Goal: Task Accomplishment & Management: Use online tool/utility

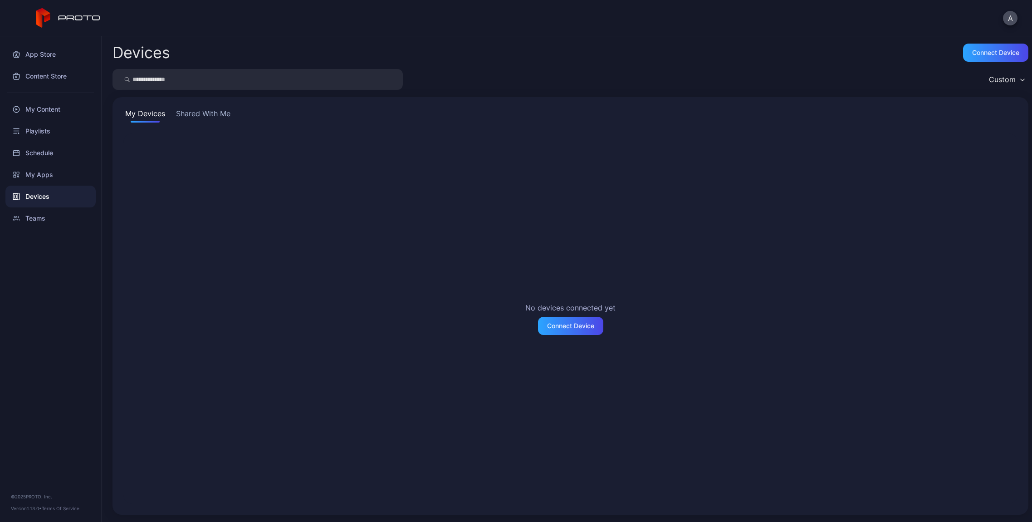
click at [215, 111] on button "Shared With Me" at bounding box center [203, 115] width 58 height 15
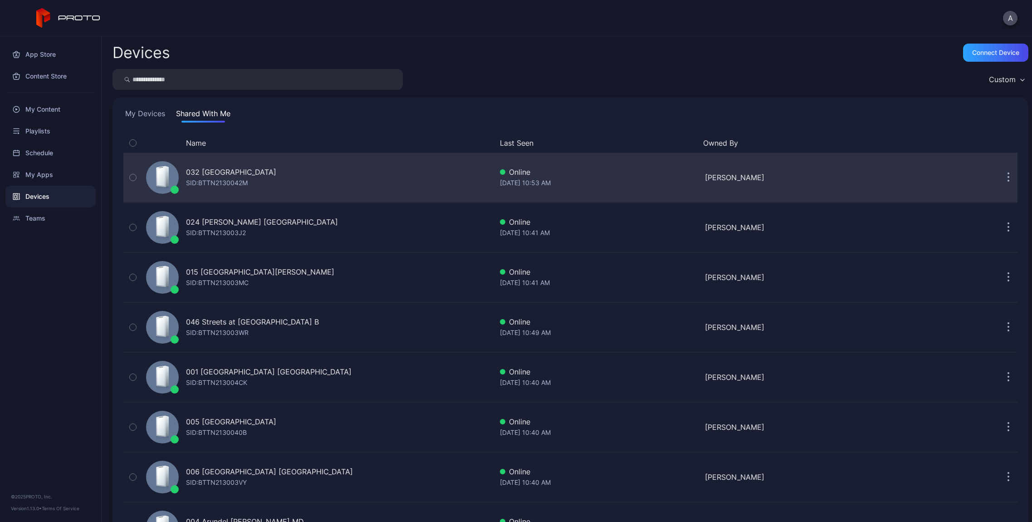
click at [243, 180] on div "SID: BTTN2130042M" at bounding box center [217, 182] width 62 height 11
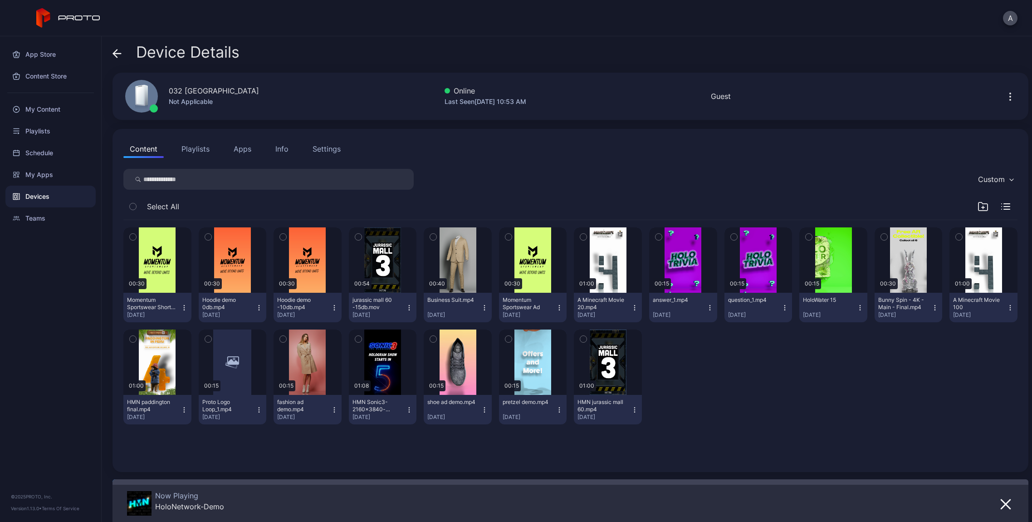
click at [120, 62] on div "Device Details" at bounding box center [176, 55] width 127 height 22
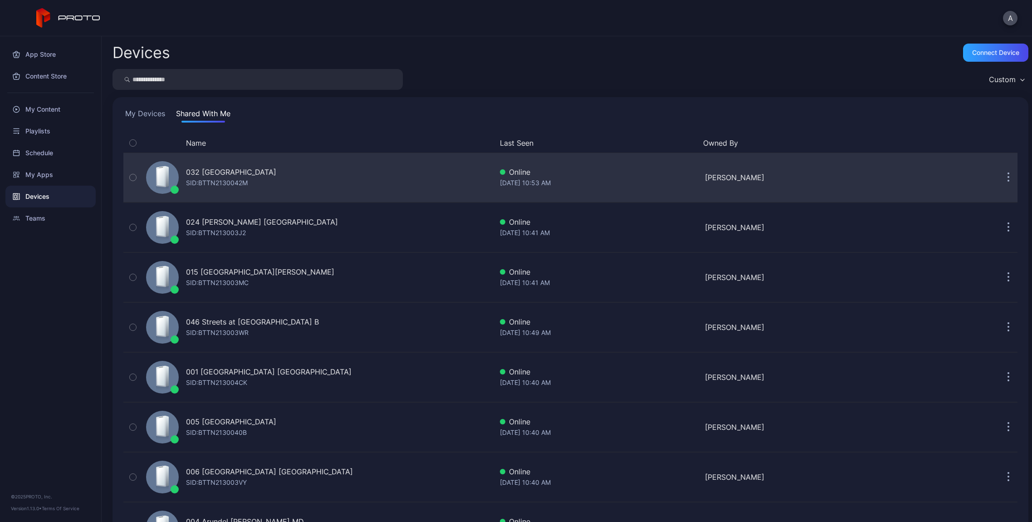
click at [1008, 178] on icon "button" at bounding box center [1008, 177] width 1 height 1
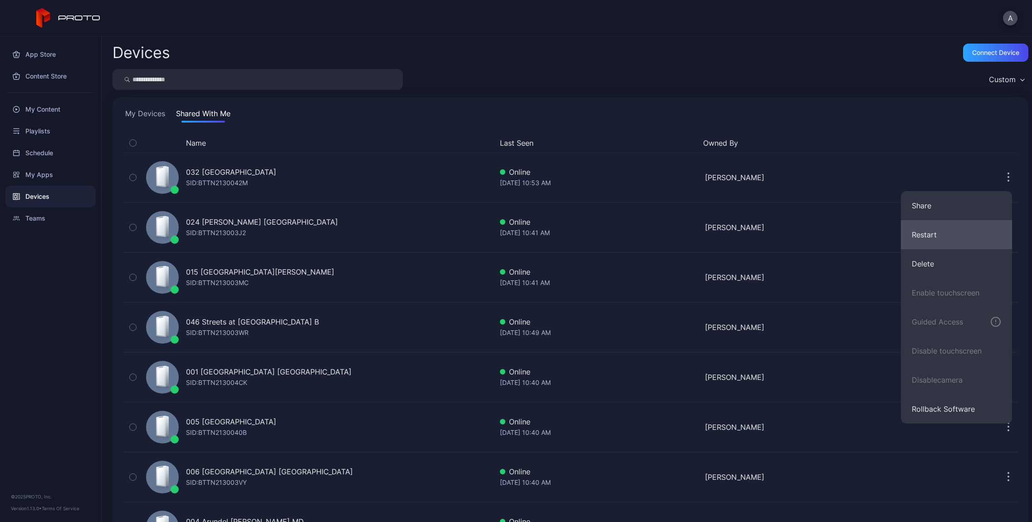
click at [937, 233] on button "Restart" at bounding box center [956, 234] width 111 height 29
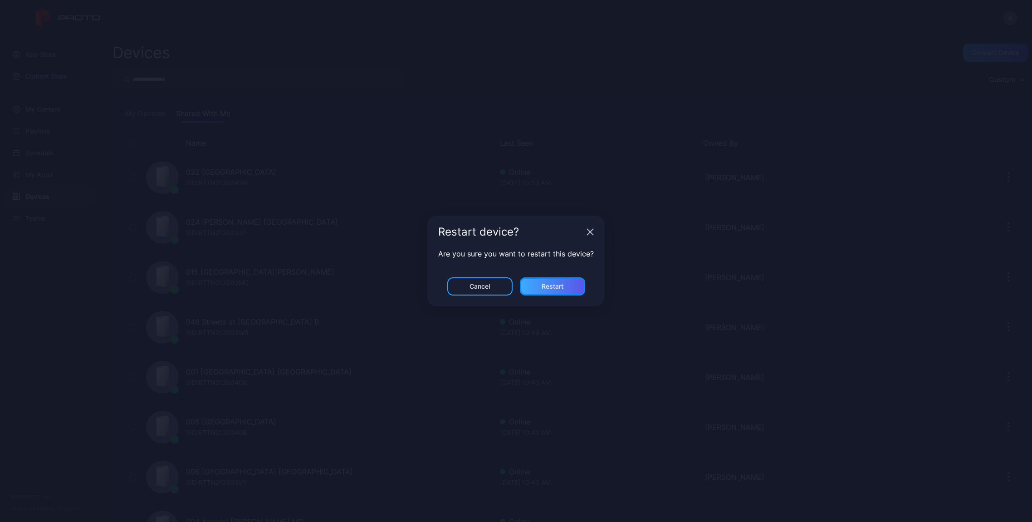
click at [546, 287] on div "Restart" at bounding box center [553, 286] width 22 height 7
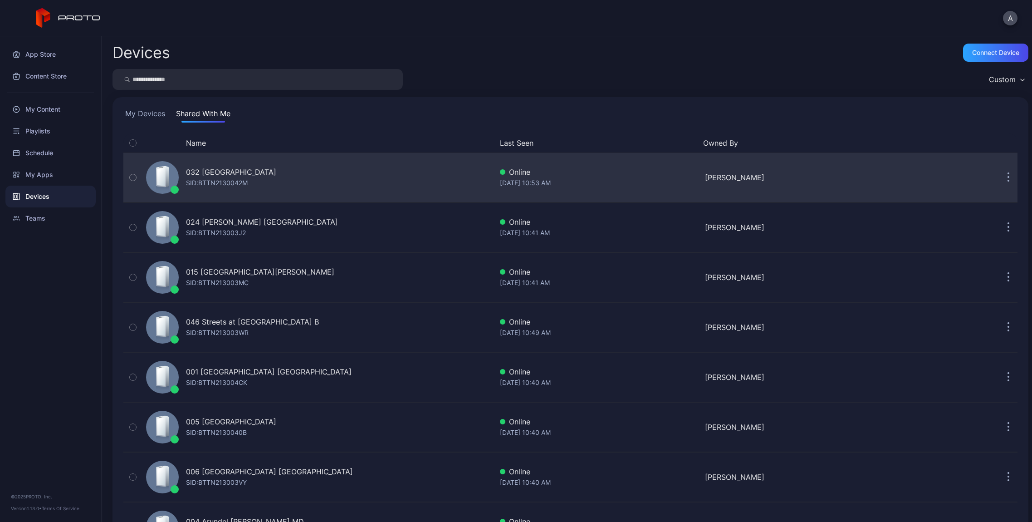
click at [274, 178] on div "032 [GEOGRAPHIC_DATA] SID: BTTN2130042M" at bounding box center [318, 177] width 350 height 45
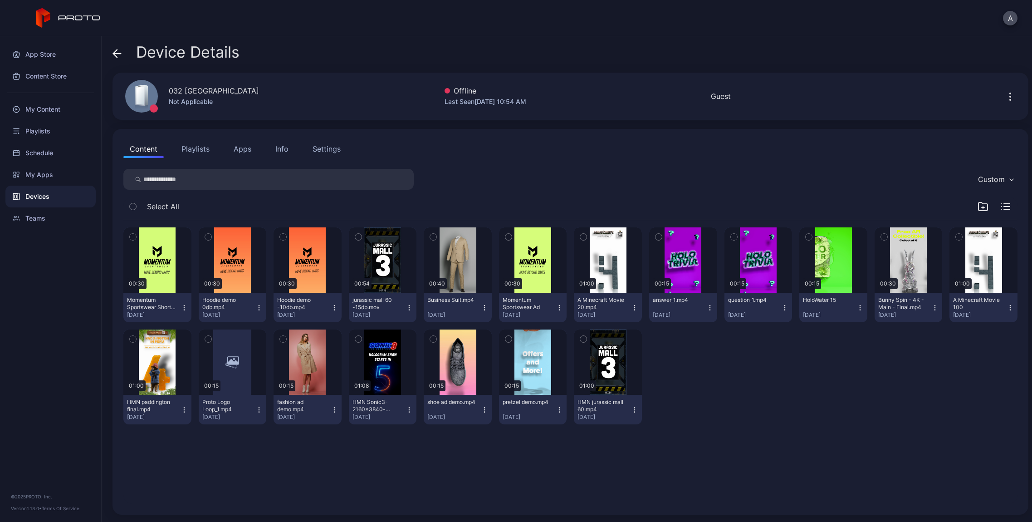
click at [277, 151] on div "Info" at bounding box center [281, 148] width 13 height 11
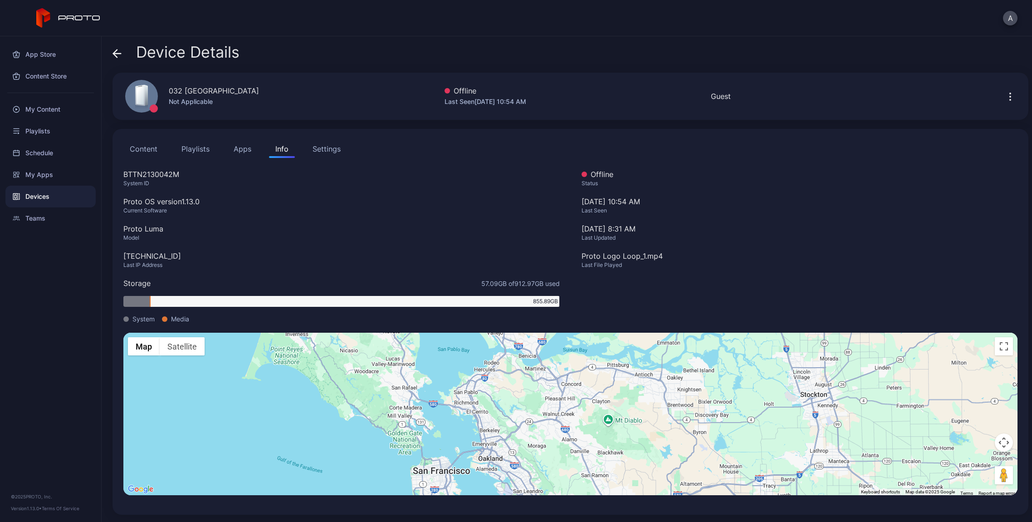
drag, startPoint x: 546, startPoint y: 425, endPoint x: 545, endPoint y: 396, distance: 29.5
click at [545, 396] on div "To activate drag with keyboard, press Alt + Enter. Once in keyboard drag state,…" at bounding box center [570, 414] width 895 height 162
click at [118, 57] on icon at bounding box center [117, 53] width 9 height 9
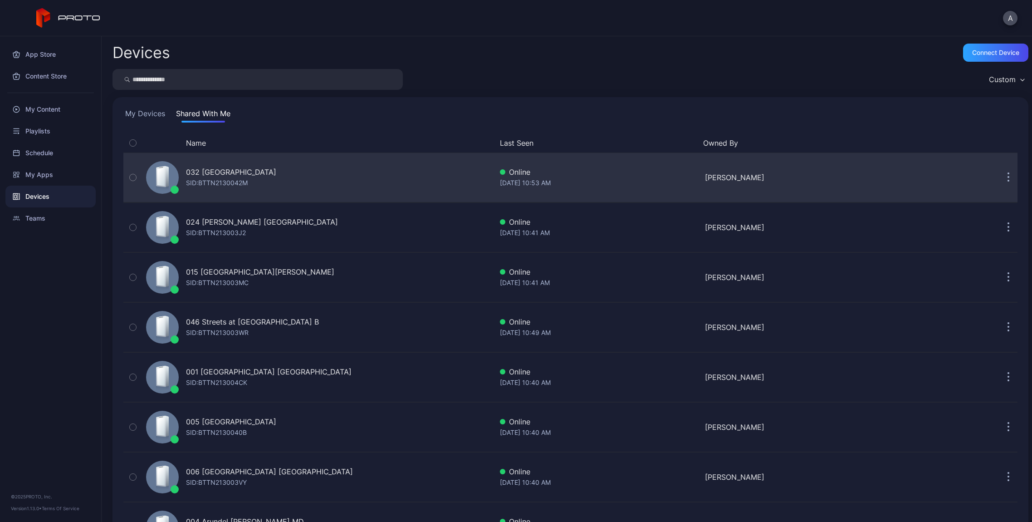
click at [288, 180] on div "032 [GEOGRAPHIC_DATA] SID: BTTN2130042M" at bounding box center [318, 177] width 350 height 45
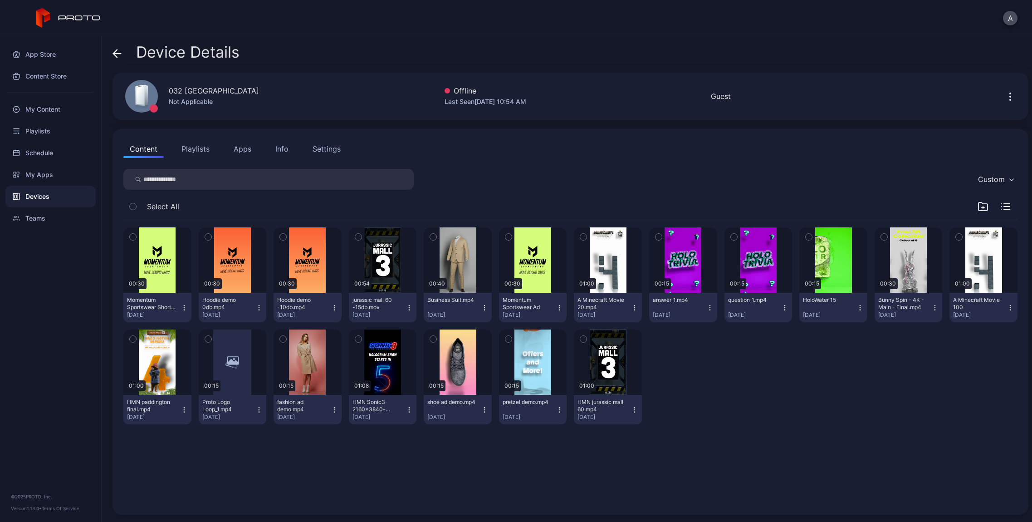
click at [275, 145] on div "Info" at bounding box center [281, 148] width 13 height 11
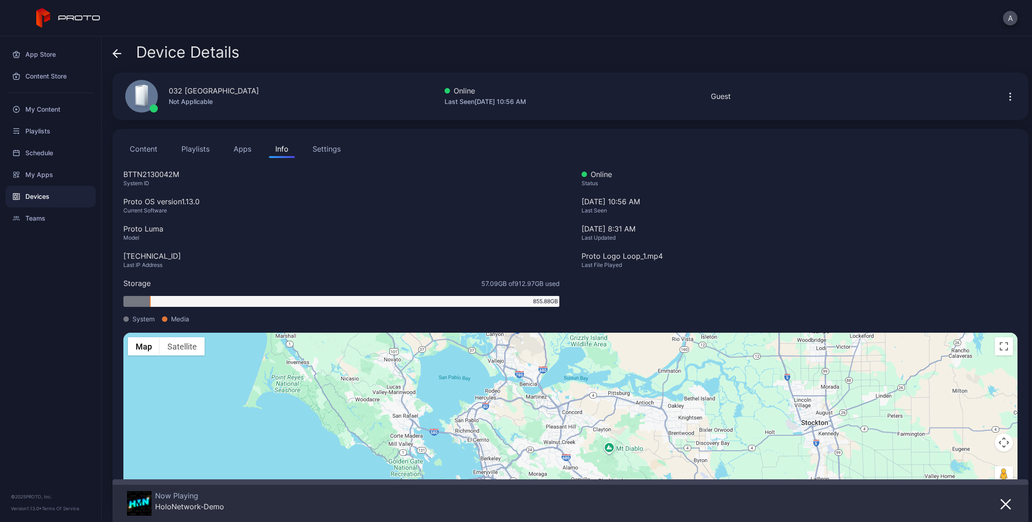
click at [118, 55] on icon at bounding box center [117, 53] width 9 height 9
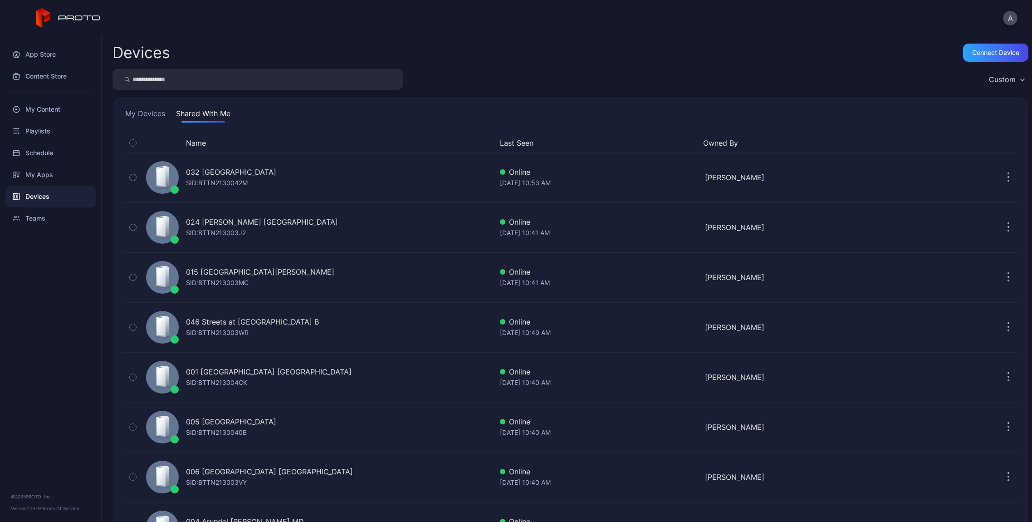
click at [187, 119] on button "Shared With Me" at bounding box center [203, 115] width 58 height 15
click at [198, 116] on button "Shared With Me" at bounding box center [203, 115] width 58 height 15
click at [206, 145] on button "Name" at bounding box center [196, 143] width 20 height 11
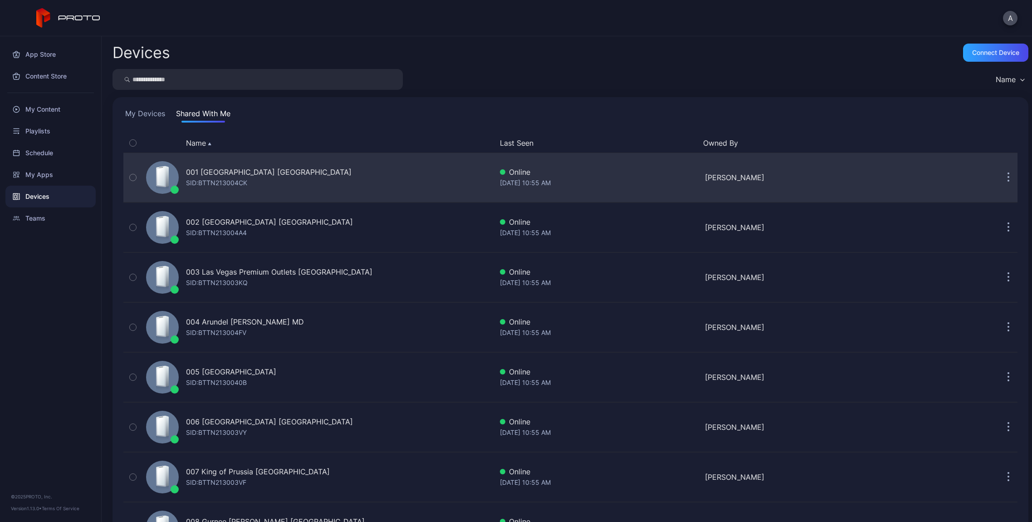
click at [1001, 176] on button "button" at bounding box center [1009, 177] width 18 height 18
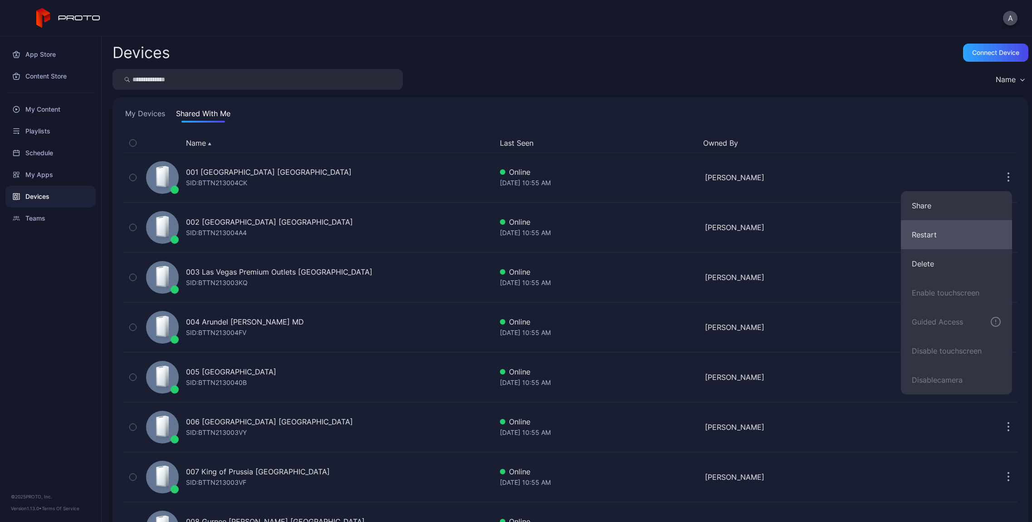
click at [965, 235] on button "Restart" at bounding box center [956, 234] width 111 height 29
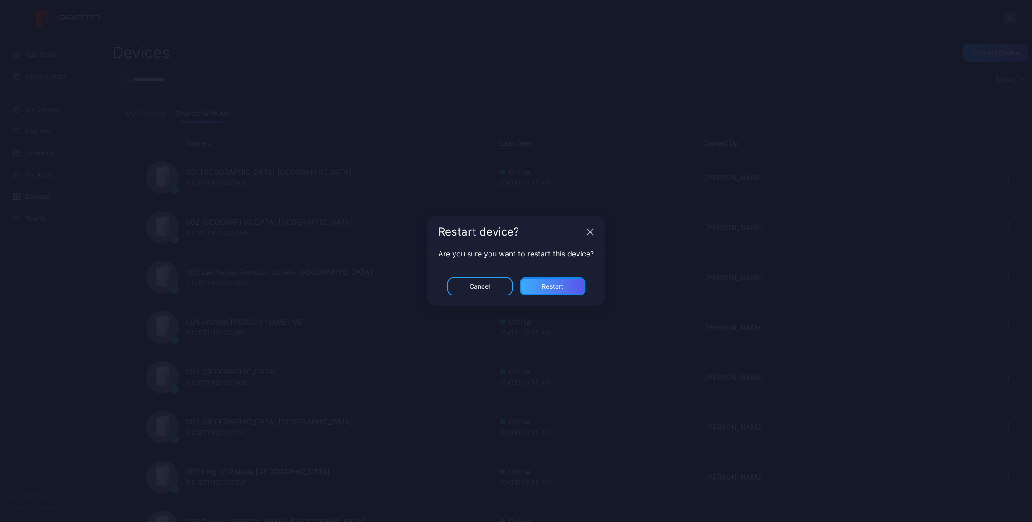
click at [575, 284] on div "Restart" at bounding box center [552, 286] width 65 height 18
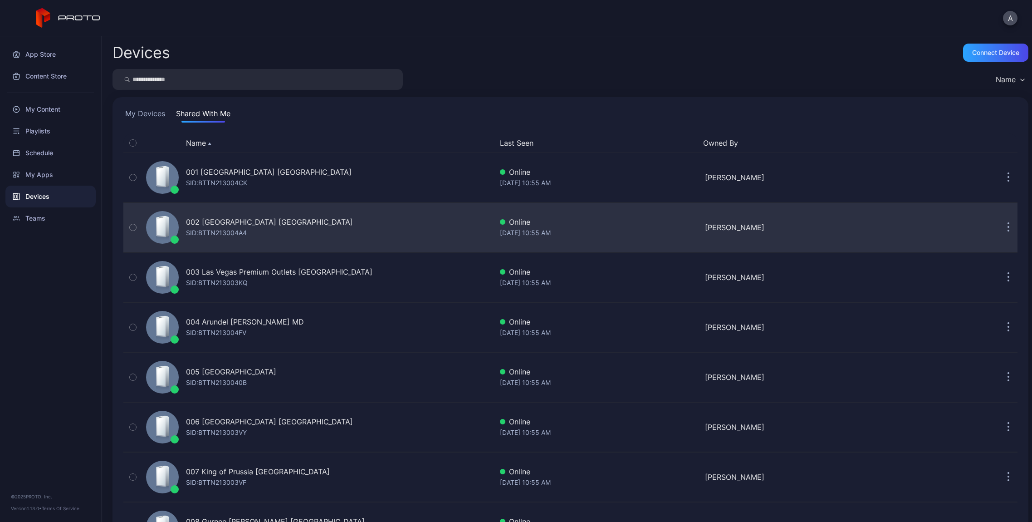
click at [1008, 228] on icon "button" at bounding box center [1009, 227] width 2 height 10
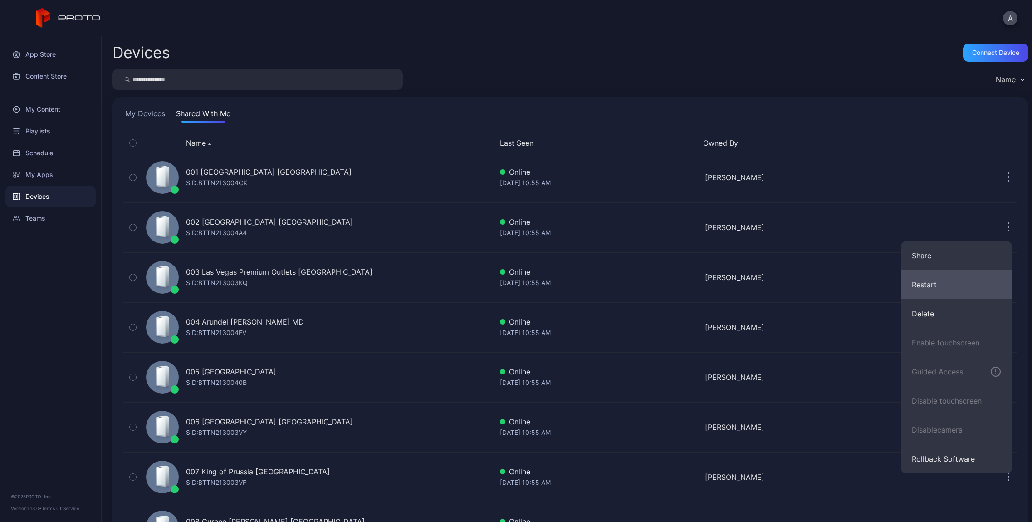
click at [927, 285] on button "Restart" at bounding box center [956, 284] width 111 height 29
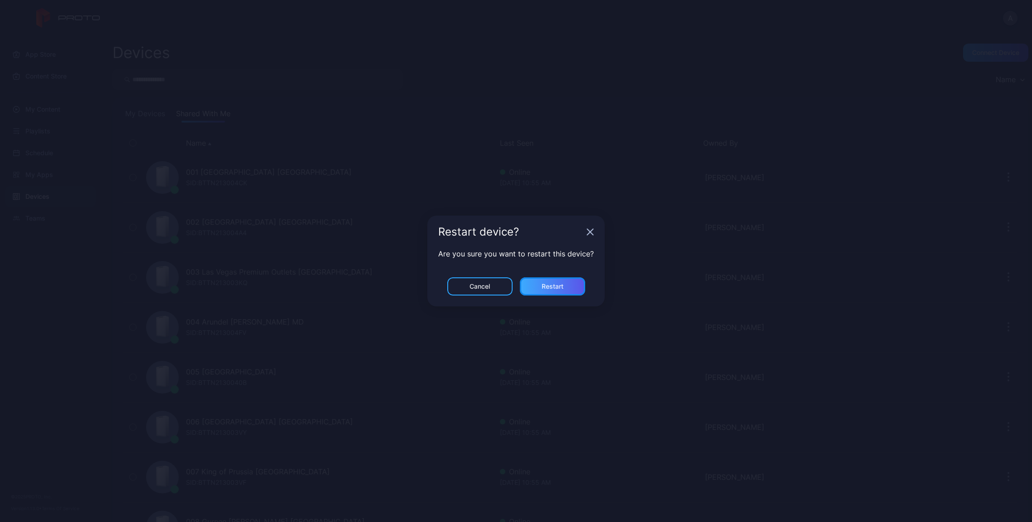
click at [565, 281] on div "Restart" at bounding box center [552, 286] width 65 height 18
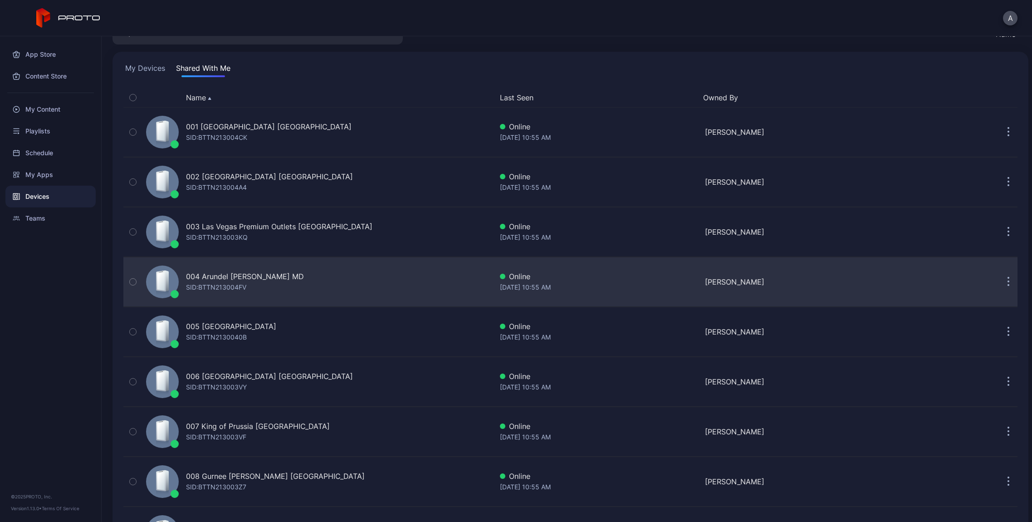
scroll to position [83, 0]
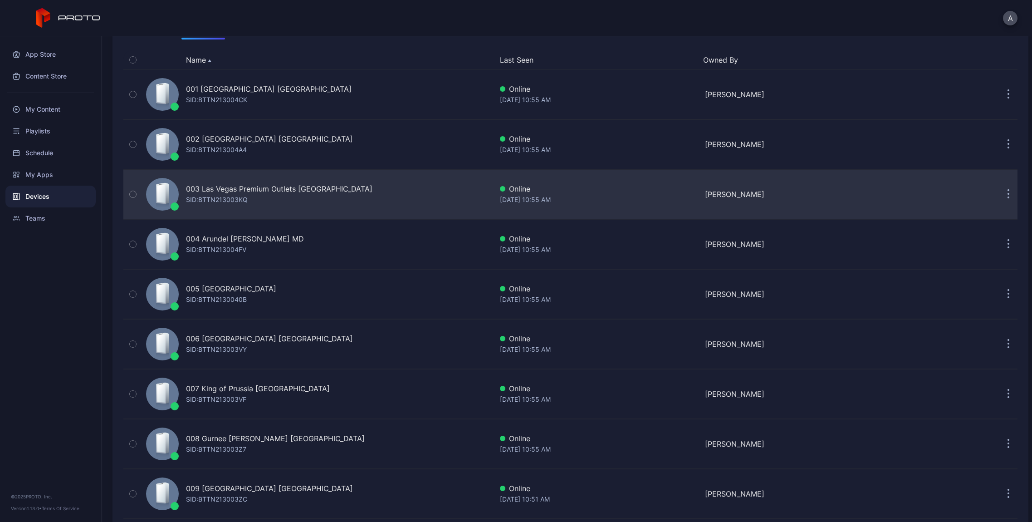
click at [1000, 194] on button "button" at bounding box center [1009, 194] width 18 height 18
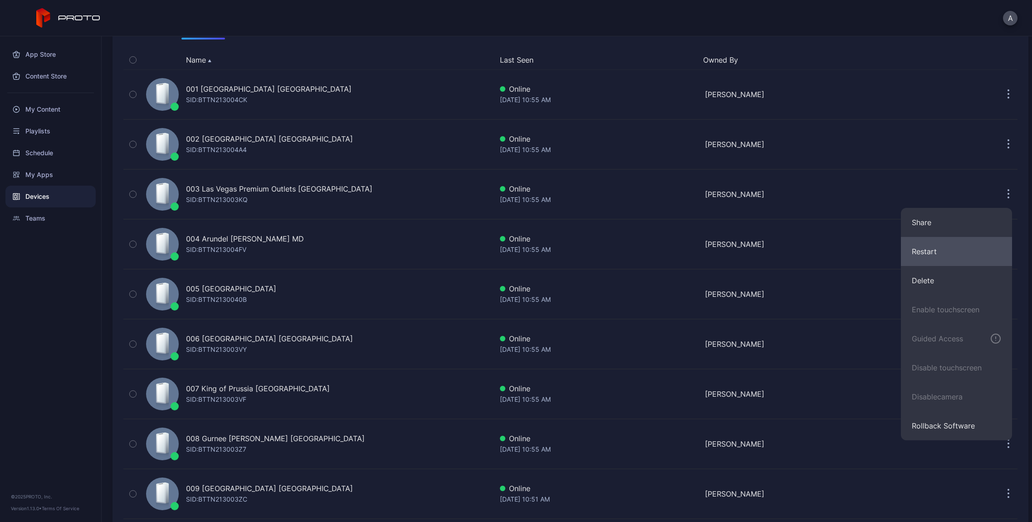
click at [916, 253] on button "Restart" at bounding box center [956, 251] width 111 height 29
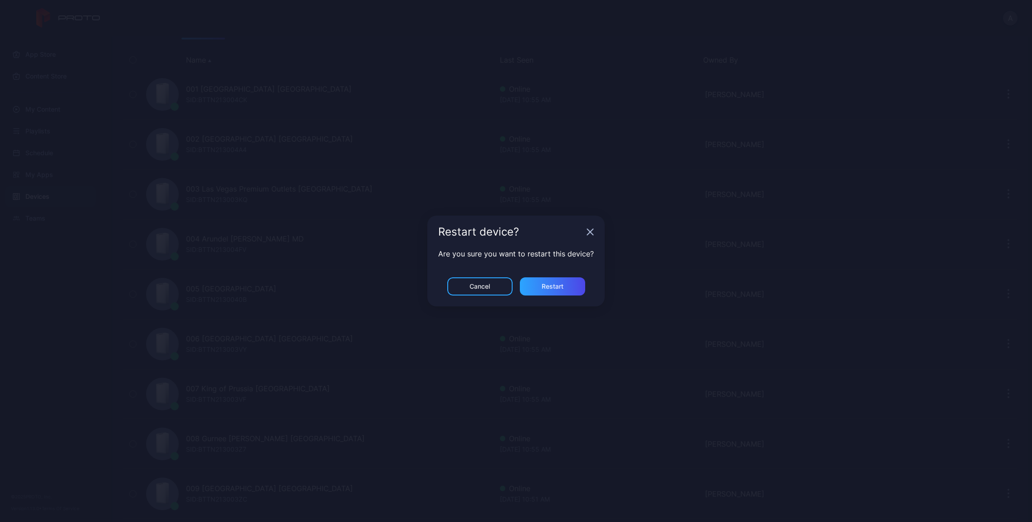
click at [580, 275] on div "Are you sure you want to restart this device?" at bounding box center [516, 262] width 177 height 29
click at [575, 285] on div "Restart" at bounding box center [552, 286] width 65 height 18
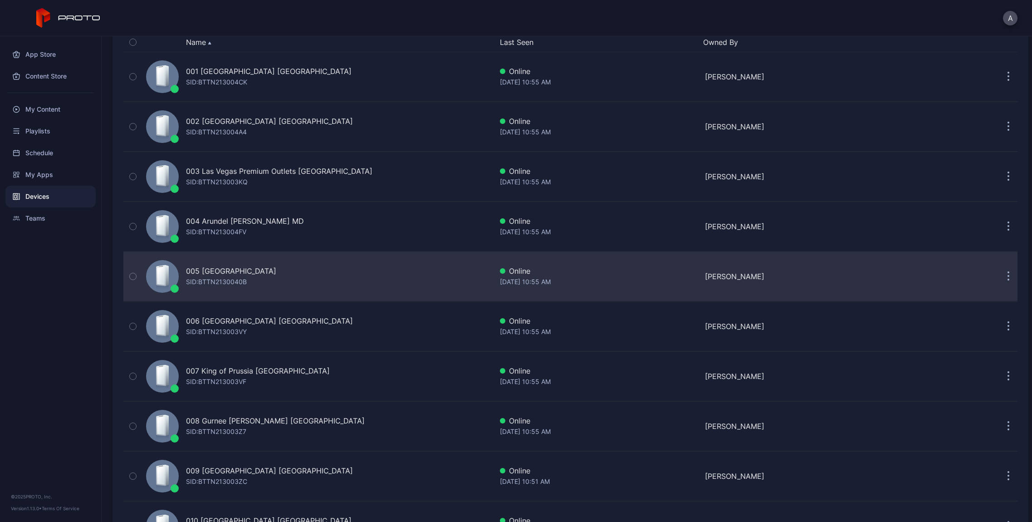
scroll to position [107, 0]
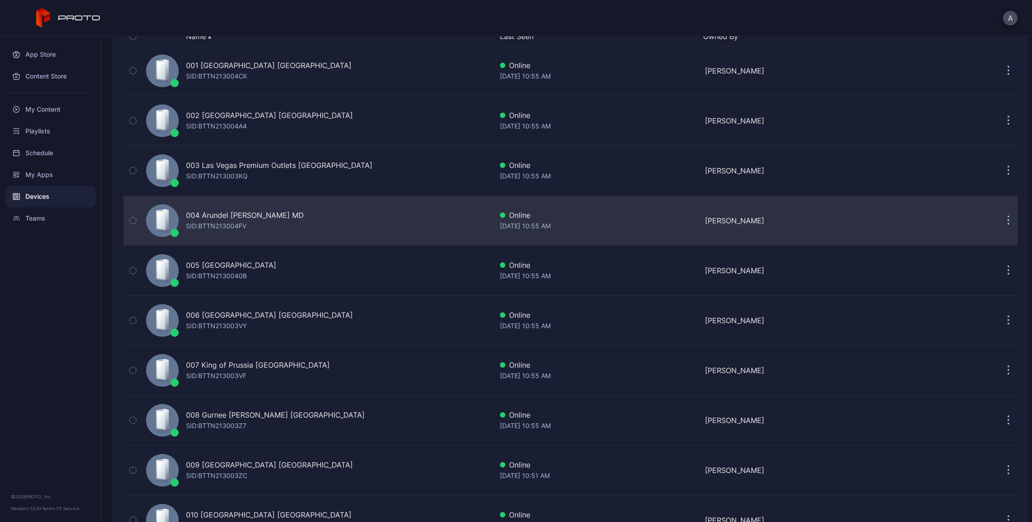
click at [1008, 219] on icon "button" at bounding box center [1009, 221] width 2 height 10
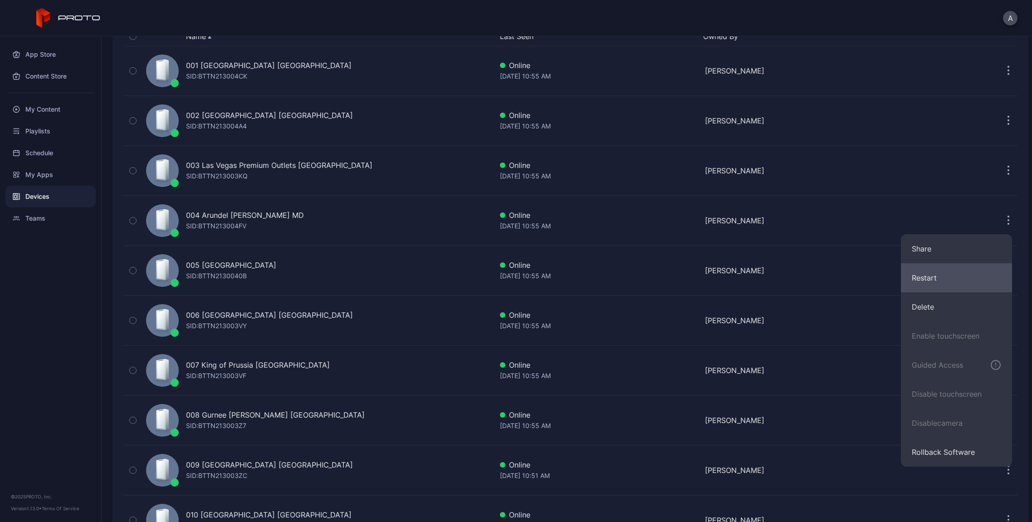
click at [922, 276] on button "Restart" at bounding box center [956, 277] width 111 height 29
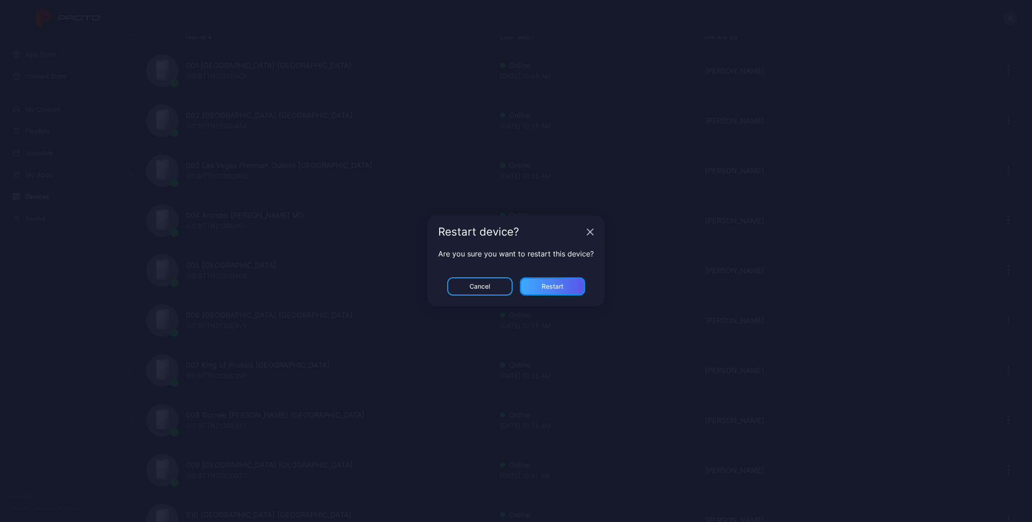
click at [562, 287] on div "Restart" at bounding box center [552, 286] width 65 height 18
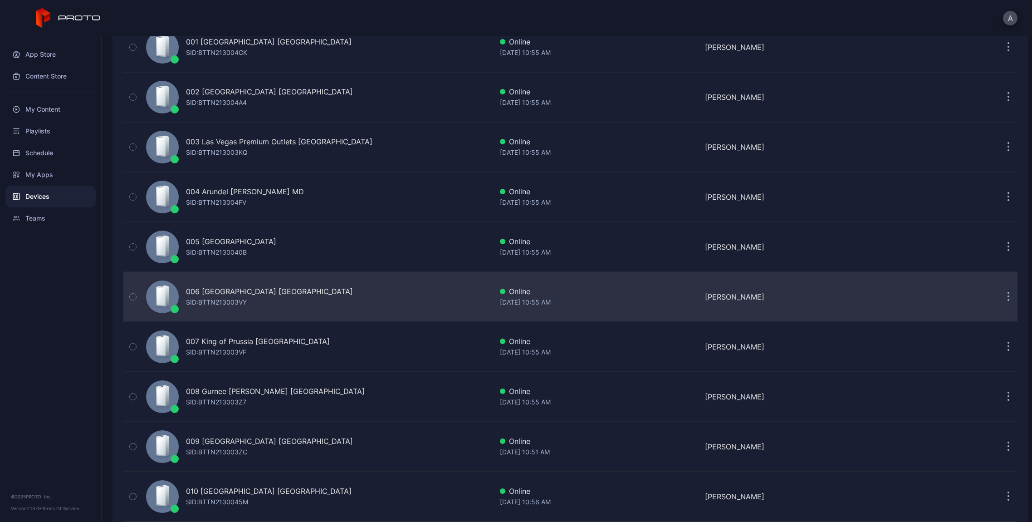
scroll to position [136, 0]
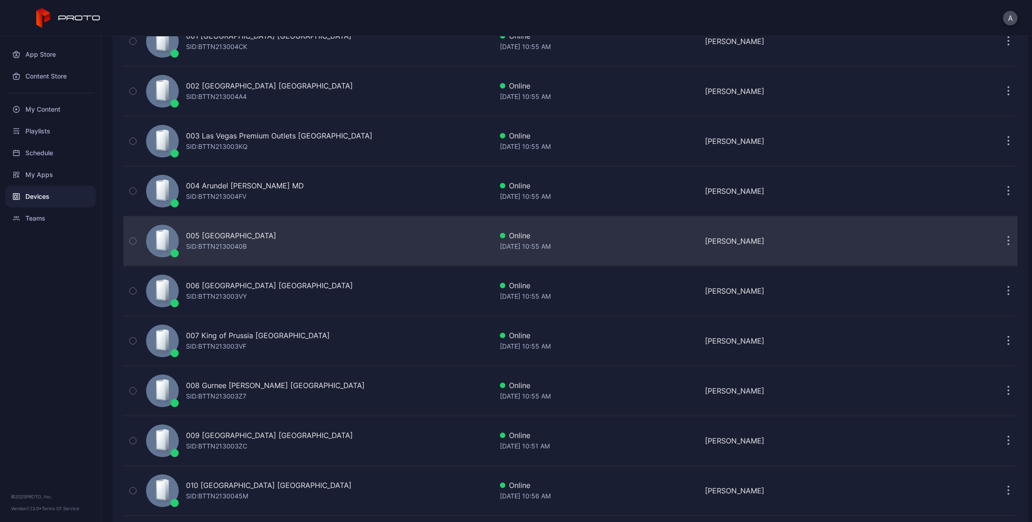
click at [1003, 237] on button "button" at bounding box center [1009, 241] width 18 height 18
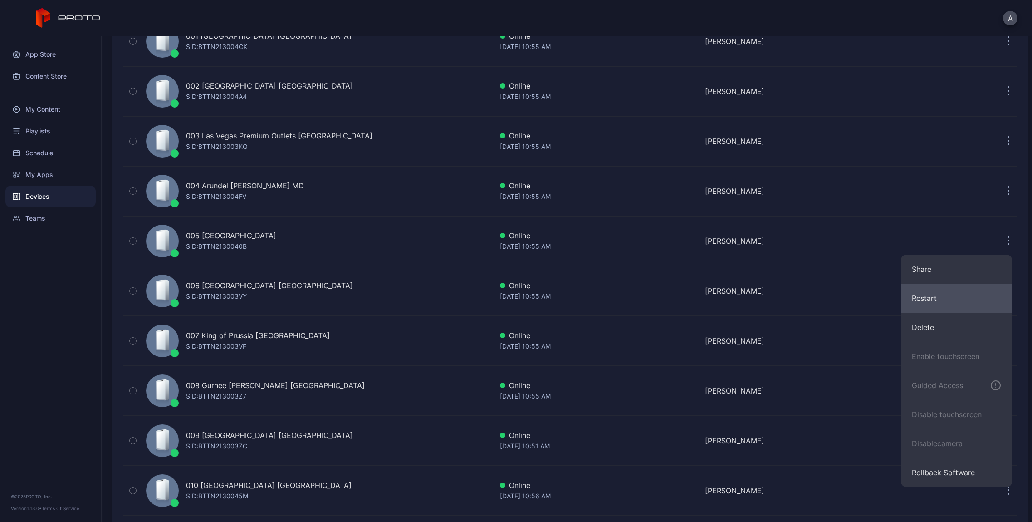
click at [942, 295] on button "Restart" at bounding box center [956, 298] width 111 height 29
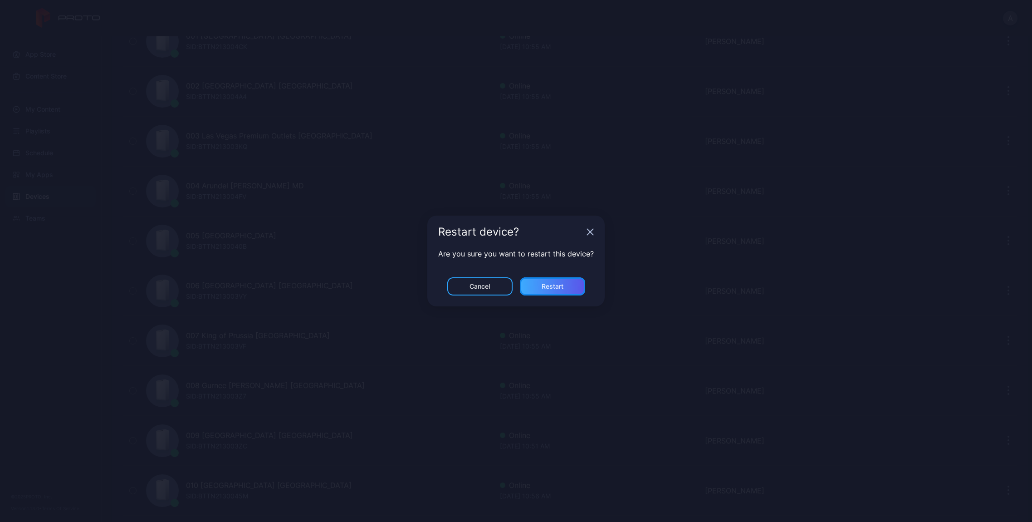
click at [576, 283] on div "Restart" at bounding box center [552, 286] width 65 height 18
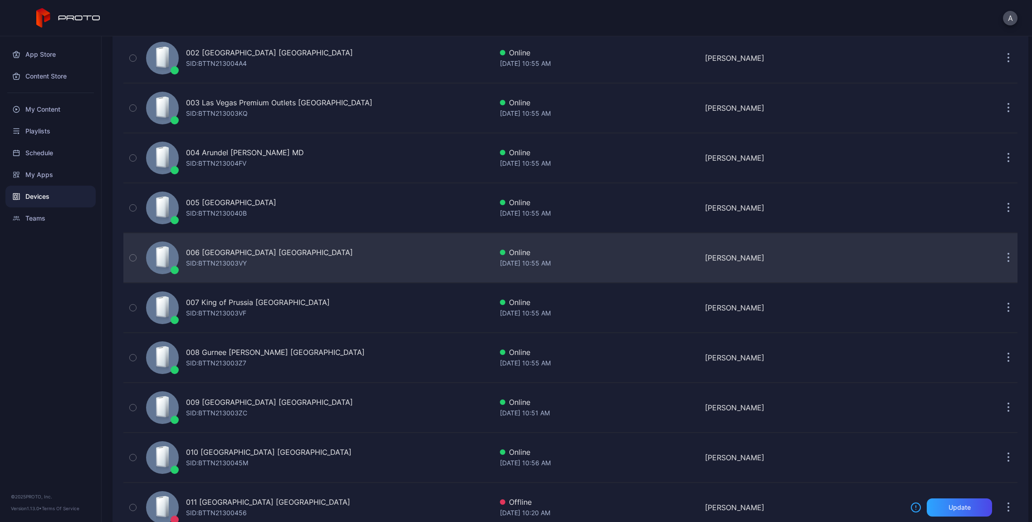
scroll to position [195, 0]
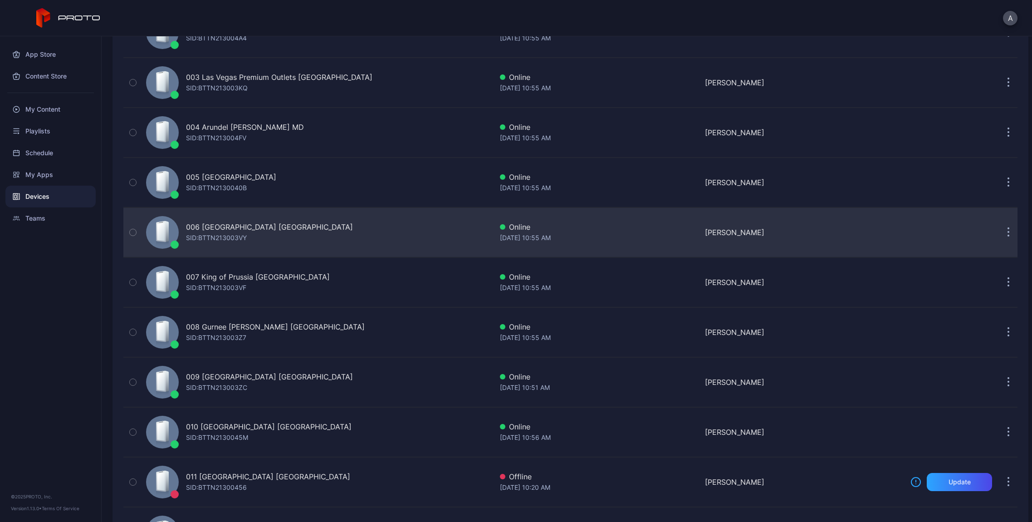
click at [1008, 230] on icon "button" at bounding box center [1009, 232] width 2 height 10
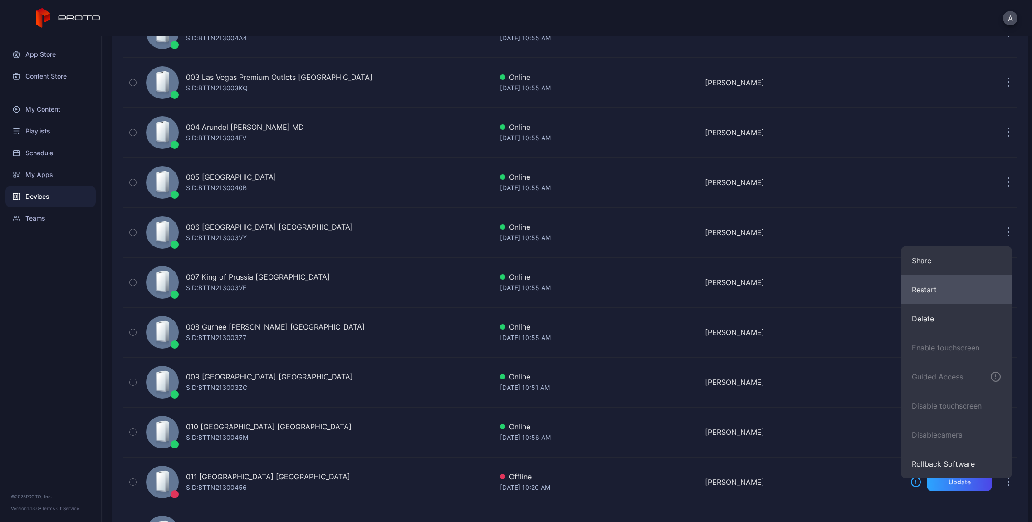
click at [921, 288] on button "Restart" at bounding box center [956, 289] width 111 height 29
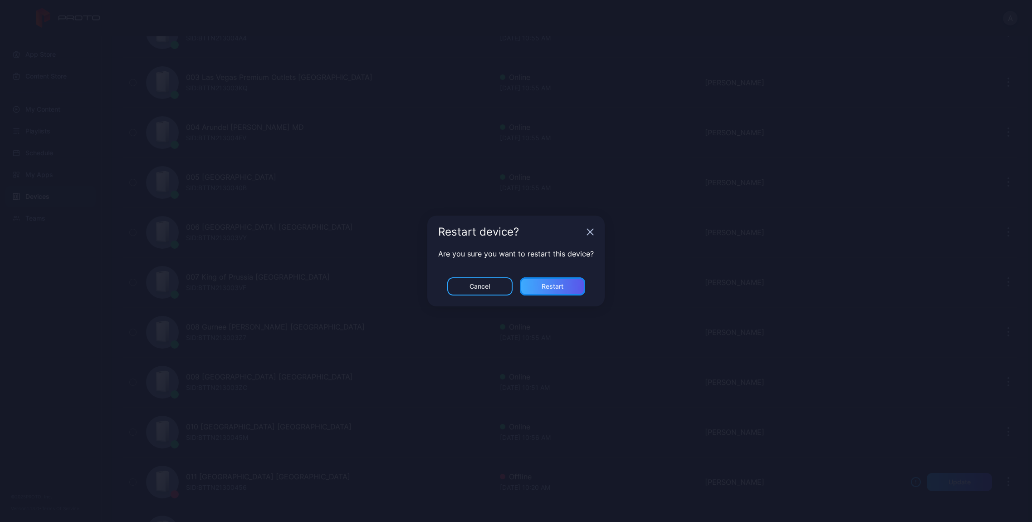
click at [572, 287] on div "Restart" at bounding box center [552, 286] width 65 height 18
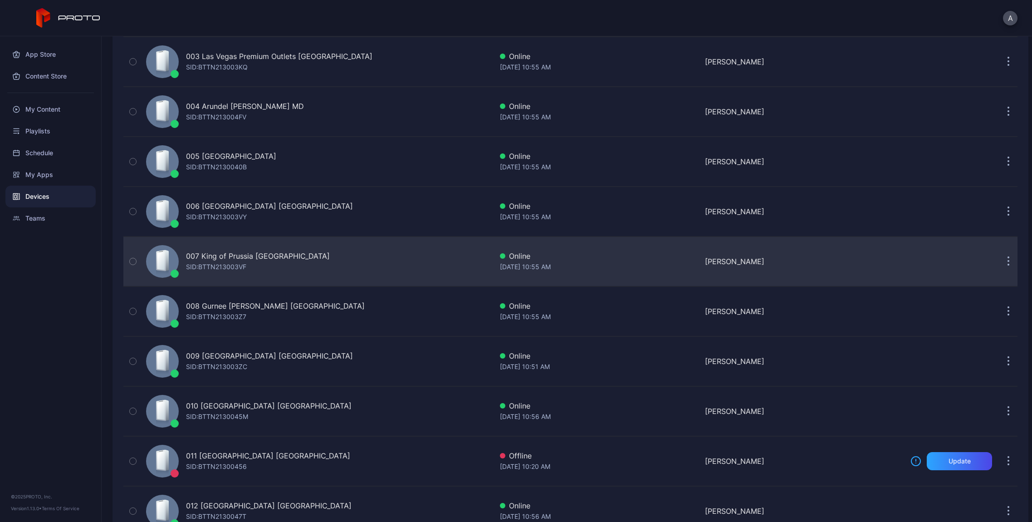
scroll to position [270, 0]
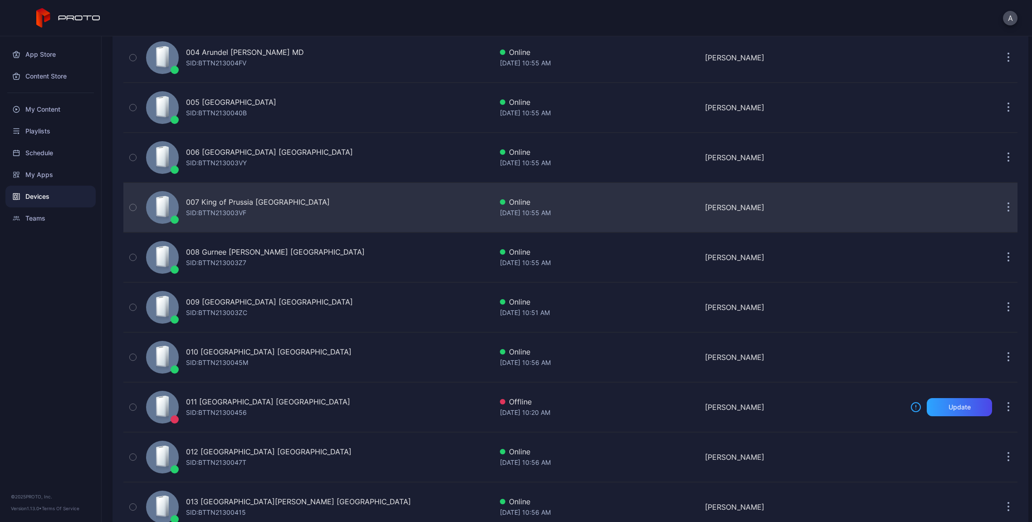
click at [1000, 210] on button "button" at bounding box center [1009, 207] width 18 height 18
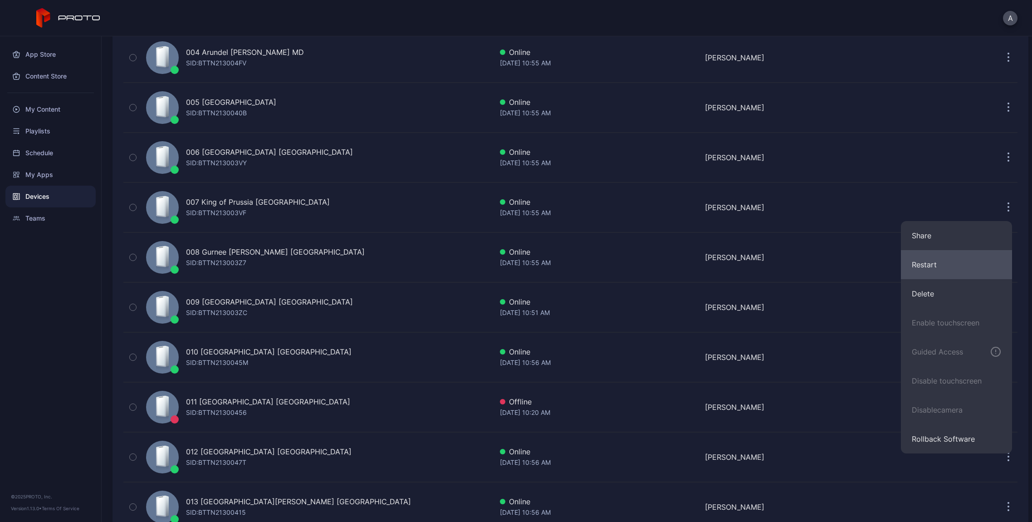
click at [925, 264] on button "Restart" at bounding box center [956, 264] width 111 height 29
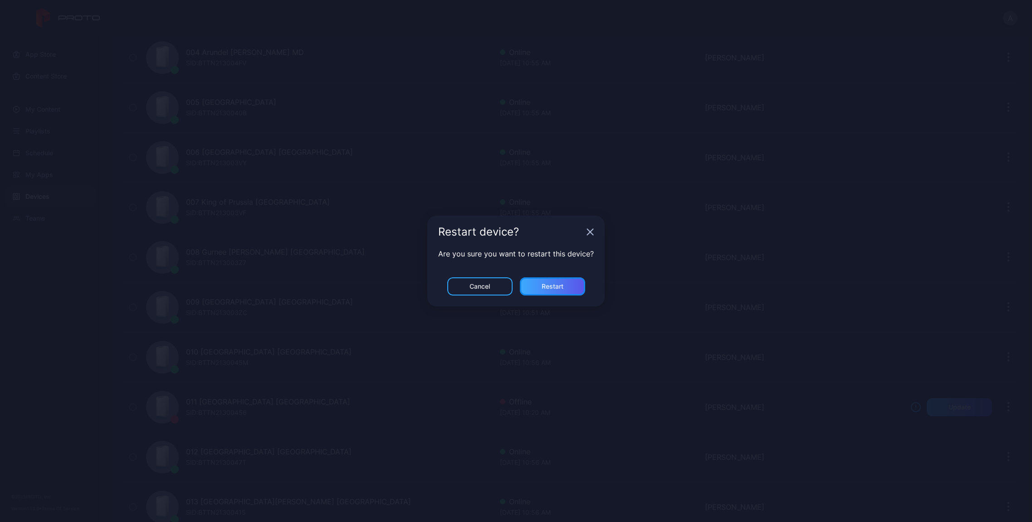
click at [557, 281] on div "Restart" at bounding box center [552, 286] width 65 height 18
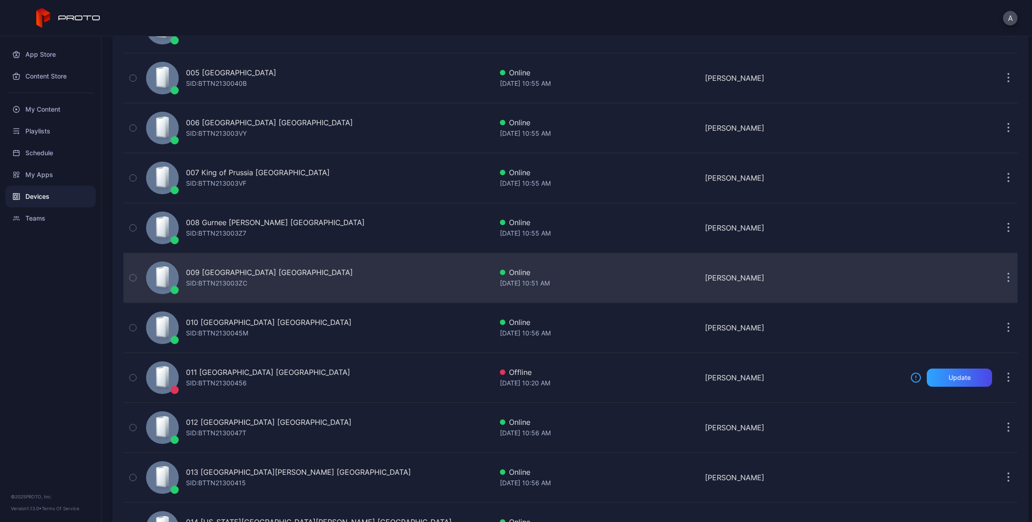
scroll to position [318, 0]
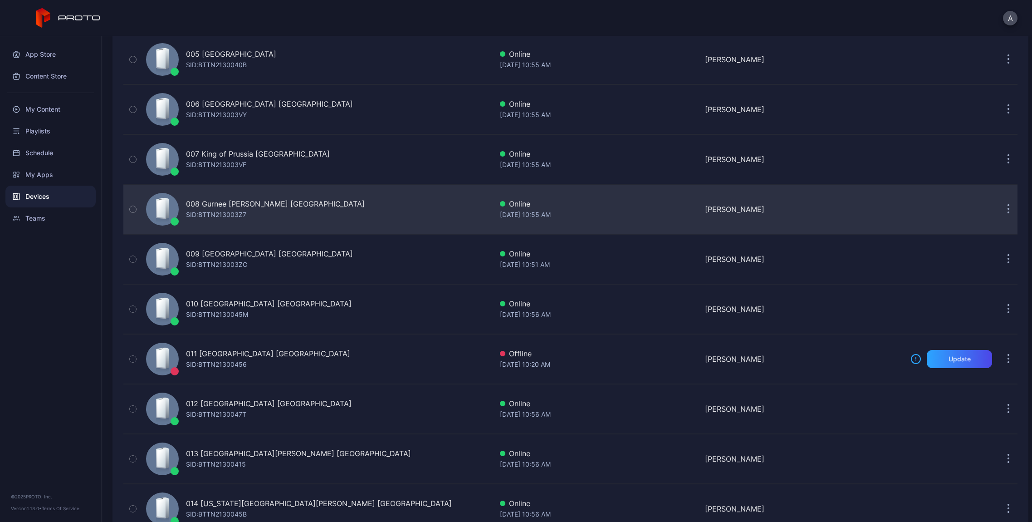
click at [1004, 208] on button "button" at bounding box center [1009, 209] width 18 height 18
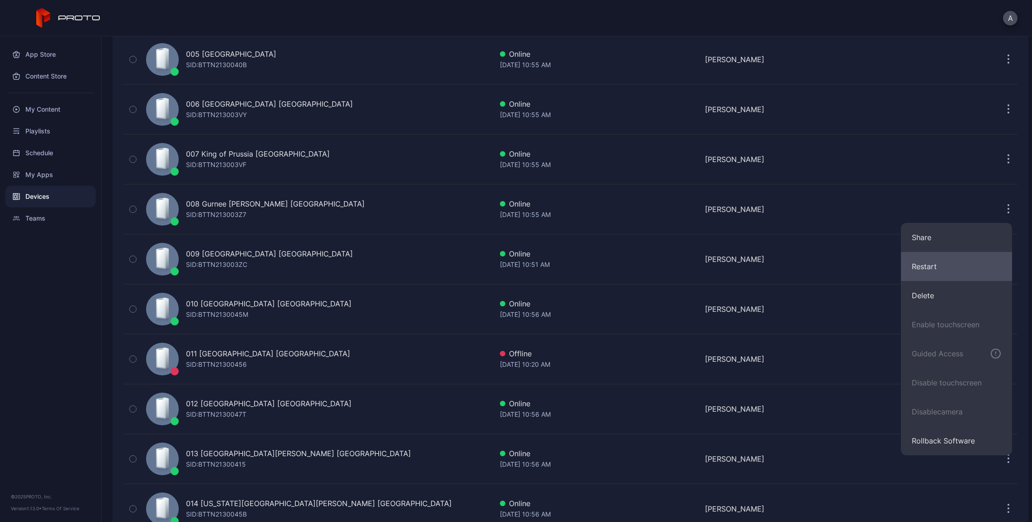
click at [926, 267] on button "Restart" at bounding box center [956, 266] width 111 height 29
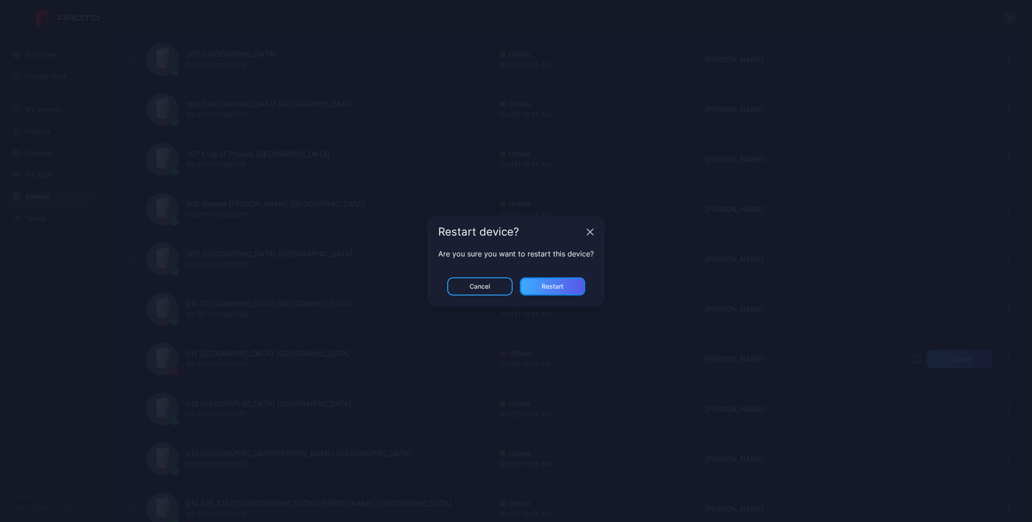
click at [572, 285] on div "Restart" at bounding box center [552, 286] width 65 height 18
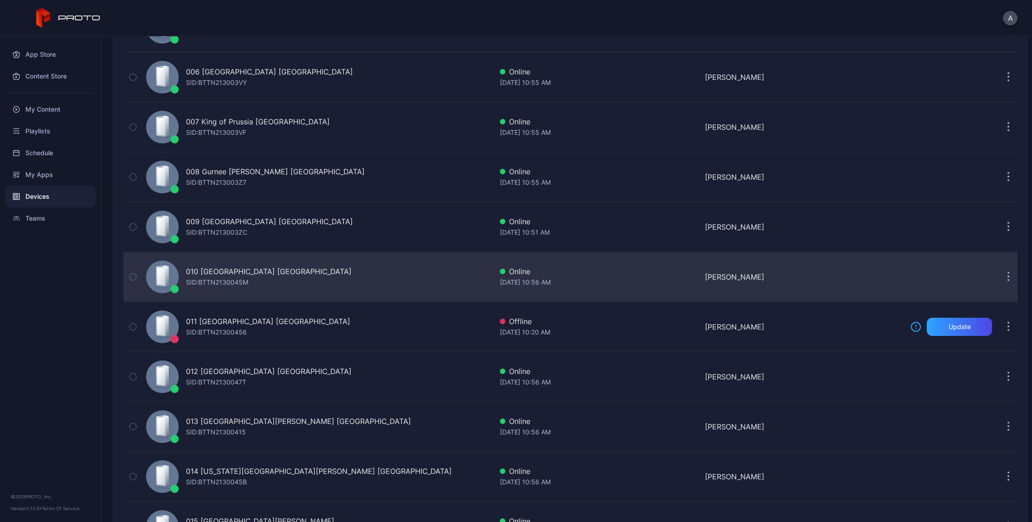
scroll to position [356, 0]
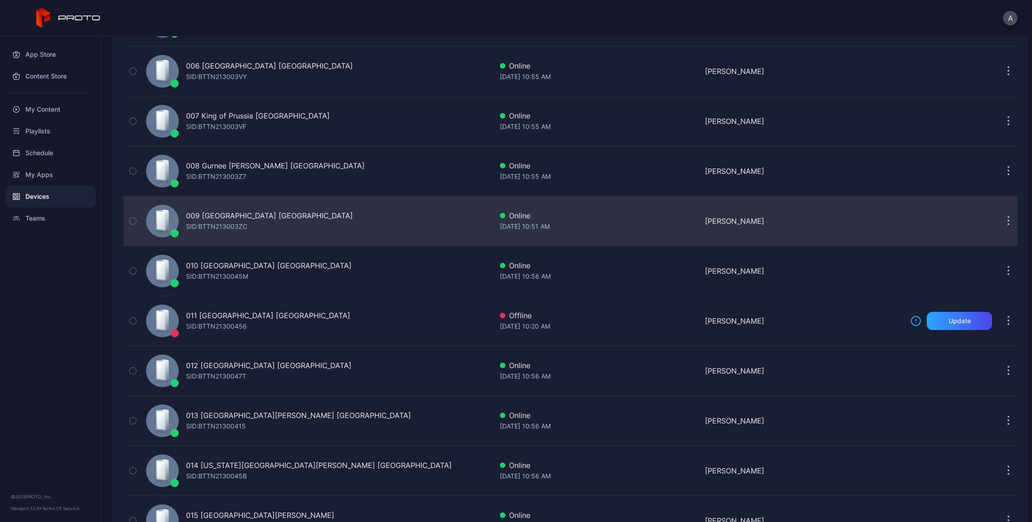
click at [1000, 221] on button "button" at bounding box center [1009, 221] width 18 height 18
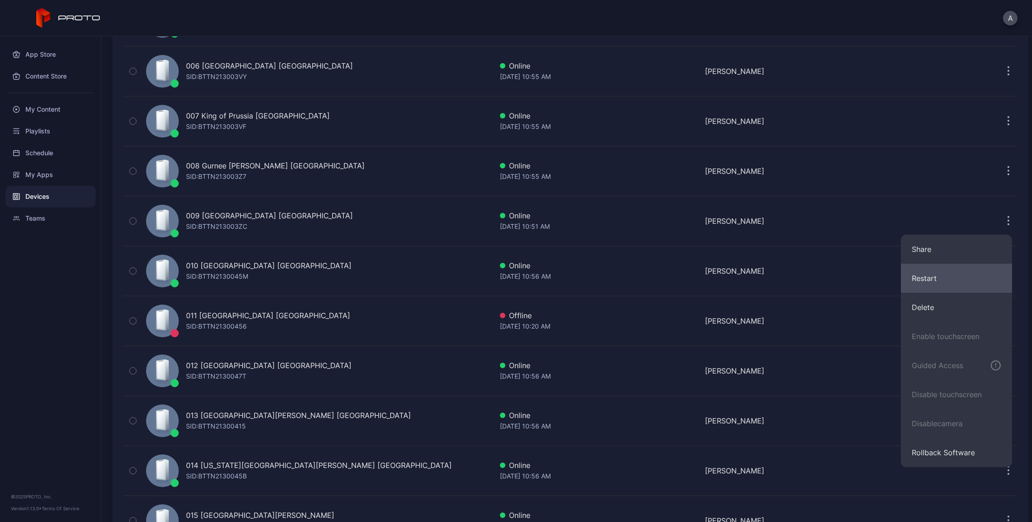
click at [936, 280] on button "Restart" at bounding box center [956, 278] width 111 height 29
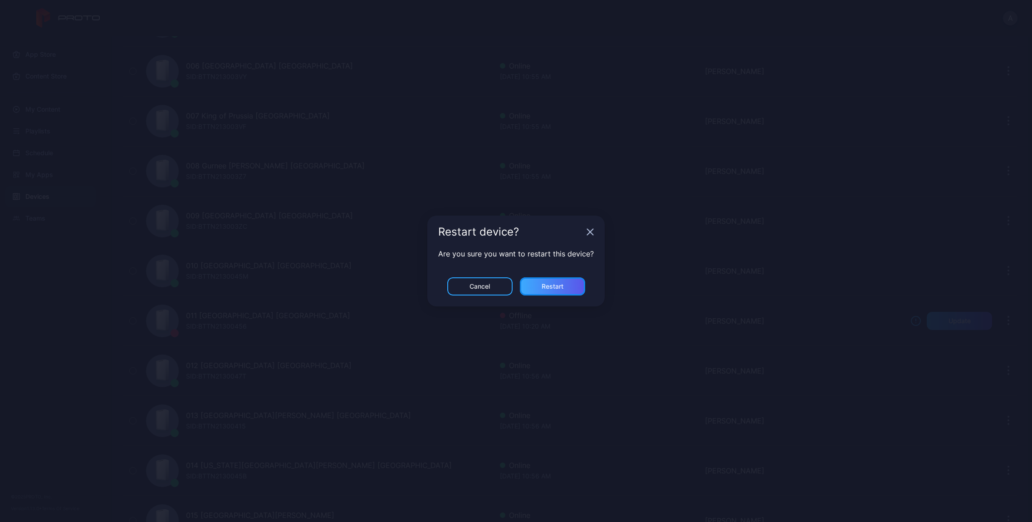
click at [574, 288] on div "Restart" at bounding box center [552, 286] width 65 height 18
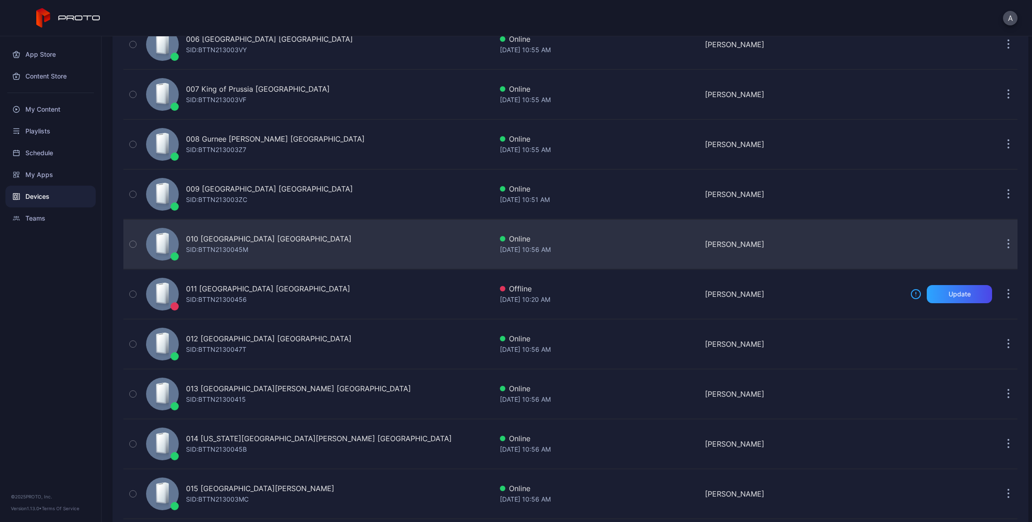
scroll to position [388, 0]
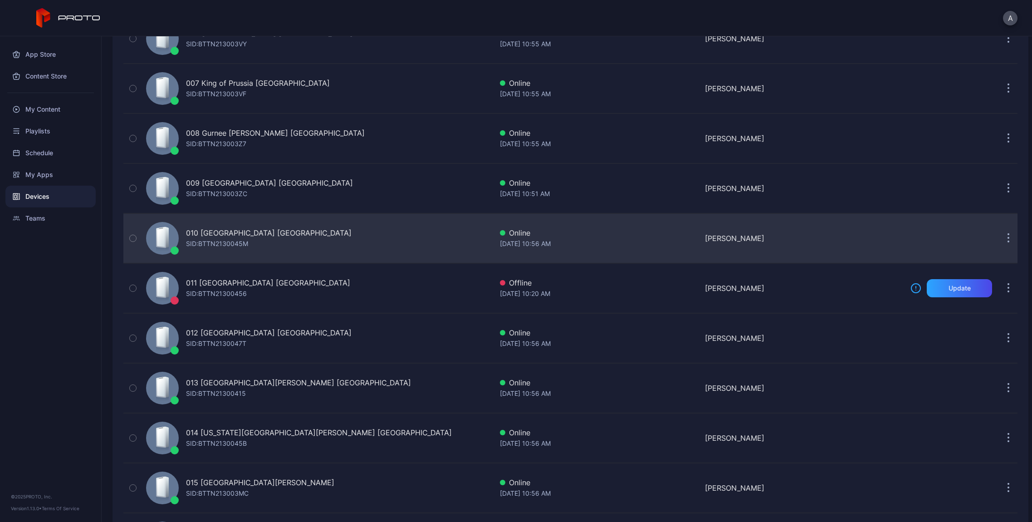
click at [1008, 234] on icon "button" at bounding box center [1008, 234] width 1 height 1
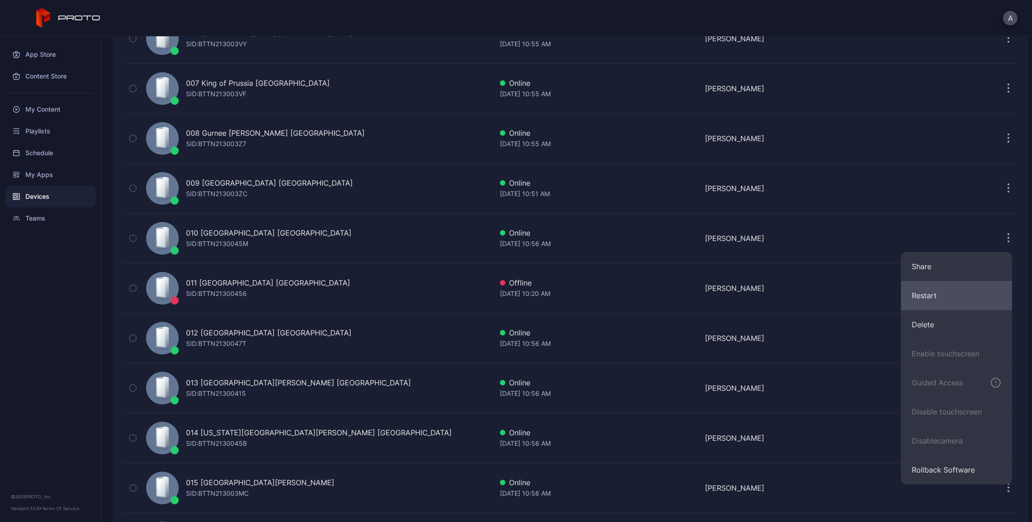
click at [924, 293] on button "Restart" at bounding box center [956, 295] width 111 height 29
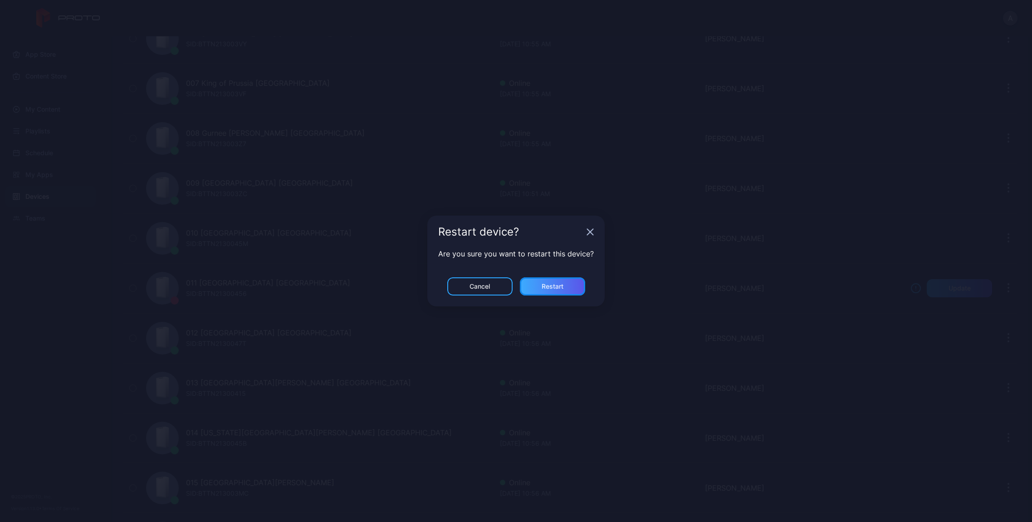
click at [564, 287] on div "Restart" at bounding box center [552, 286] width 65 height 18
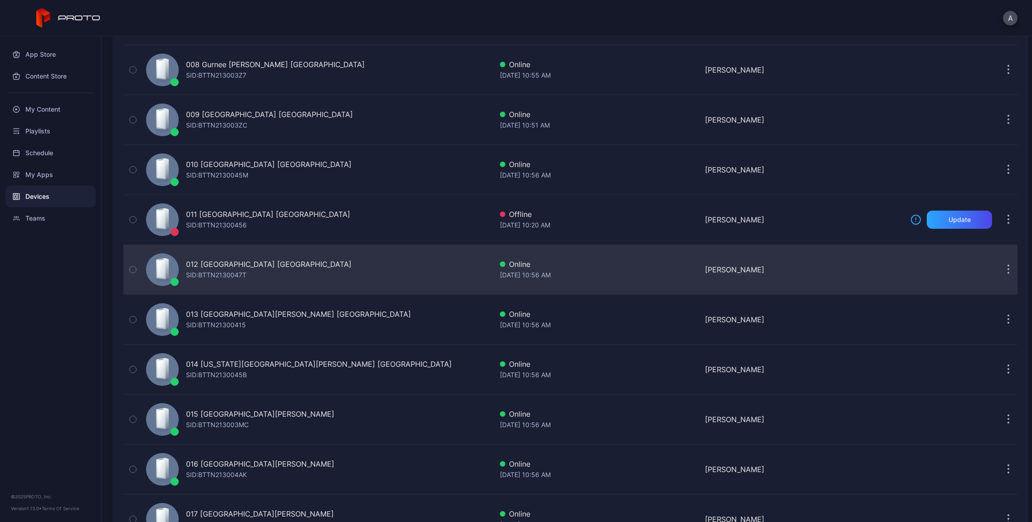
scroll to position [462, 0]
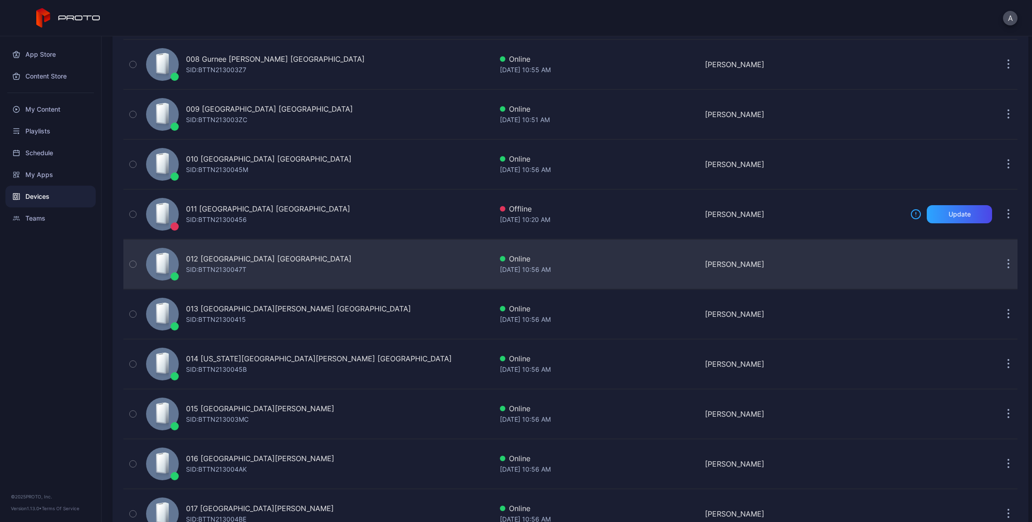
click at [1008, 263] on icon "button" at bounding box center [1009, 264] width 2 height 10
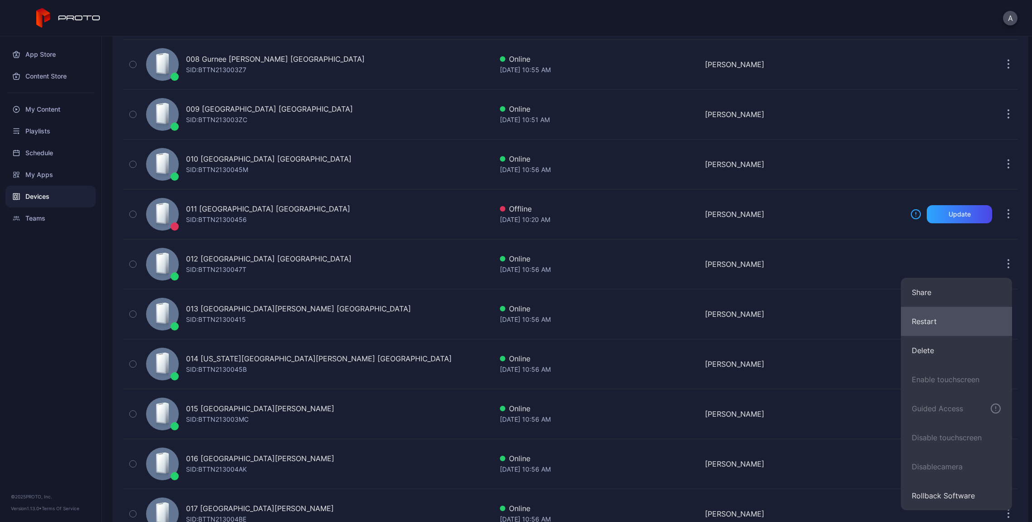
click at [932, 320] on button "Restart" at bounding box center [956, 321] width 111 height 29
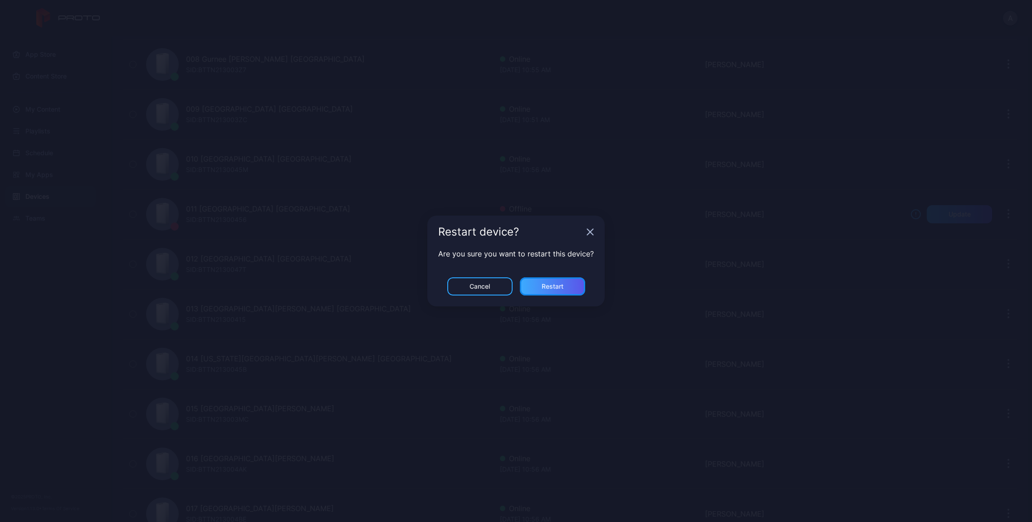
click at [557, 279] on div "Restart" at bounding box center [552, 286] width 65 height 18
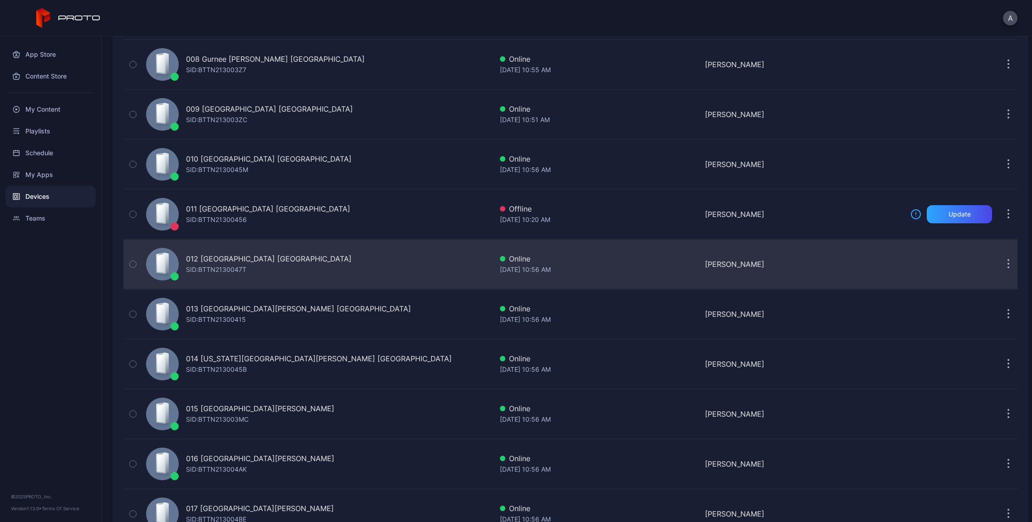
scroll to position [519, 0]
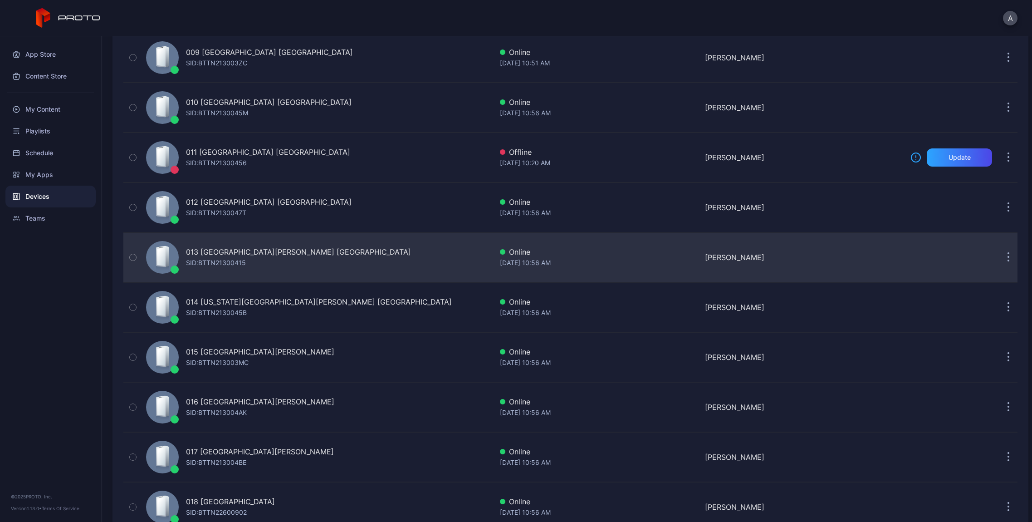
click at [1008, 258] on icon "button" at bounding box center [1008, 257] width 1 height 1
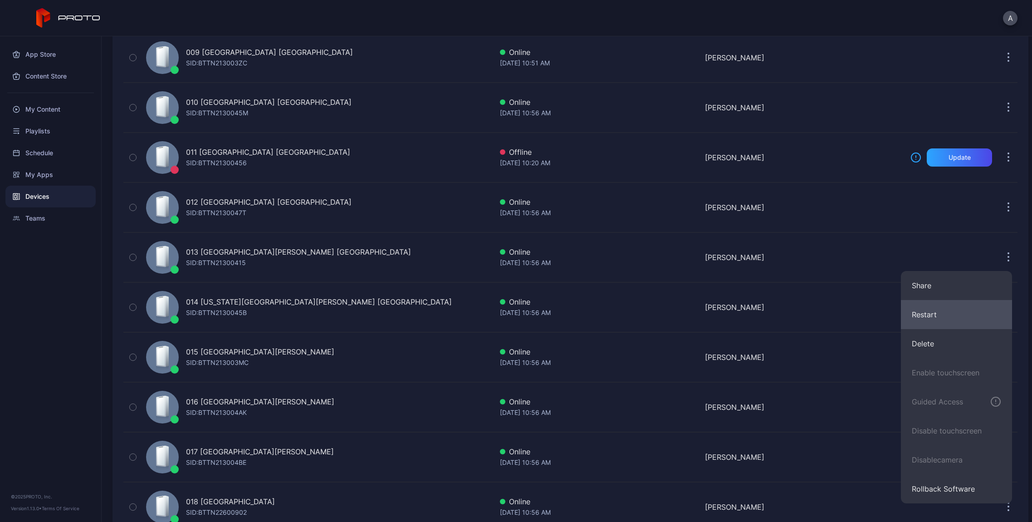
click at [928, 315] on button "Restart" at bounding box center [956, 314] width 111 height 29
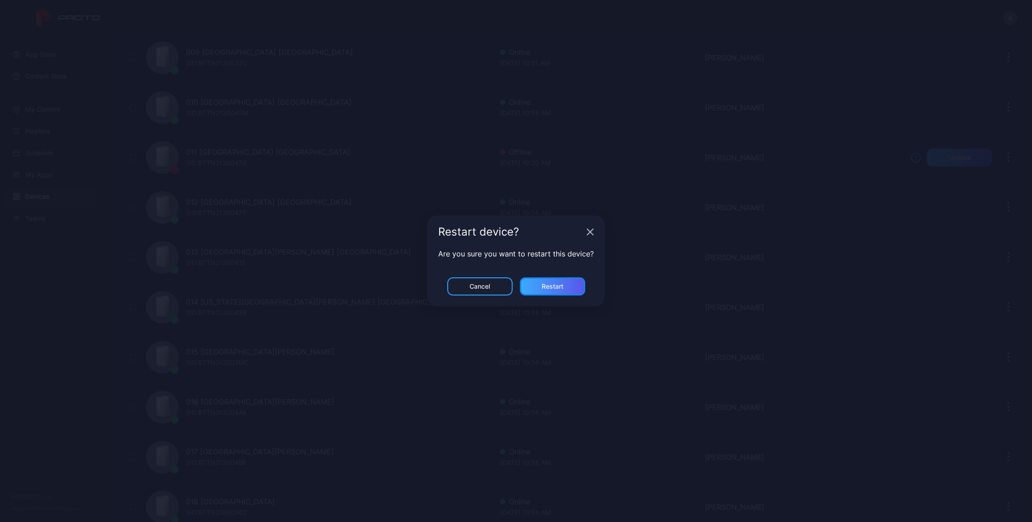
click at [571, 288] on div "Restart" at bounding box center [552, 286] width 65 height 18
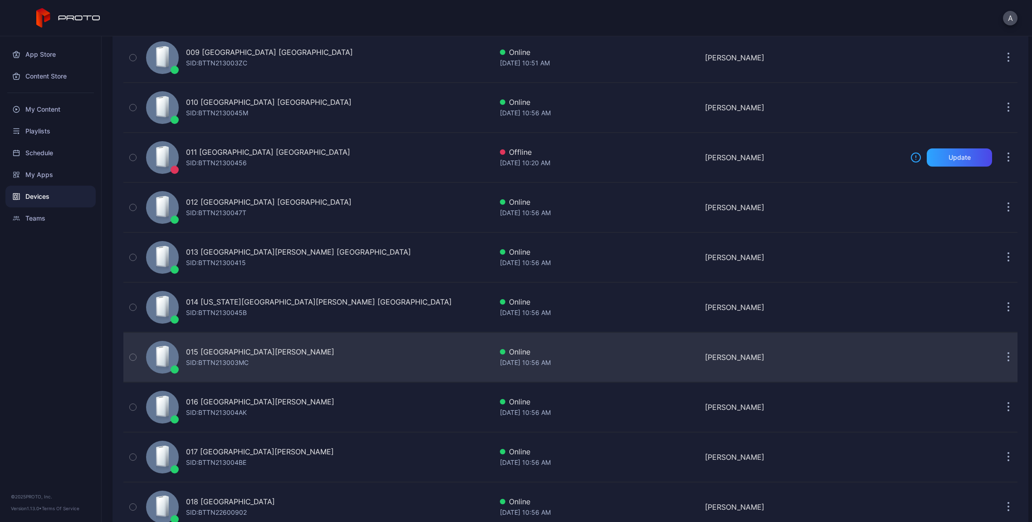
scroll to position [579, 0]
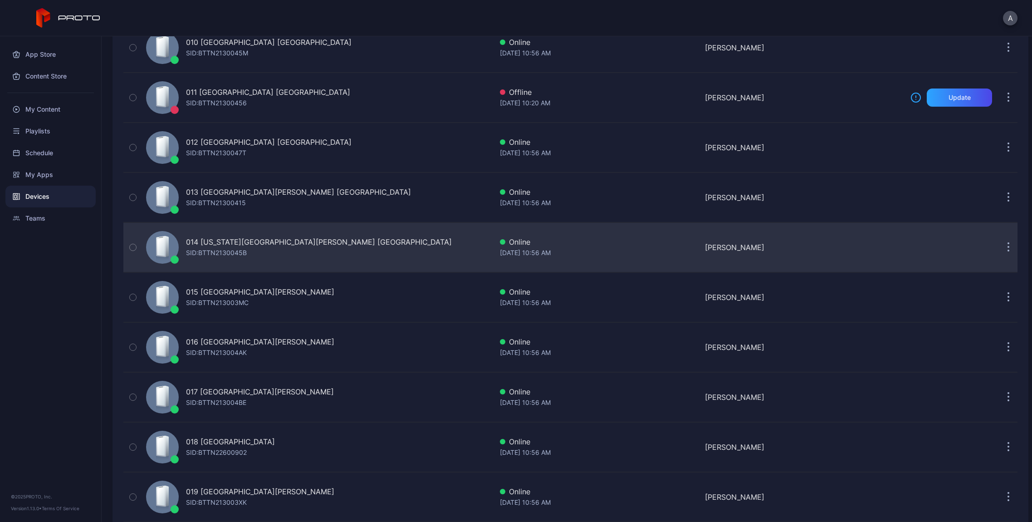
click at [1000, 252] on button "button" at bounding box center [1009, 247] width 18 height 18
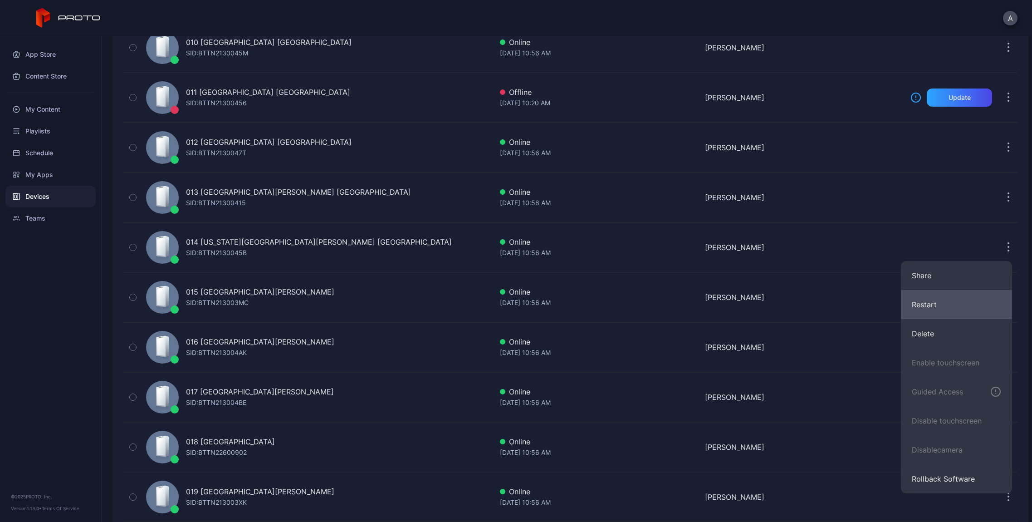
click at [938, 302] on button "Restart" at bounding box center [956, 304] width 111 height 29
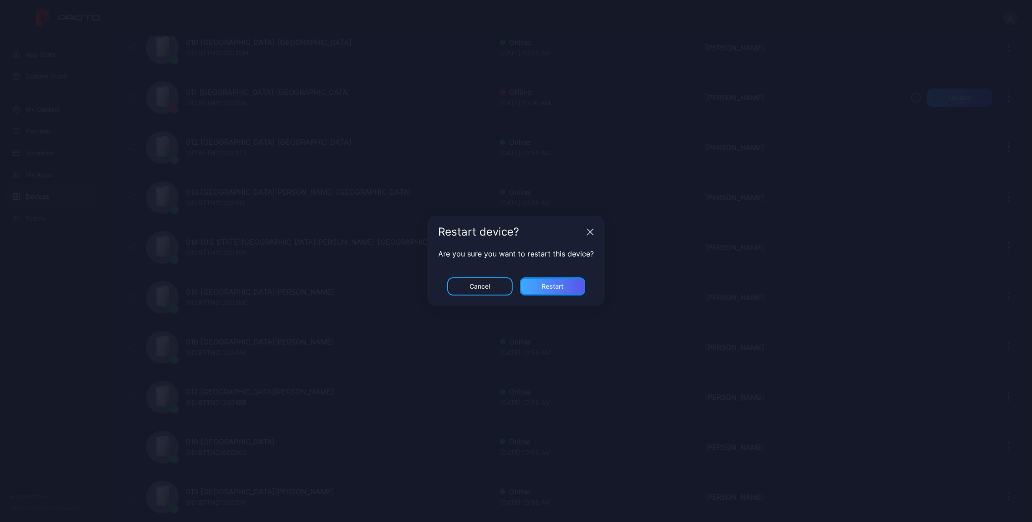
click at [546, 286] on div "Restart" at bounding box center [553, 286] width 22 height 7
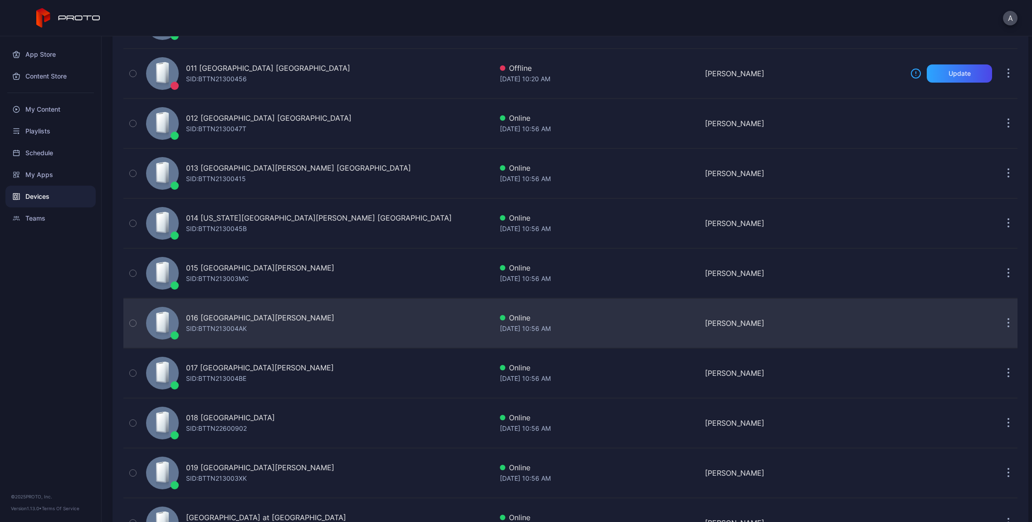
scroll to position [627, 0]
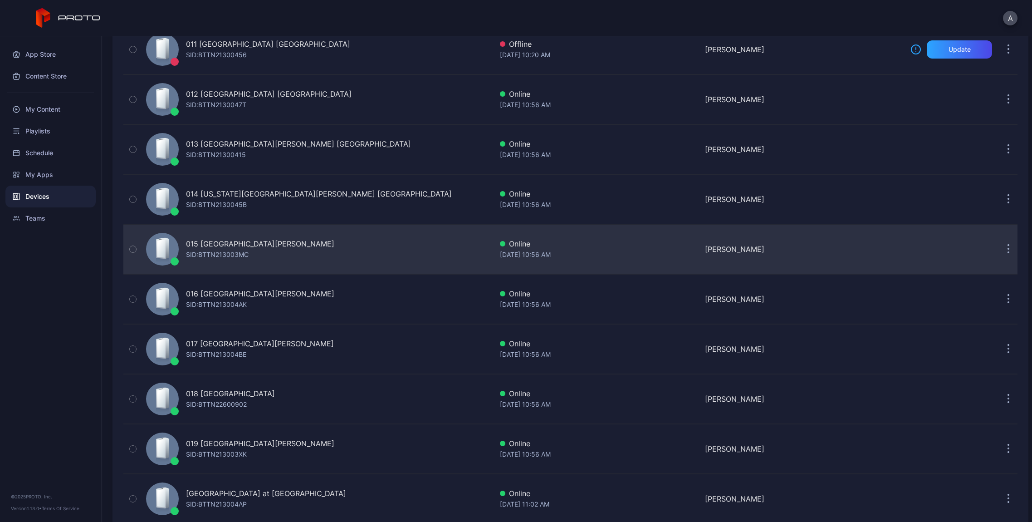
click at [1000, 248] on button "button" at bounding box center [1009, 249] width 18 height 18
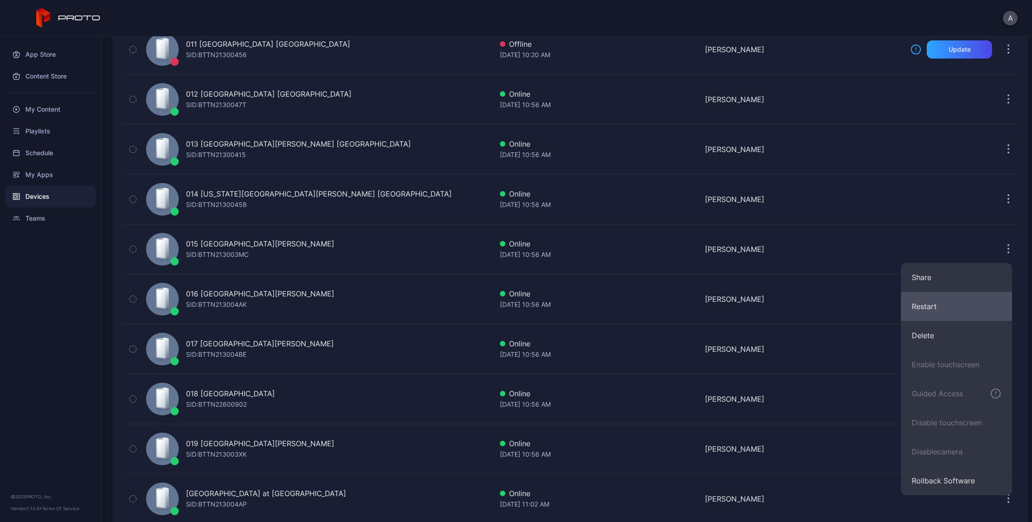
click at [934, 305] on button "Restart" at bounding box center [956, 306] width 111 height 29
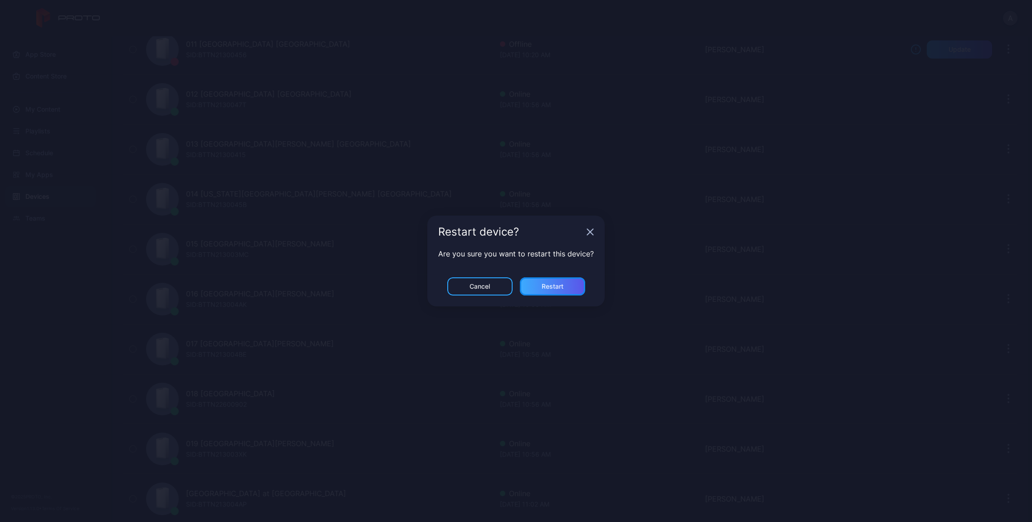
click at [572, 287] on div "Restart" at bounding box center [552, 286] width 65 height 18
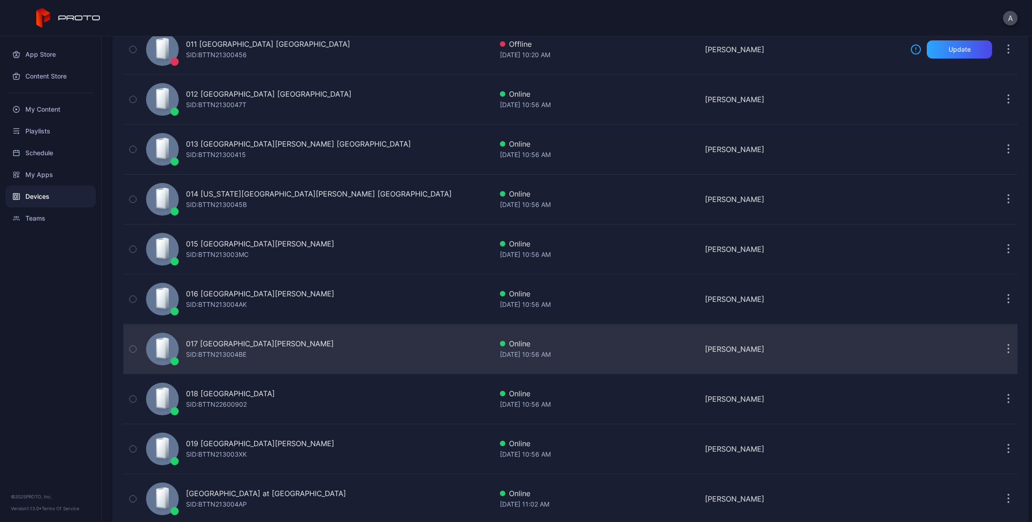
scroll to position [678, 0]
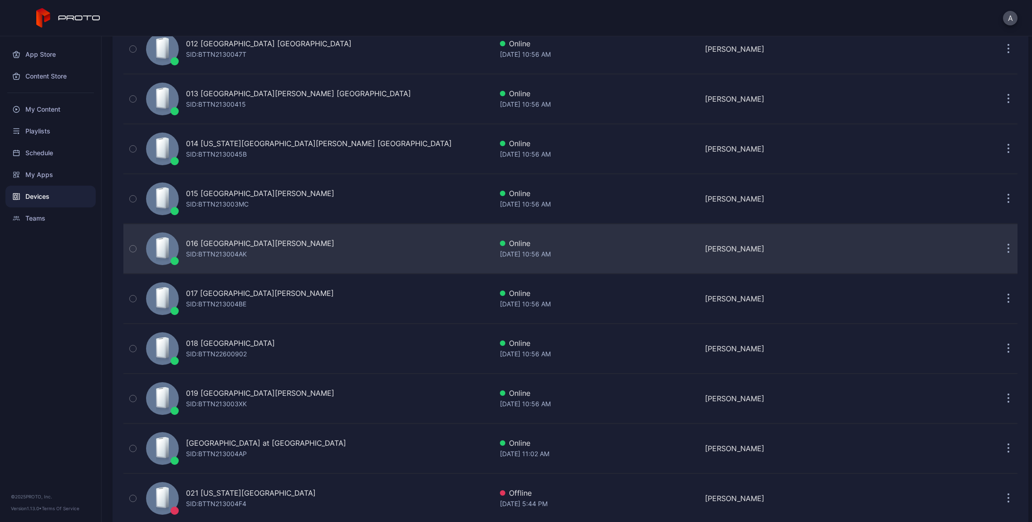
click at [1000, 242] on button "button" at bounding box center [1009, 249] width 18 height 18
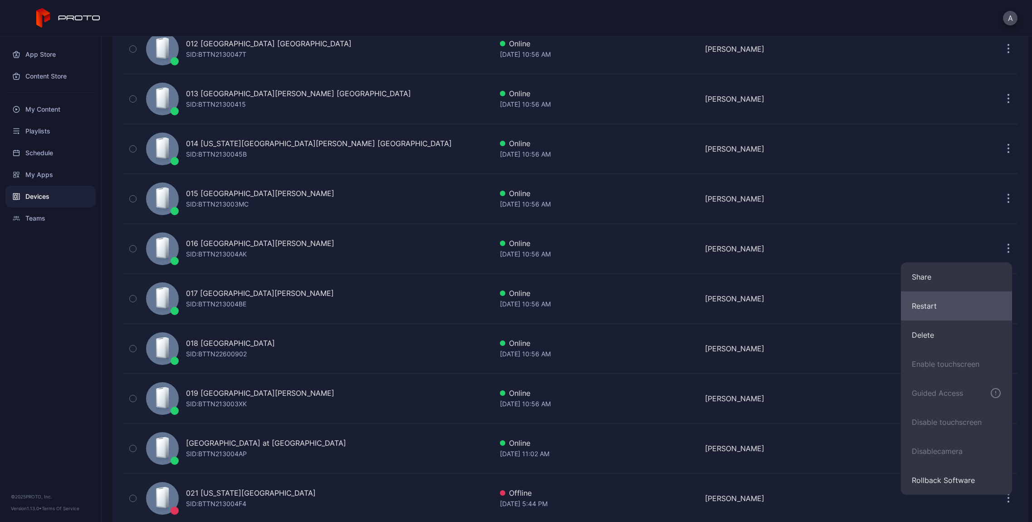
click at [944, 302] on button "Restart" at bounding box center [956, 305] width 111 height 29
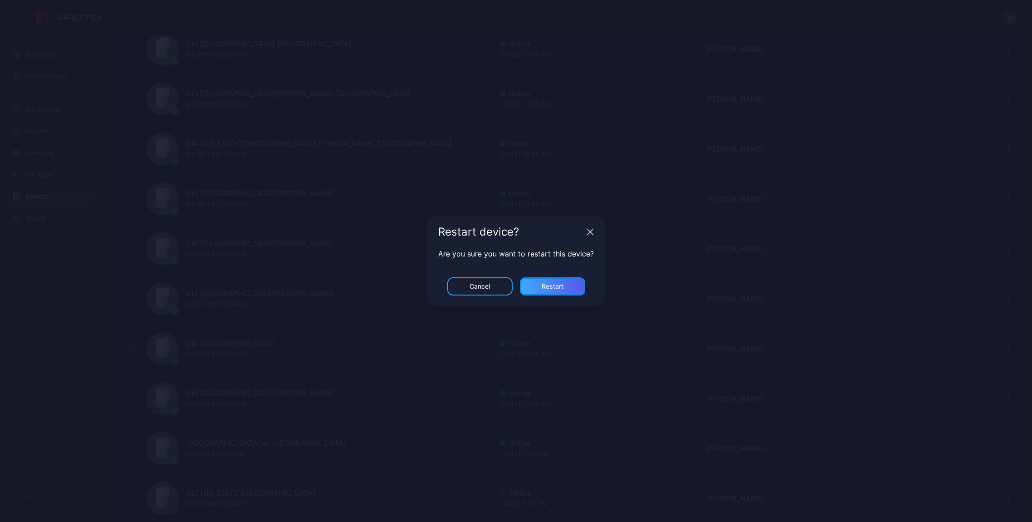
click at [544, 288] on div "Restart" at bounding box center [553, 286] width 22 height 7
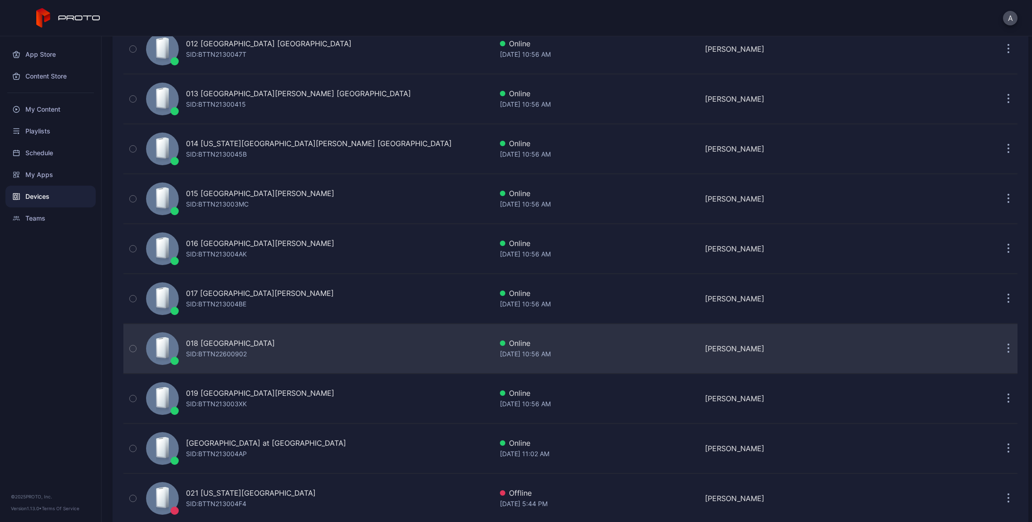
scroll to position [744, 0]
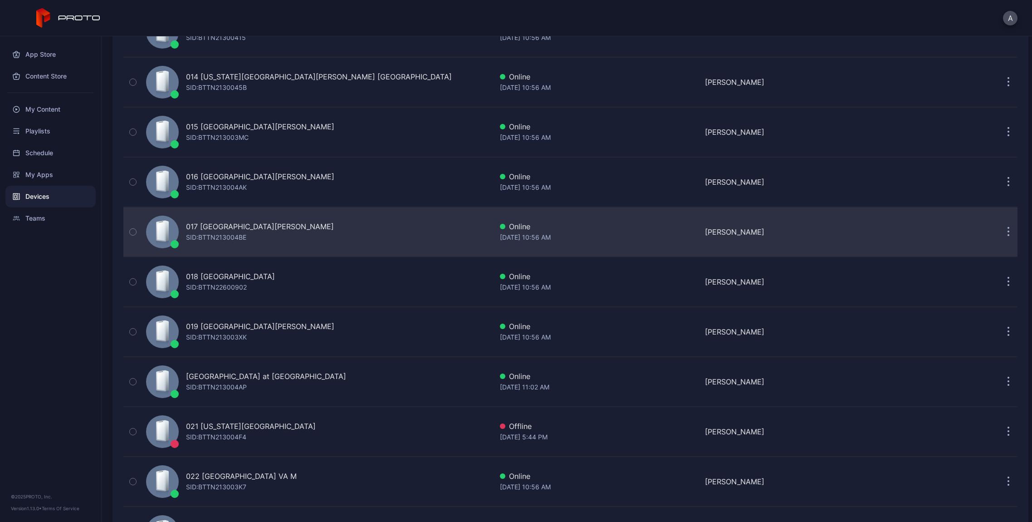
click at [1000, 230] on button "button" at bounding box center [1009, 232] width 18 height 18
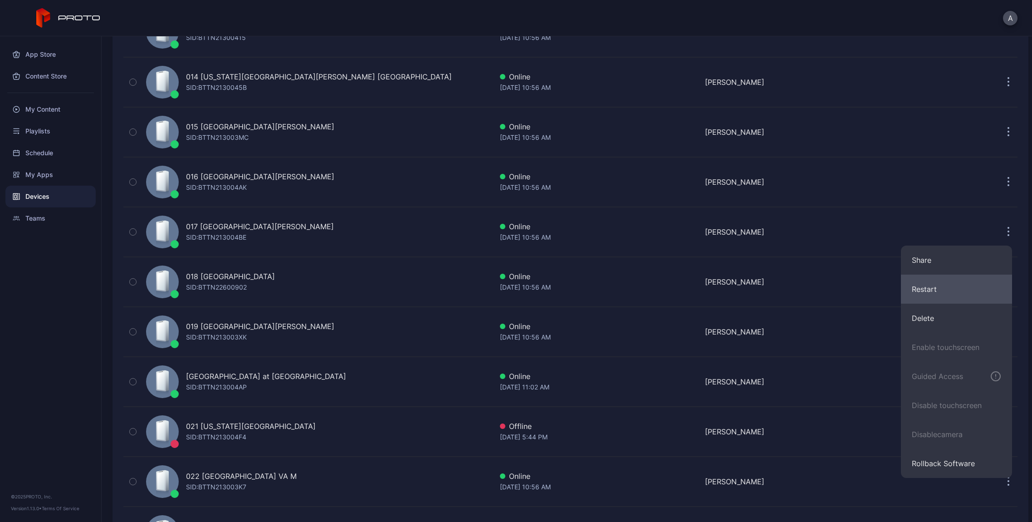
click at [939, 292] on button "Restart" at bounding box center [956, 289] width 111 height 29
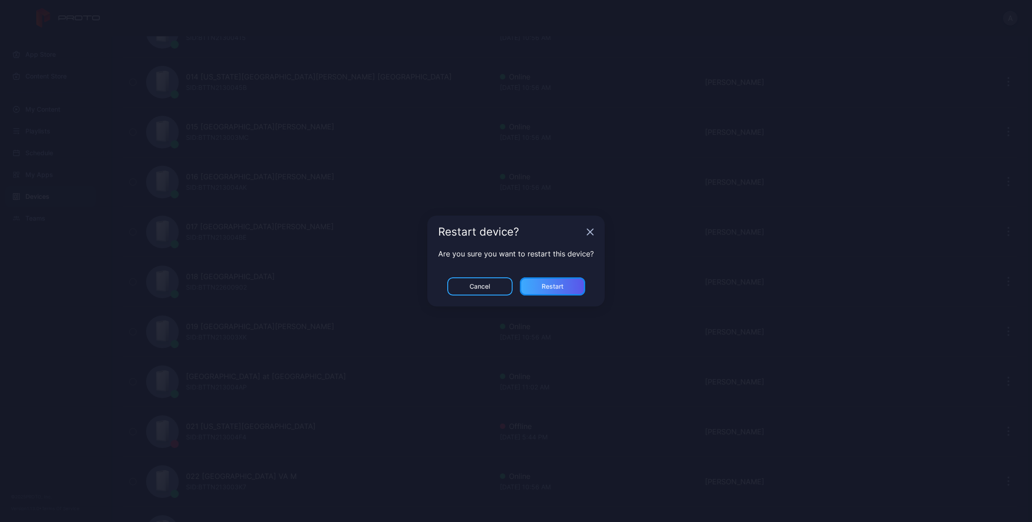
click at [571, 285] on div "Restart" at bounding box center [552, 286] width 65 height 18
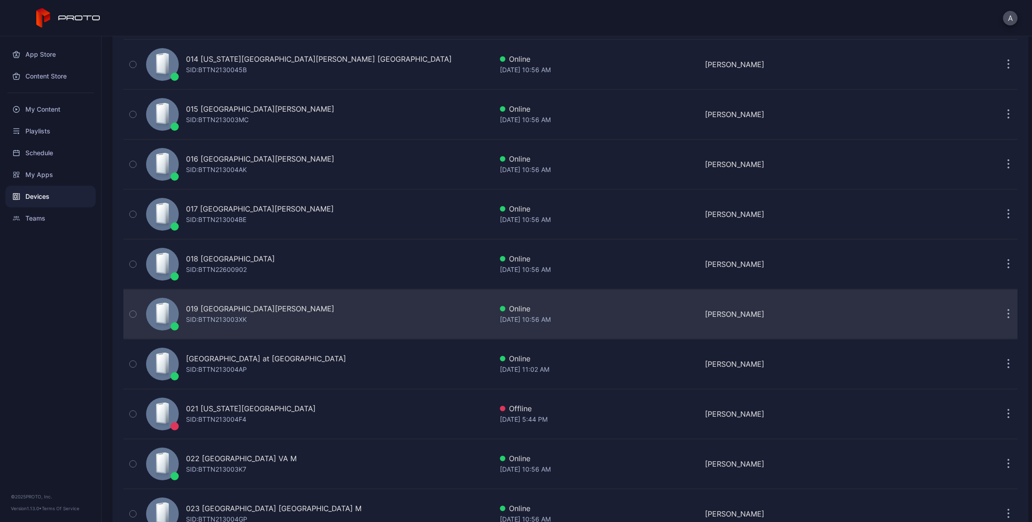
scroll to position [771, 0]
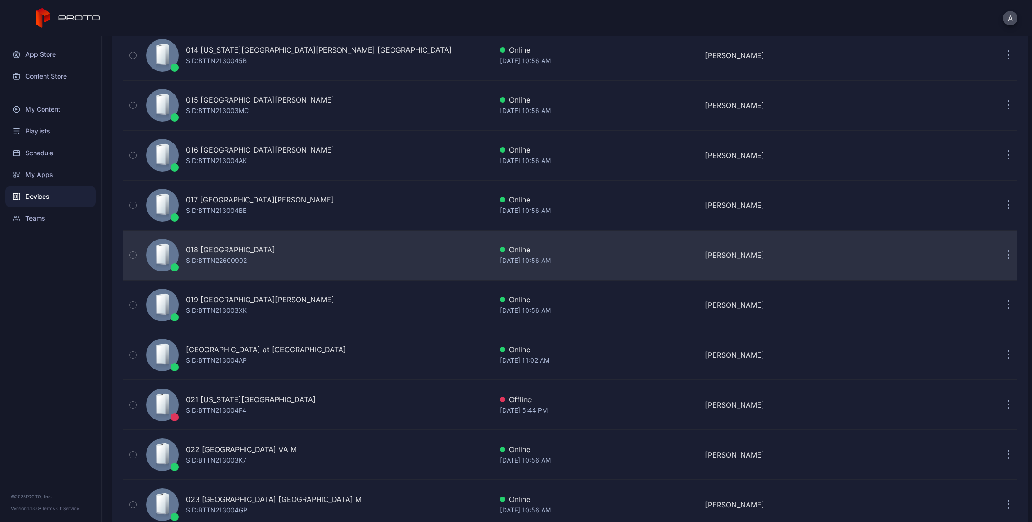
click at [1008, 252] on icon "button" at bounding box center [1009, 255] width 2 height 10
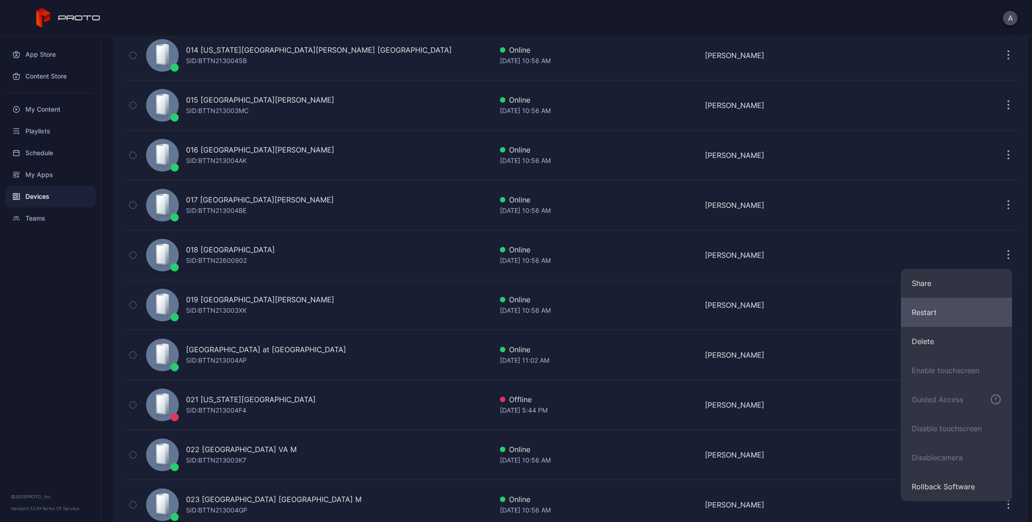
click at [919, 317] on button "Restart" at bounding box center [956, 312] width 111 height 29
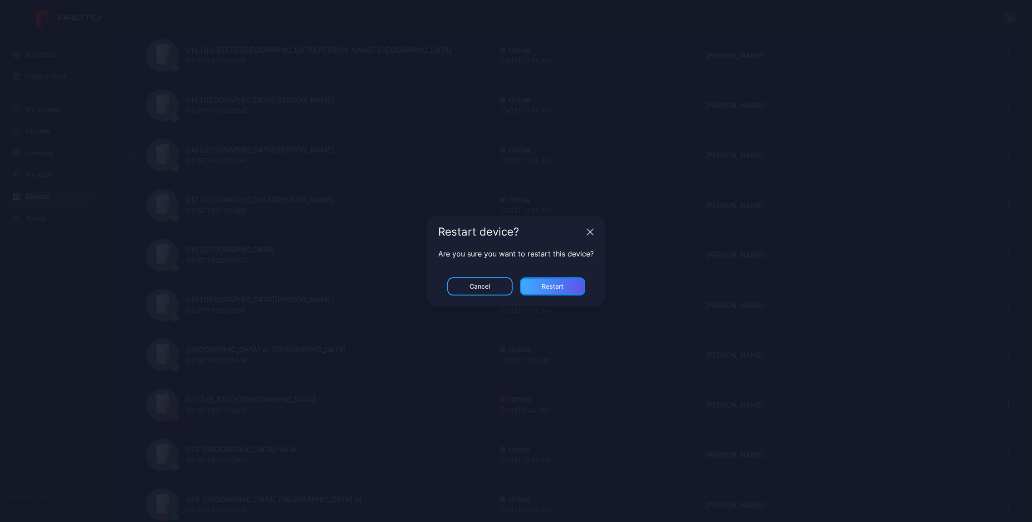
click at [577, 289] on div "Restart" at bounding box center [552, 286] width 65 height 18
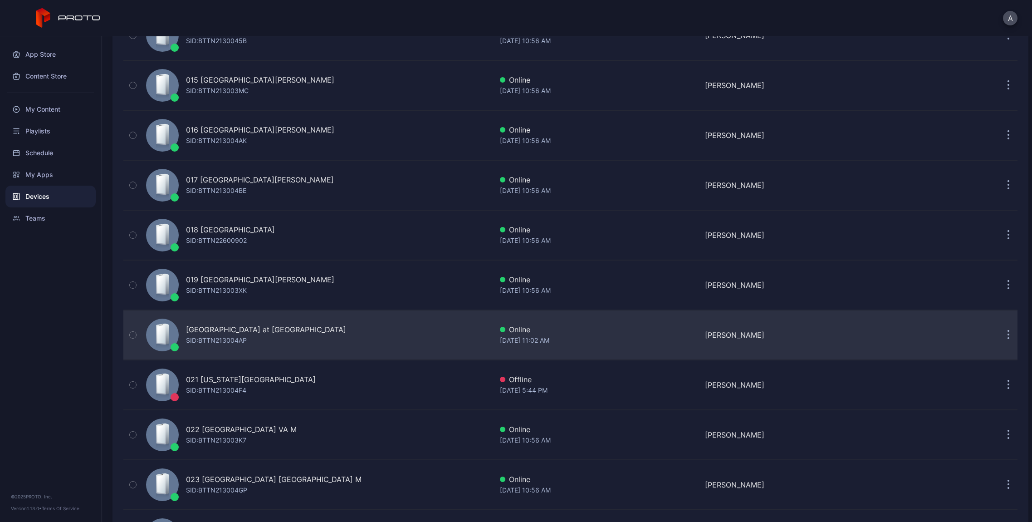
scroll to position [809, 0]
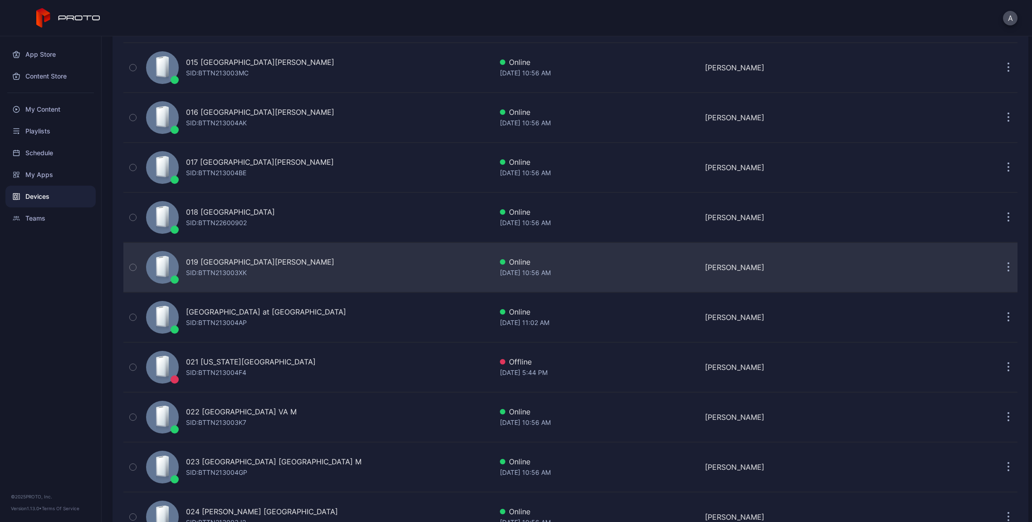
click at [1003, 264] on button "button" at bounding box center [1009, 267] width 18 height 18
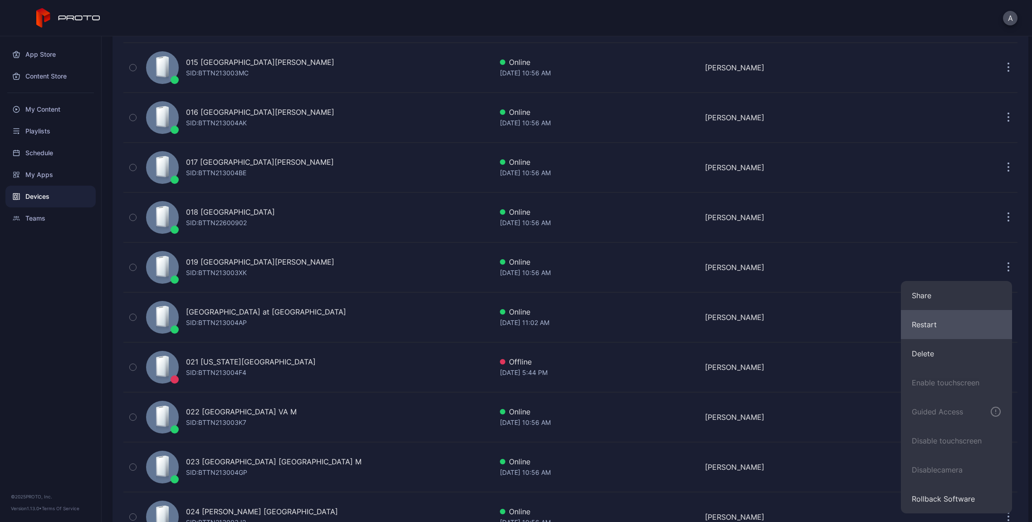
click at [942, 327] on button "Restart" at bounding box center [956, 324] width 111 height 29
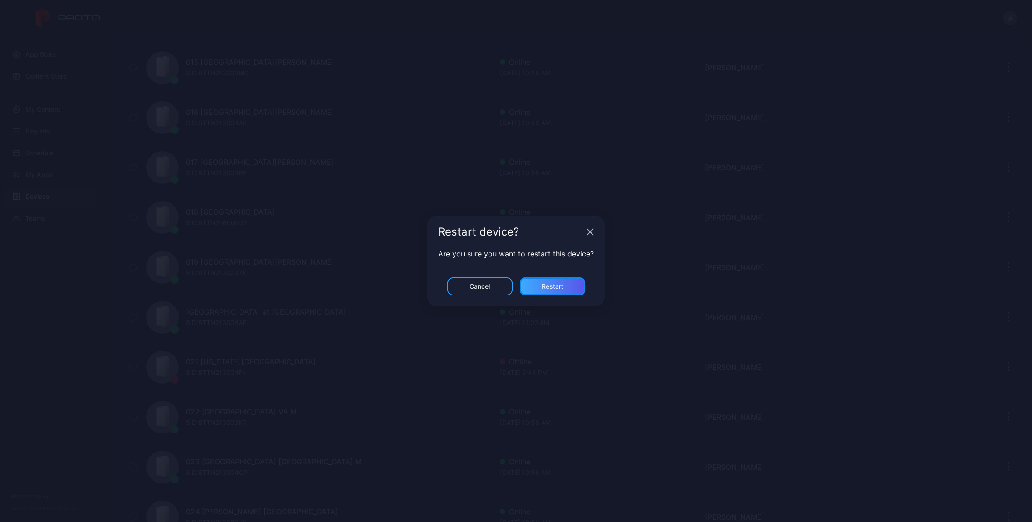
click at [560, 286] on div "Restart" at bounding box center [553, 286] width 22 height 7
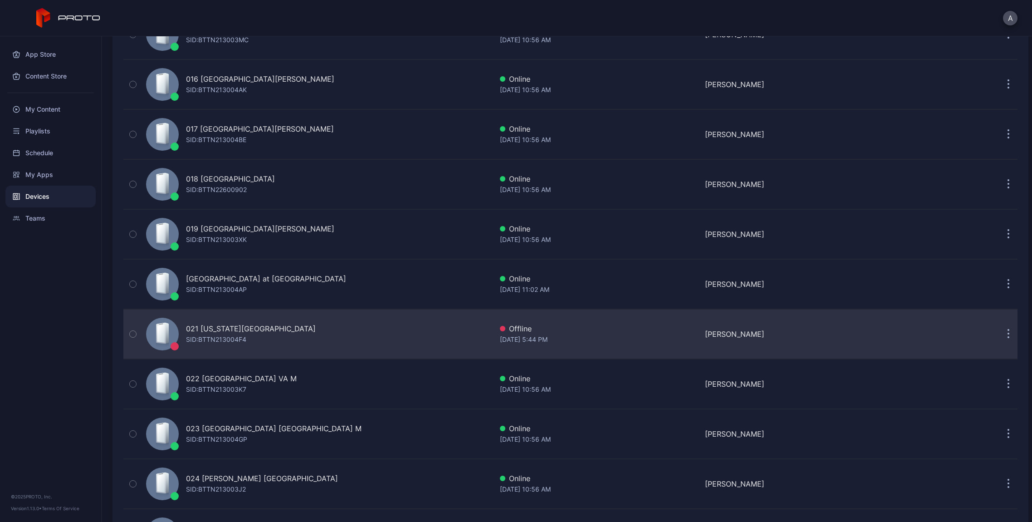
scroll to position [874, 0]
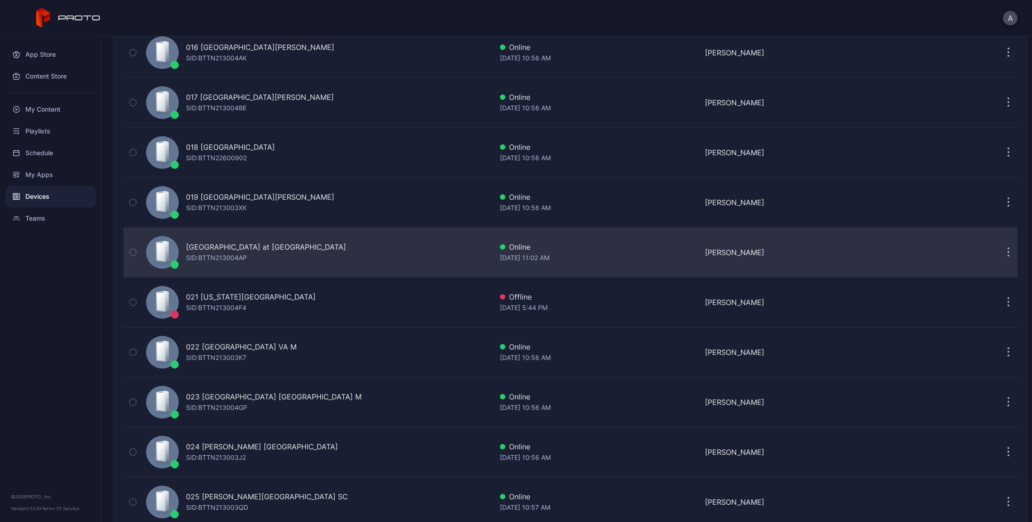
click at [1008, 252] on icon "button" at bounding box center [1008, 252] width 1 height 1
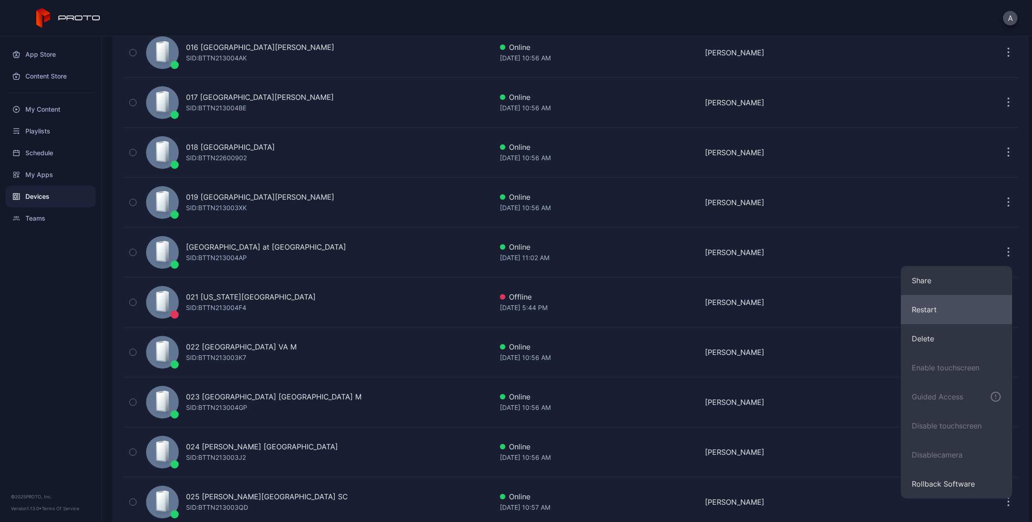
click at [926, 306] on button "Restart" at bounding box center [956, 309] width 111 height 29
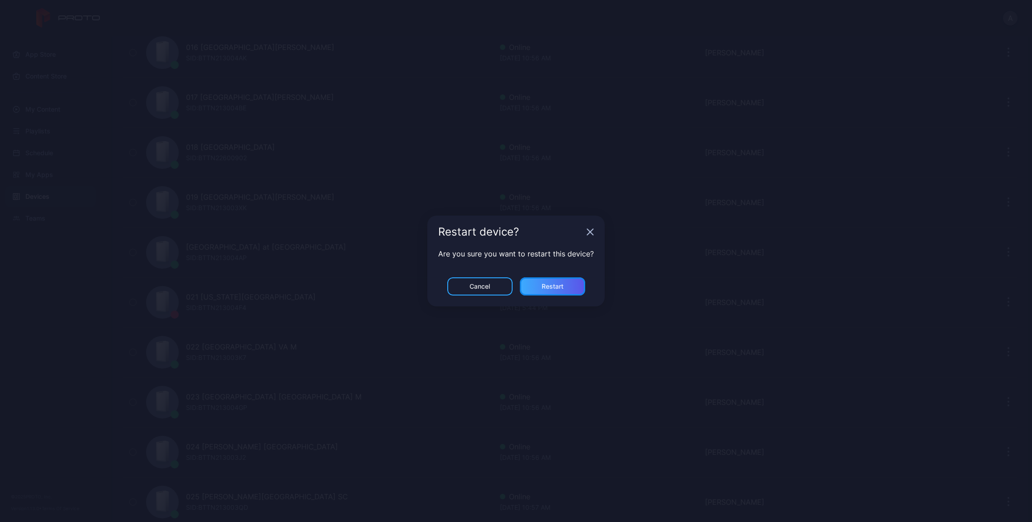
click at [576, 288] on div "Restart" at bounding box center [552, 286] width 65 height 18
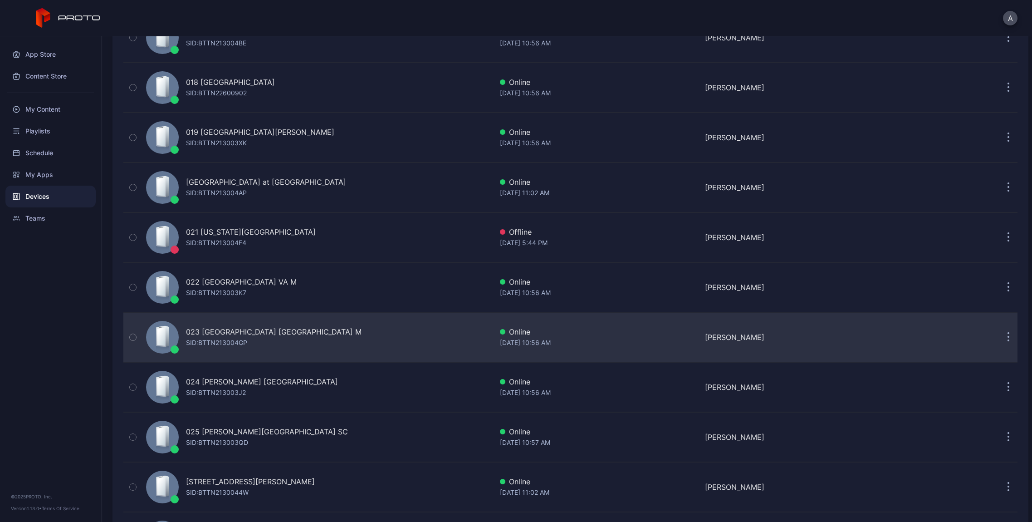
scroll to position [944, 0]
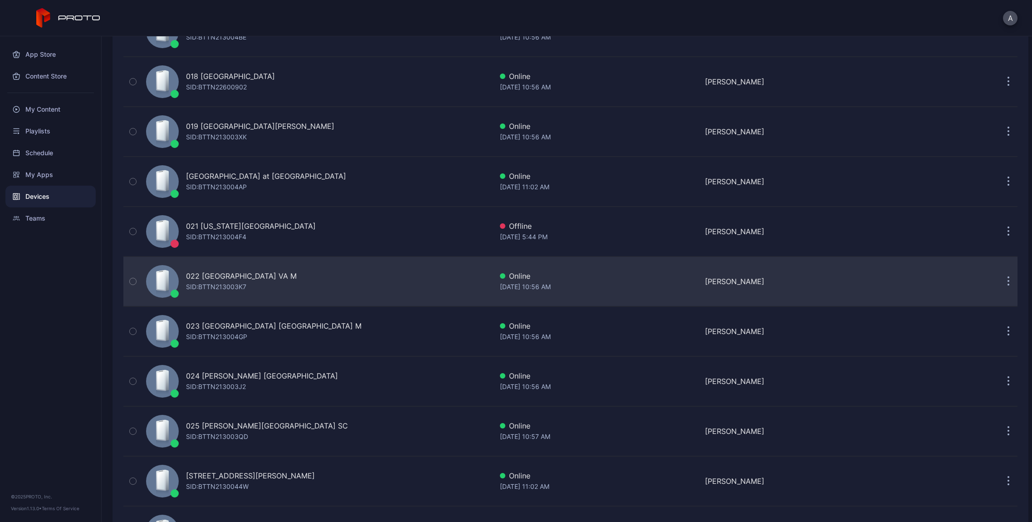
click at [1001, 276] on button "button" at bounding box center [1009, 281] width 18 height 18
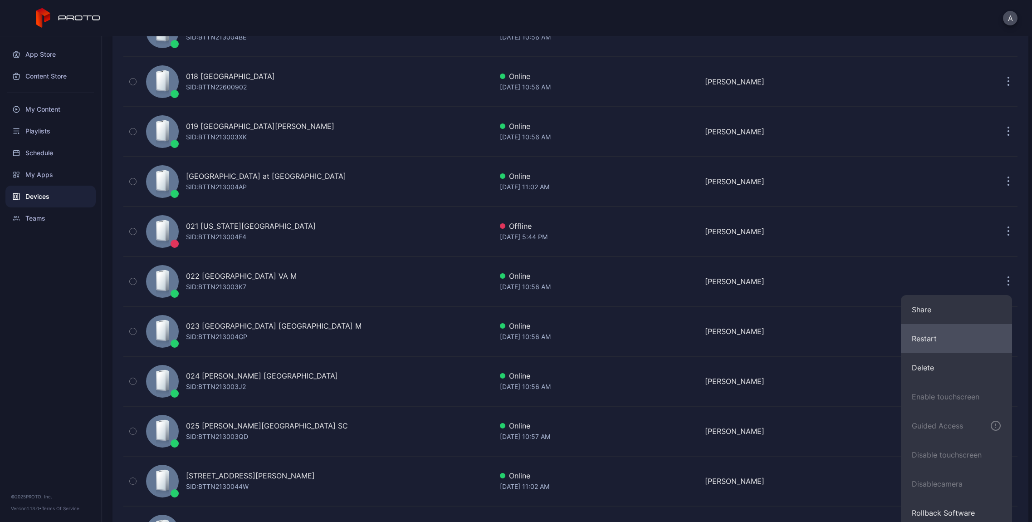
click at [911, 343] on button "Restart" at bounding box center [956, 338] width 111 height 29
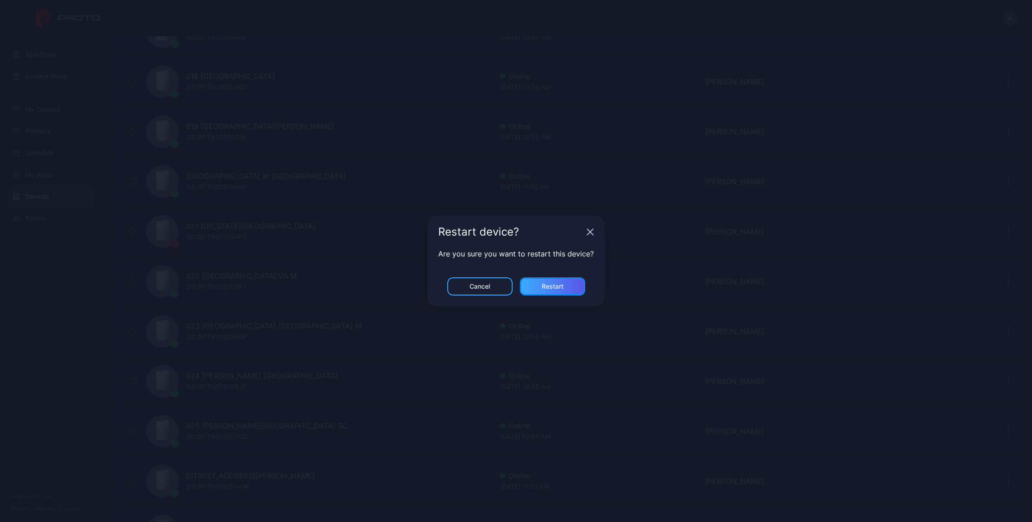
click at [568, 286] on div "Restart" at bounding box center [552, 286] width 65 height 18
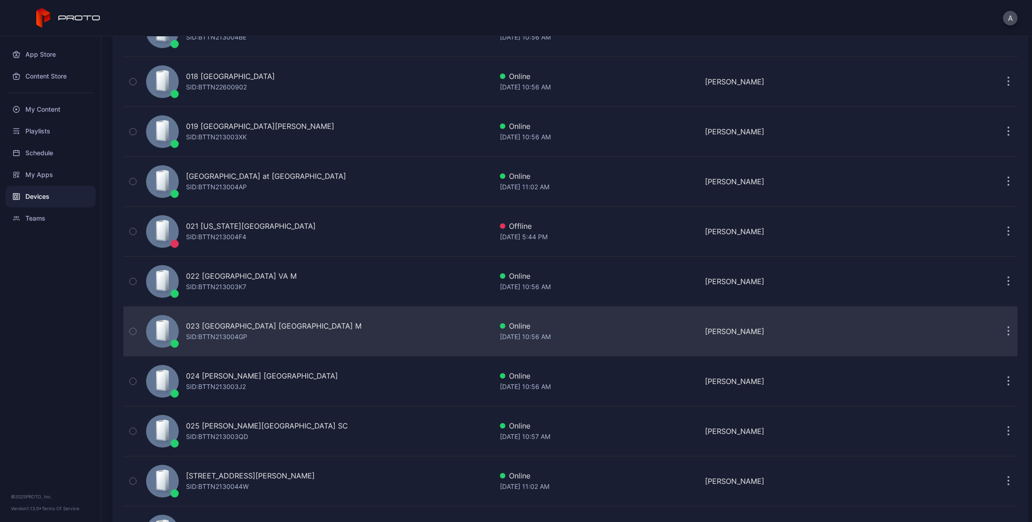
click at [1008, 332] on icon "button" at bounding box center [1008, 331] width 1 height 1
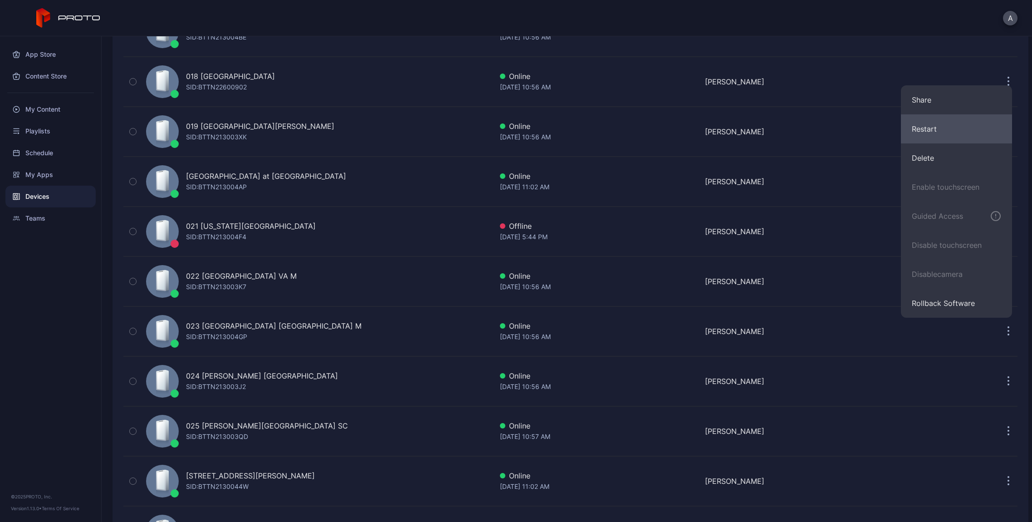
click at [929, 133] on button "Restart" at bounding box center [956, 128] width 111 height 29
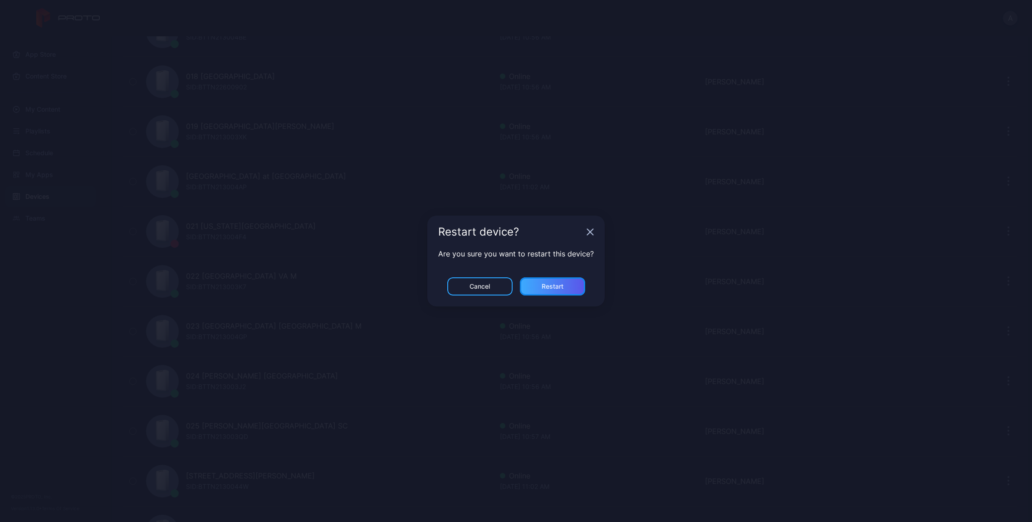
click at [570, 282] on div "Restart" at bounding box center [552, 286] width 65 height 18
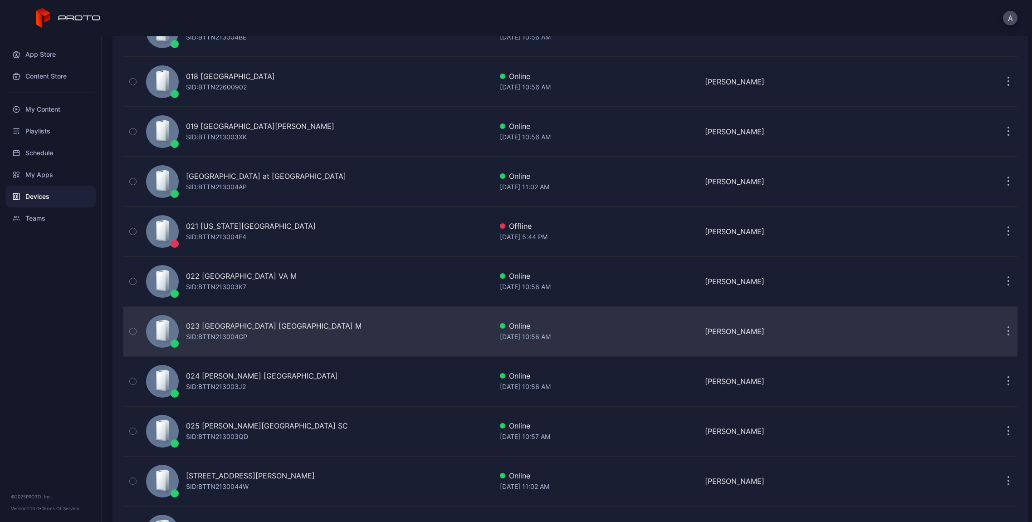
click at [1000, 333] on button "button" at bounding box center [1009, 331] width 18 height 18
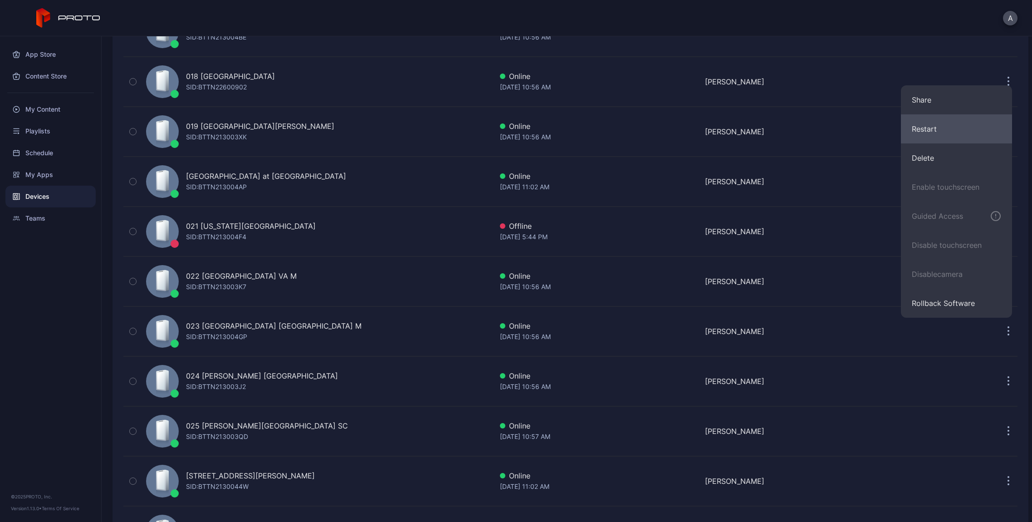
click at [936, 132] on button "Restart" at bounding box center [956, 128] width 111 height 29
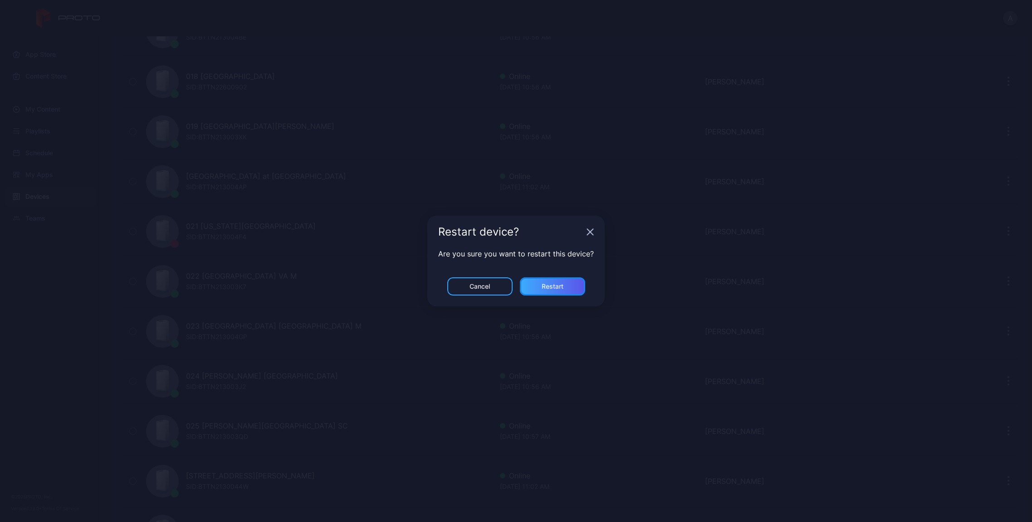
click at [536, 278] on div "Restart" at bounding box center [552, 286] width 65 height 18
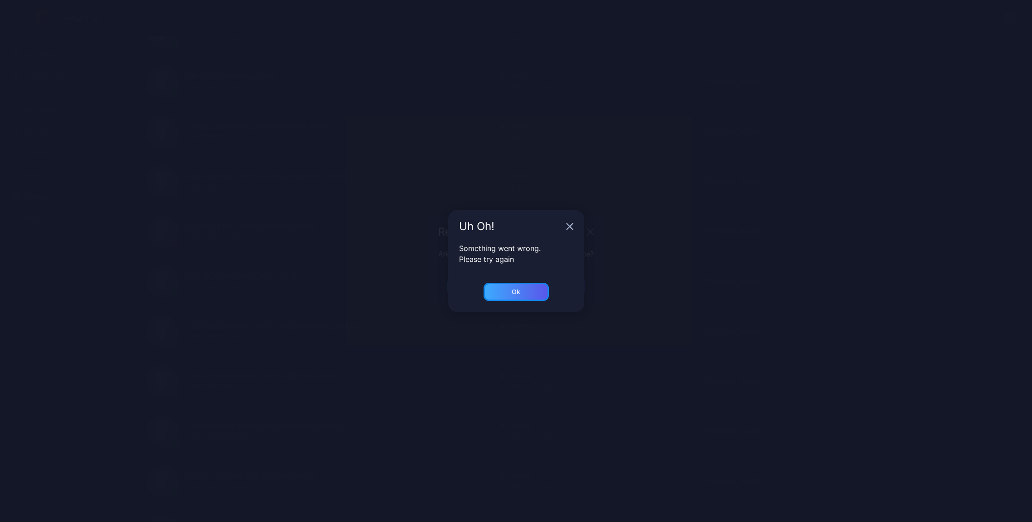
click at [533, 290] on div "Ok" at bounding box center [516, 292] width 65 height 18
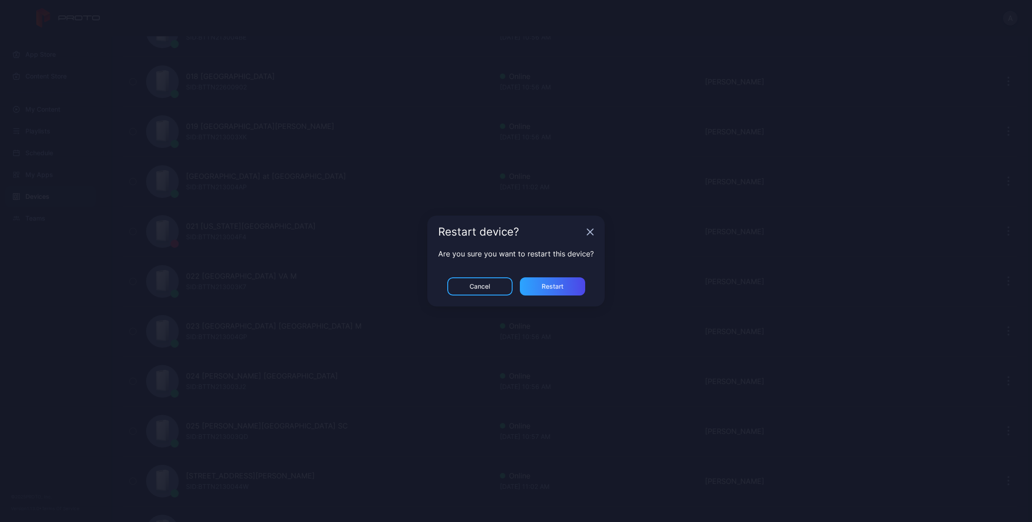
click at [583, 229] on div "Restart device?" at bounding box center [516, 232] width 177 height 33
click at [589, 231] on icon "button" at bounding box center [591, 232] width 6 height 6
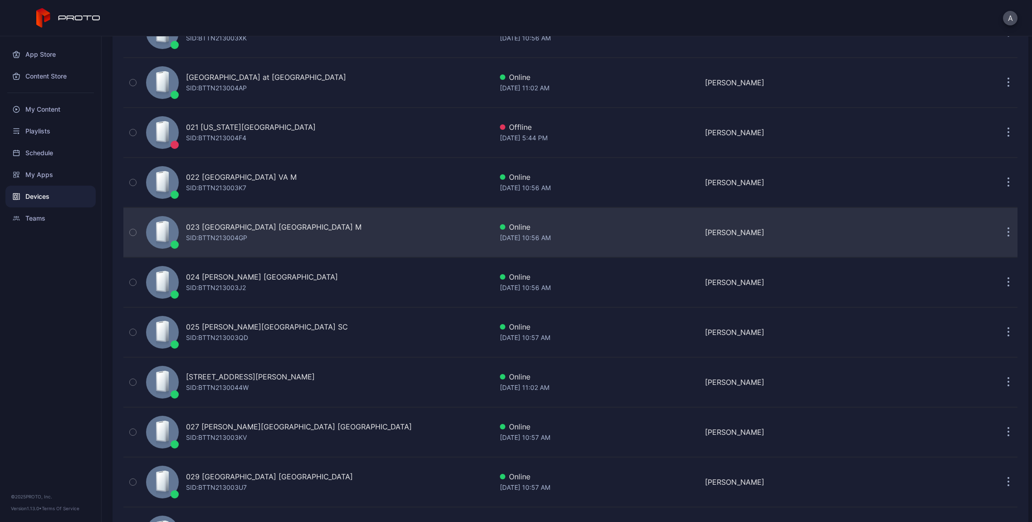
scroll to position [1090, 0]
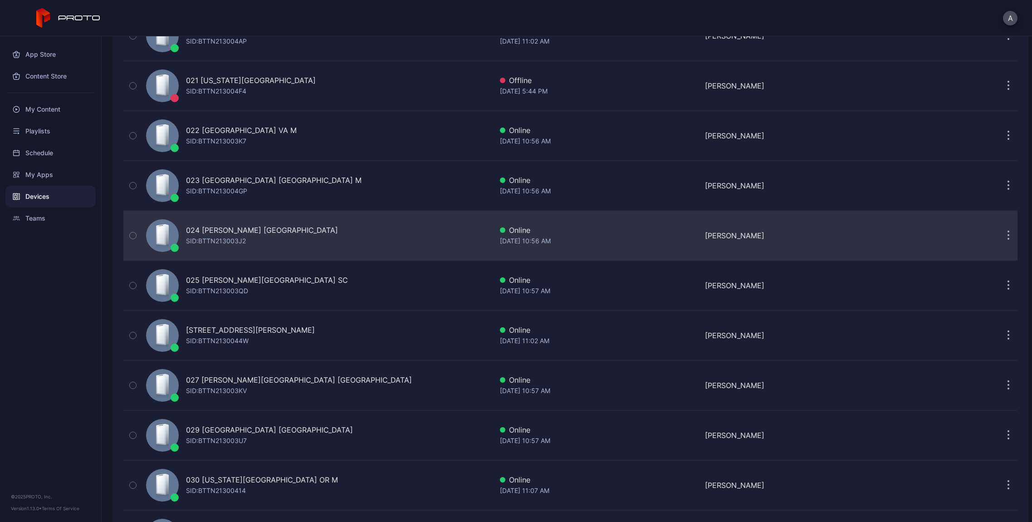
click at [905, 249] on div "024 [PERSON_NAME] [GEOGRAPHIC_DATA] [PERSON_NAME]: BTTN213003J2 Online [DATE] 1…" at bounding box center [570, 235] width 895 height 45
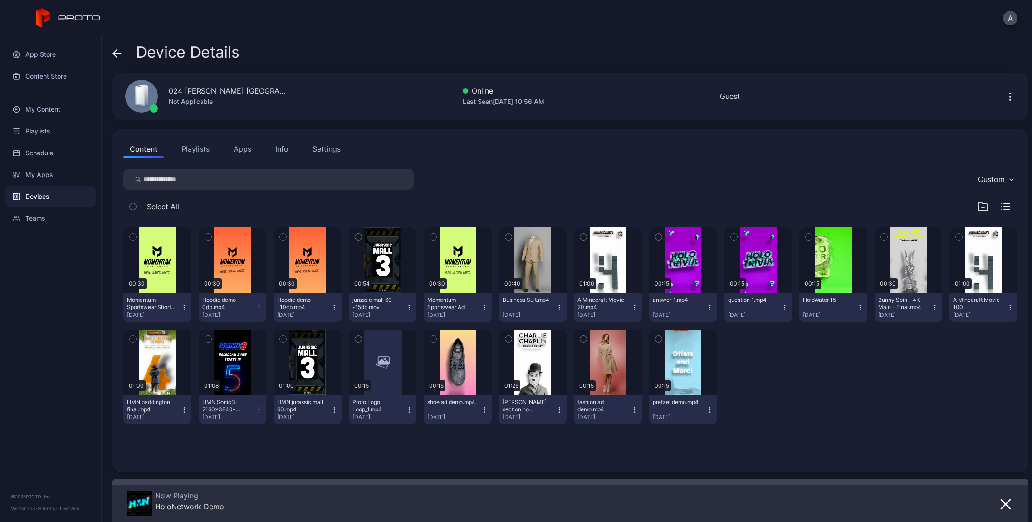
click at [123, 54] on div "Device Details" at bounding box center [176, 55] width 127 height 22
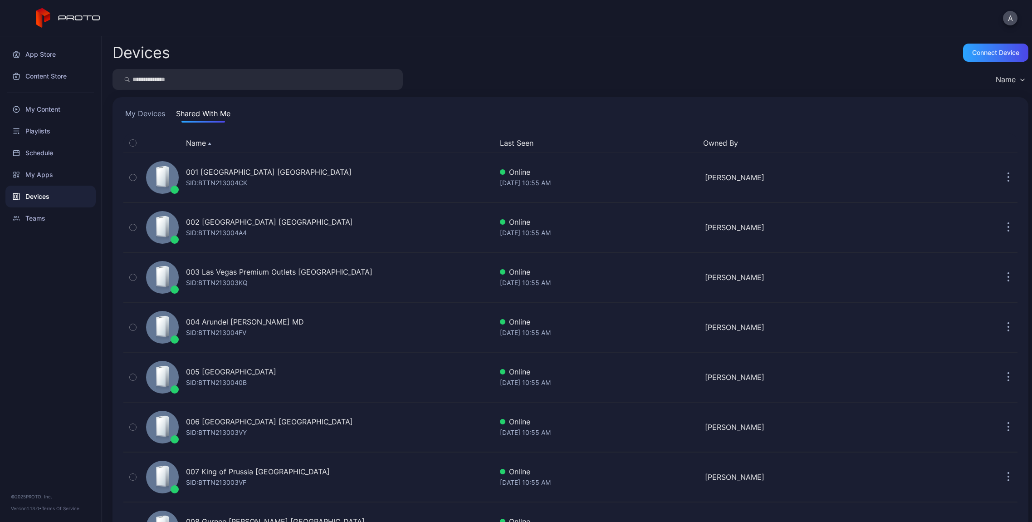
scroll to position [1090, 0]
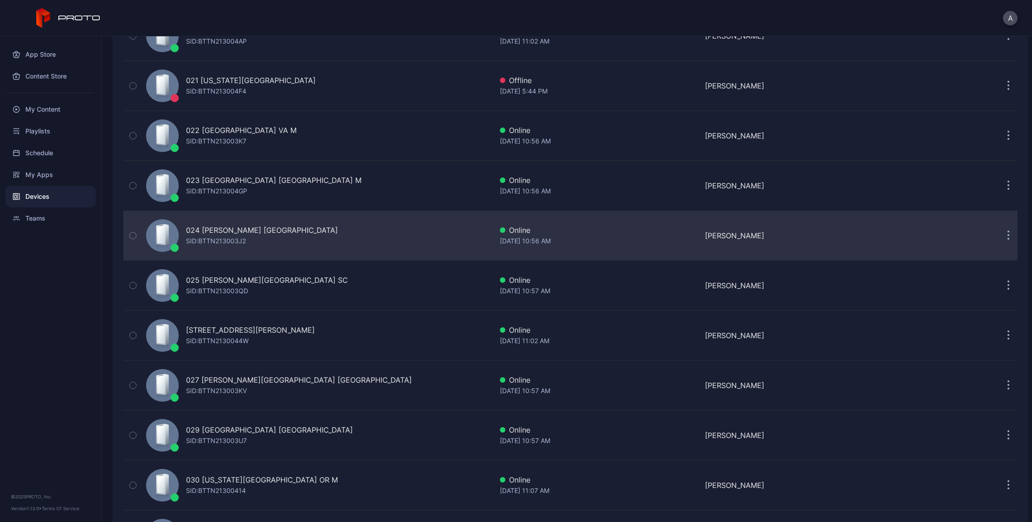
click at [1000, 234] on button "button" at bounding box center [1009, 235] width 18 height 18
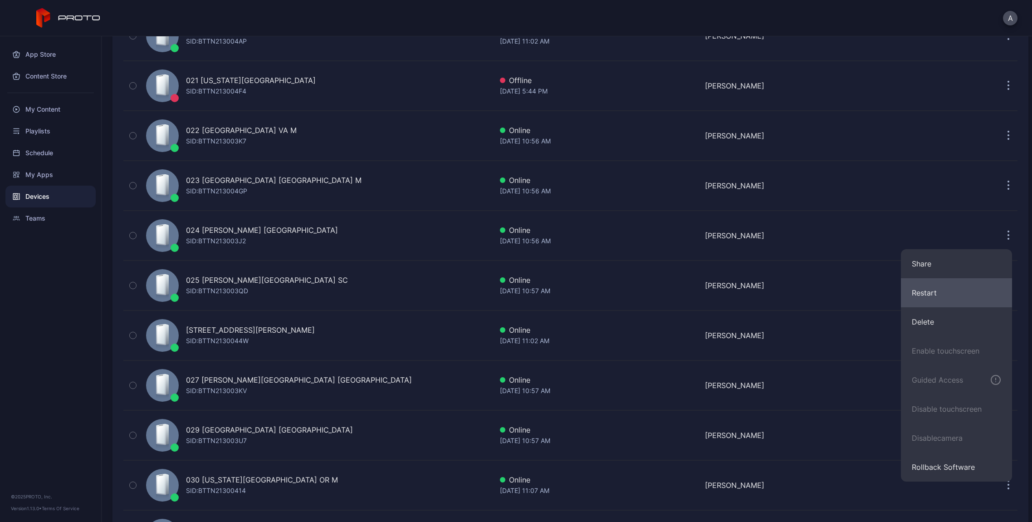
click at [925, 290] on button "Restart" at bounding box center [956, 292] width 111 height 29
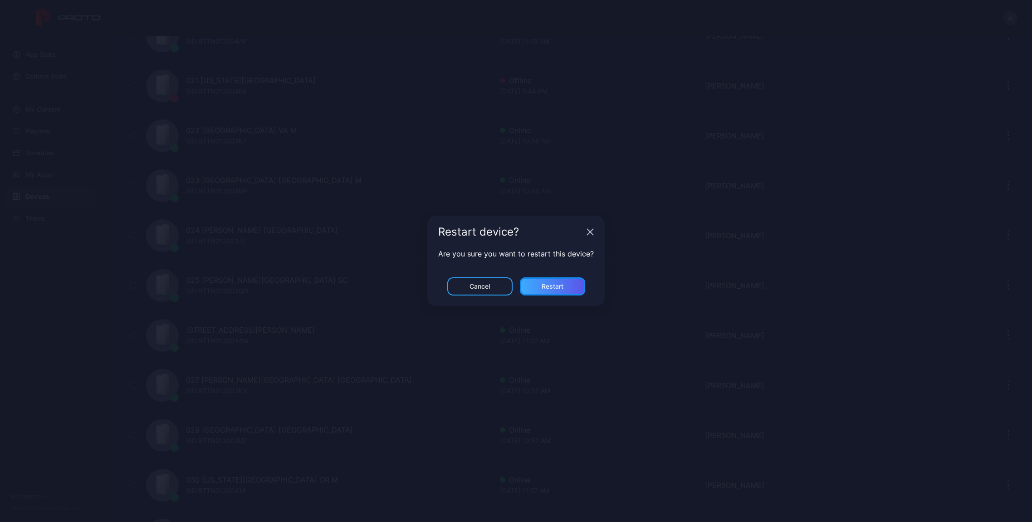
click at [574, 286] on div "Restart" at bounding box center [552, 286] width 65 height 18
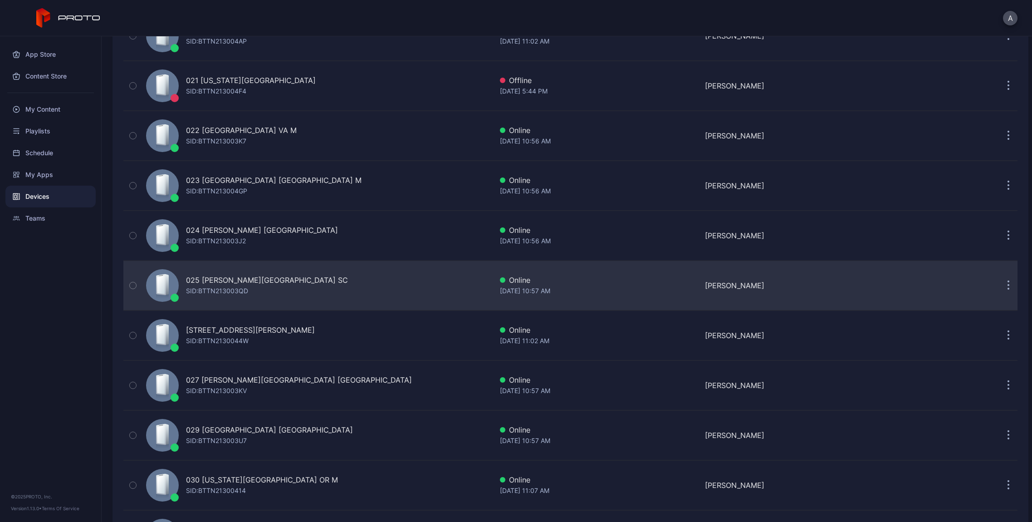
click at [1000, 286] on button "button" at bounding box center [1009, 285] width 18 height 18
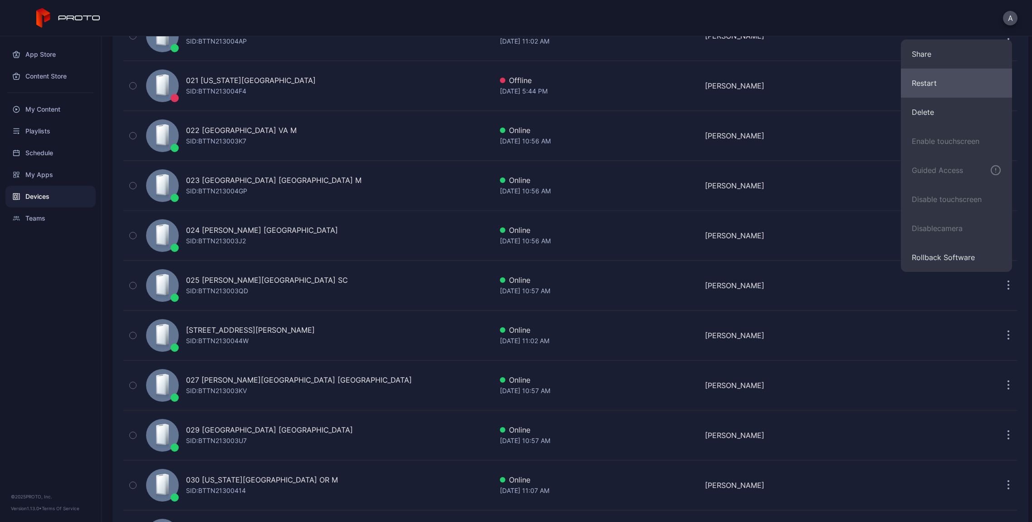
click at [940, 90] on button "Restart" at bounding box center [956, 83] width 111 height 29
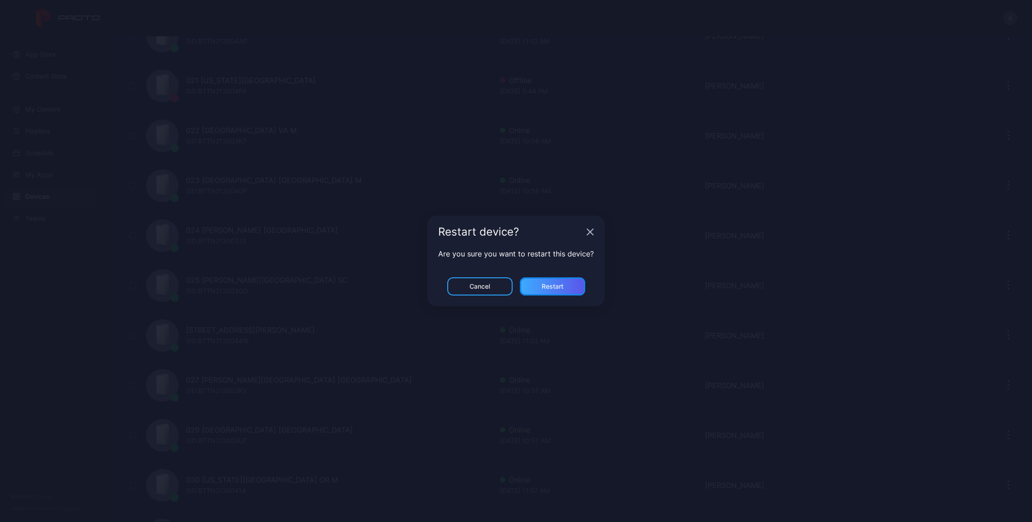
click at [576, 289] on div "Restart" at bounding box center [552, 286] width 65 height 18
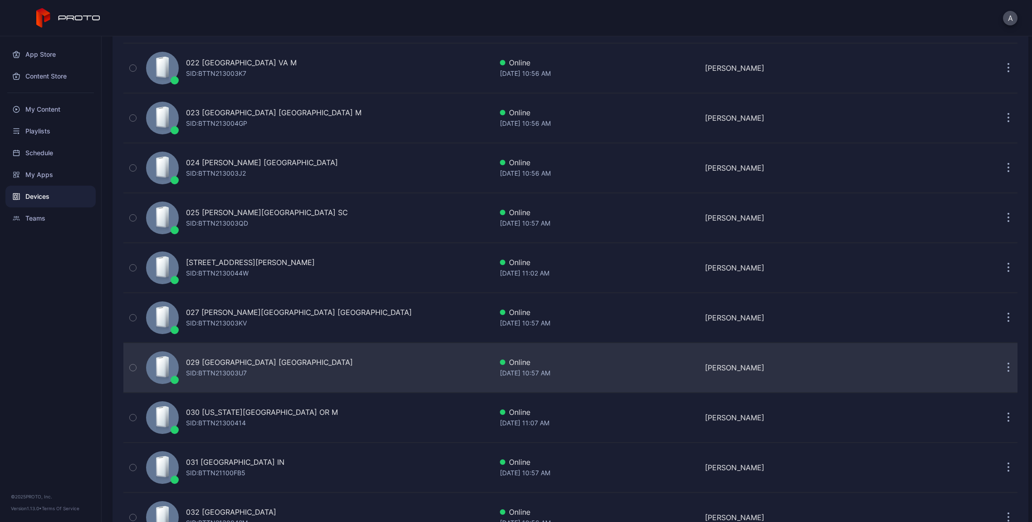
scroll to position [1194, 0]
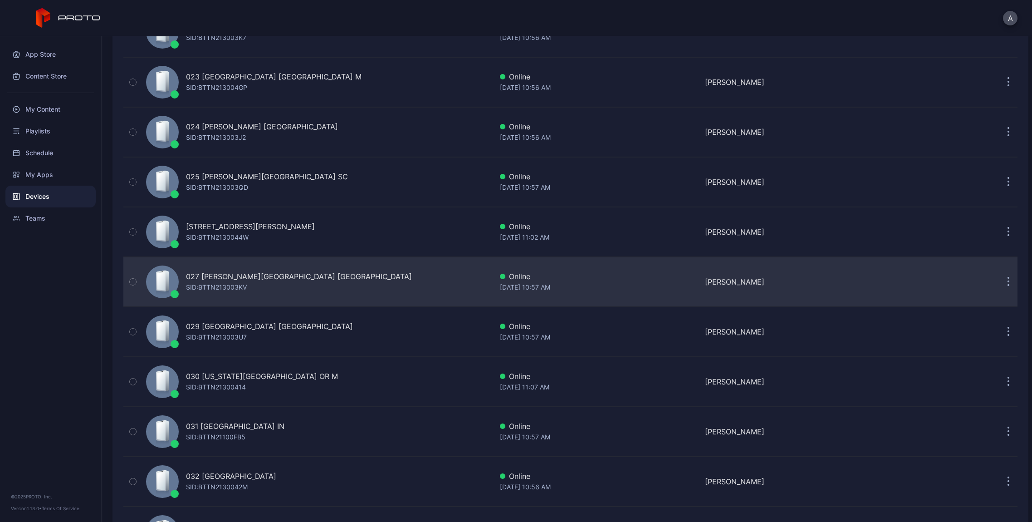
click at [1008, 280] on icon "button" at bounding box center [1009, 282] width 2 height 10
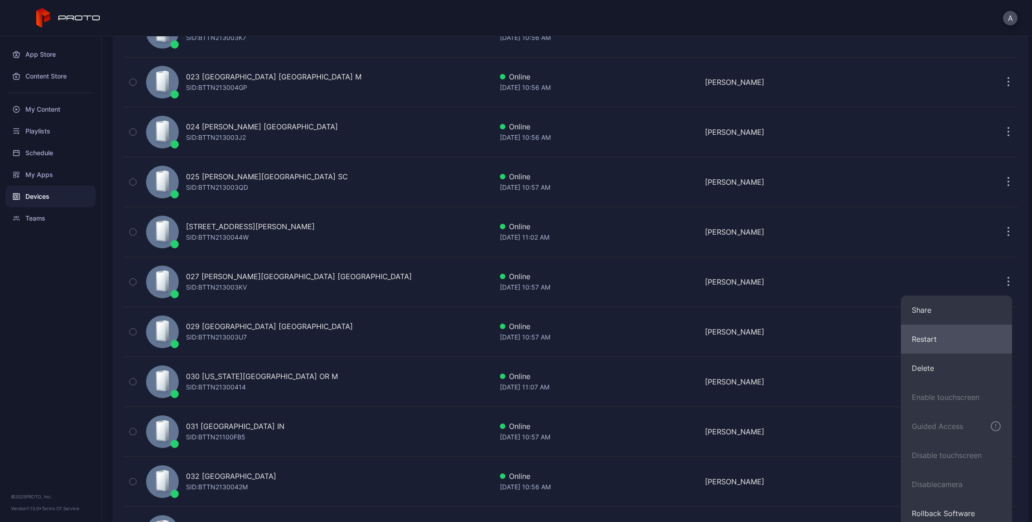
click at [925, 332] on button "Restart" at bounding box center [956, 338] width 111 height 29
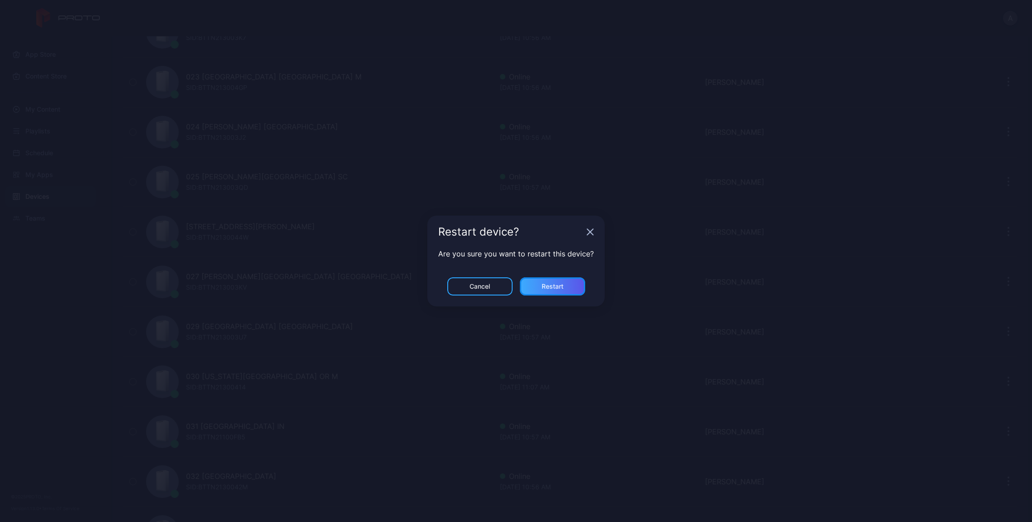
click at [557, 286] on div "Restart" at bounding box center [553, 286] width 22 height 7
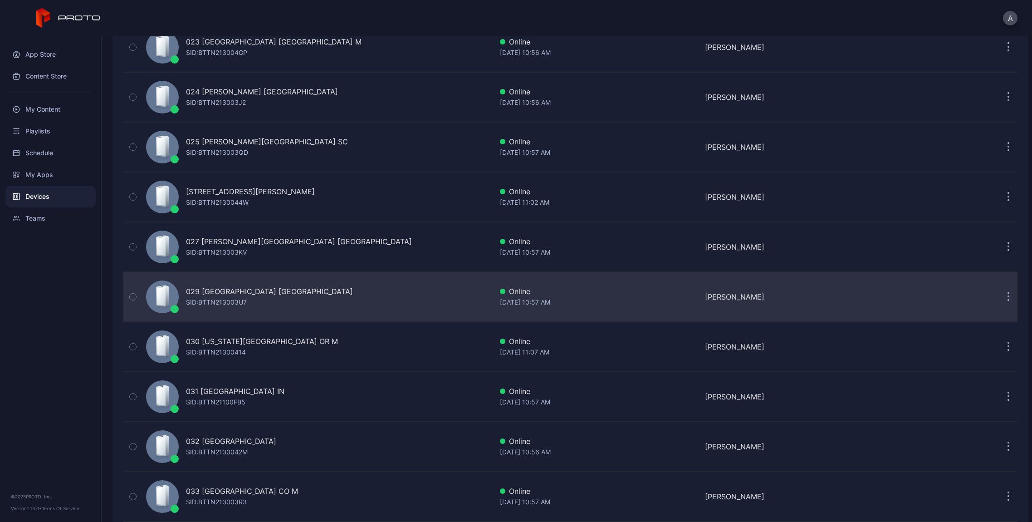
scroll to position [1251, 0]
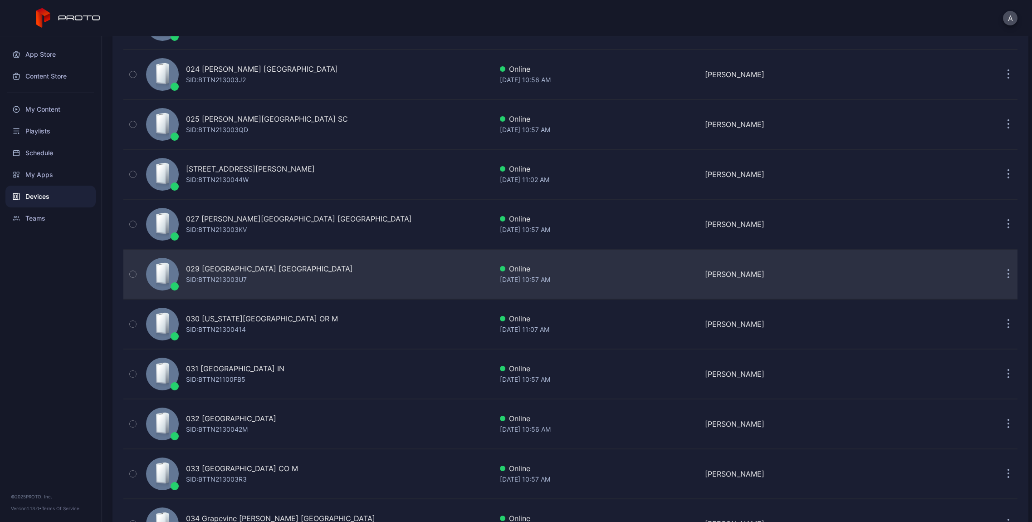
click at [1000, 274] on button "button" at bounding box center [1009, 274] width 18 height 18
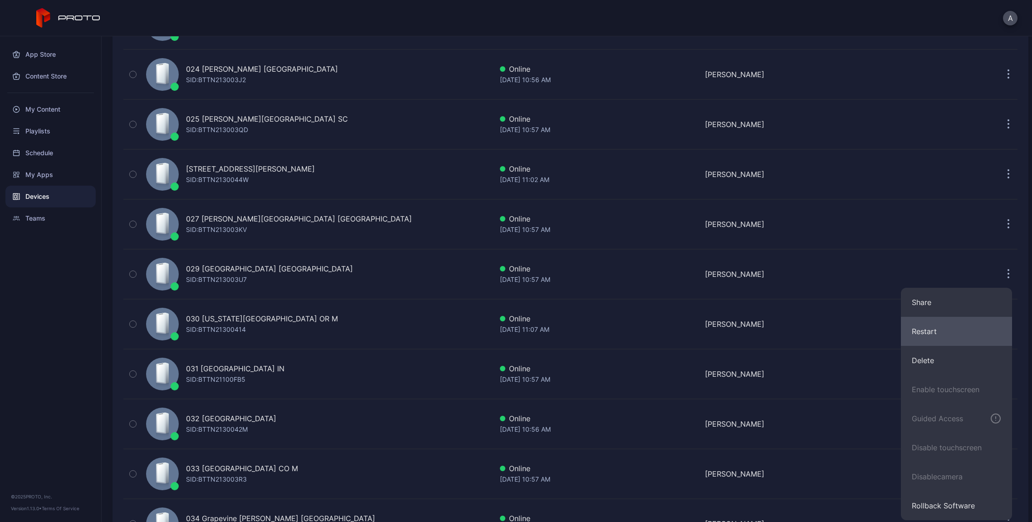
click at [914, 331] on button "Restart" at bounding box center [956, 331] width 111 height 29
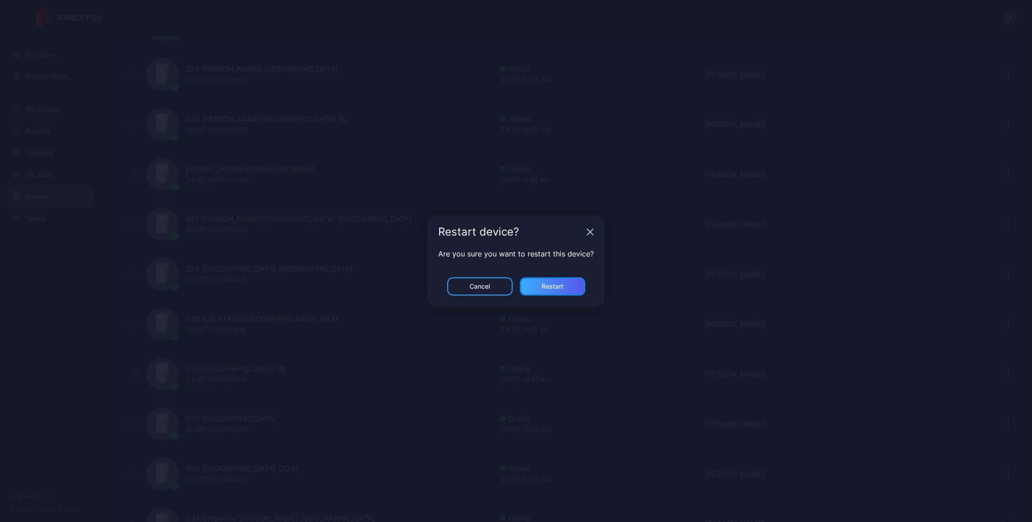
click at [574, 285] on div "Restart" at bounding box center [552, 286] width 65 height 18
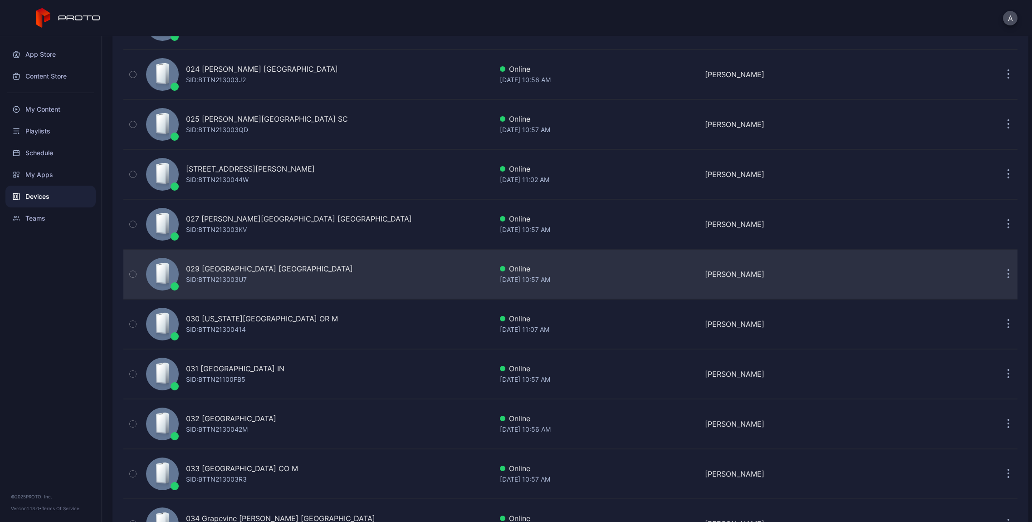
click at [1008, 270] on icon "button" at bounding box center [1008, 270] width 1 height 1
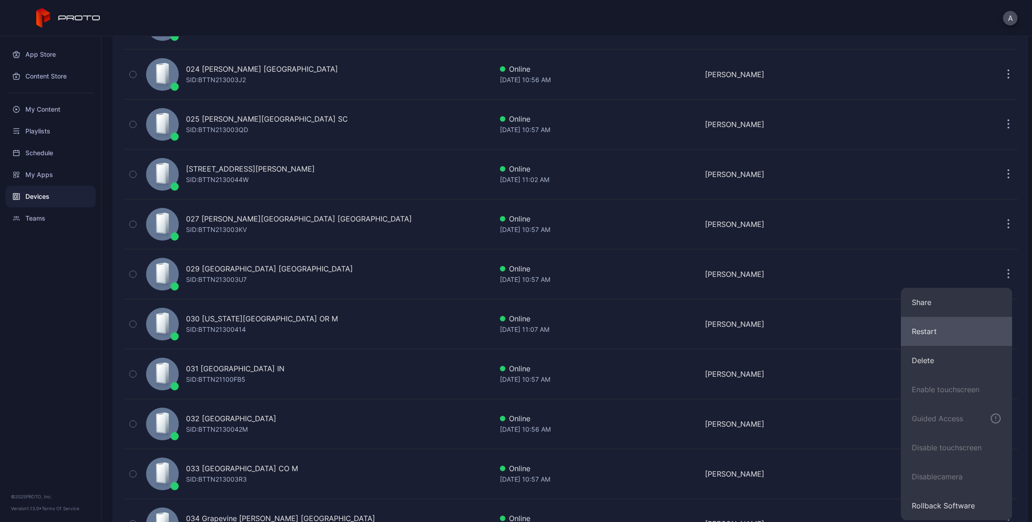
click at [927, 328] on button "Restart" at bounding box center [956, 331] width 111 height 29
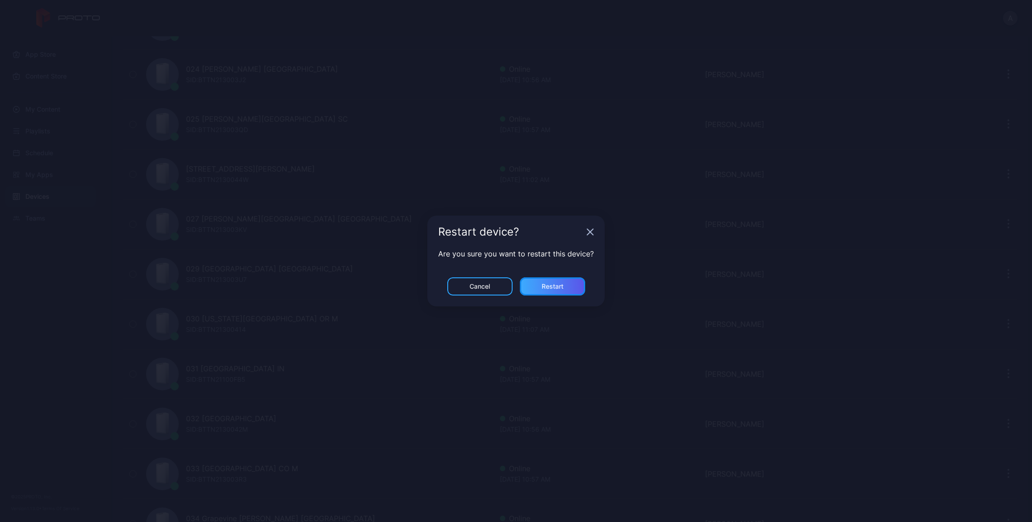
click at [551, 284] on div "Restart" at bounding box center [553, 286] width 22 height 7
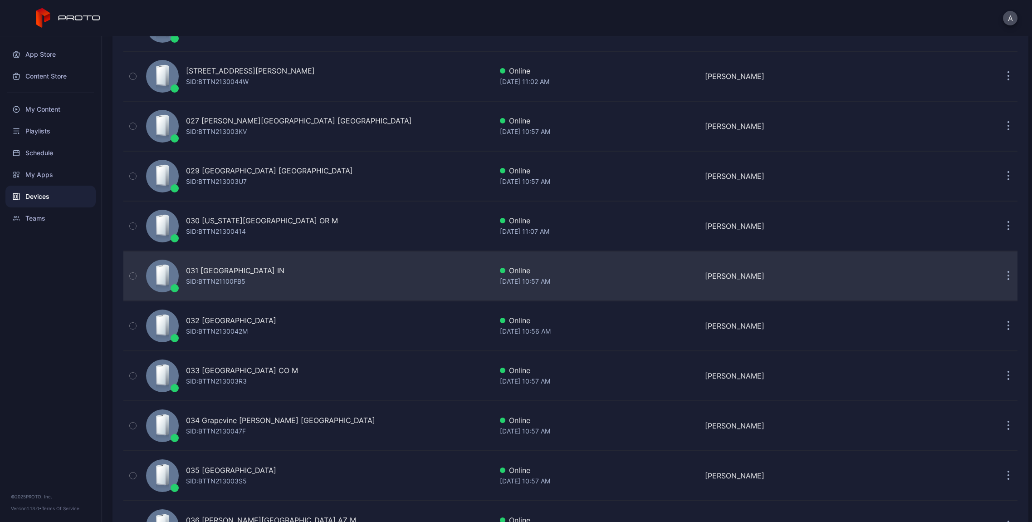
scroll to position [1355, 0]
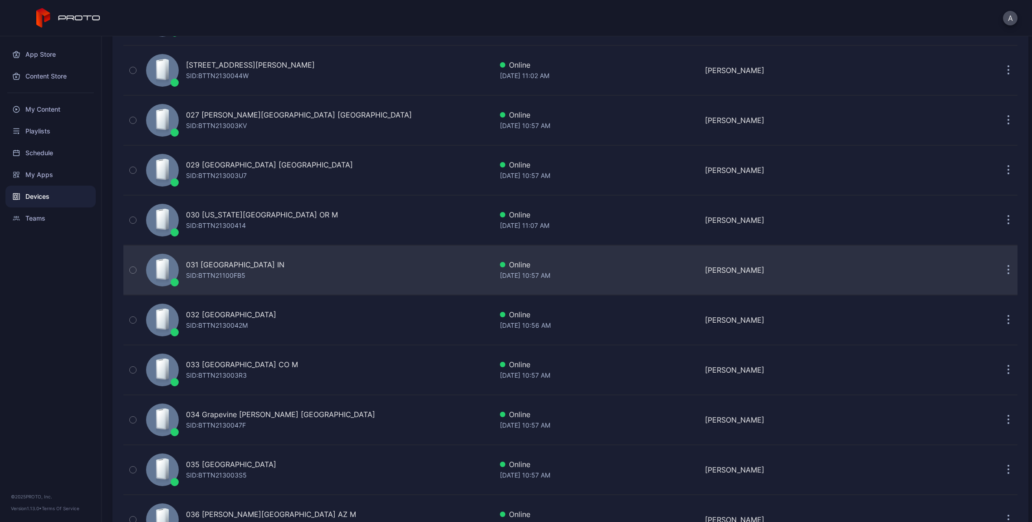
click at [1000, 272] on button "button" at bounding box center [1009, 270] width 18 height 18
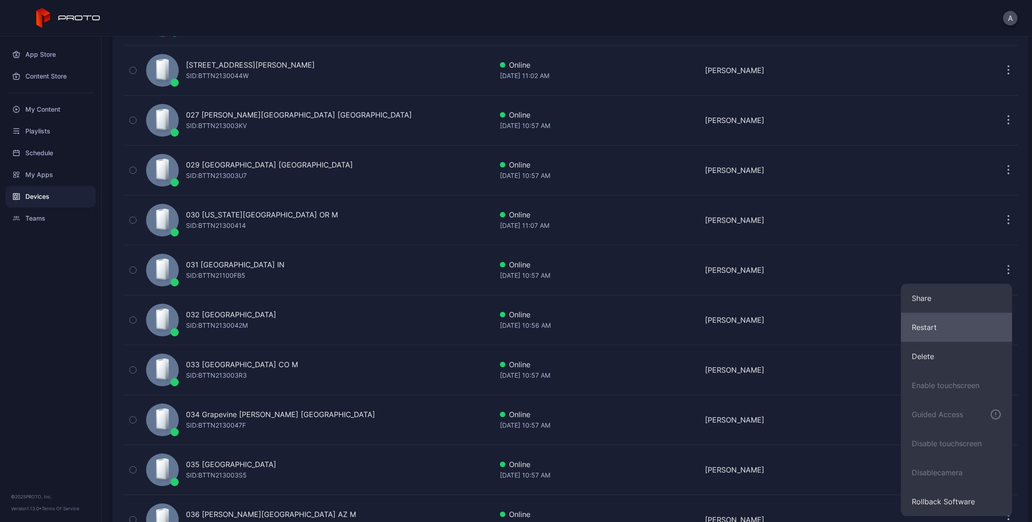
click at [917, 327] on button "Restart" at bounding box center [956, 327] width 111 height 29
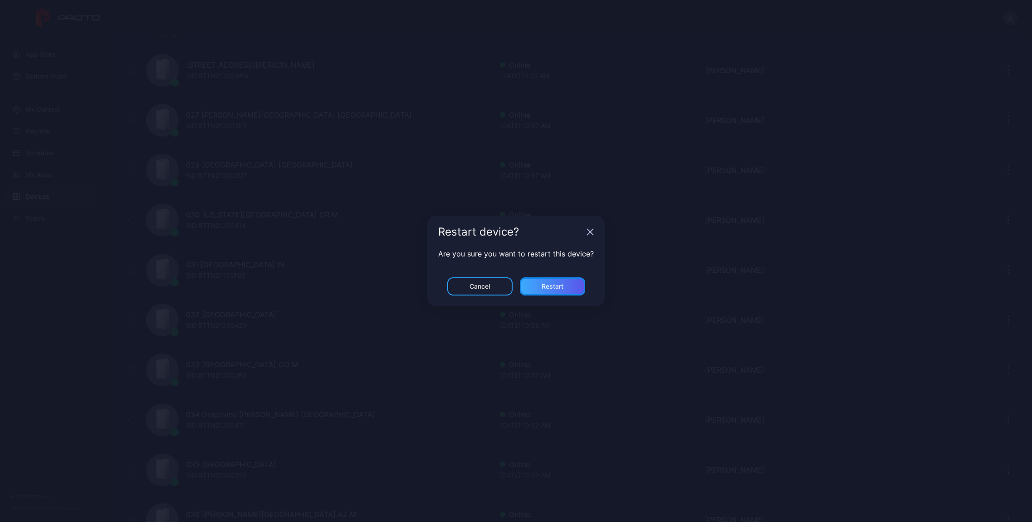
click at [565, 288] on div "Restart" at bounding box center [552, 286] width 65 height 18
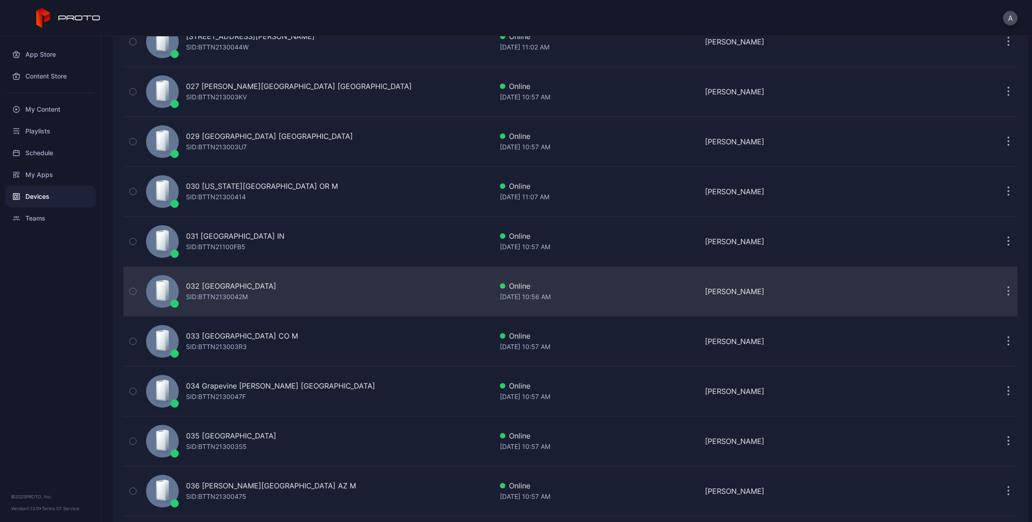
scroll to position [1390, 0]
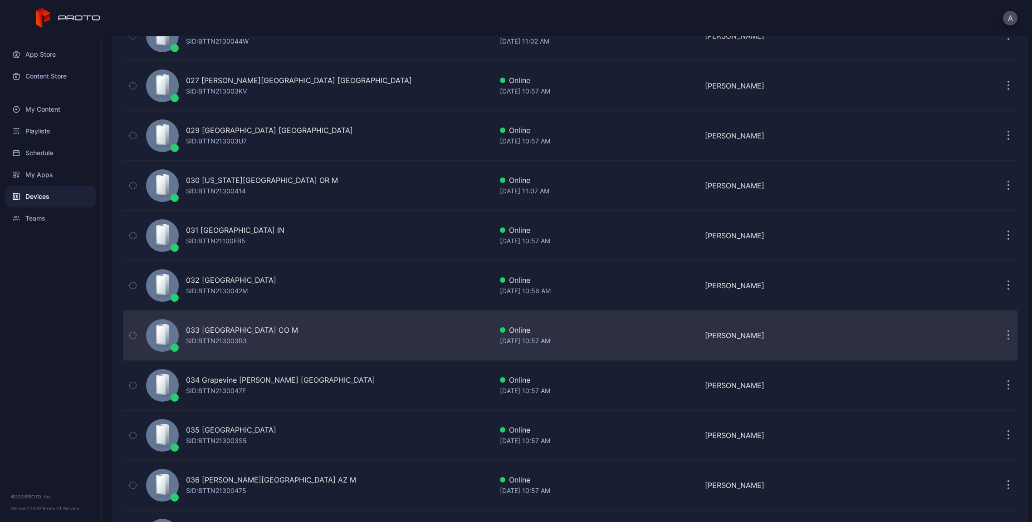
click at [1000, 335] on button "button" at bounding box center [1009, 335] width 18 height 18
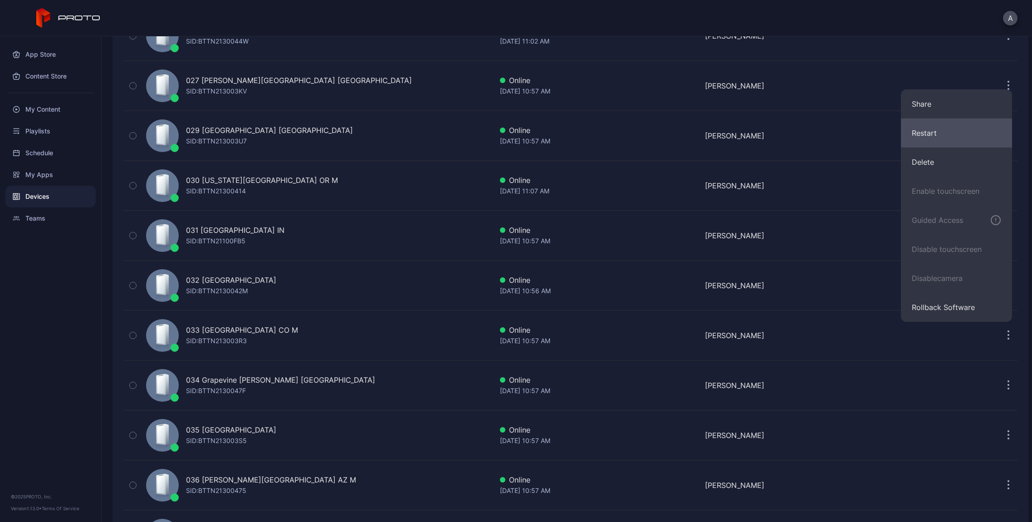
click at [937, 135] on button "Restart" at bounding box center [956, 132] width 111 height 29
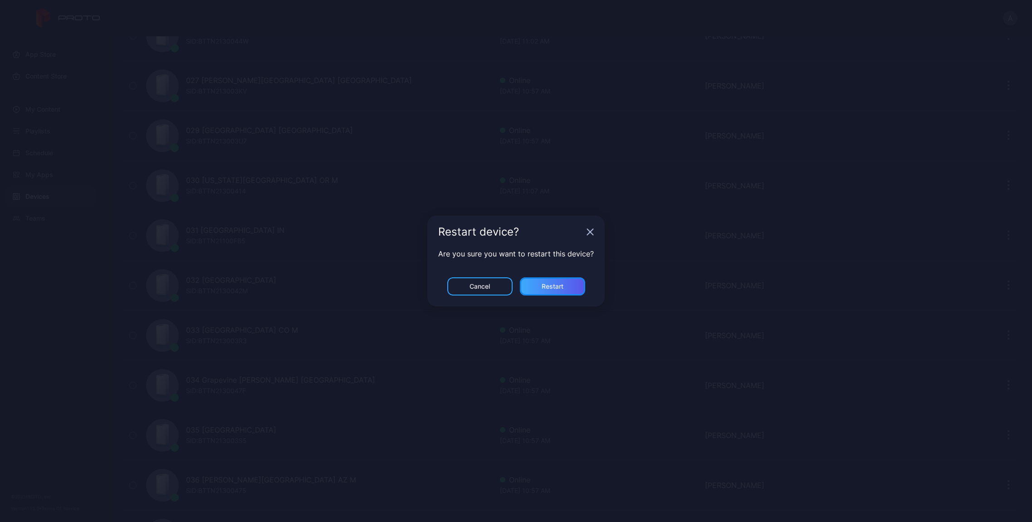
click at [574, 286] on div "Restart" at bounding box center [552, 286] width 65 height 18
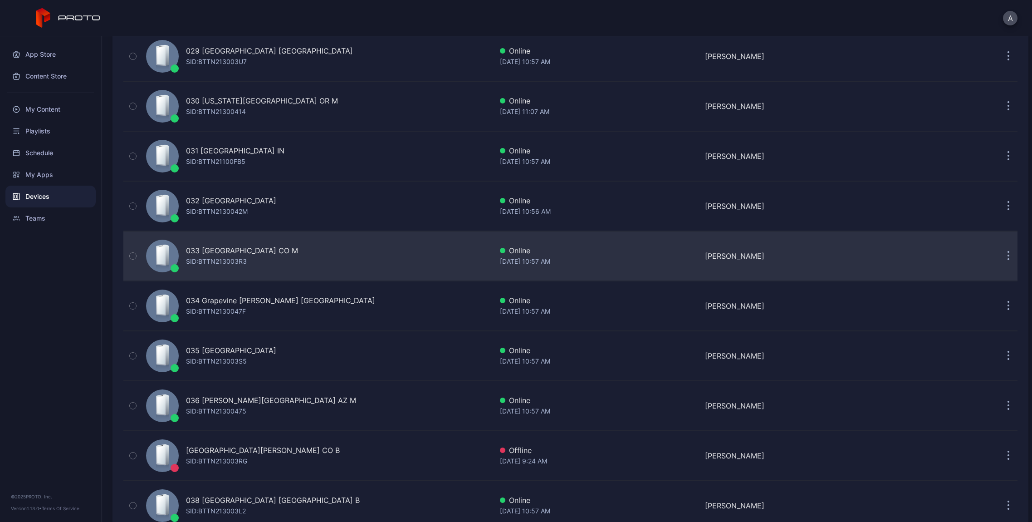
scroll to position [1497, 0]
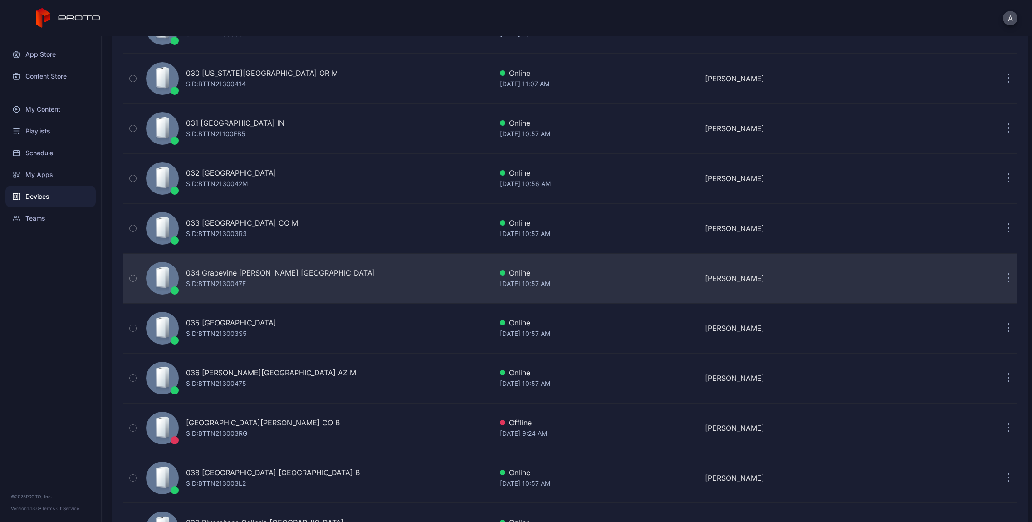
click at [1008, 277] on icon "button" at bounding box center [1009, 278] width 2 height 10
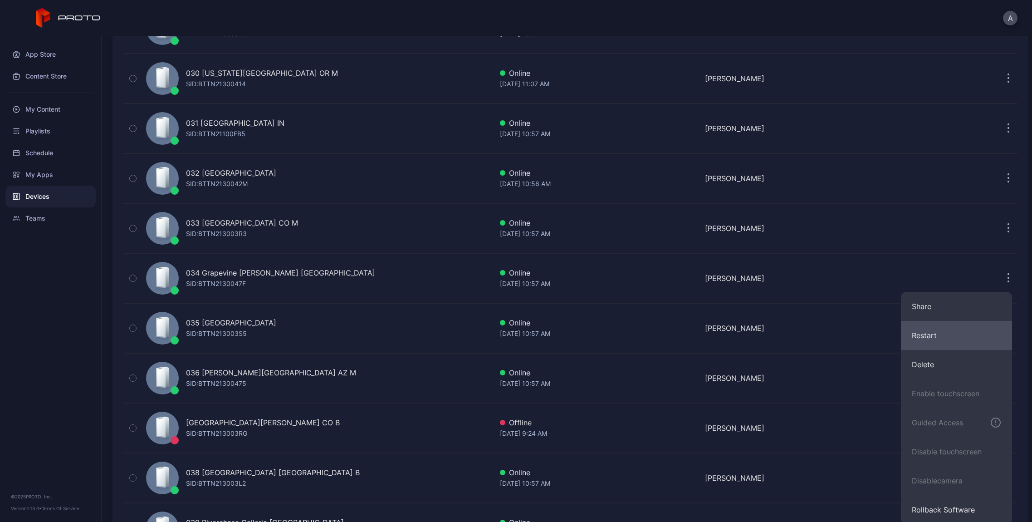
click at [957, 333] on button "Restart" at bounding box center [956, 335] width 111 height 29
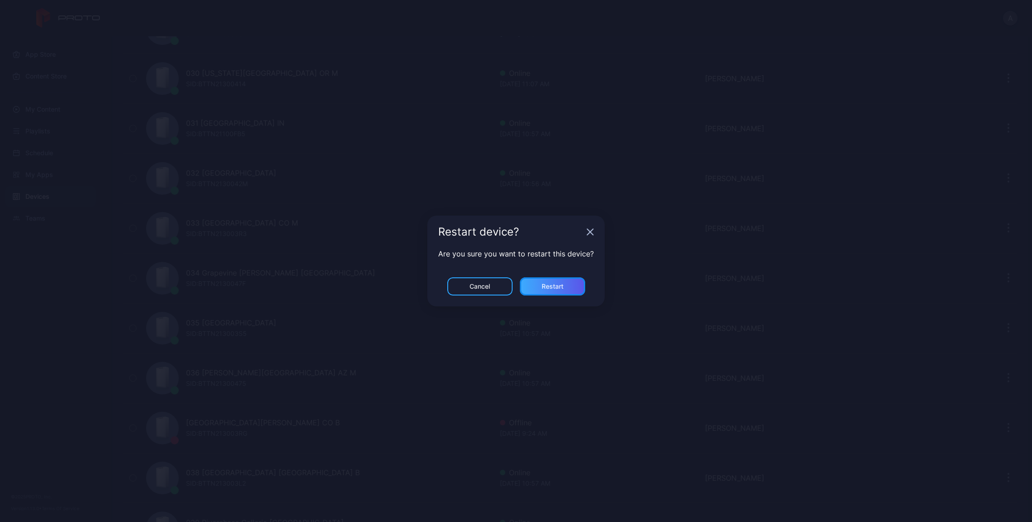
click at [546, 283] on div "Restart" at bounding box center [553, 286] width 22 height 7
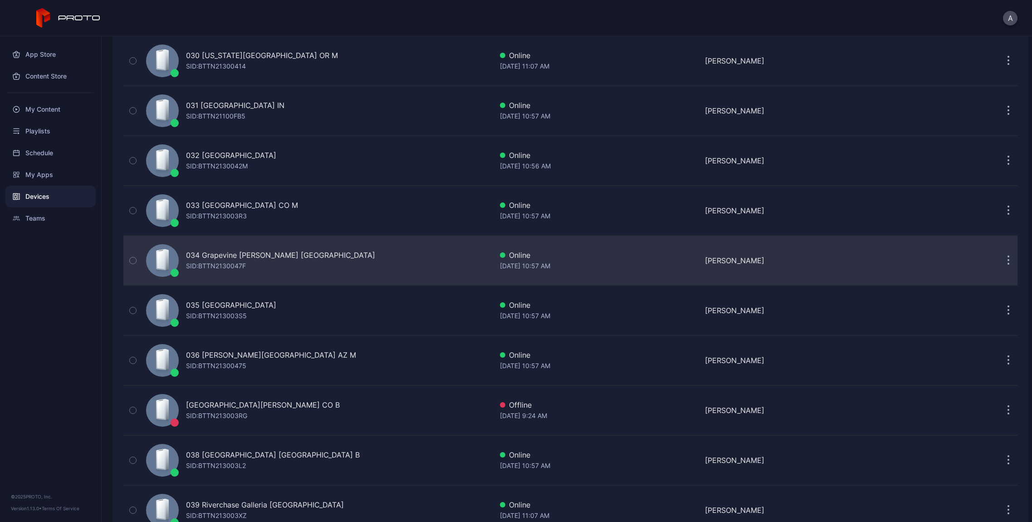
scroll to position [1520, 0]
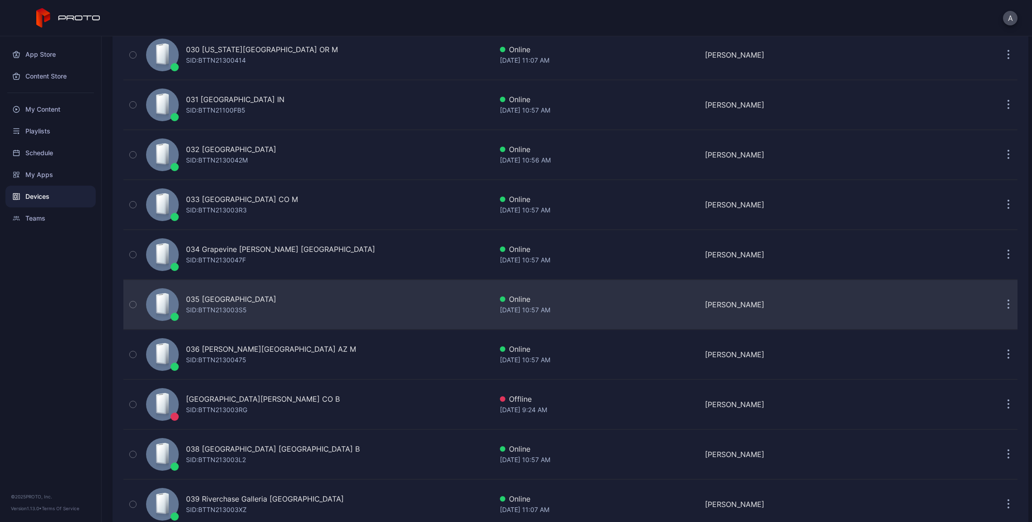
click at [1000, 308] on button "button" at bounding box center [1009, 304] width 18 height 18
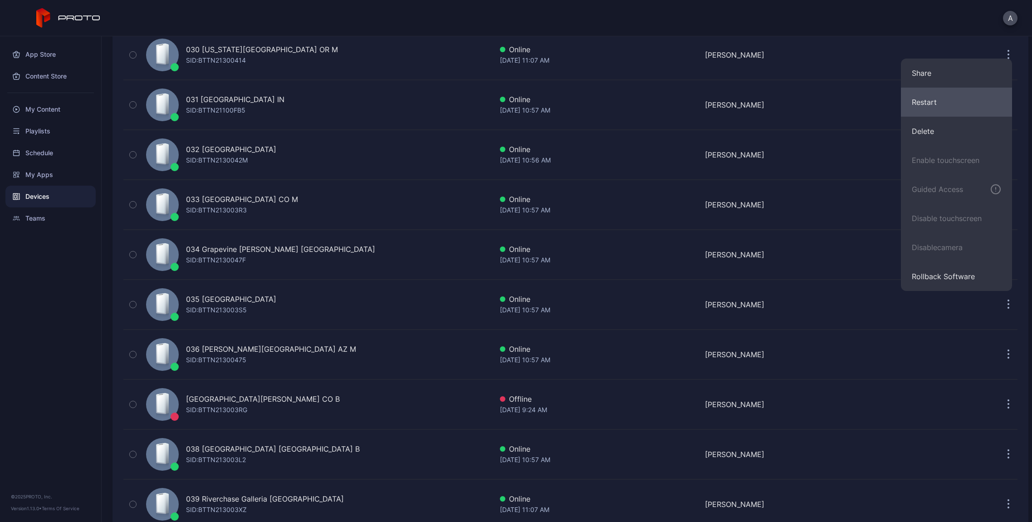
click at [937, 106] on button "Restart" at bounding box center [956, 102] width 111 height 29
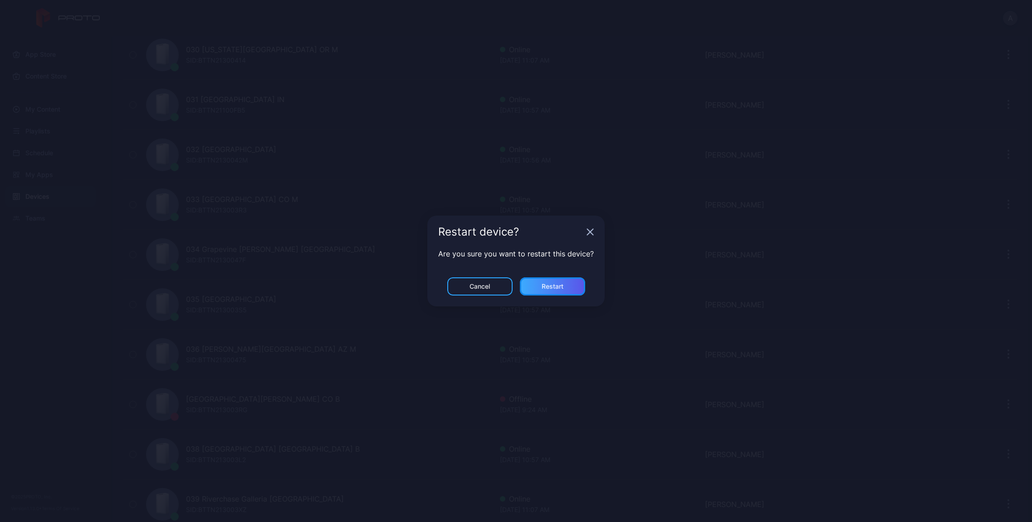
click at [563, 289] on div "Restart" at bounding box center [553, 286] width 22 height 7
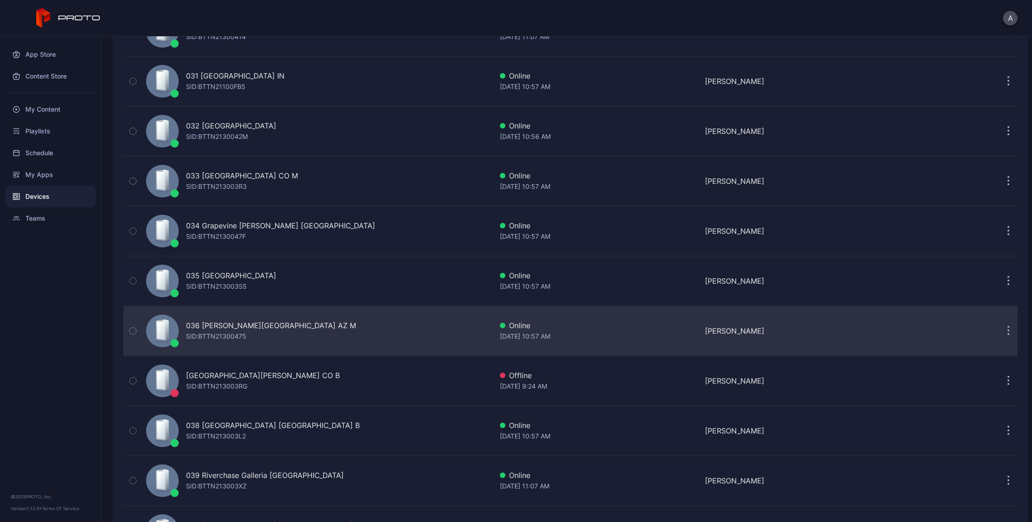
scroll to position [1550, 0]
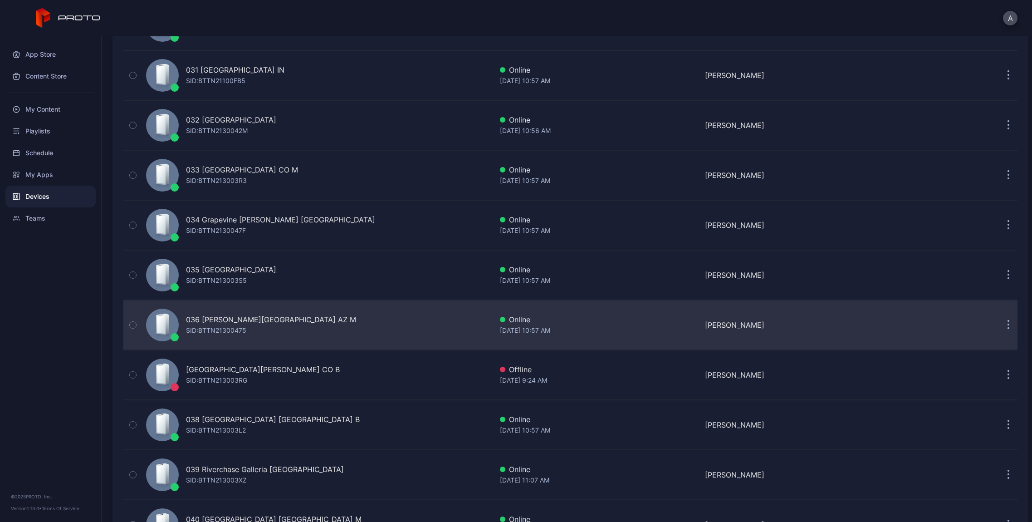
click at [1000, 323] on button "button" at bounding box center [1009, 325] width 18 height 18
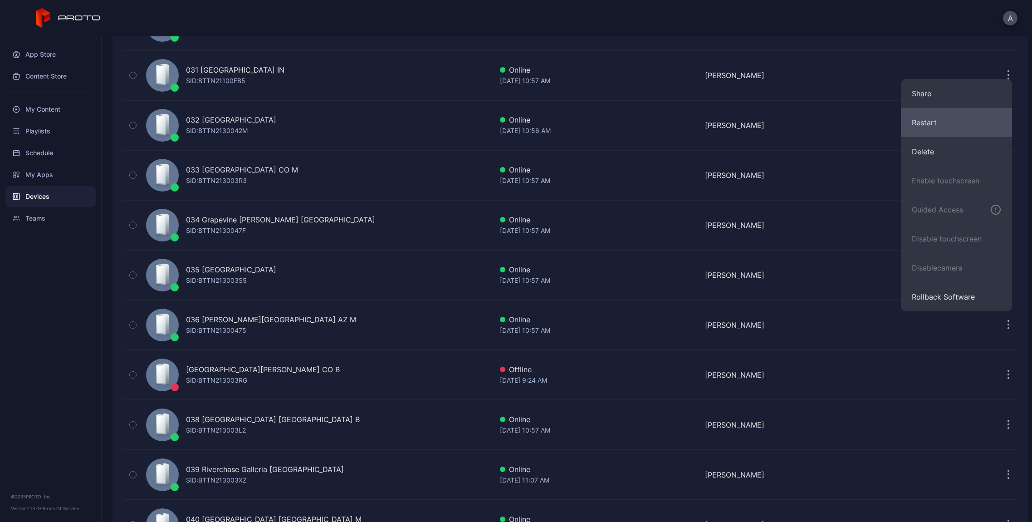
click at [929, 128] on button "Restart" at bounding box center [956, 122] width 111 height 29
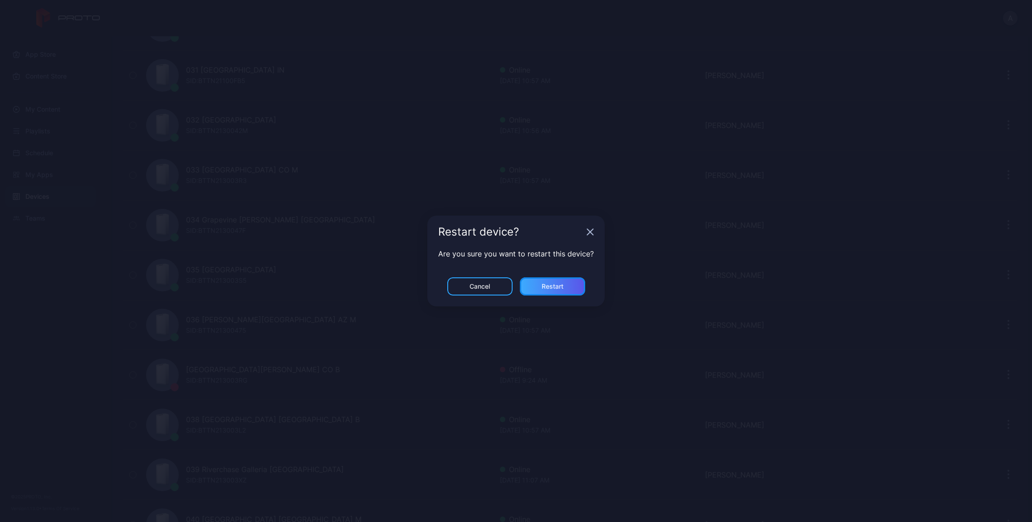
click at [581, 287] on div "Restart" at bounding box center [552, 286] width 65 height 18
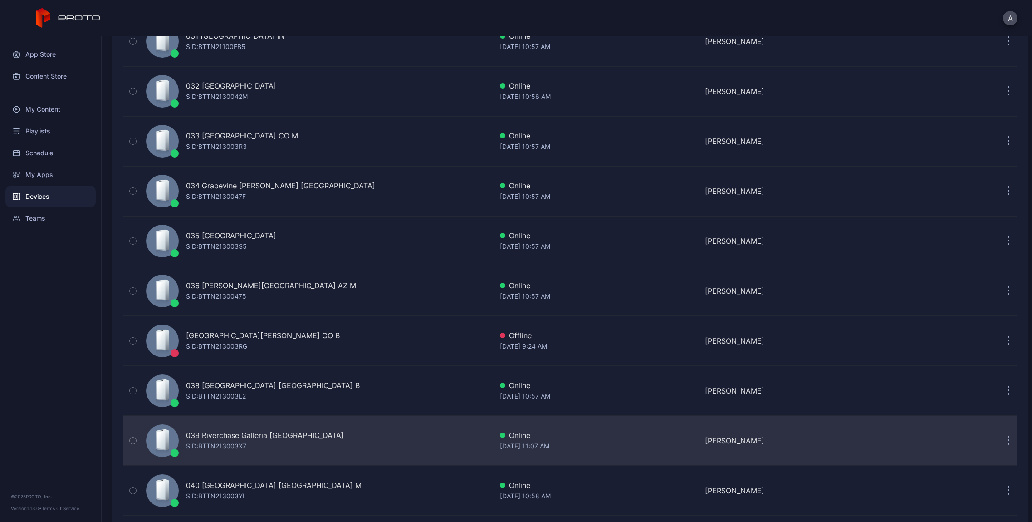
scroll to position [1676, 0]
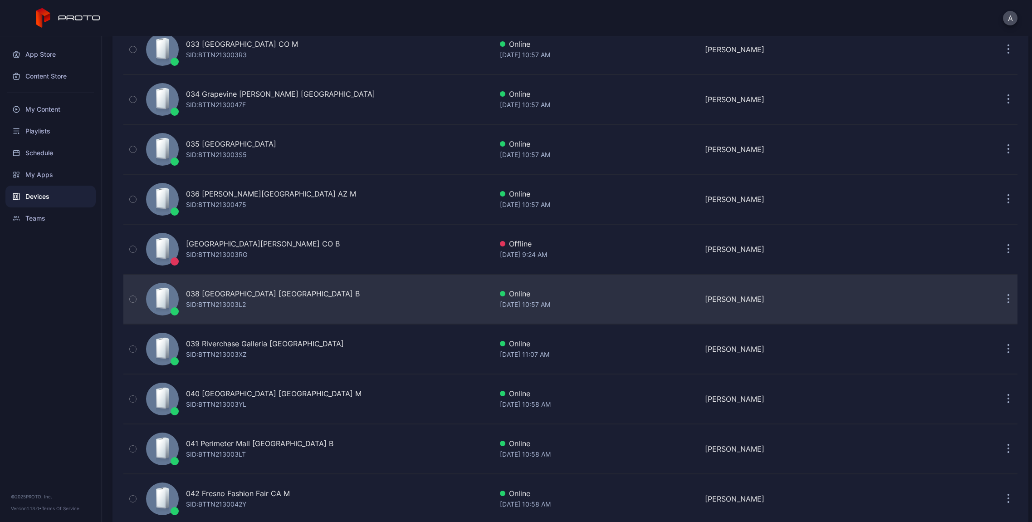
click at [1000, 298] on button "button" at bounding box center [1009, 299] width 18 height 18
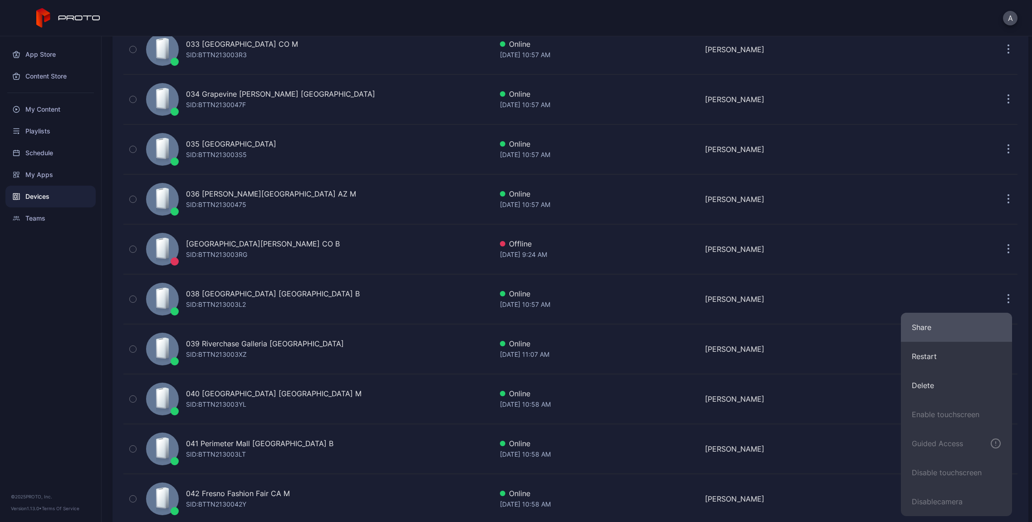
click at [943, 339] on button "Share" at bounding box center [956, 327] width 111 height 29
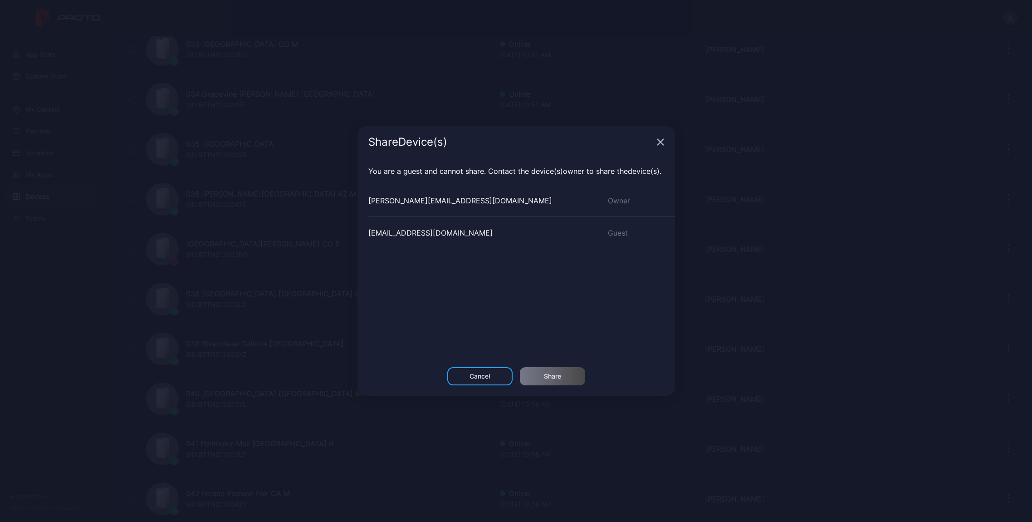
click at [656, 146] on div "Share Device (s)" at bounding box center [517, 142] width 318 height 33
click at [663, 143] on icon "button" at bounding box center [660, 141] width 7 height 7
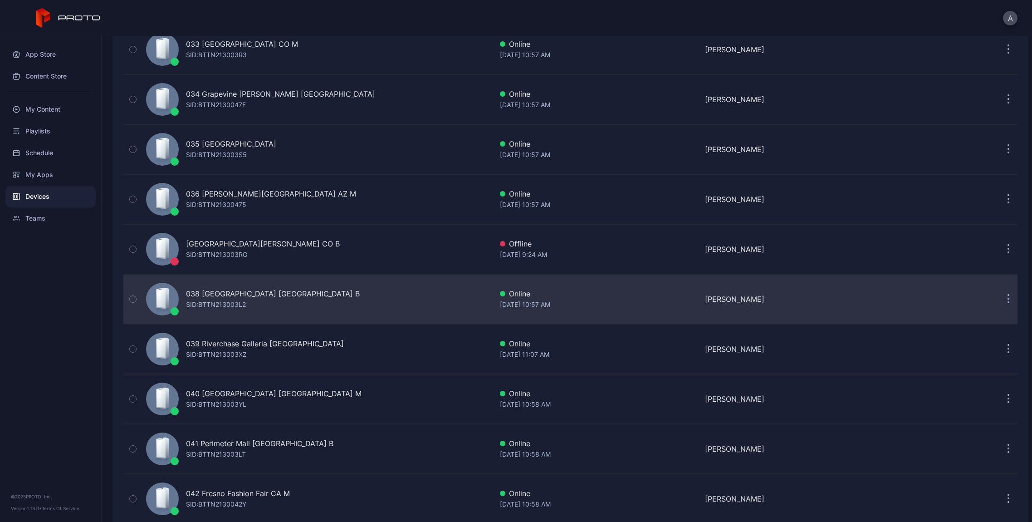
click at [1004, 298] on button "button" at bounding box center [1009, 299] width 18 height 18
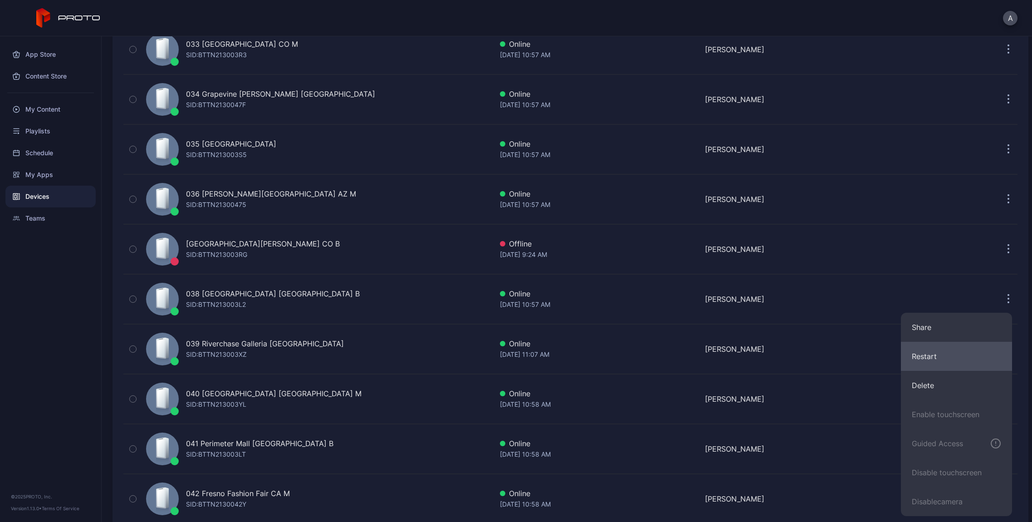
click at [967, 347] on button "Restart" at bounding box center [956, 356] width 111 height 29
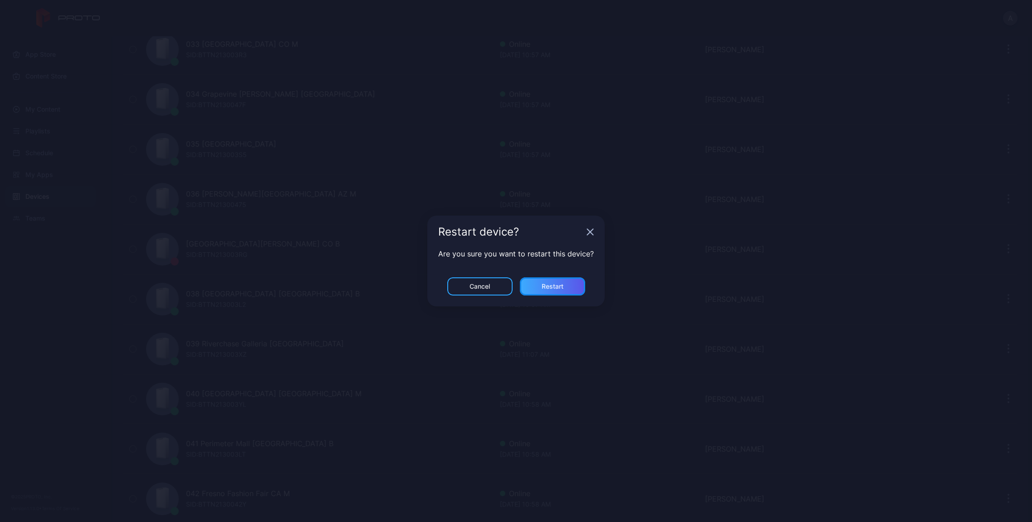
click at [578, 290] on div "Restart" at bounding box center [552, 286] width 65 height 18
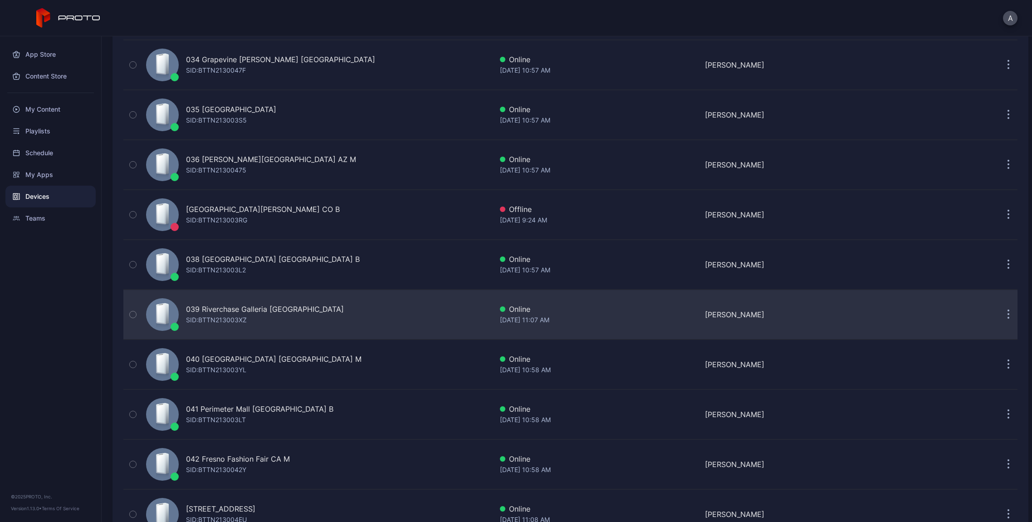
scroll to position [1716, 0]
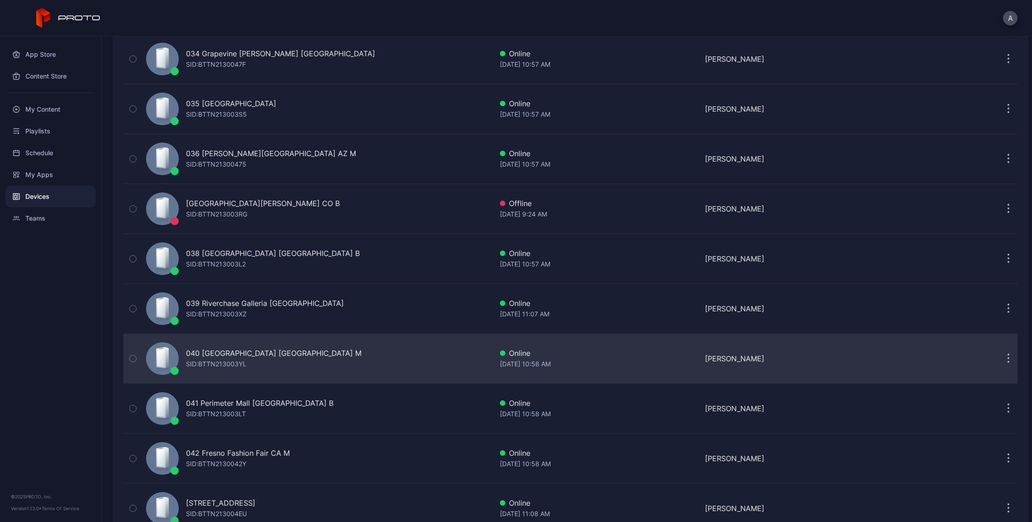
click at [1001, 360] on button "button" at bounding box center [1009, 358] width 18 height 18
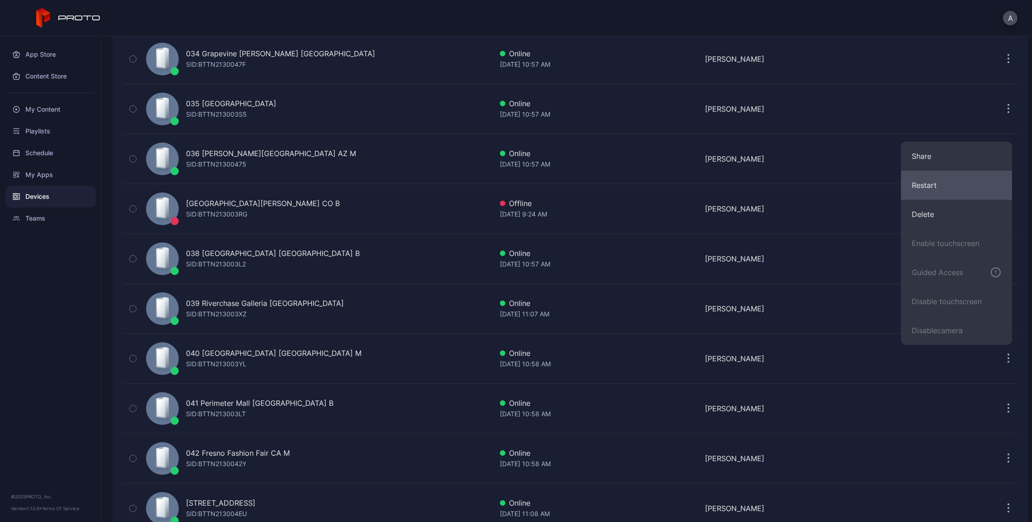
click at [940, 188] on button "Restart" at bounding box center [956, 185] width 111 height 29
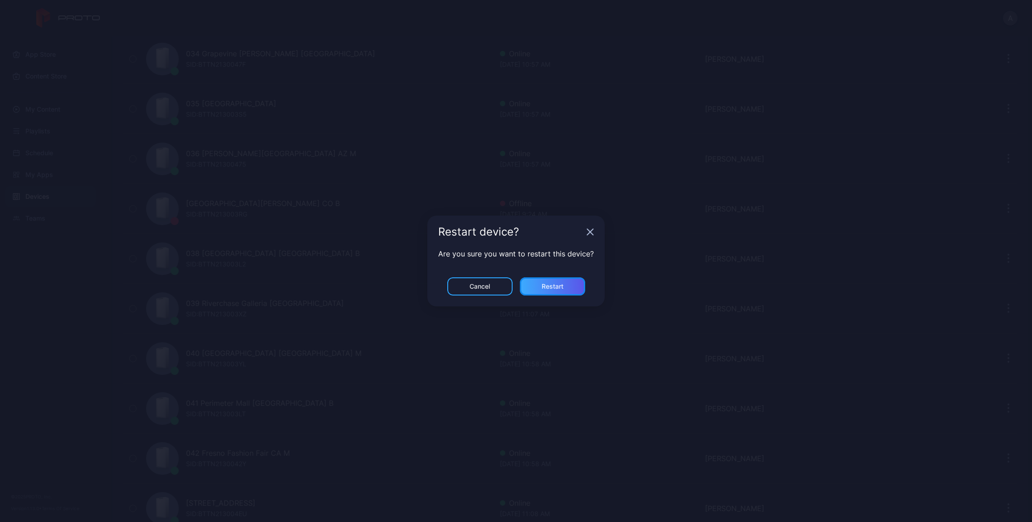
click at [565, 279] on div "Restart" at bounding box center [552, 286] width 65 height 18
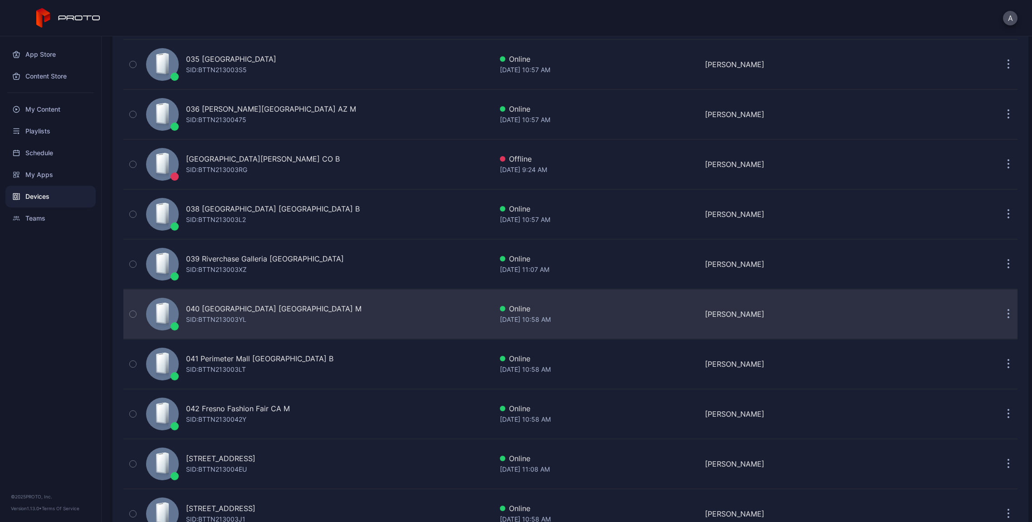
scroll to position [1766, 0]
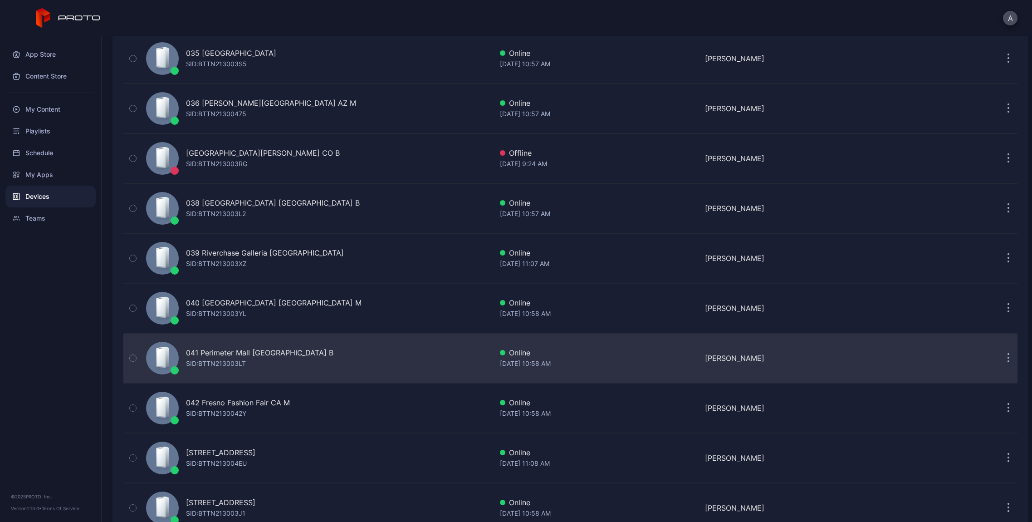
click at [1001, 359] on button "button" at bounding box center [1009, 358] width 18 height 18
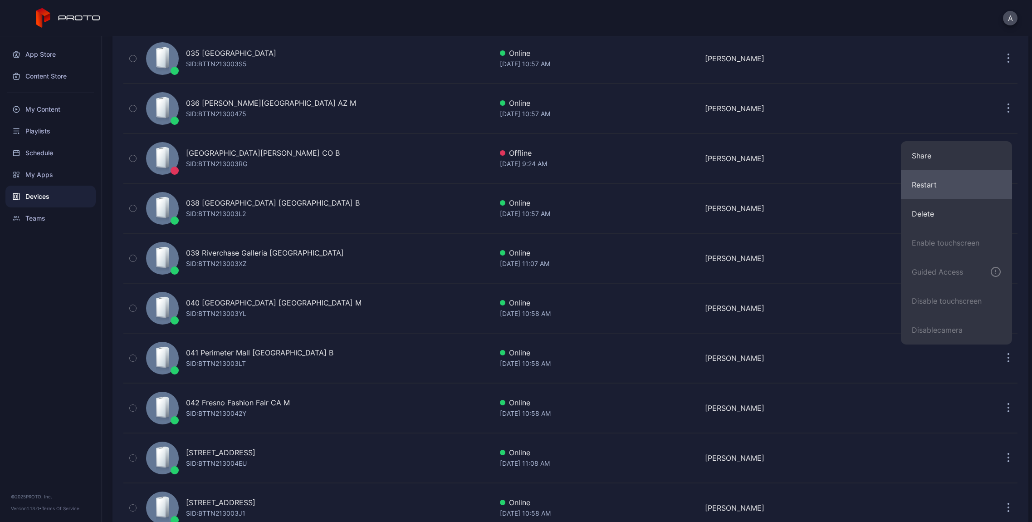
click at [940, 178] on button "Restart" at bounding box center [956, 184] width 111 height 29
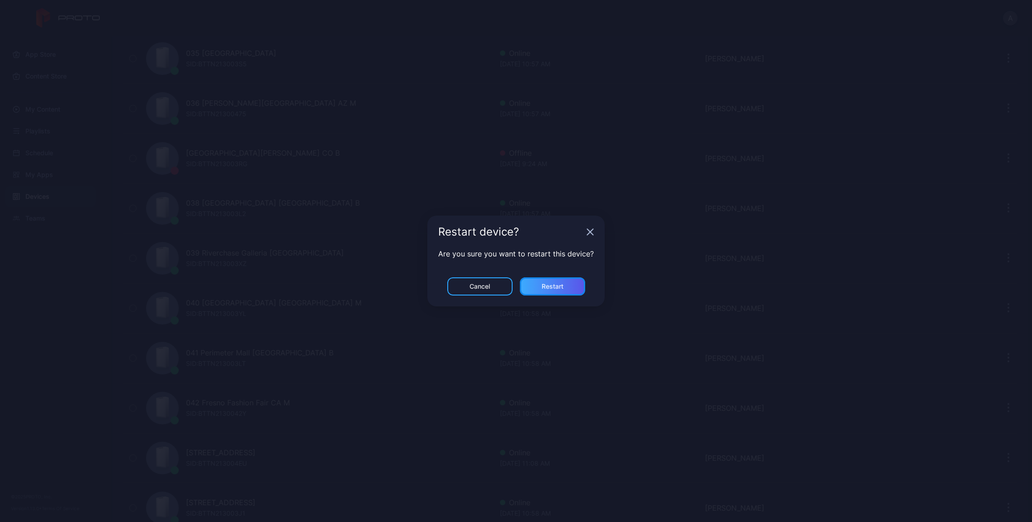
click at [565, 290] on div "Restart" at bounding box center [552, 286] width 65 height 18
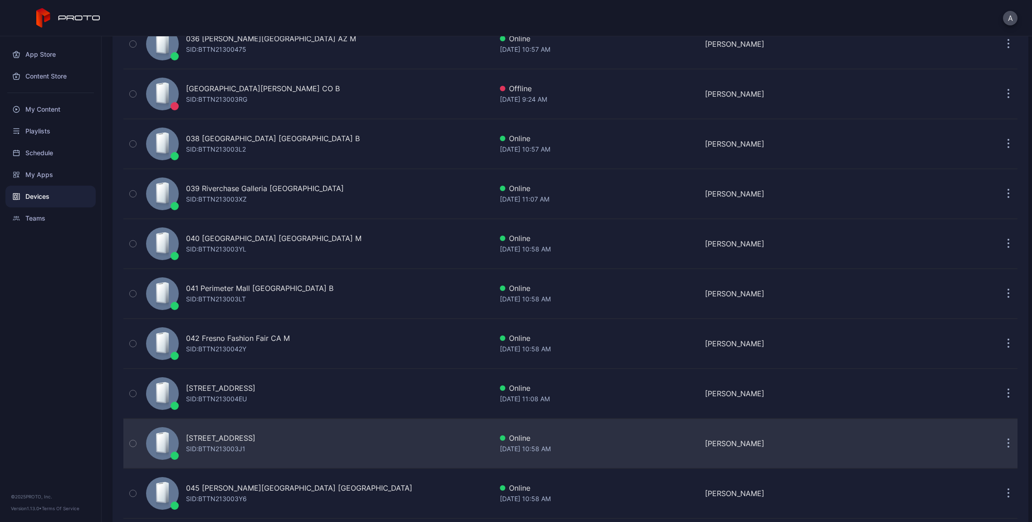
scroll to position [1869, 0]
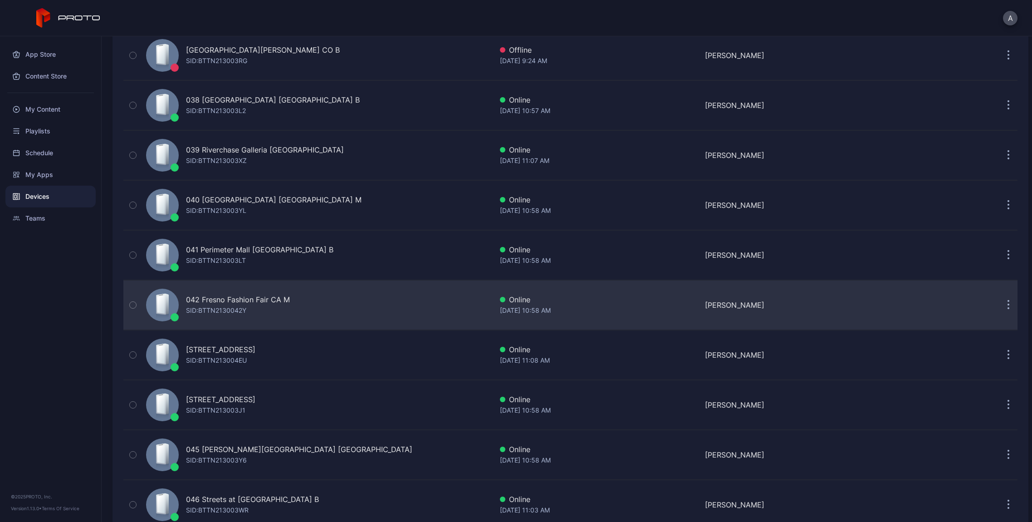
click at [1008, 308] on icon "button" at bounding box center [1009, 305] width 2 height 10
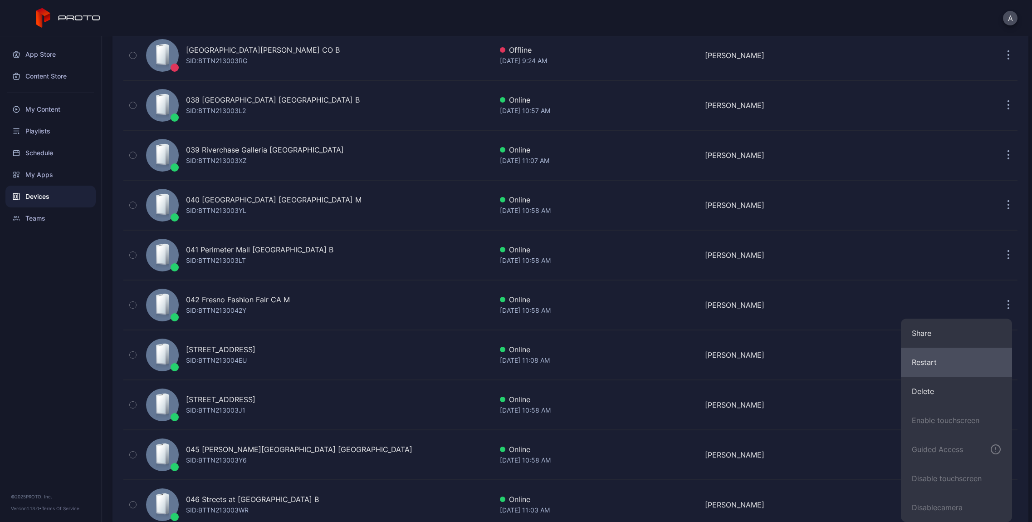
click at [945, 367] on button "Restart" at bounding box center [956, 362] width 111 height 29
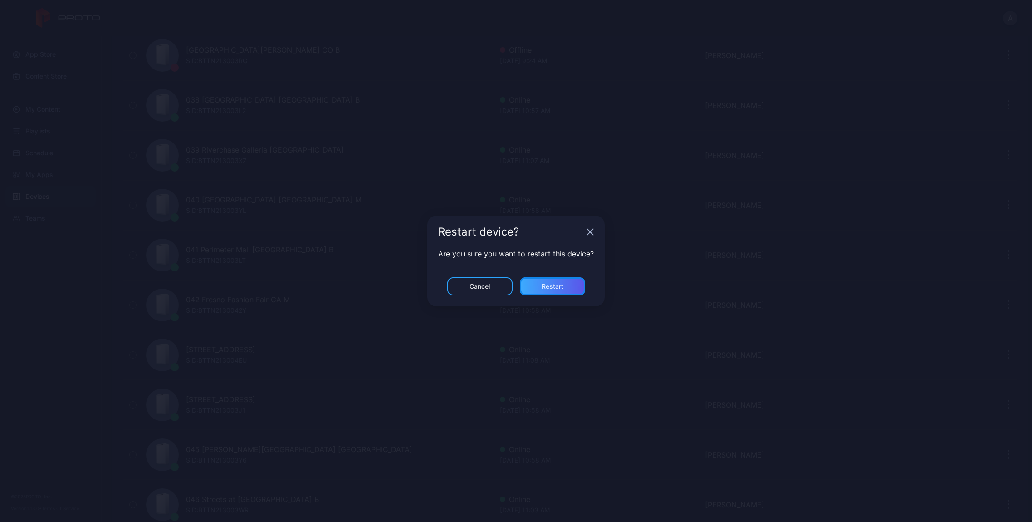
click at [576, 288] on div "Restart" at bounding box center [552, 286] width 65 height 18
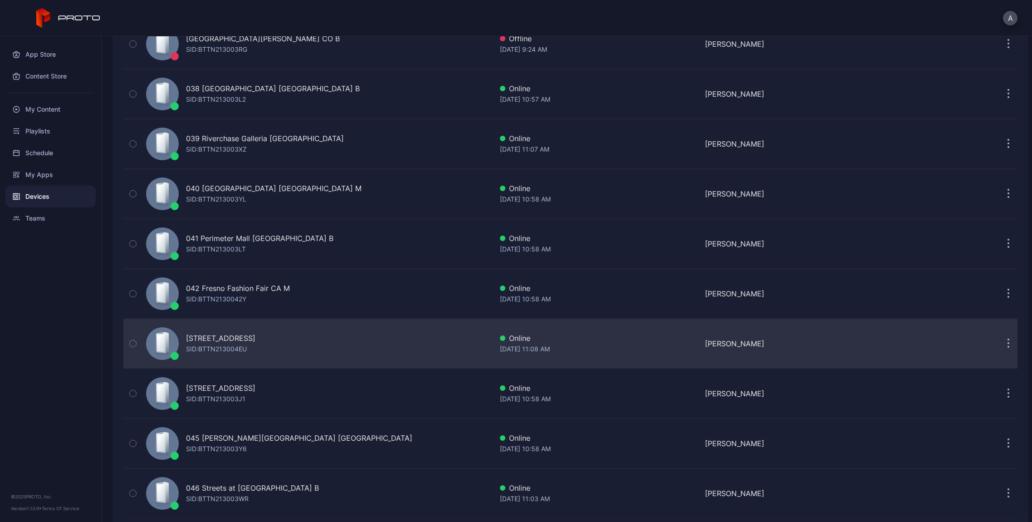
scroll to position [1895, 0]
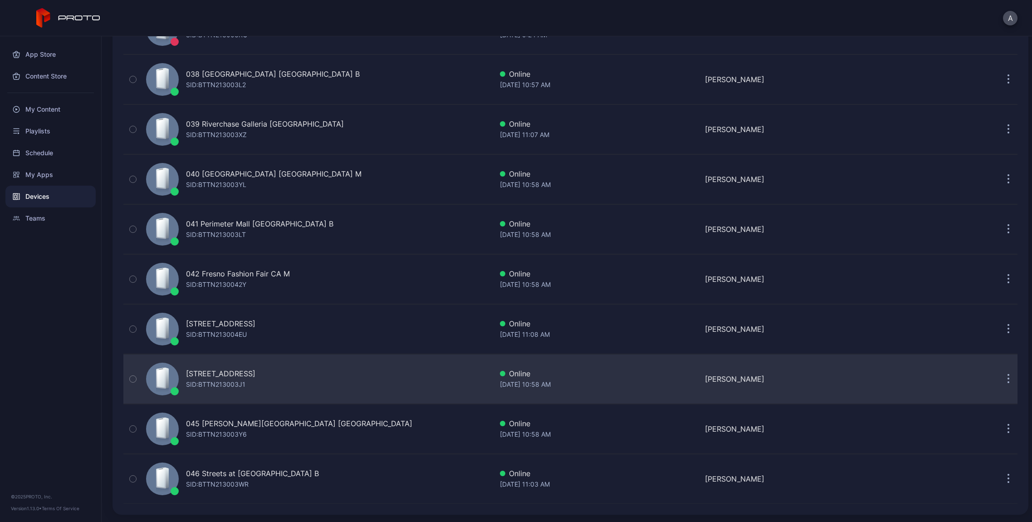
click at [1008, 381] on icon "button" at bounding box center [1009, 379] width 2 height 10
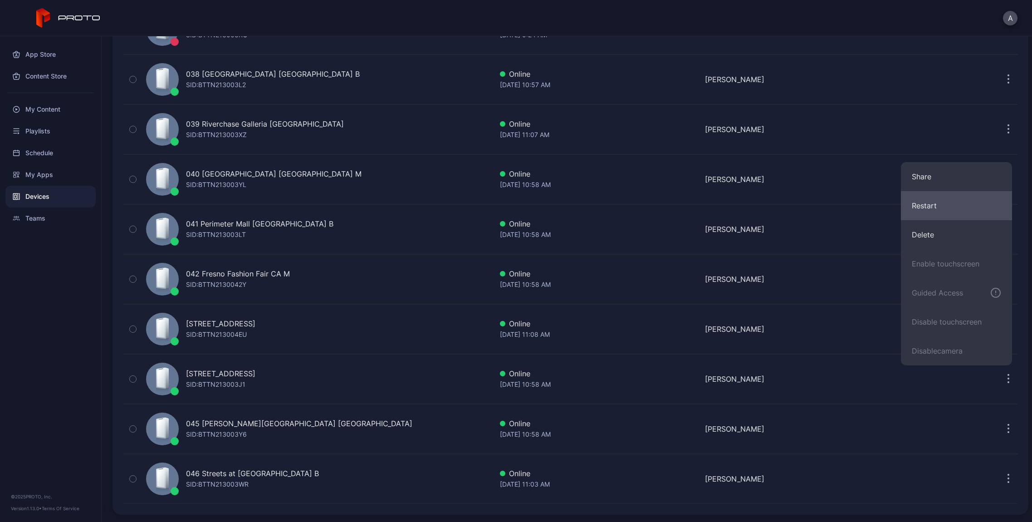
click at [934, 215] on button "Restart" at bounding box center [956, 205] width 111 height 29
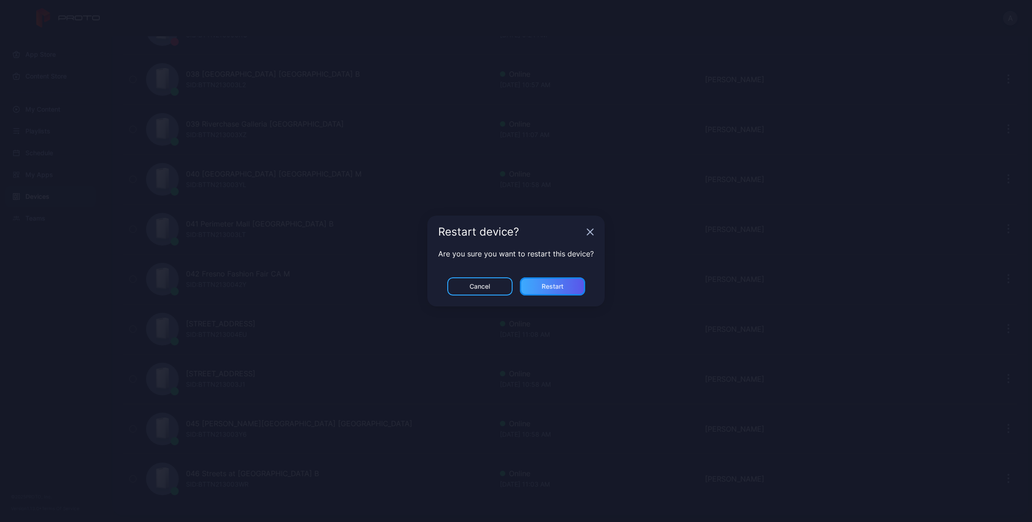
click at [546, 283] on div "Restart" at bounding box center [553, 286] width 22 height 7
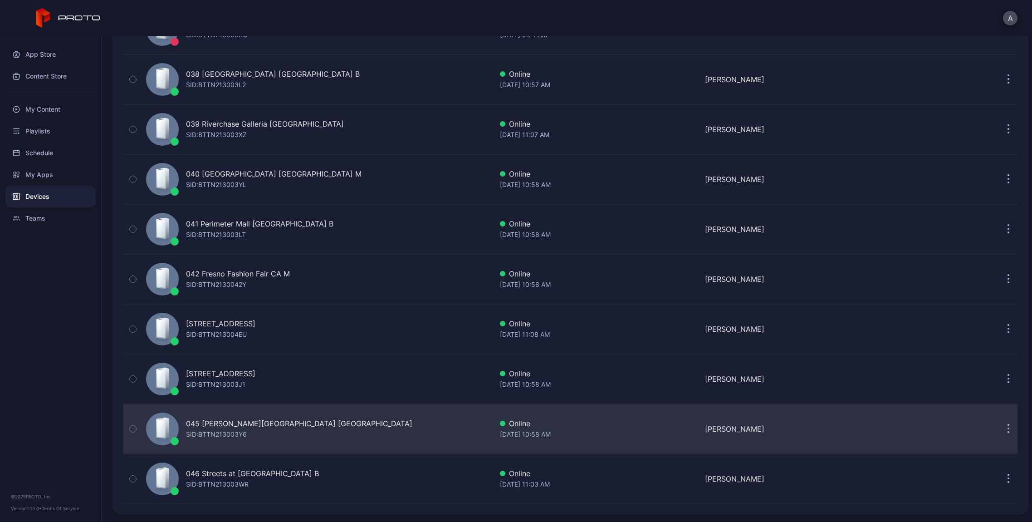
click at [1008, 426] on icon "button" at bounding box center [1009, 429] width 2 height 10
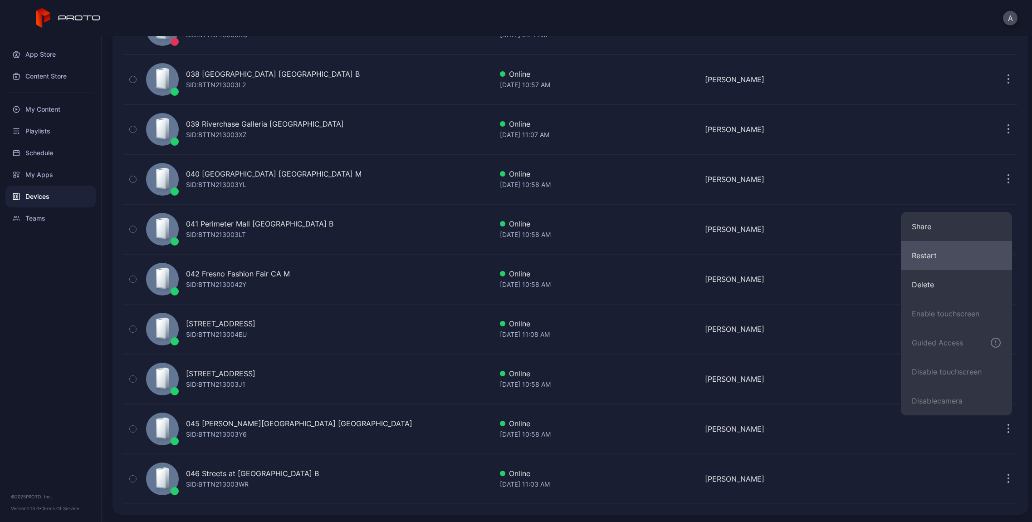
click at [929, 256] on button "Restart" at bounding box center [956, 255] width 111 height 29
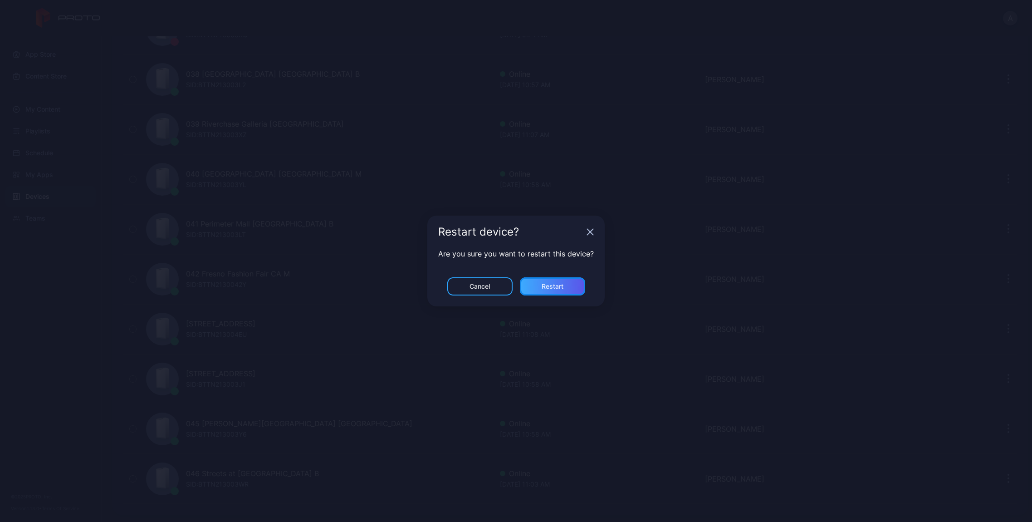
click at [572, 285] on div "Restart" at bounding box center [552, 286] width 65 height 18
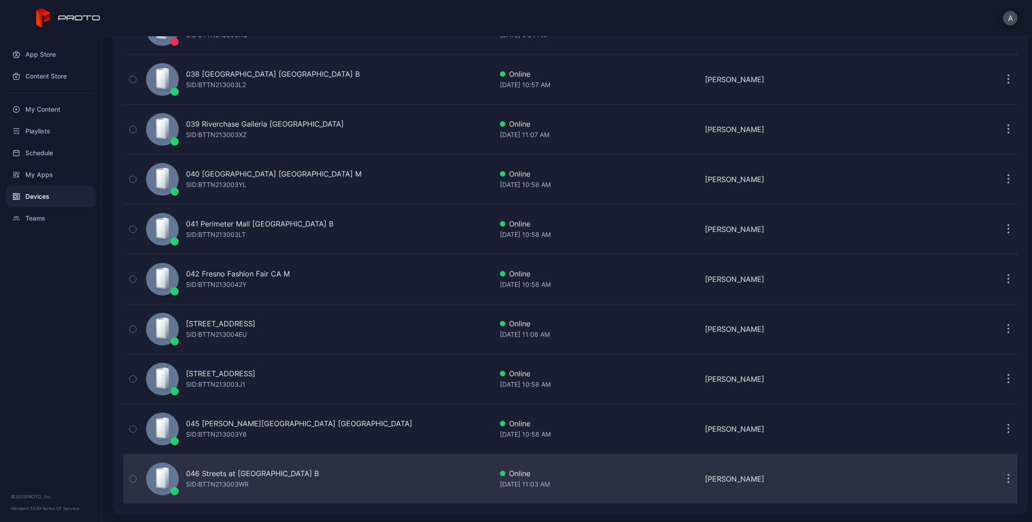
click at [1000, 478] on button "button" at bounding box center [1009, 479] width 18 height 18
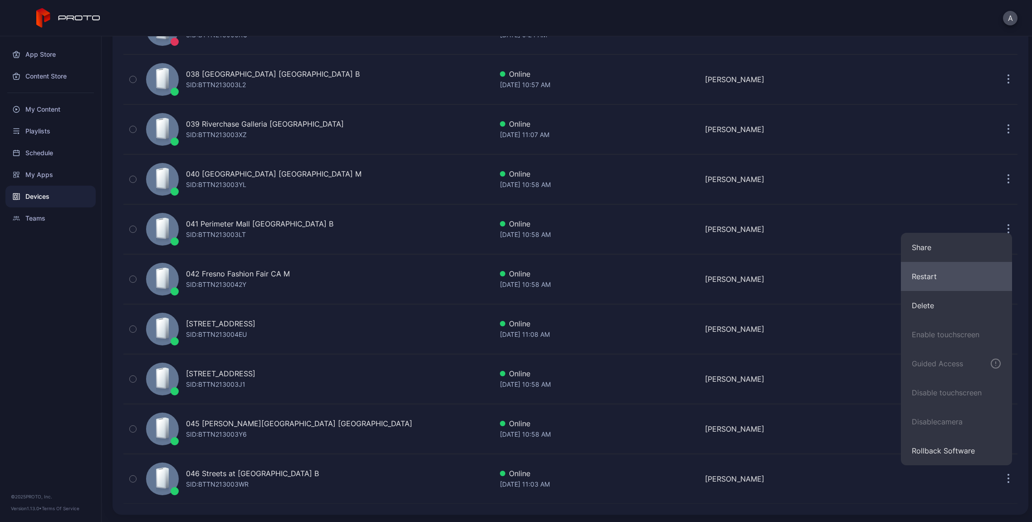
click at [939, 282] on button "Restart" at bounding box center [956, 276] width 111 height 29
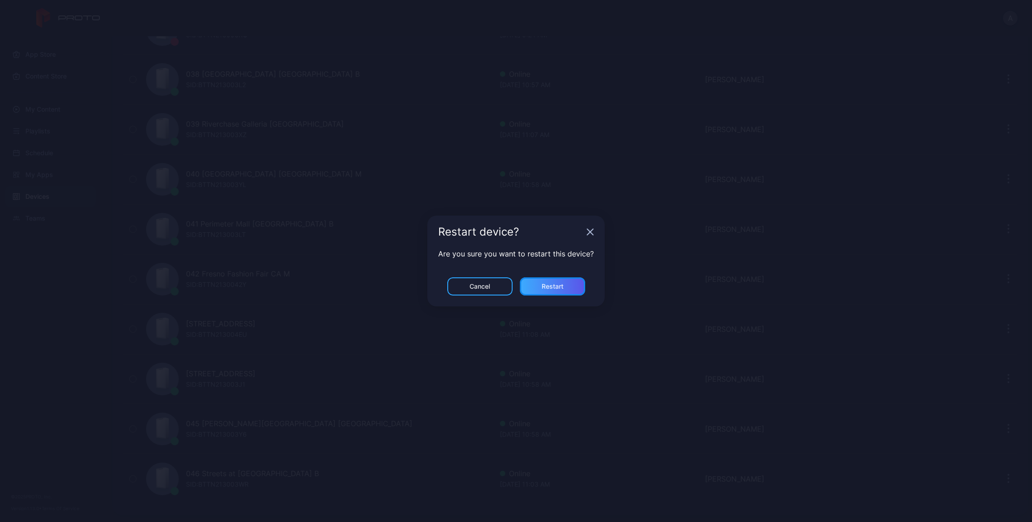
click at [544, 287] on div "Restart" at bounding box center [553, 286] width 22 height 7
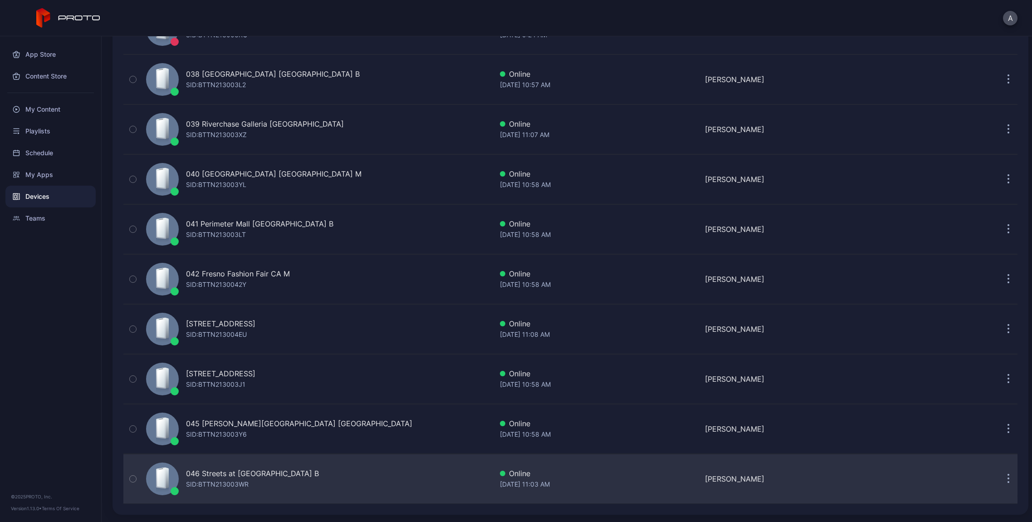
click at [291, 478] on div "046 Streets at [GEOGRAPHIC_DATA] B" at bounding box center [252, 473] width 133 height 11
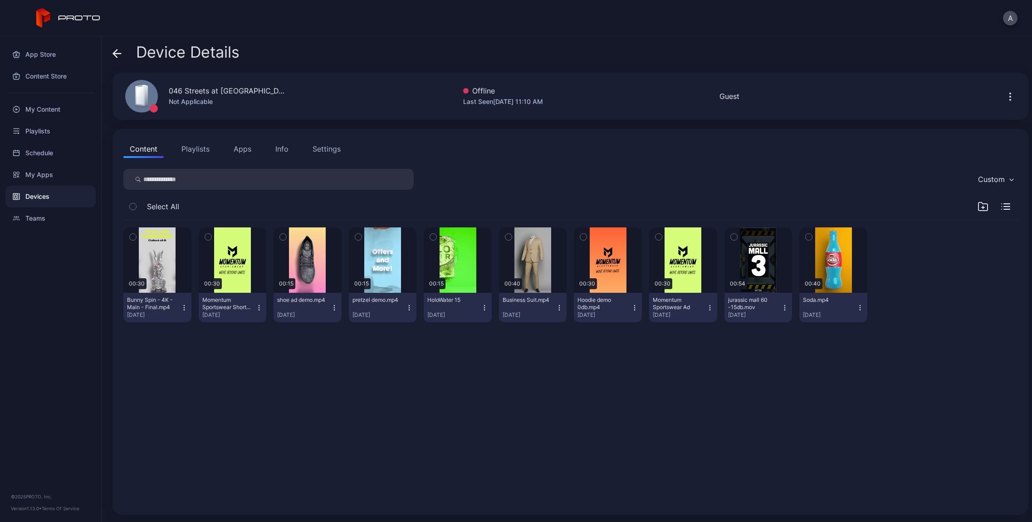
click at [219, 88] on div "046 Streets at [GEOGRAPHIC_DATA] B" at bounding box center [228, 90] width 118 height 11
copy div "046 Streets at [GEOGRAPHIC_DATA] B"
click at [270, 153] on button "Info" at bounding box center [282, 149] width 26 height 18
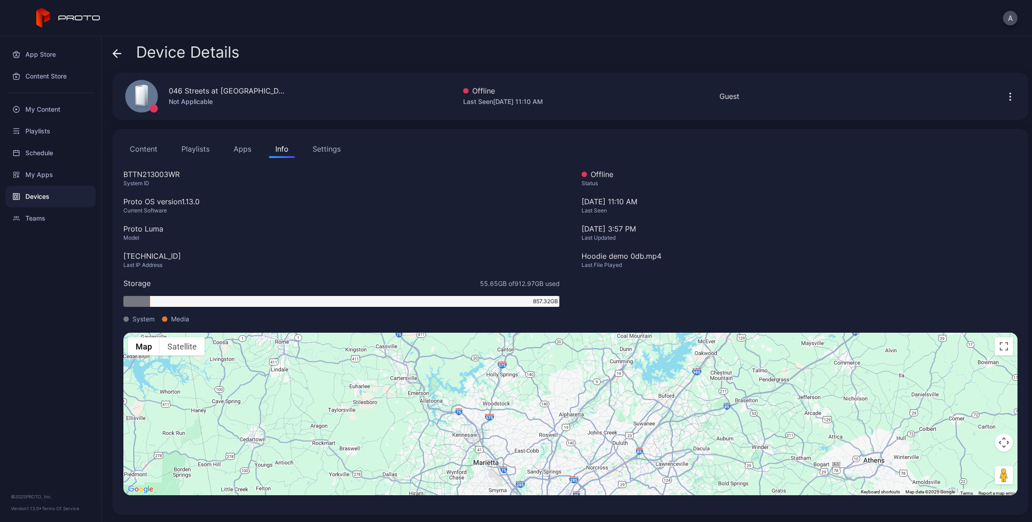
click at [162, 174] on div "BTTN213003WR" at bounding box center [341, 174] width 437 height 11
copy div "BTTN213003WR"
click at [163, 261] on div "[TECHNICAL_ID]" at bounding box center [341, 256] width 437 height 11
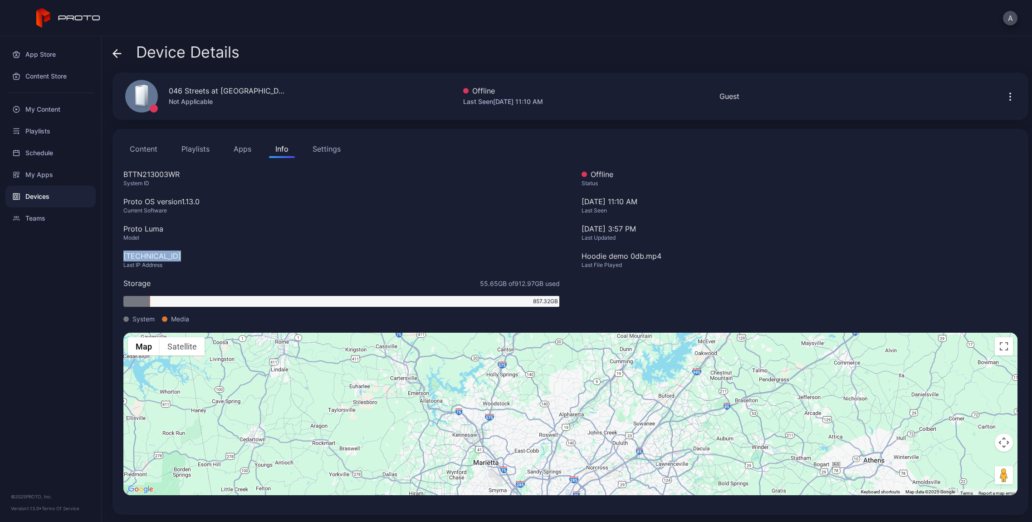
copy div "[TECHNICAL_ID]"
click at [113, 60] on span at bounding box center [117, 52] width 9 height 17
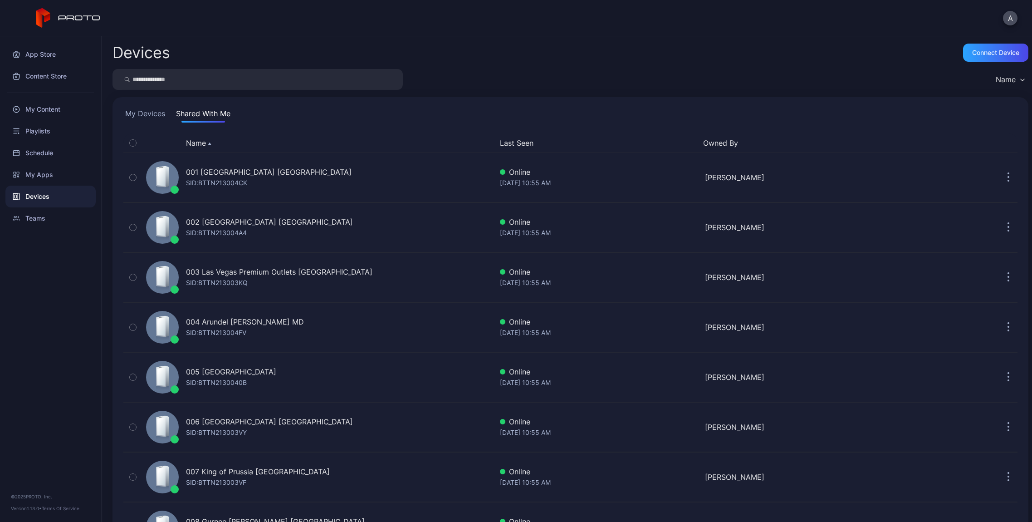
click at [196, 85] on input "search" at bounding box center [258, 79] width 290 height 21
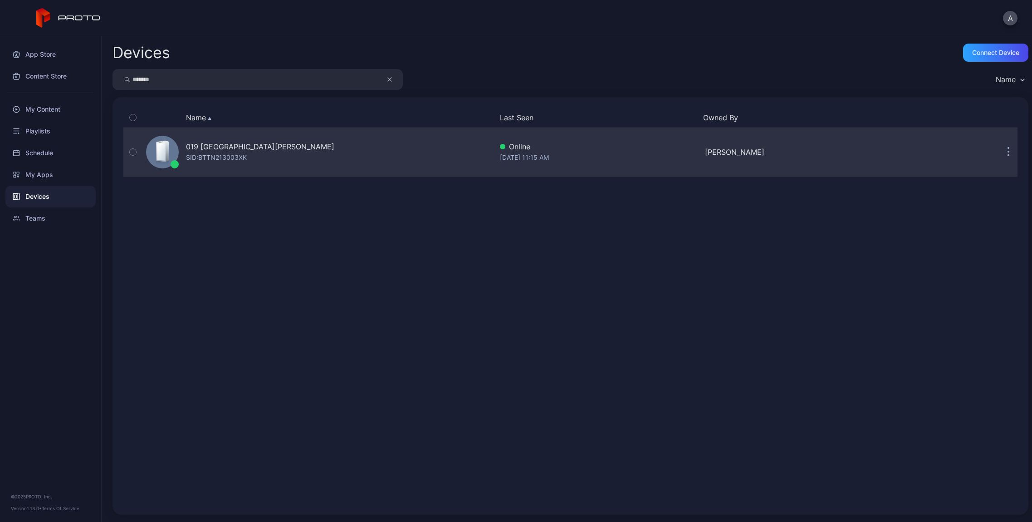
click at [1000, 151] on button "button" at bounding box center [1009, 152] width 18 height 18
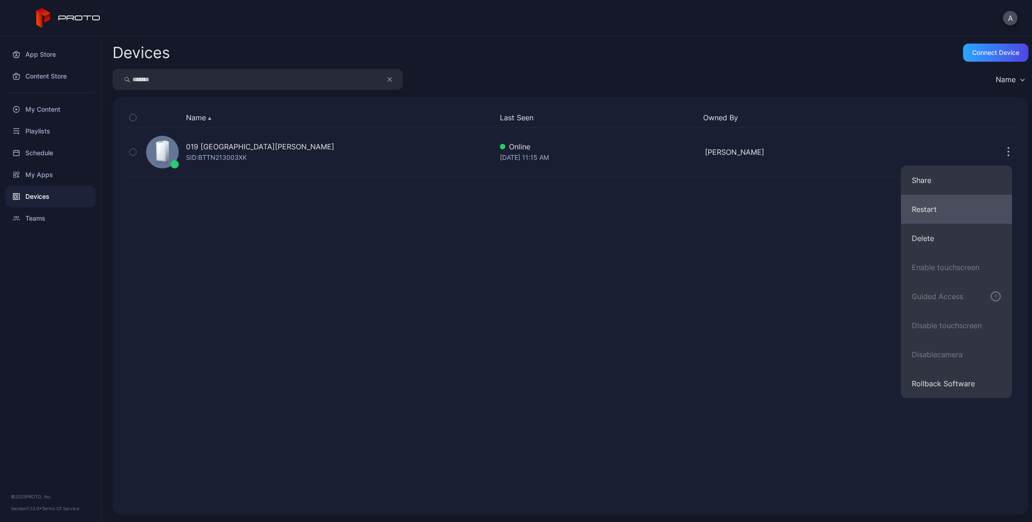
click at [941, 215] on button "Restart" at bounding box center [956, 209] width 111 height 29
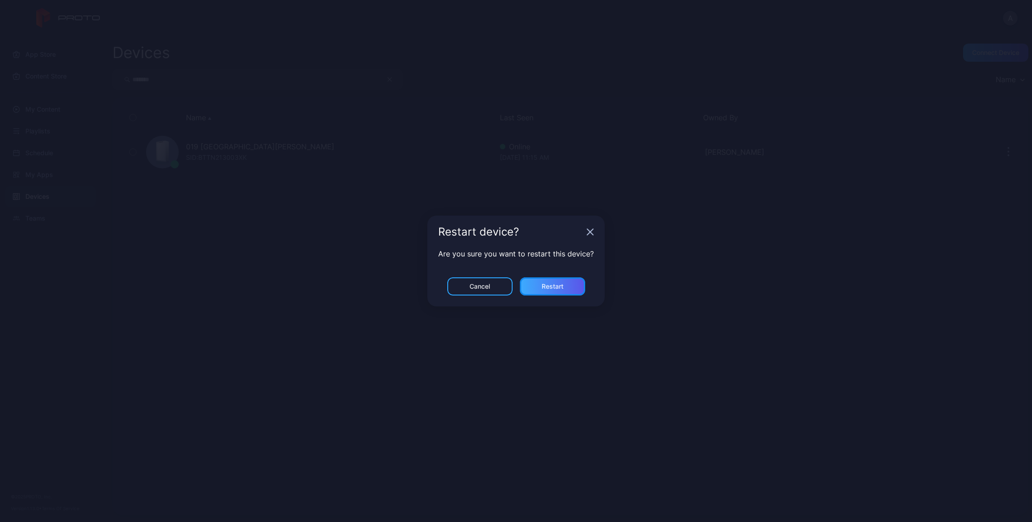
click at [561, 283] on div "Restart" at bounding box center [553, 286] width 22 height 7
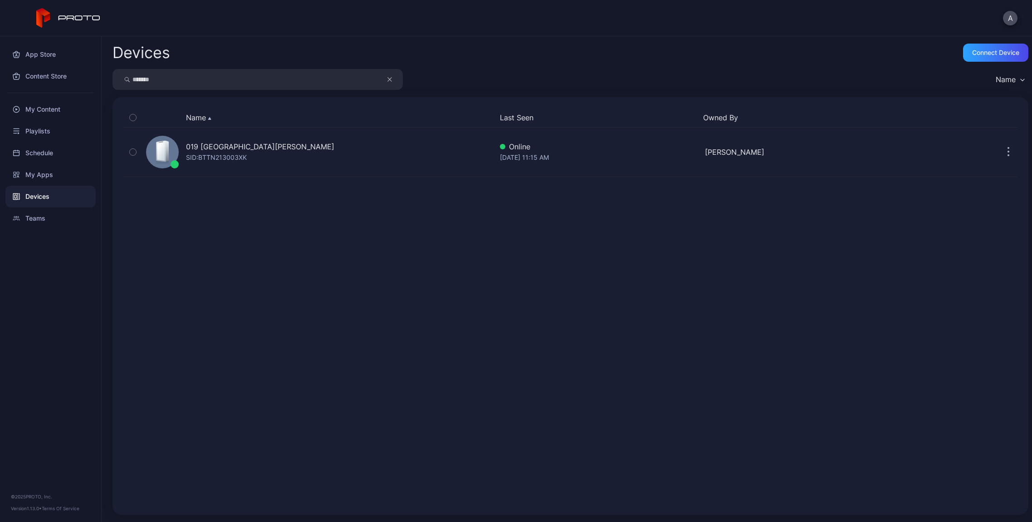
click at [175, 86] on input "*******" at bounding box center [258, 79] width 290 height 21
click at [174, 86] on input "*******" at bounding box center [258, 79] width 290 height 21
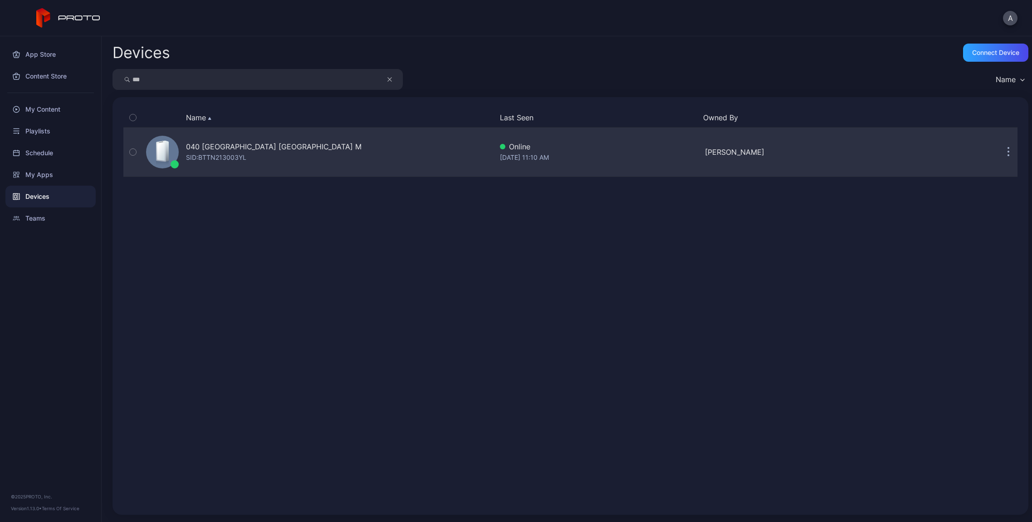
click at [1008, 152] on icon "button" at bounding box center [1009, 152] width 2 height 10
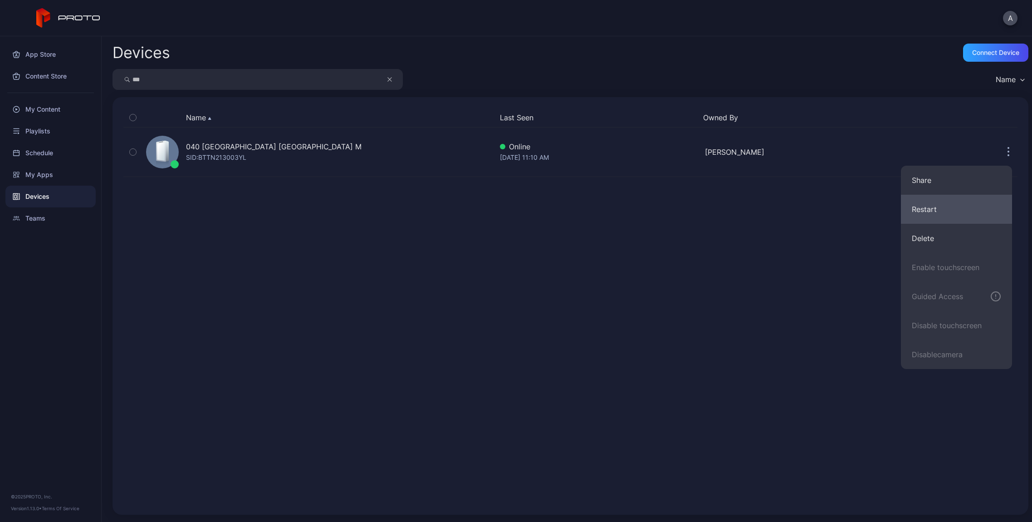
click at [934, 202] on button "Restart" at bounding box center [956, 209] width 111 height 29
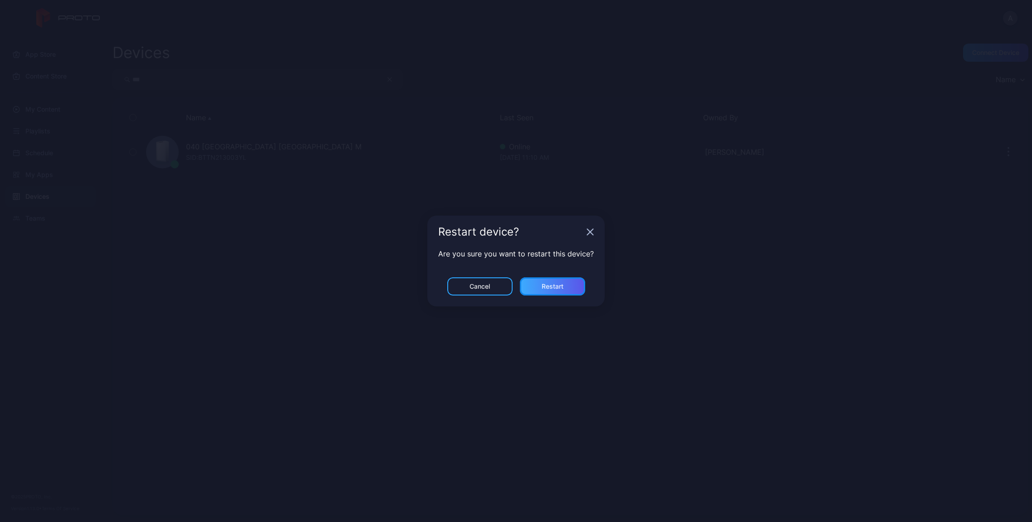
click at [549, 289] on div "Restart" at bounding box center [553, 286] width 22 height 7
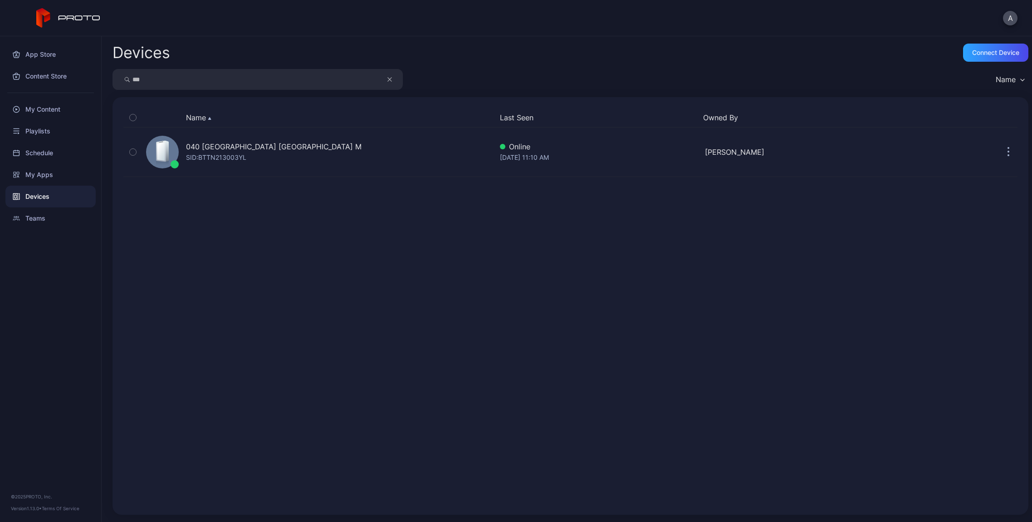
click at [201, 72] on input "***" at bounding box center [258, 79] width 290 height 21
click at [203, 78] on input "***" at bounding box center [258, 79] width 290 height 21
type input "***"
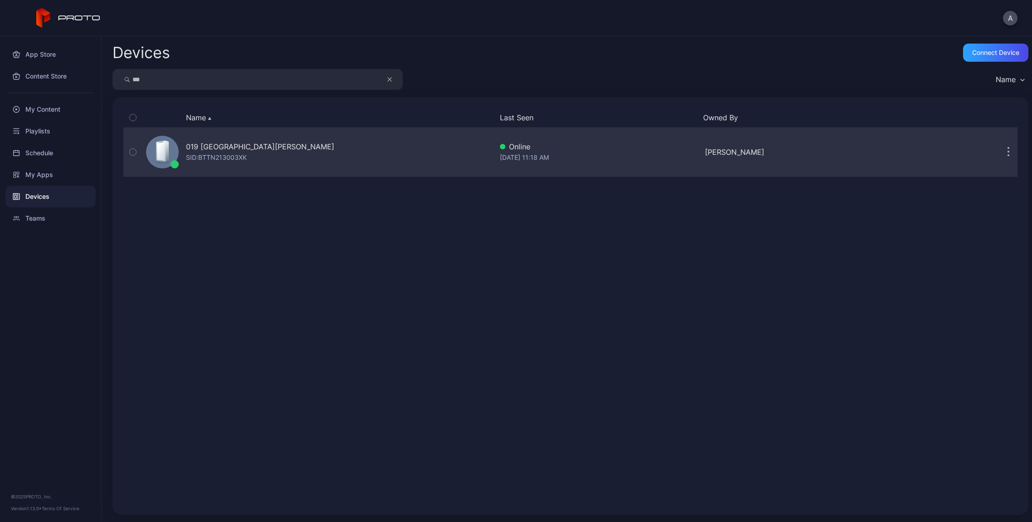
click at [600, 157] on div "[DATE] 11:18 AM" at bounding box center [599, 157] width 198 height 11
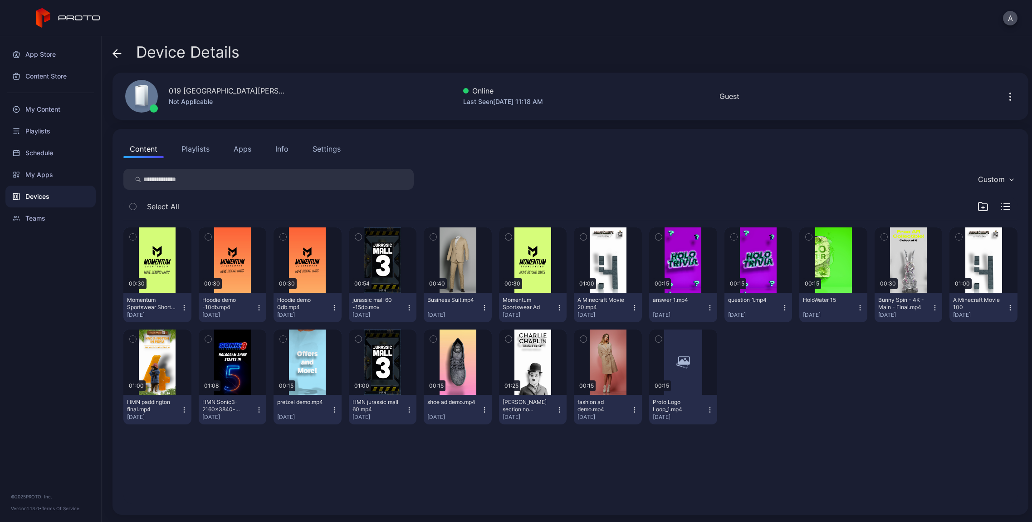
click at [242, 150] on button "Apps" at bounding box center [242, 149] width 30 height 18
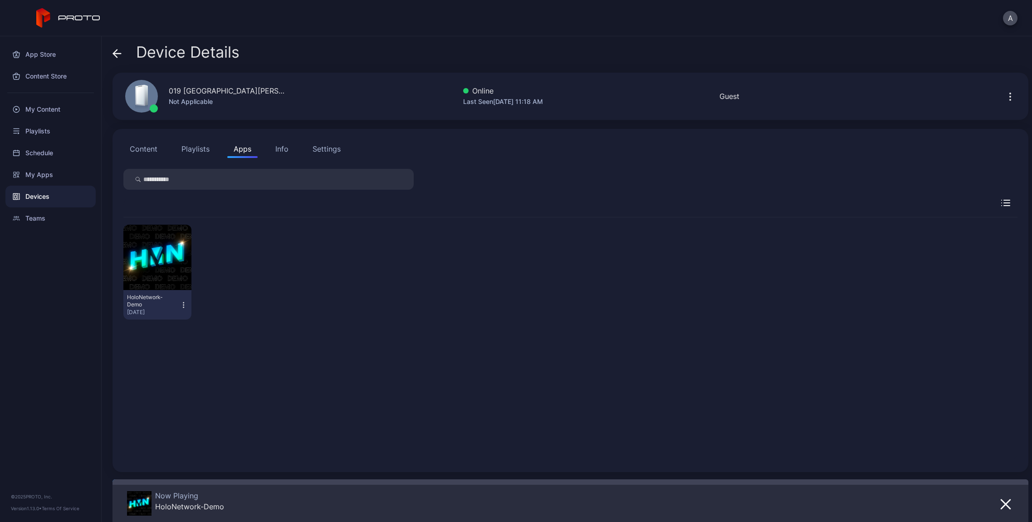
click at [146, 151] on button "Content" at bounding box center [143, 149] width 40 height 18
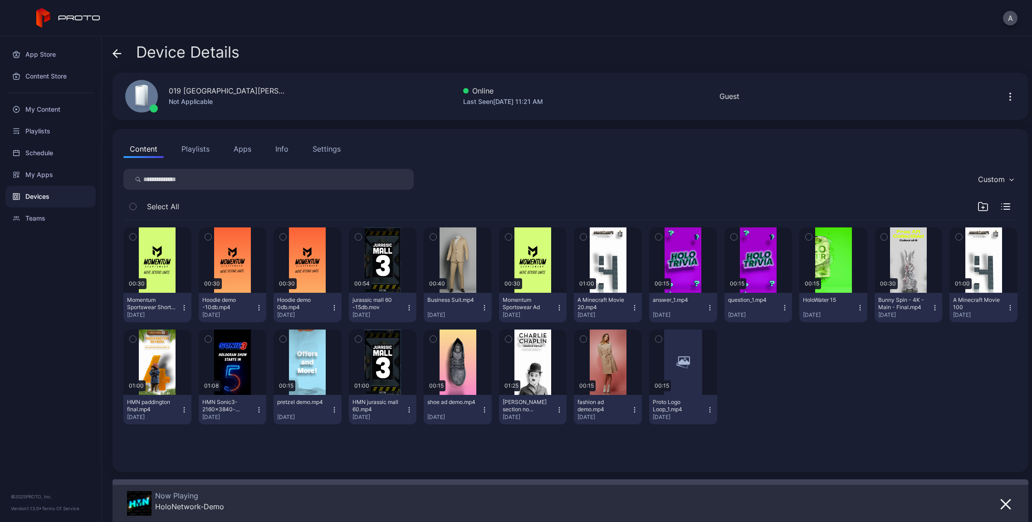
click at [109, 50] on div "Device Details 019 [GEOGRAPHIC_DATA][PERSON_NAME] [GEOGRAPHIC_DATA] Not Applica…" at bounding box center [567, 279] width 931 height 486
click at [114, 54] on icon at bounding box center [115, 53] width 4 height 8
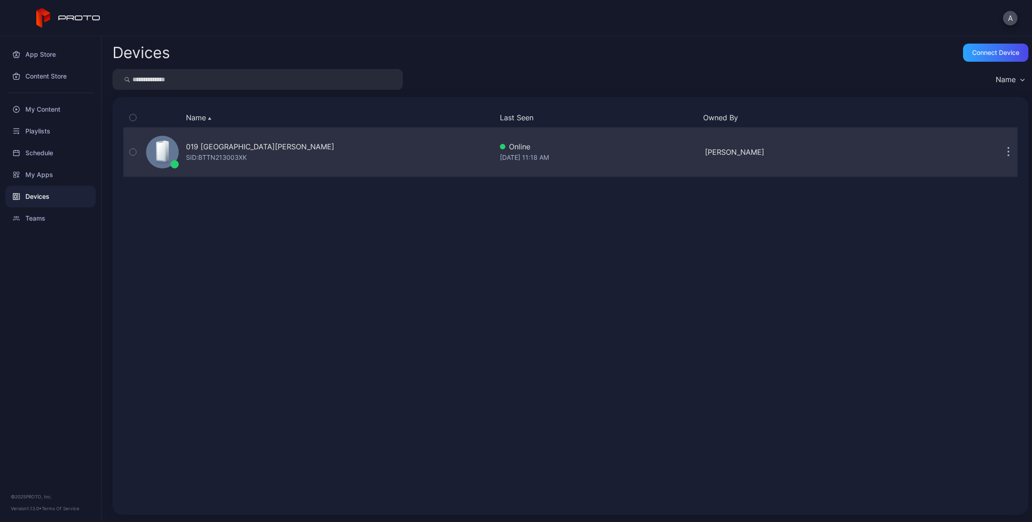
click at [1000, 151] on button "button" at bounding box center [1009, 152] width 18 height 18
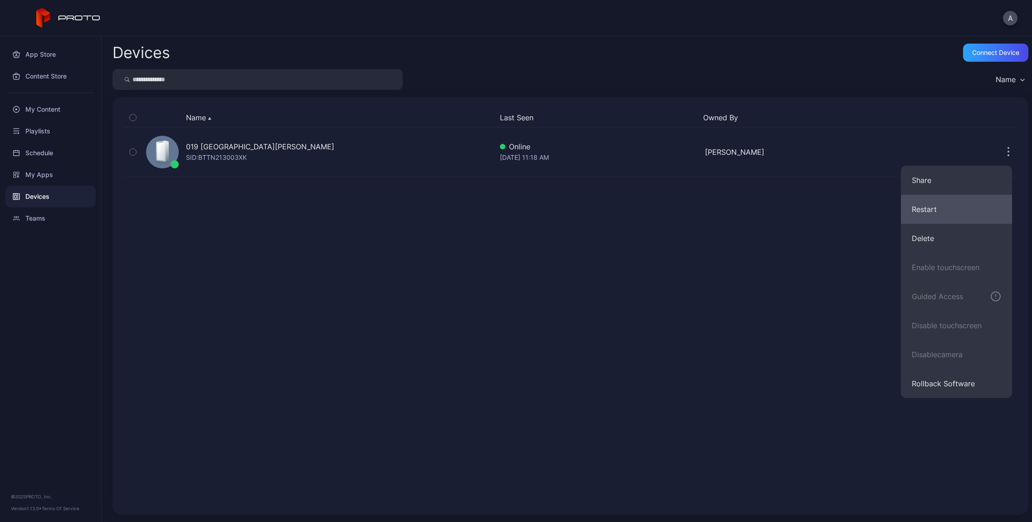
click at [953, 206] on button "Restart" at bounding box center [956, 209] width 111 height 29
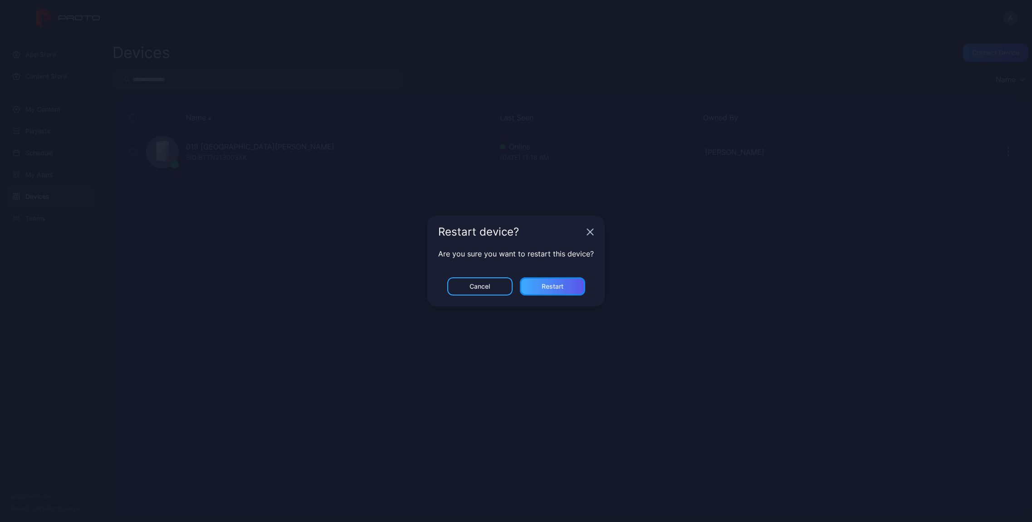
click at [575, 285] on div "Restart" at bounding box center [552, 286] width 65 height 18
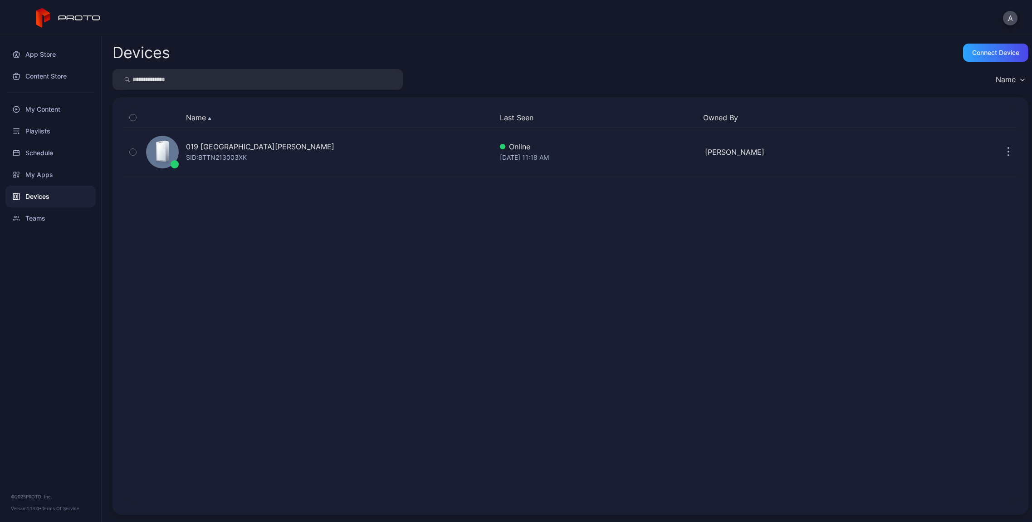
click at [224, 83] on input "search" at bounding box center [258, 79] width 290 height 21
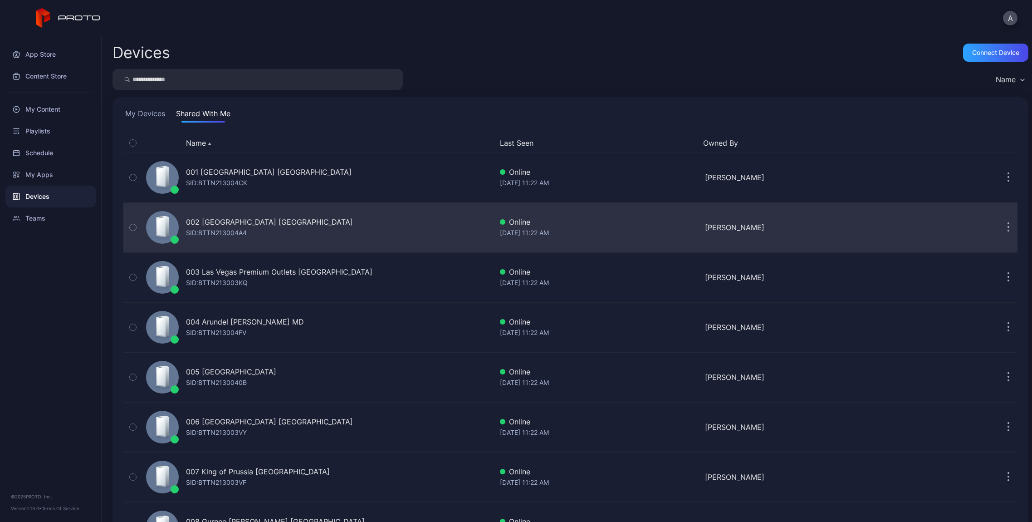
click at [1008, 225] on icon "button" at bounding box center [1009, 227] width 2 height 10
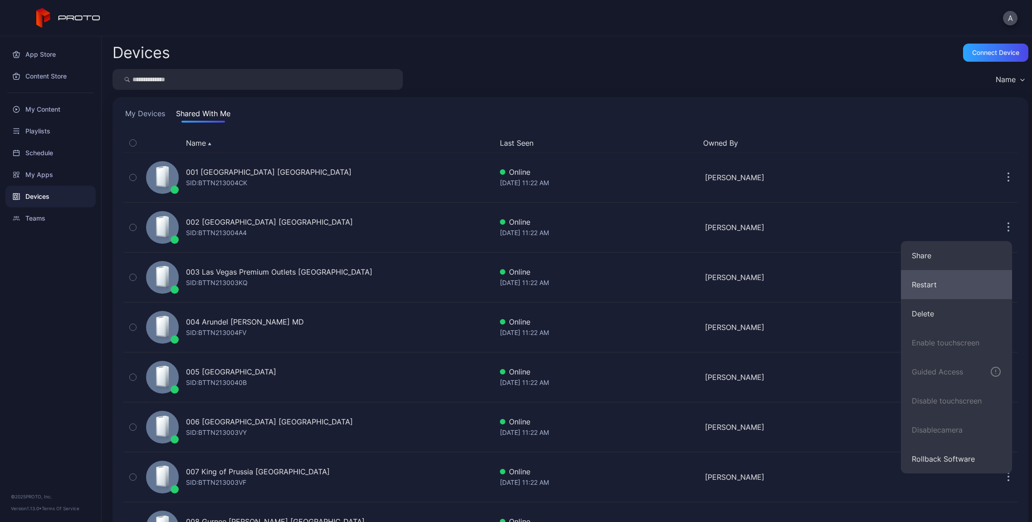
click at [958, 280] on button "Restart" at bounding box center [956, 284] width 111 height 29
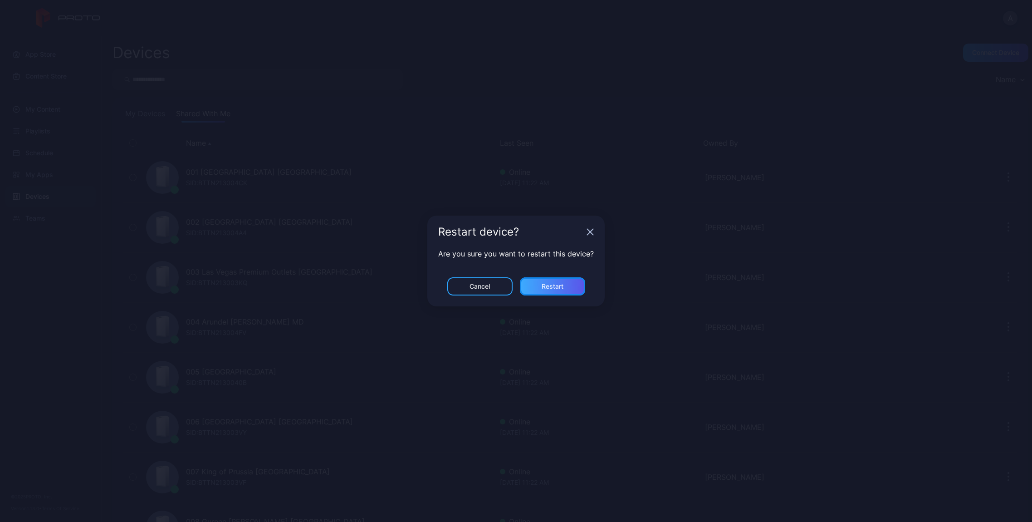
click at [565, 283] on div "Restart" at bounding box center [552, 286] width 65 height 18
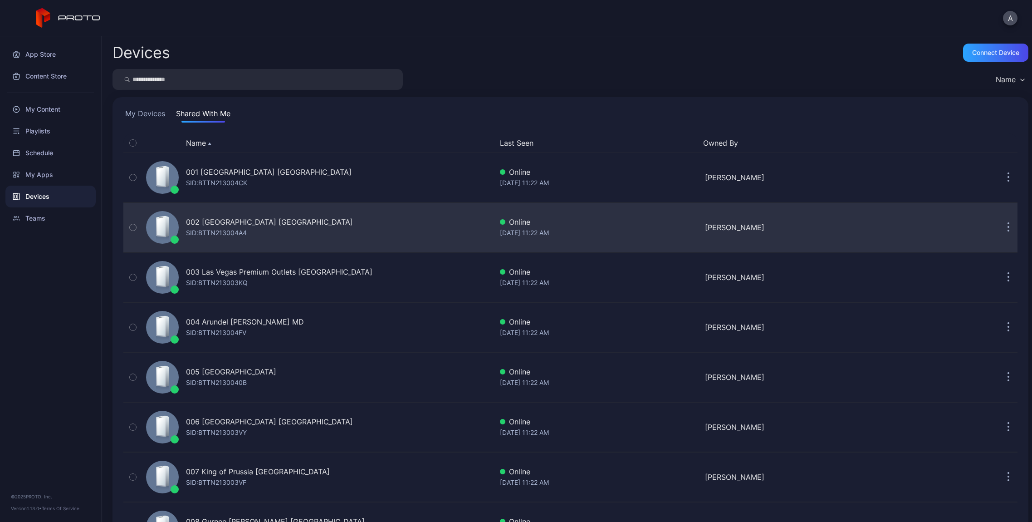
click at [330, 220] on div "002 [GEOGRAPHIC_DATA] [GEOGRAPHIC_DATA] SID: BTTN213004A4" at bounding box center [318, 227] width 350 height 45
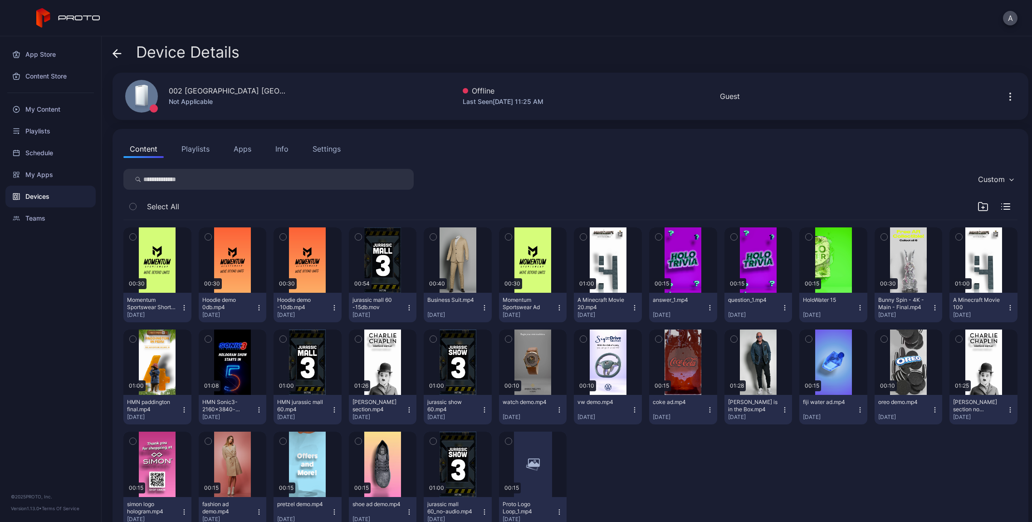
click at [119, 47] on span at bounding box center [117, 52] width 9 height 17
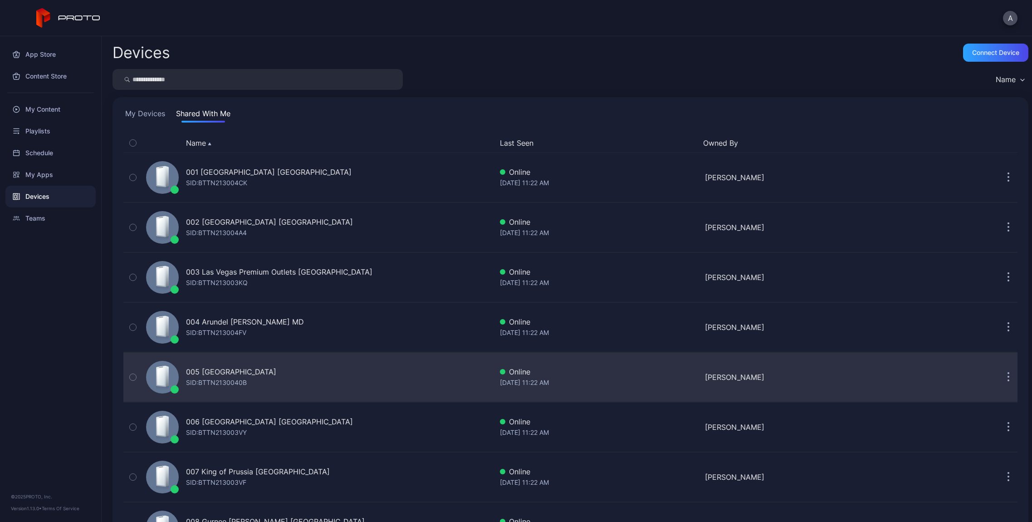
scroll to position [77, 0]
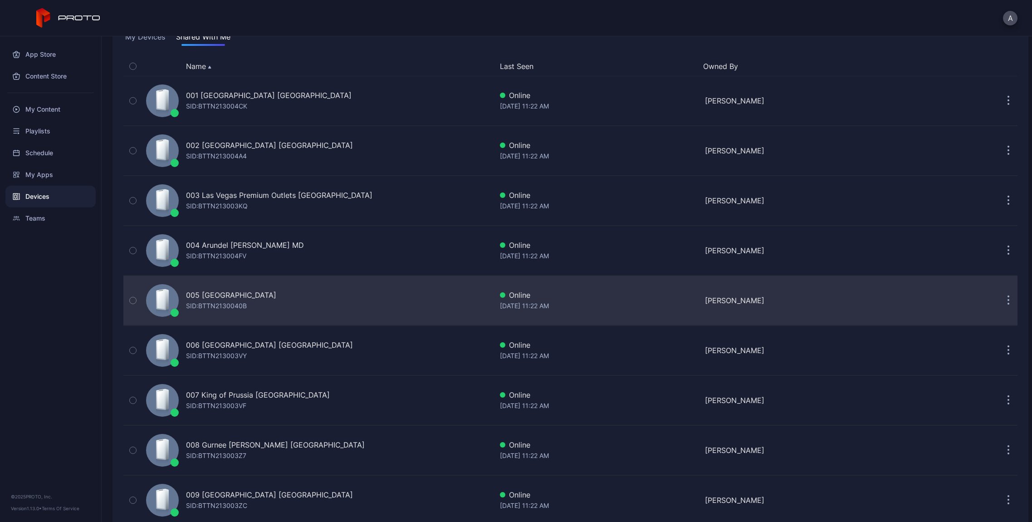
click at [1005, 298] on button "button" at bounding box center [1009, 300] width 18 height 18
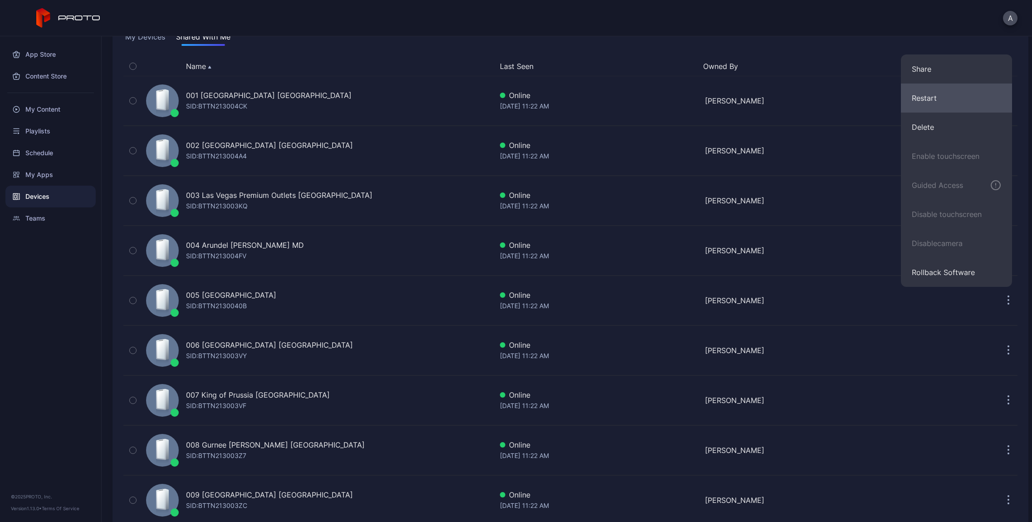
click at [950, 106] on button "Restart" at bounding box center [956, 98] width 111 height 29
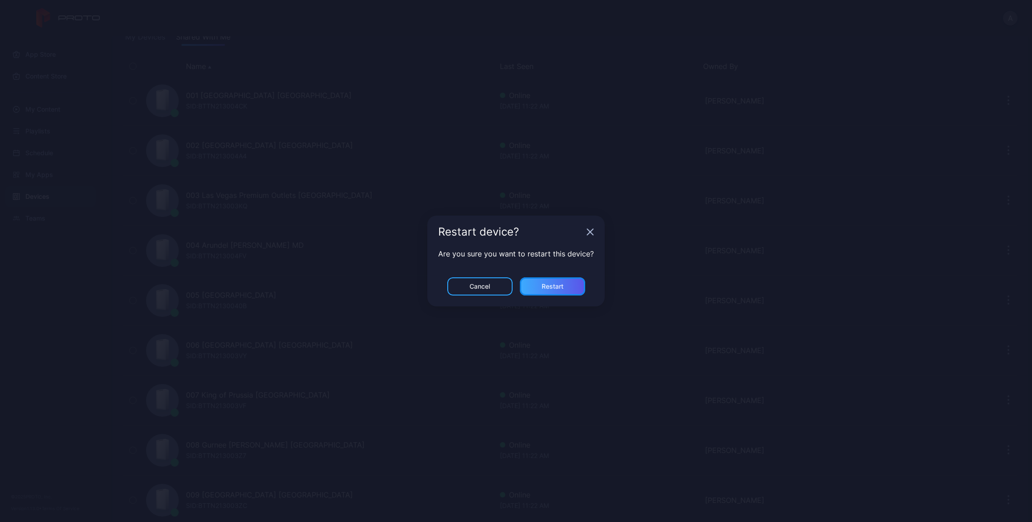
click at [540, 285] on div "Restart" at bounding box center [552, 286] width 65 height 18
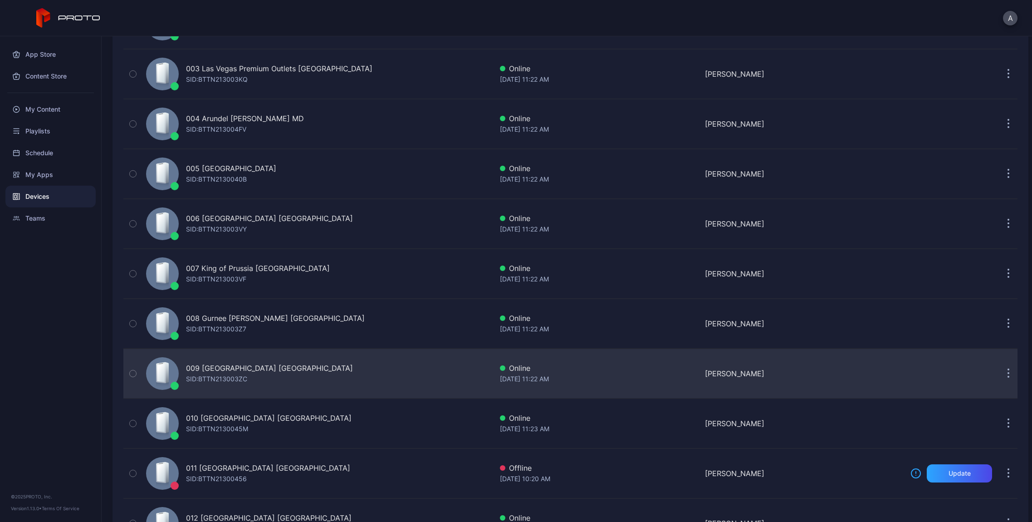
scroll to position [250, 0]
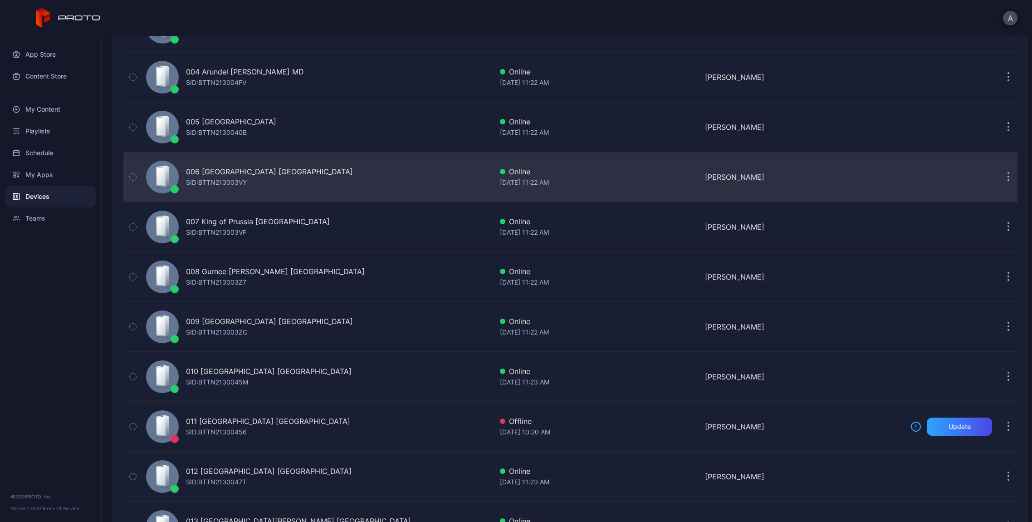
click at [1008, 178] on icon "button" at bounding box center [1009, 177] width 2 height 10
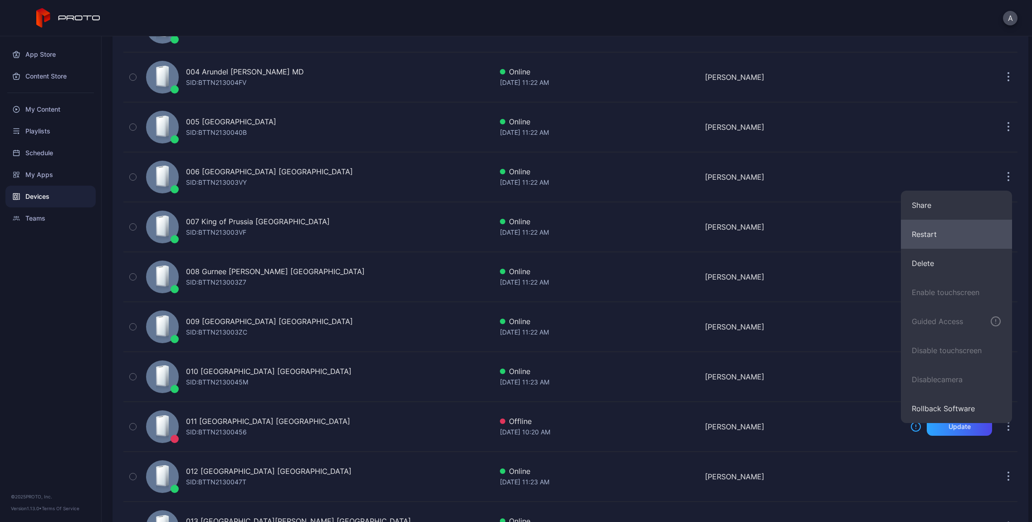
click at [916, 233] on button "Restart" at bounding box center [956, 234] width 111 height 29
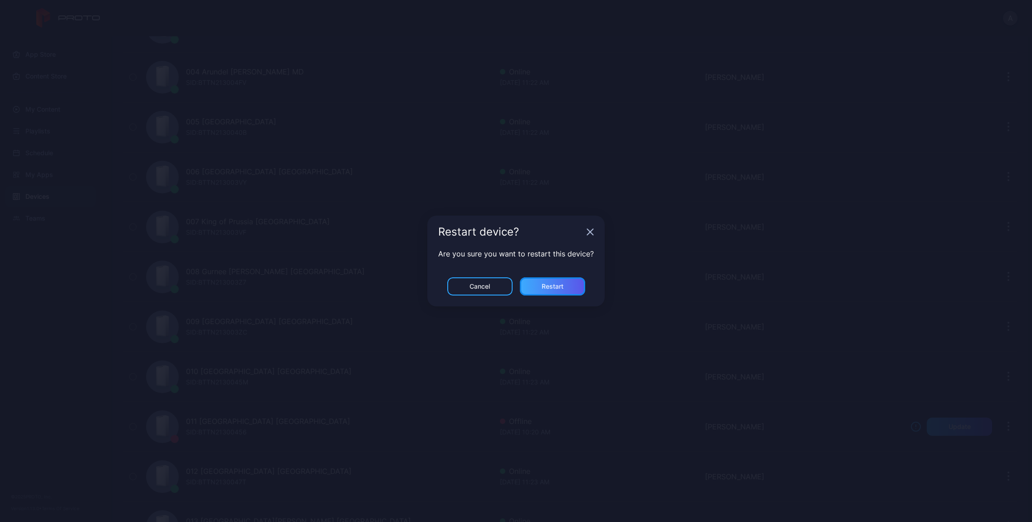
click at [555, 285] on div "Restart" at bounding box center [553, 286] width 22 height 7
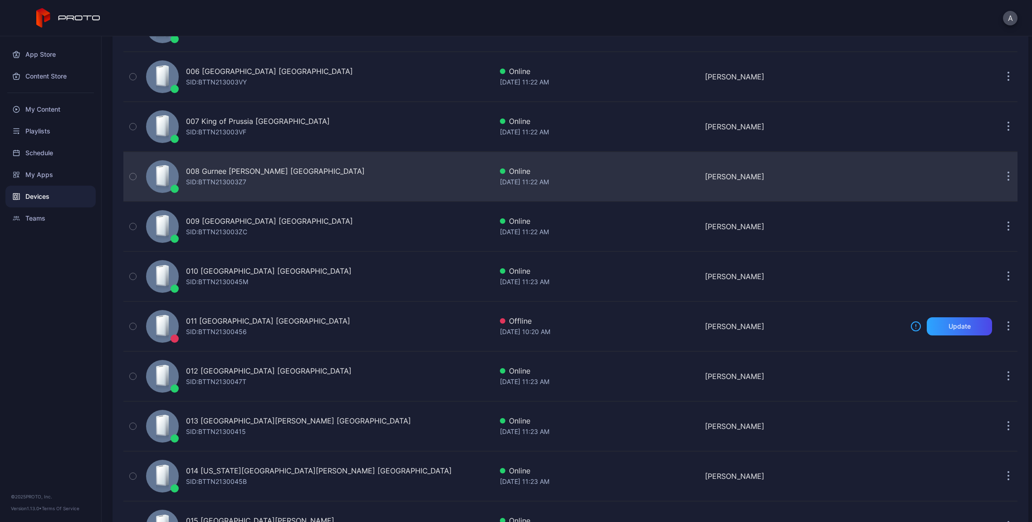
scroll to position [397, 0]
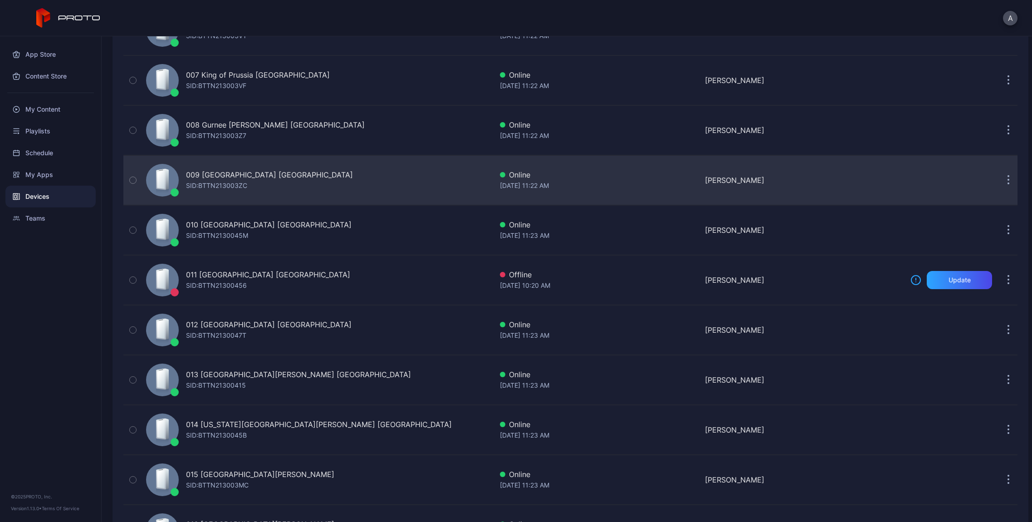
click at [1008, 177] on icon "button" at bounding box center [1008, 176] width 1 height 1
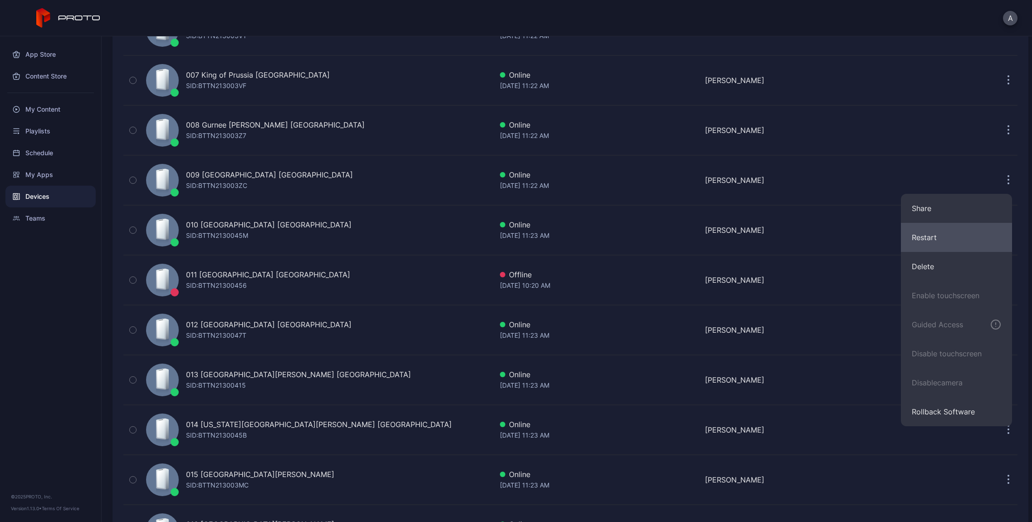
click at [940, 232] on button "Restart" at bounding box center [956, 237] width 111 height 29
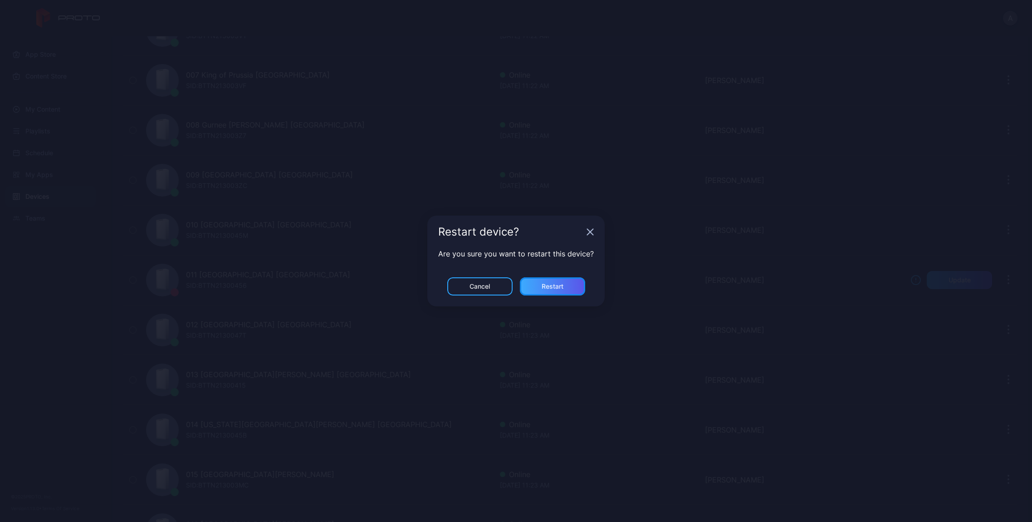
click at [572, 279] on div "Restart" at bounding box center [552, 286] width 65 height 18
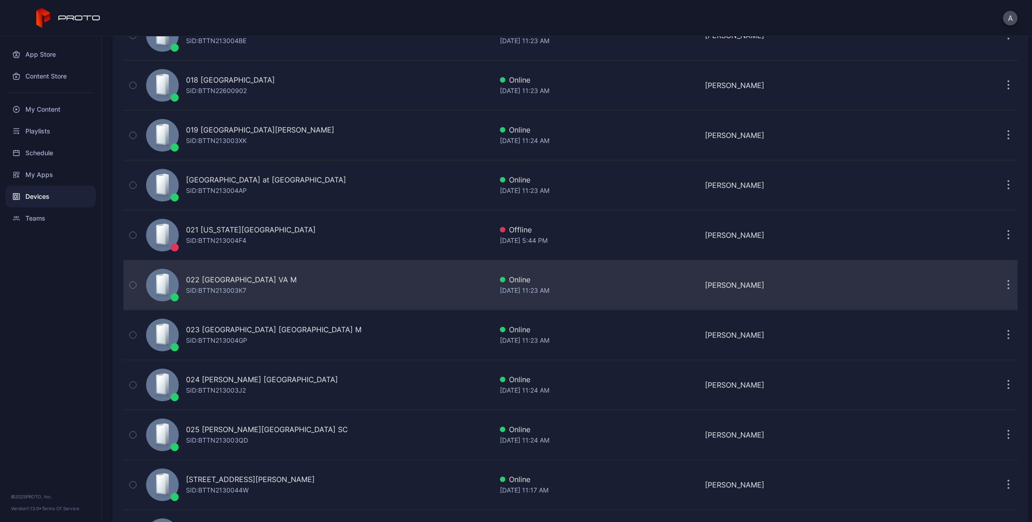
scroll to position [988, 0]
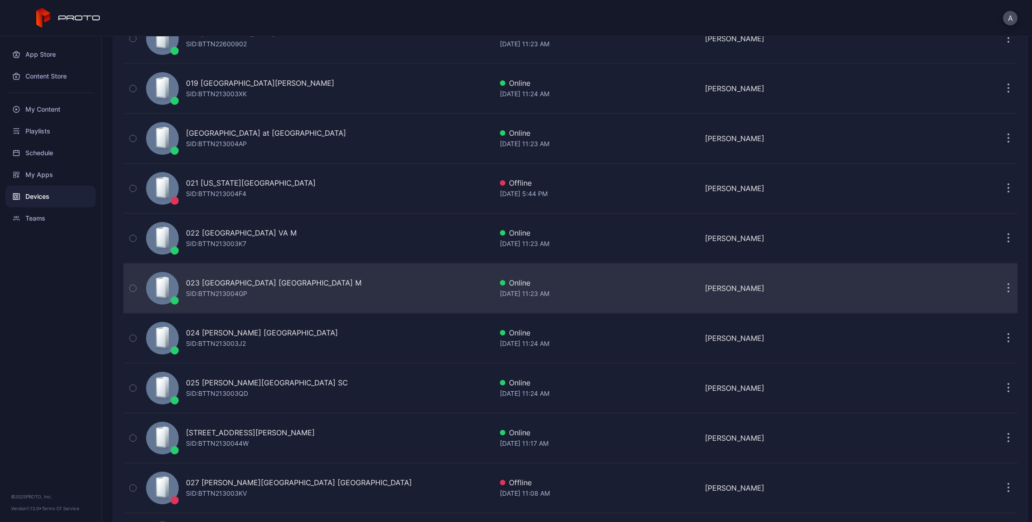
click at [1008, 288] on icon "button" at bounding box center [1008, 288] width 1 height 1
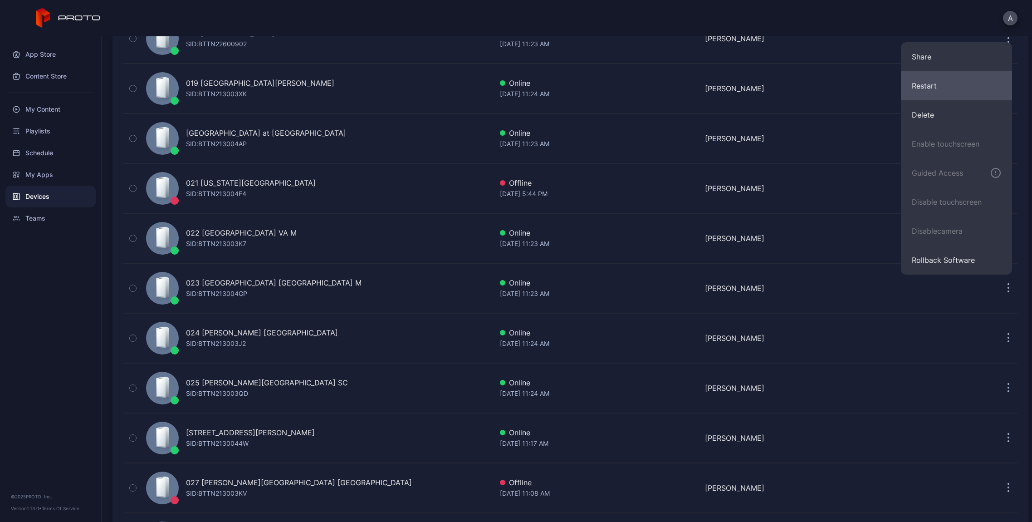
click at [960, 93] on button "Restart" at bounding box center [956, 85] width 111 height 29
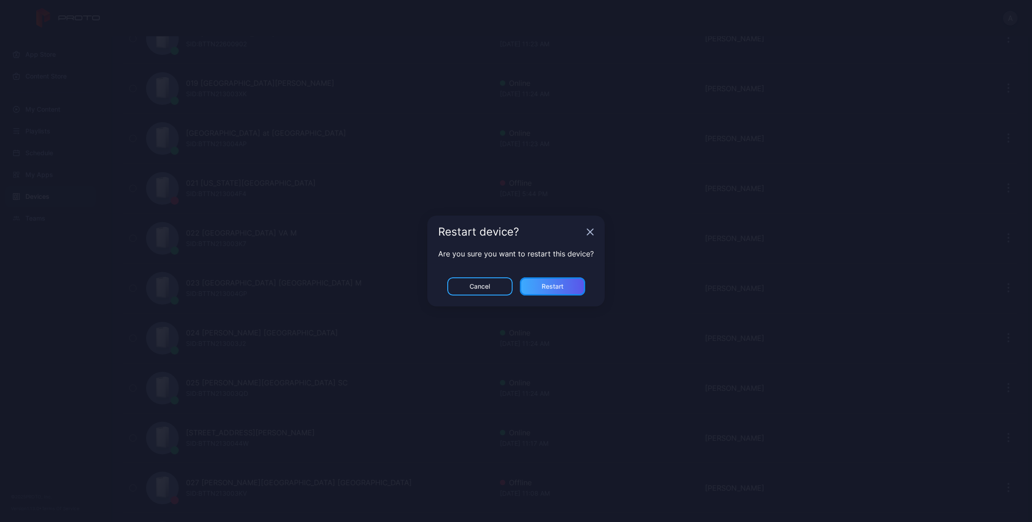
click at [579, 282] on div "Restart" at bounding box center [552, 286] width 65 height 18
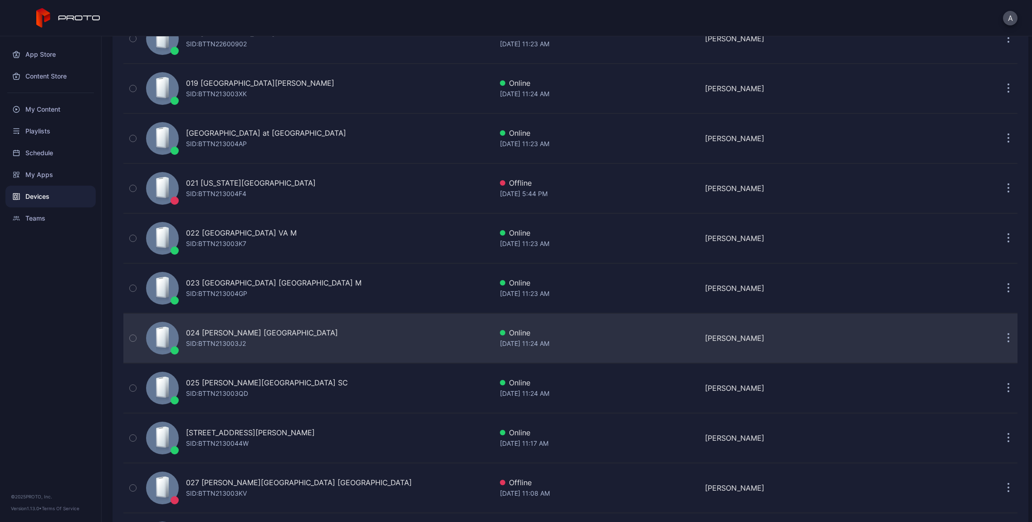
click at [1000, 334] on button "button" at bounding box center [1009, 338] width 18 height 18
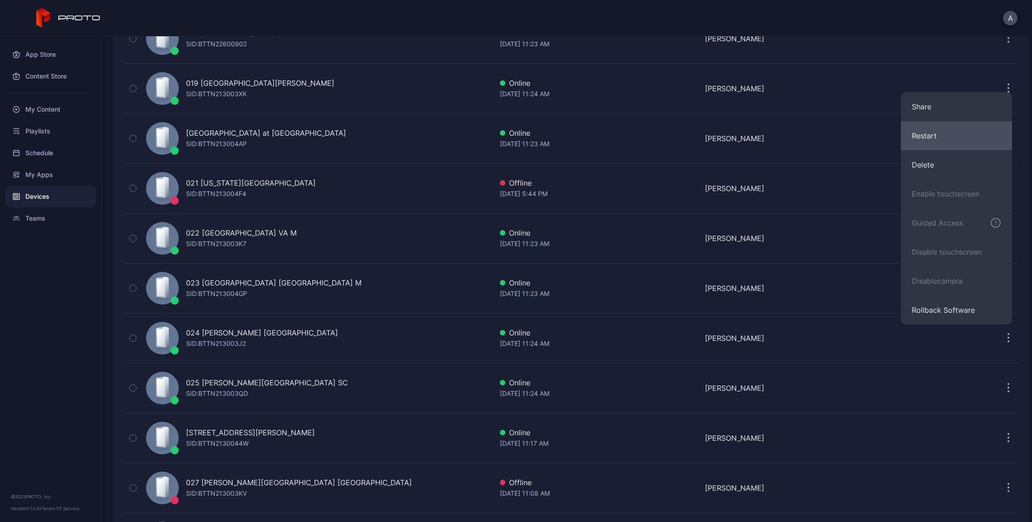
click at [949, 143] on button "Restart" at bounding box center [956, 135] width 111 height 29
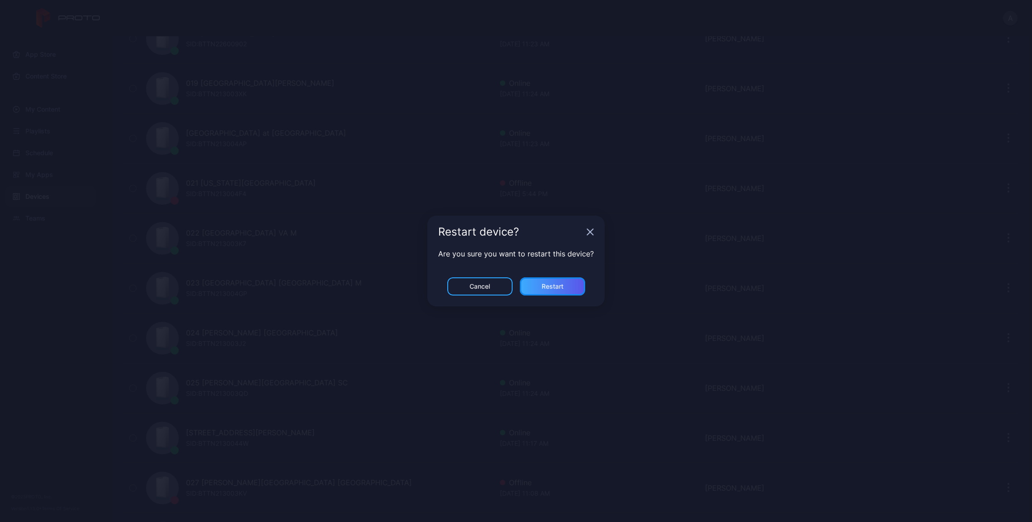
click at [552, 281] on div "Restart" at bounding box center [552, 286] width 65 height 18
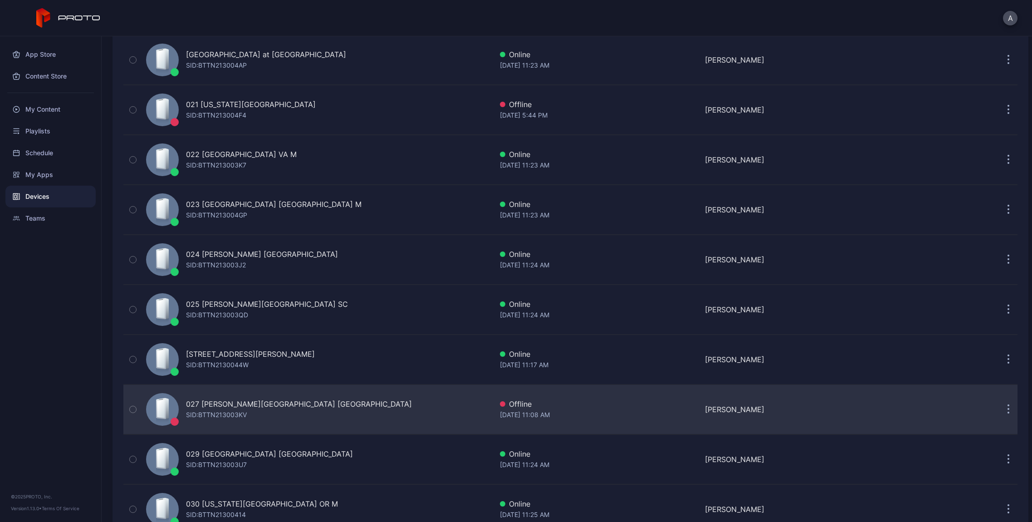
scroll to position [1113, 0]
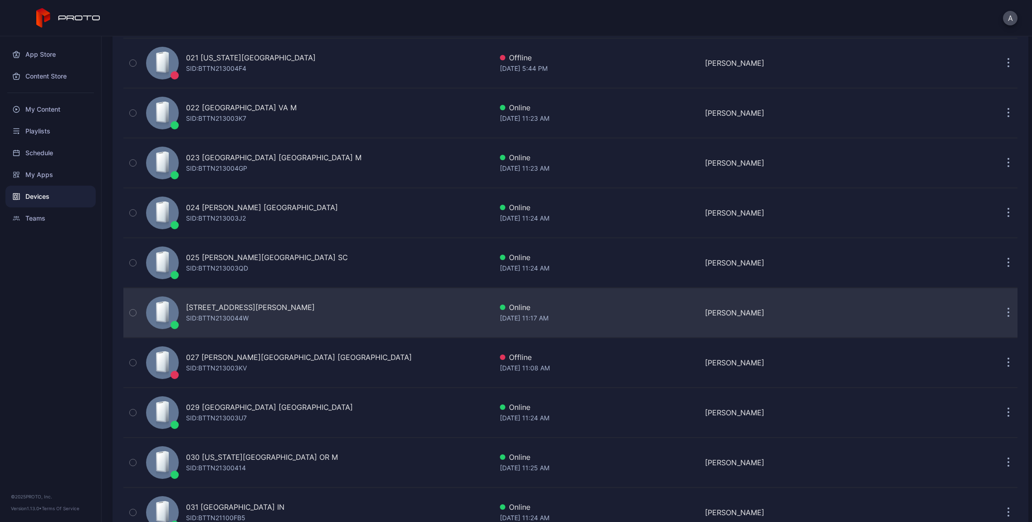
click at [1000, 311] on button "button" at bounding box center [1009, 313] width 18 height 18
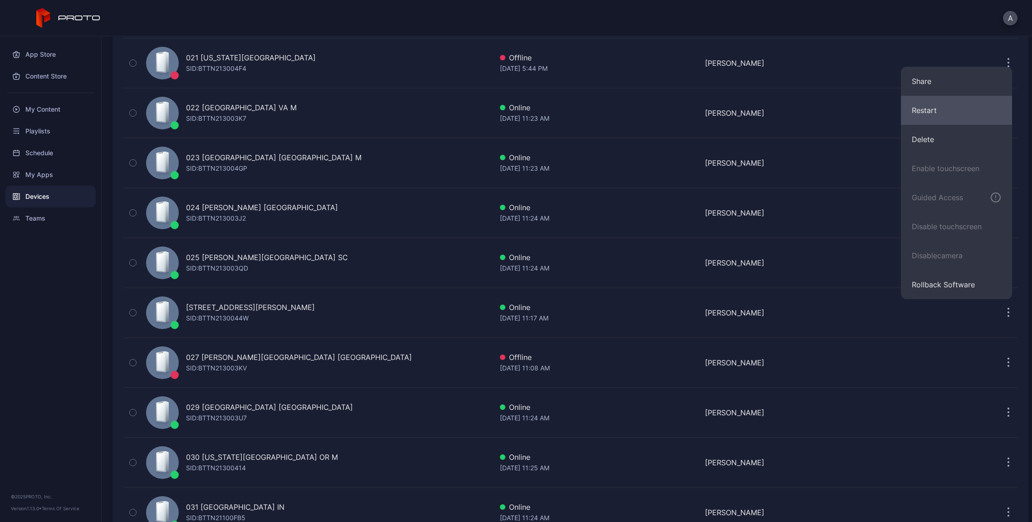
click at [918, 115] on button "Restart" at bounding box center [956, 110] width 111 height 29
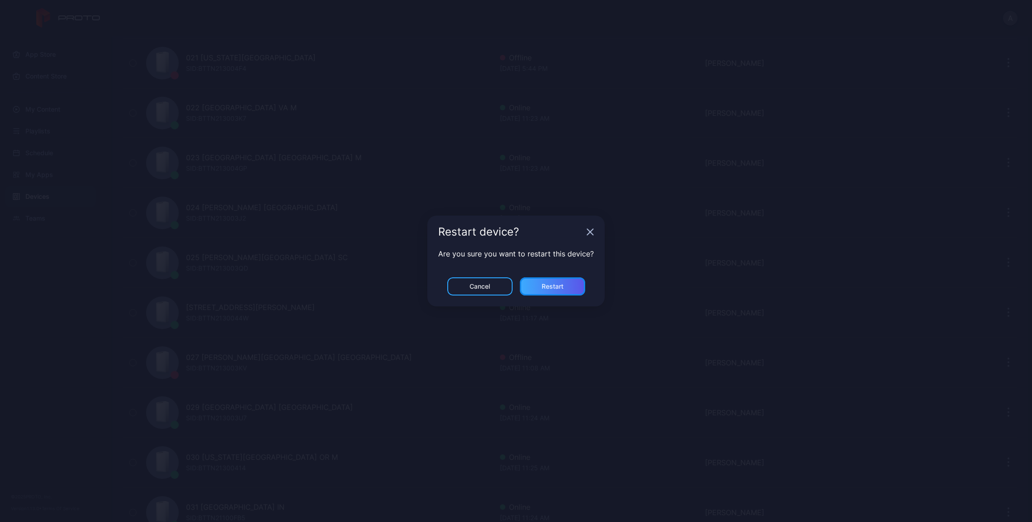
click at [550, 280] on div "Restart" at bounding box center [552, 286] width 65 height 18
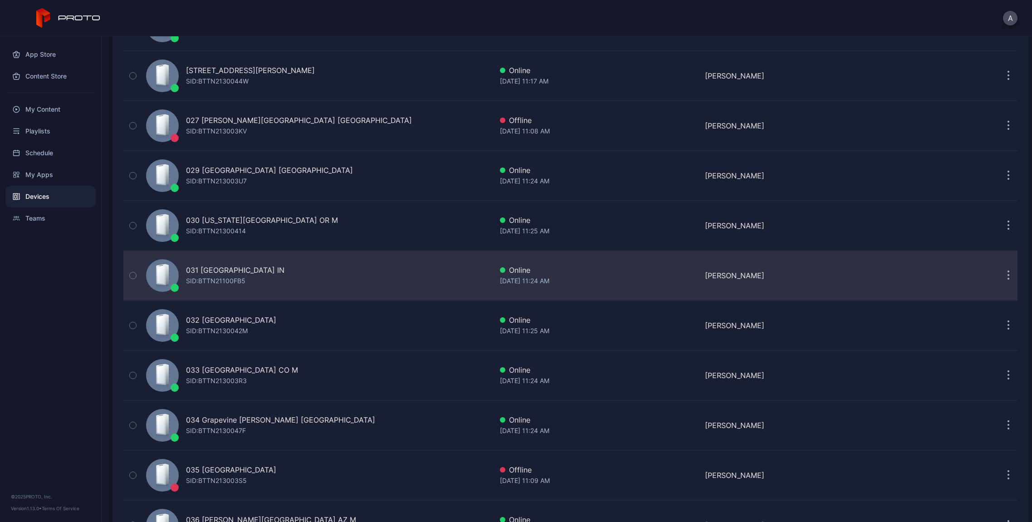
scroll to position [1356, 0]
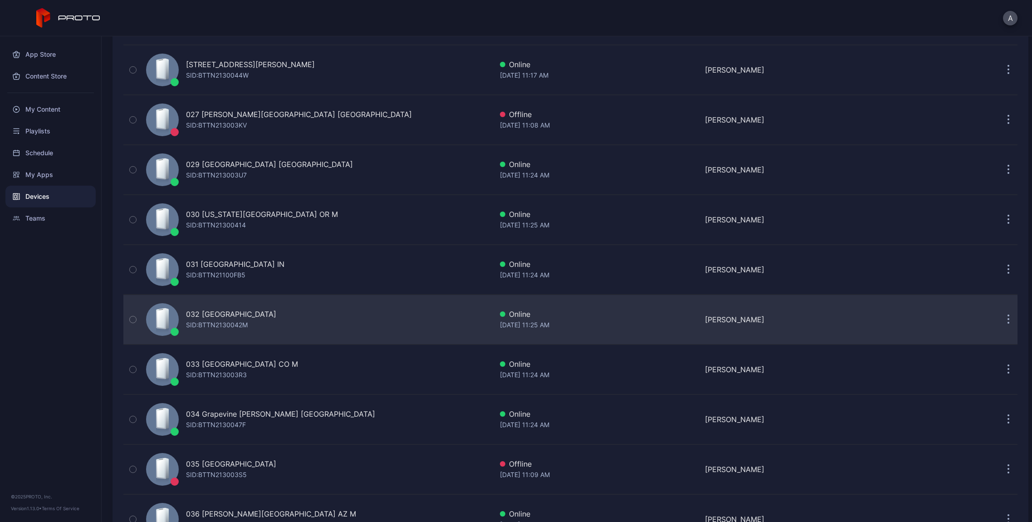
click at [304, 324] on div "032 [GEOGRAPHIC_DATA] SID: BTTN2130042M" at bounding box center [318, 319] width 350 height 45
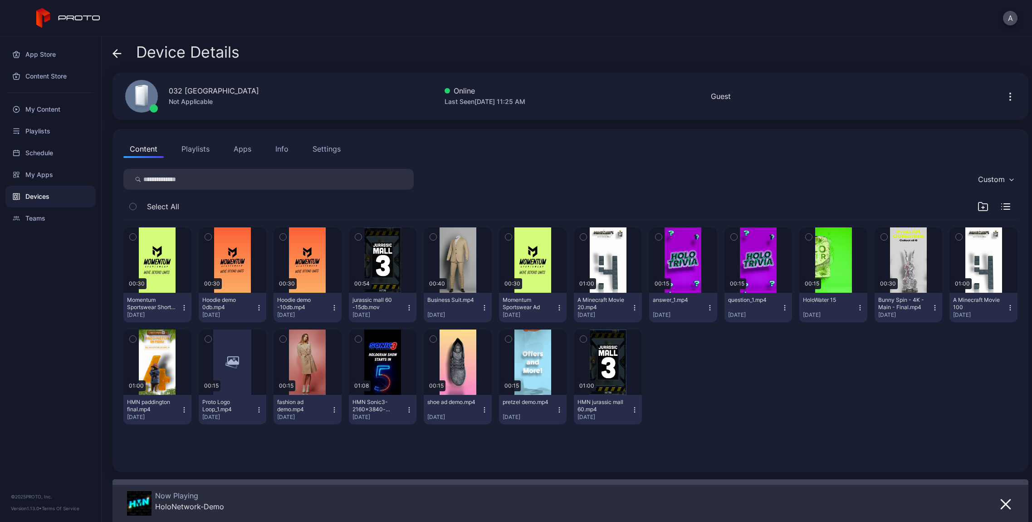
click at [279, 146] on div "Info" at bounding box center [281, 148] width 13 height 11
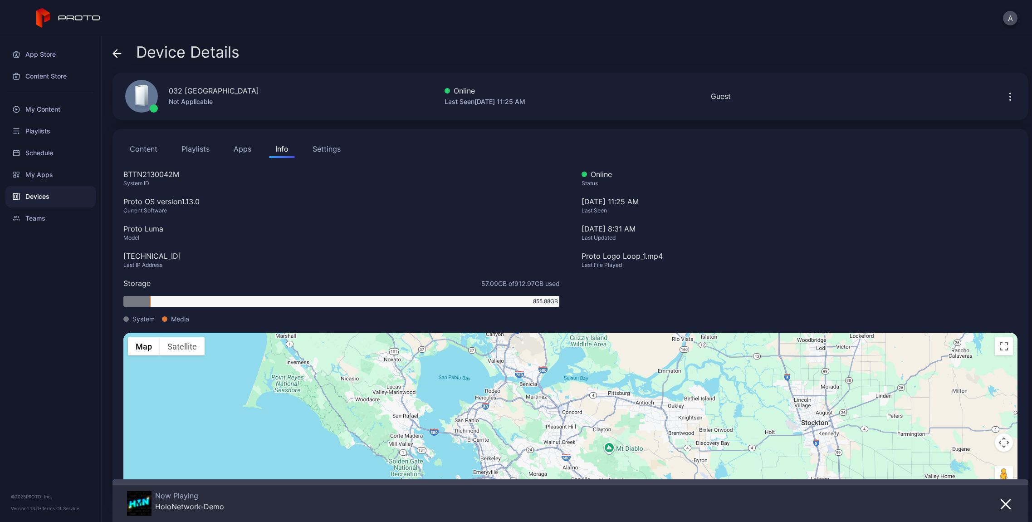
click at [117, 53] on icon at bounding box center [117, 53] width 9 height 9
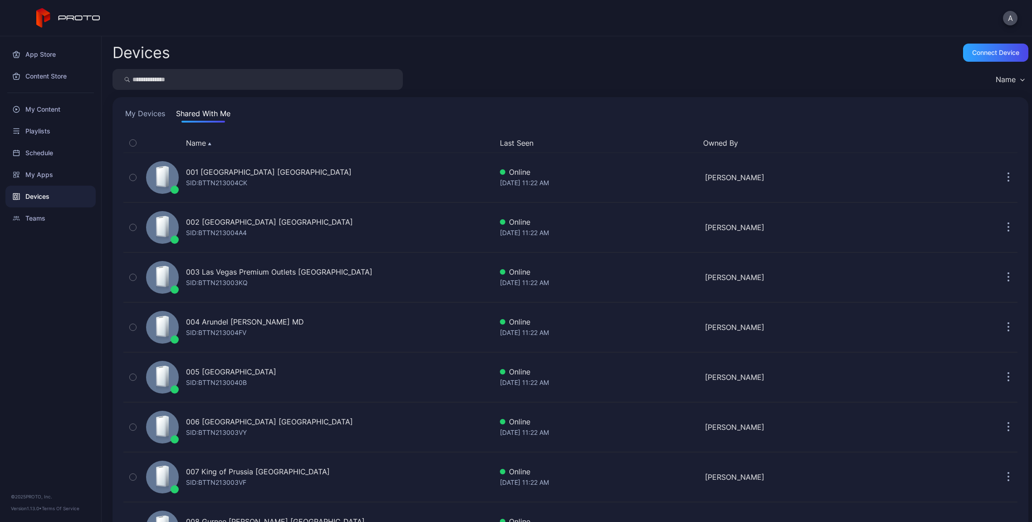
scroll to position [1356, 0]
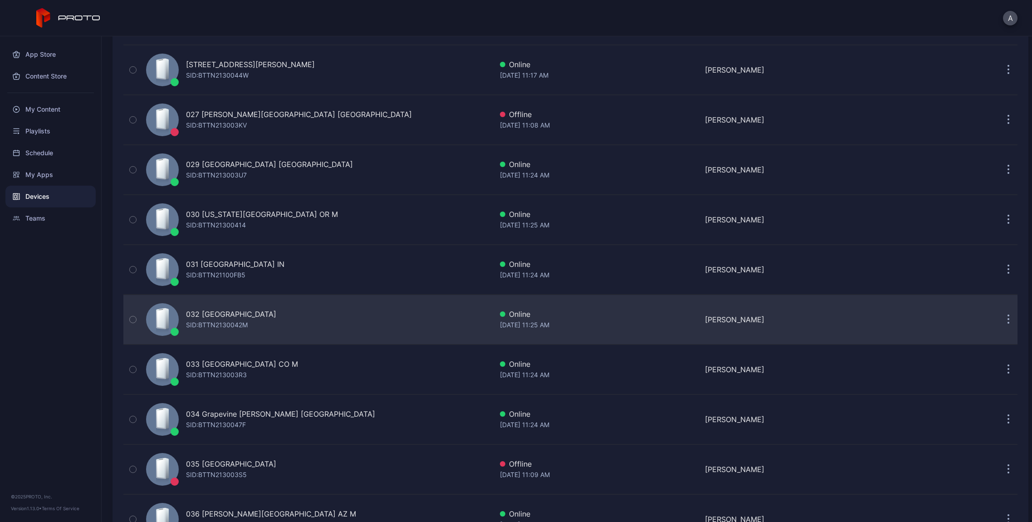
click at [1001, 318] on button "button" at bounding box center [1009, 319] width 18 height 18
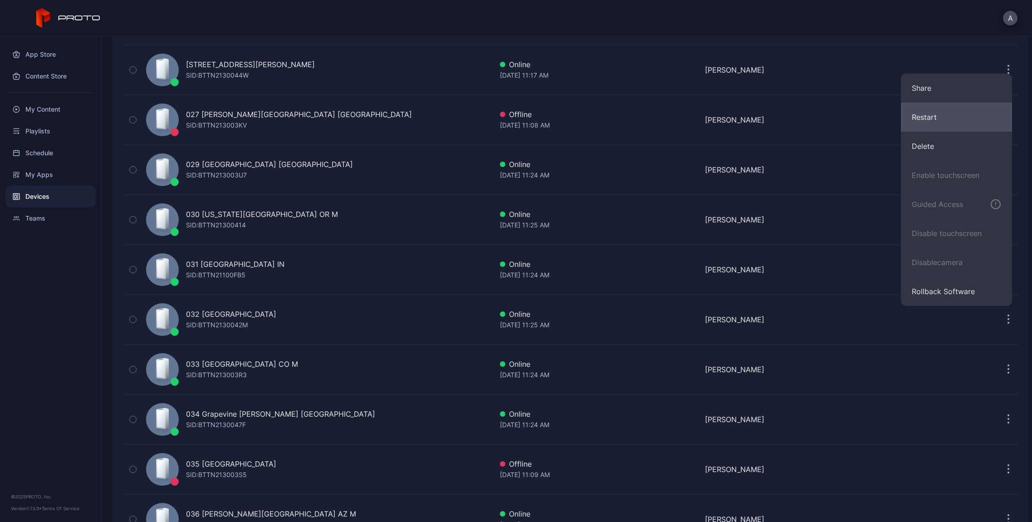
click at [938, 120] on button "Restart" at bounding box center [956, 117] width 111 height 29
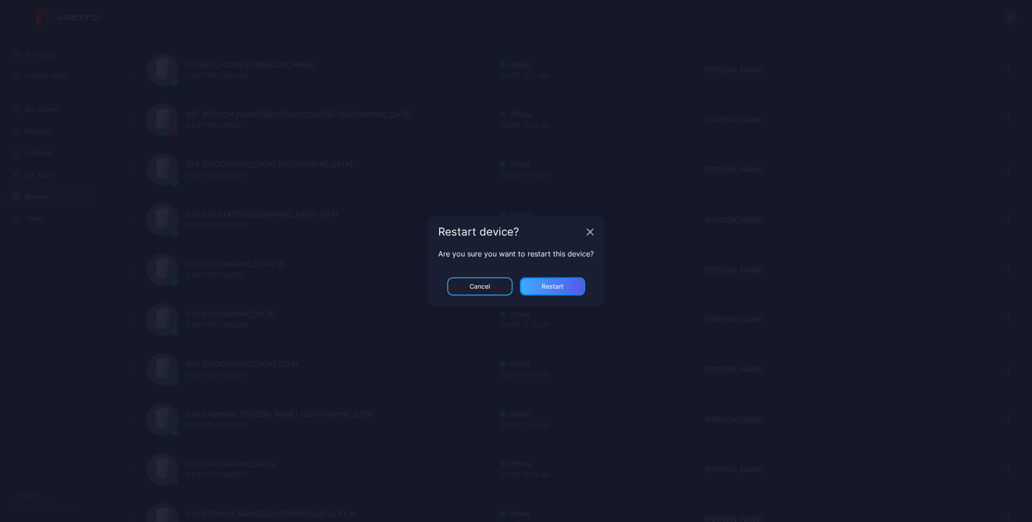
click at [548, 284] on div "Restart" at bounding box center [553, 286] width 22 height 7
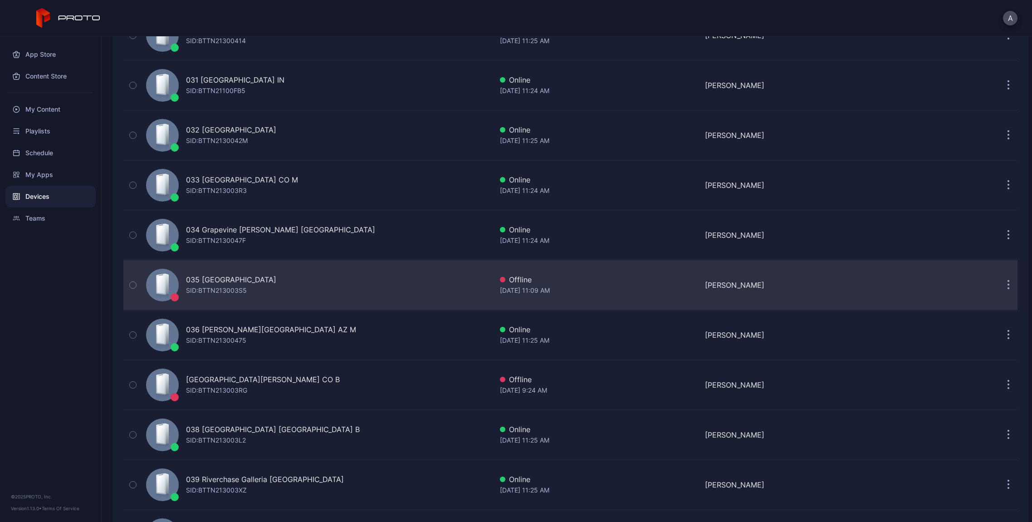
scroll to position [1558, 0]
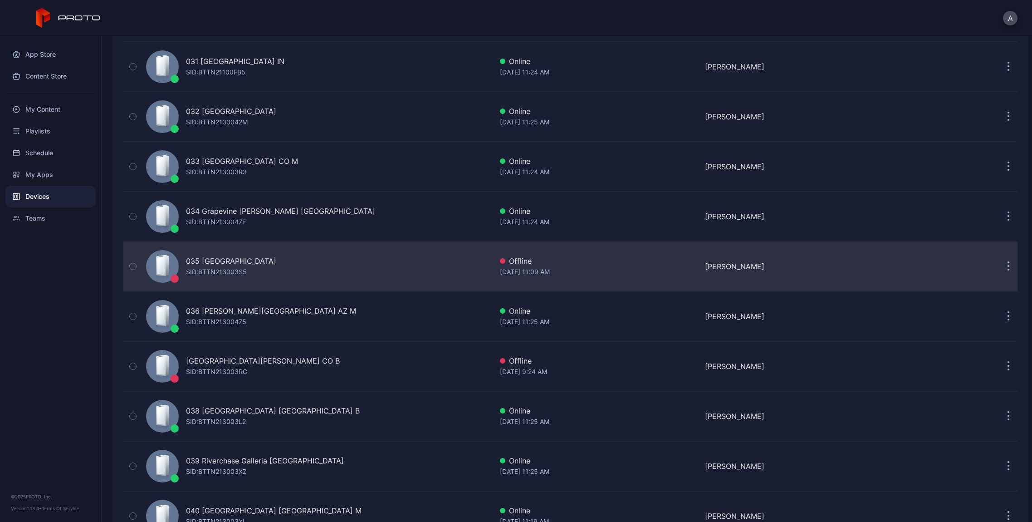
click at [823, 261] on div "[PERSON_NAME]" at bounding box center [804, 266] width 198 height 11
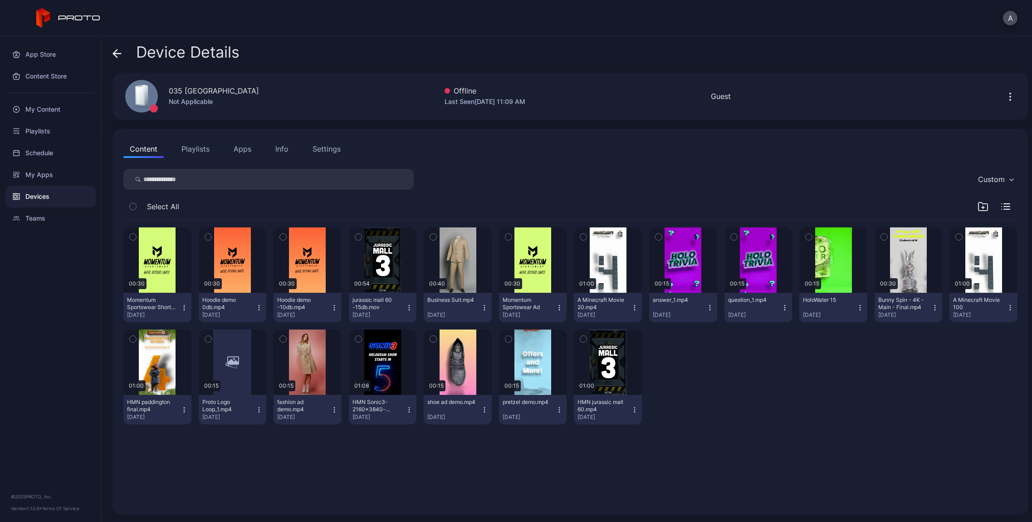
click at [293, 152] on button "Info" at bounding box center [282, 149] width 26 height 18
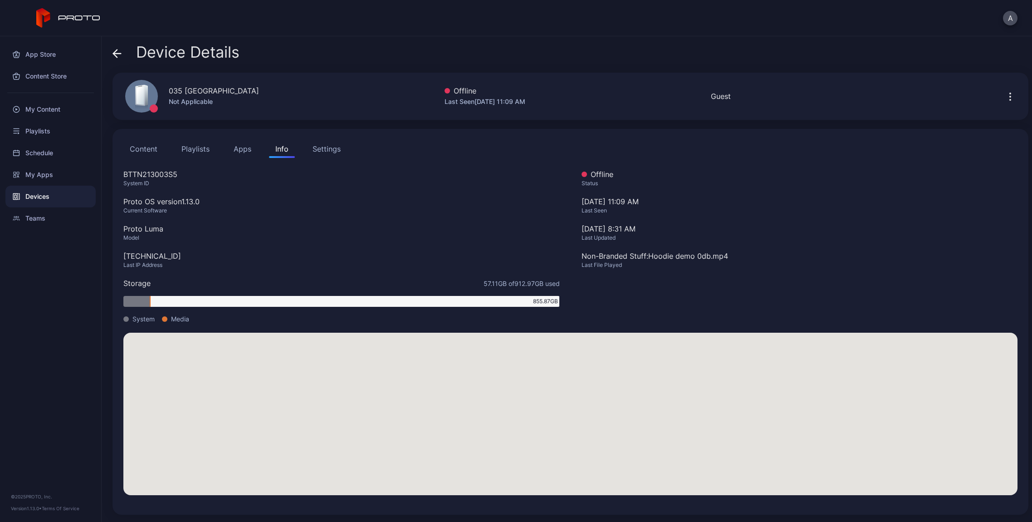
click at [116, 54] on icon at bounding box center [117, 53] width 9 height 9
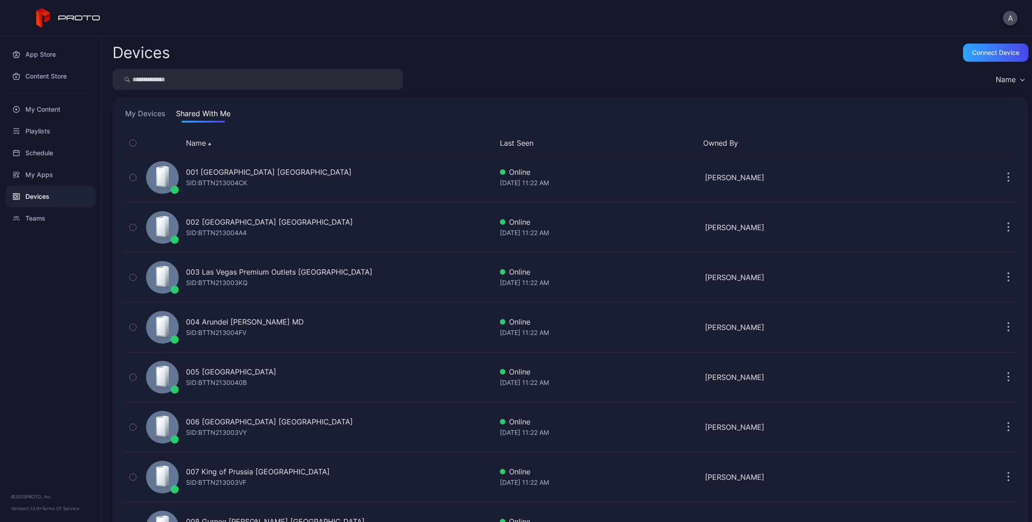
scroll to position [1558, 0]
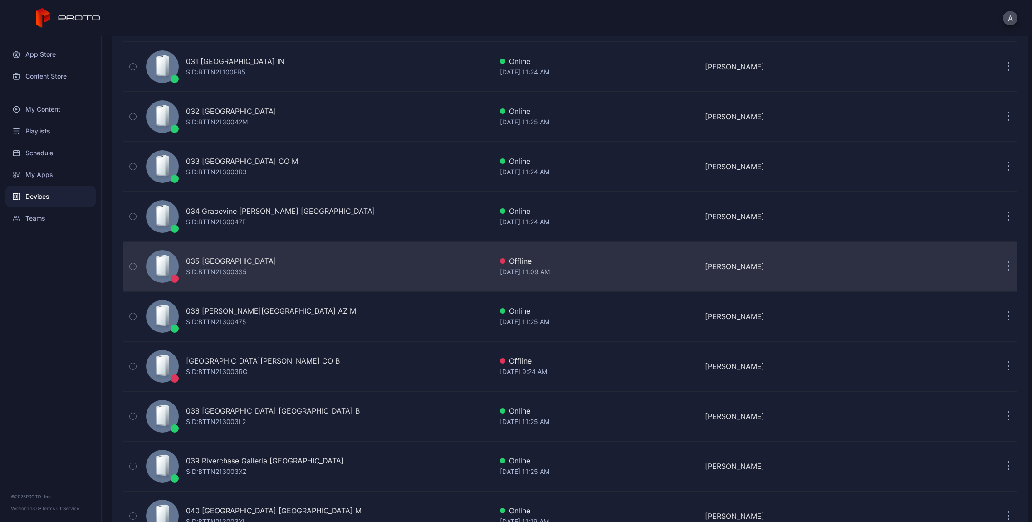
click at [1000, 267] on button "button" at bounding box center [1009, 266] width 18 height 18
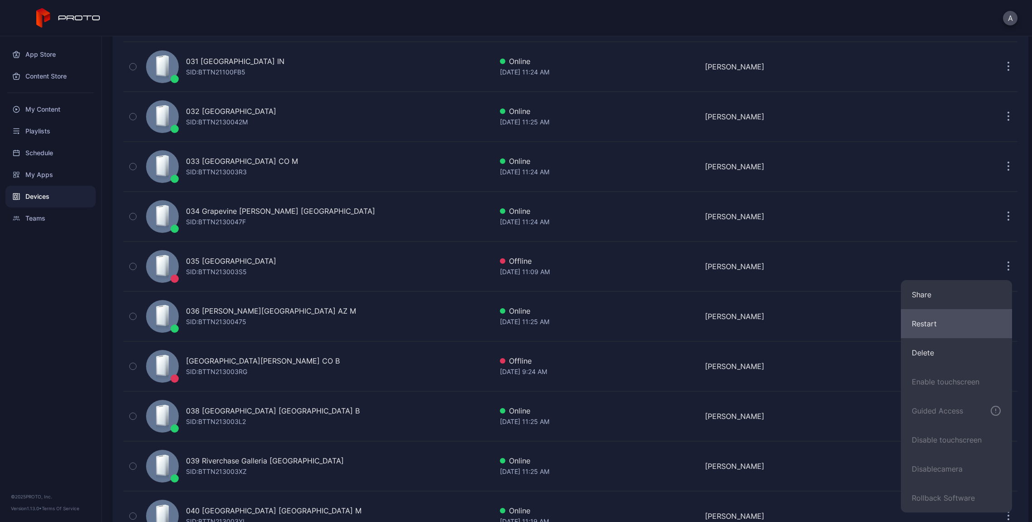
click at [959, 322] on button "Restart" at bounding box center [956, 323] width 111 height 29
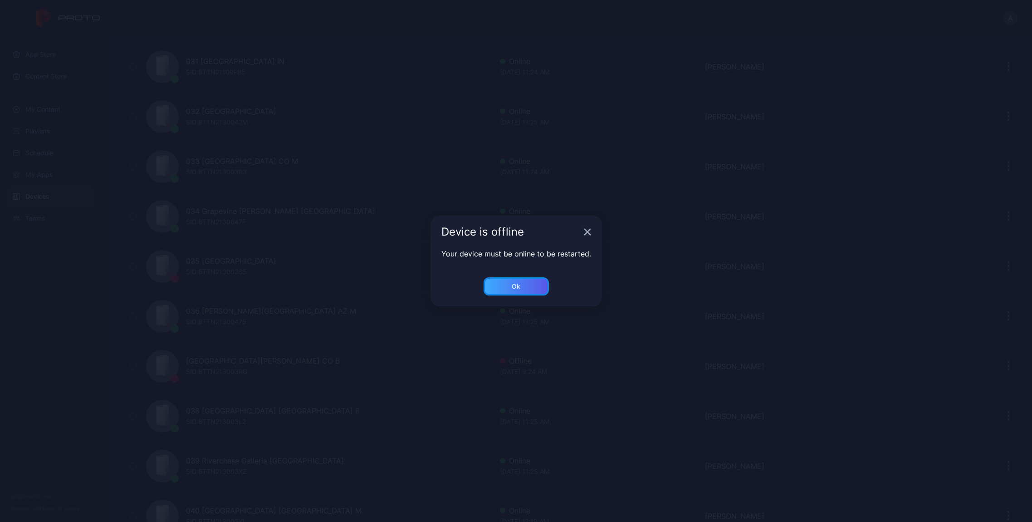
click at [533, 287] on div "Ok" at bounding box center [516, 286] width 65 height 18
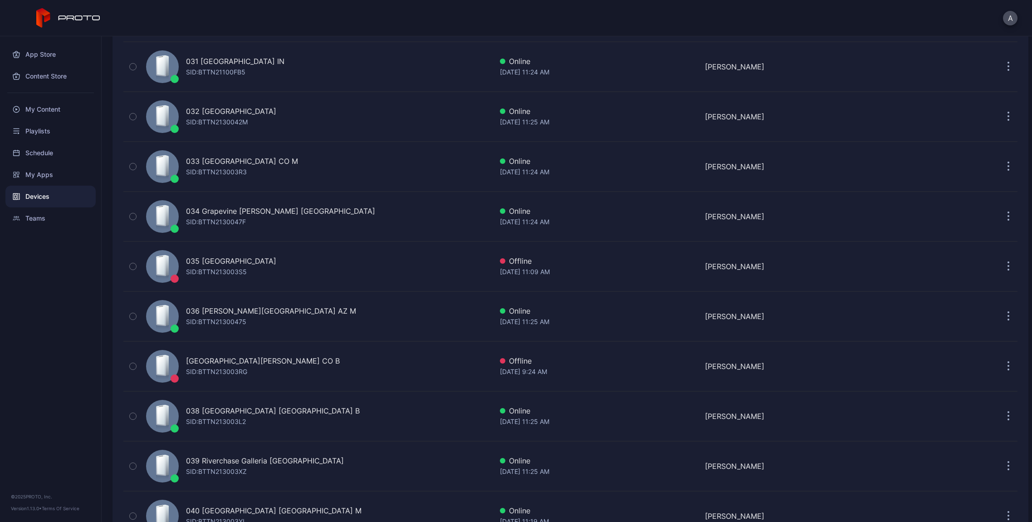
scroll to position [1895, 0]
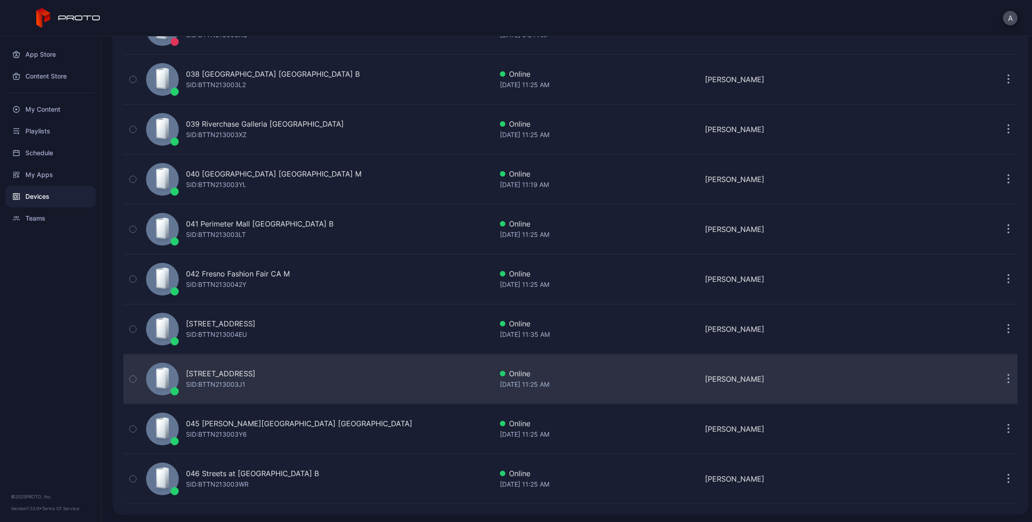
click at [1008, 379] on icon "button" at bounding box center [1008, 379] width 1 height 1
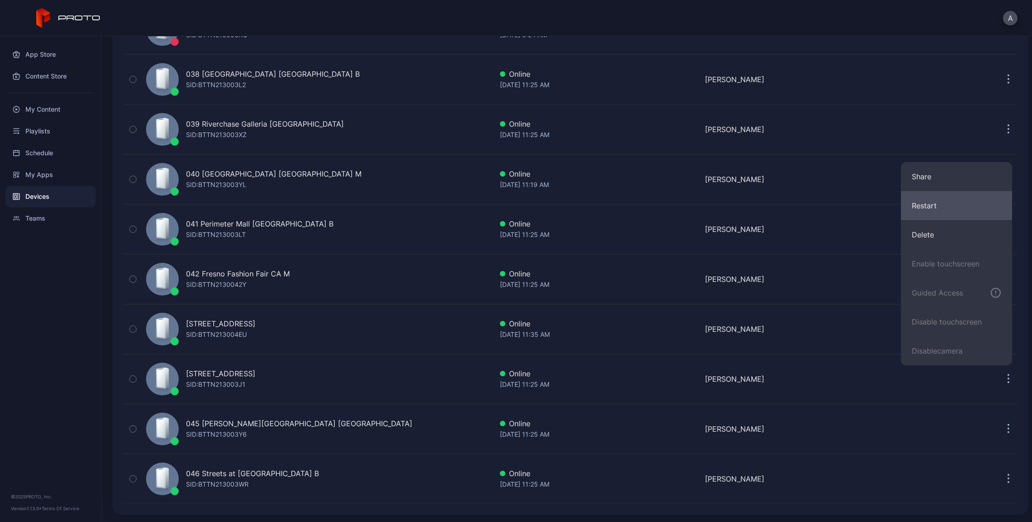
click at [935, 210] on button "Restart" at bounding box center [956, 205] width 111 height 29
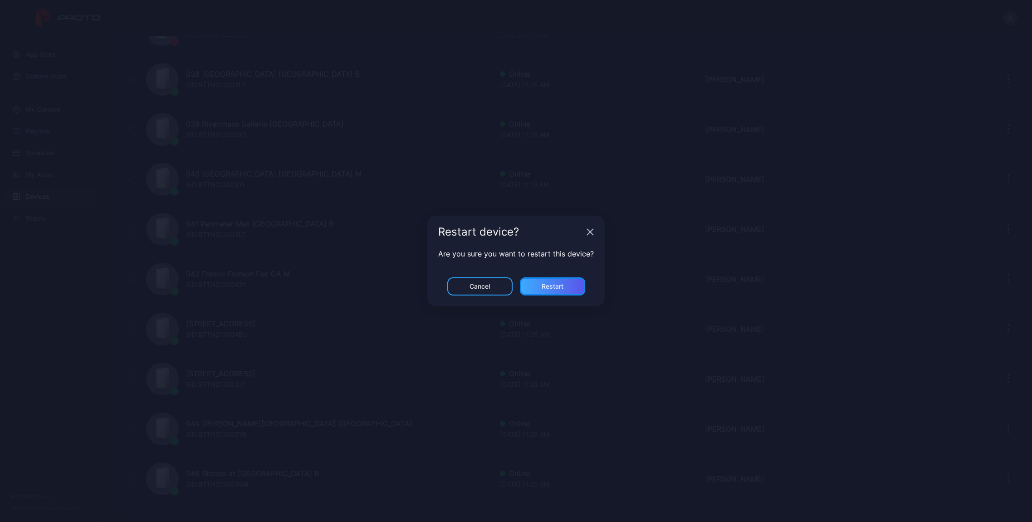
click at [567, 280] on div "Restart" at bounding box center [552, 286] width 65 height 18
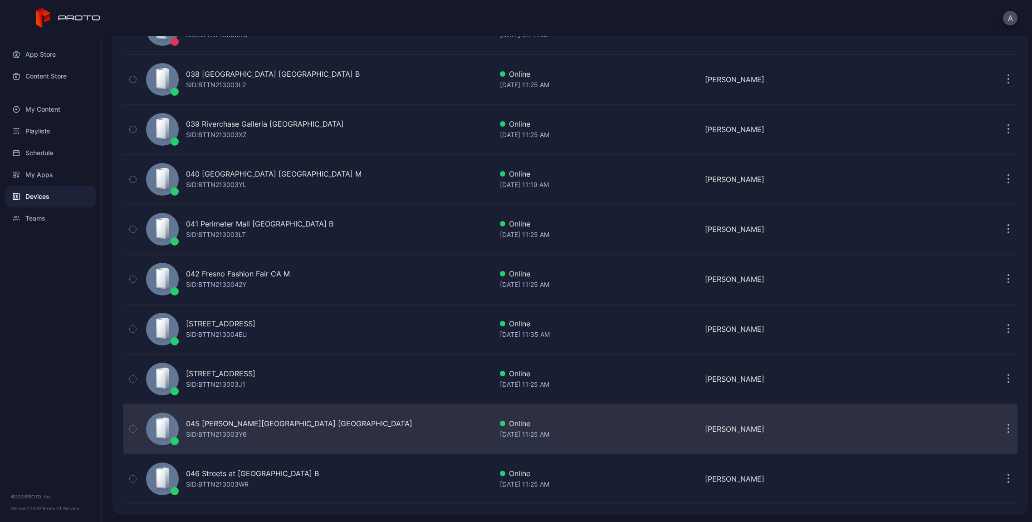
click at [1000, 431] on button "button" at bounding box center [1009, 429] width 18 height 18
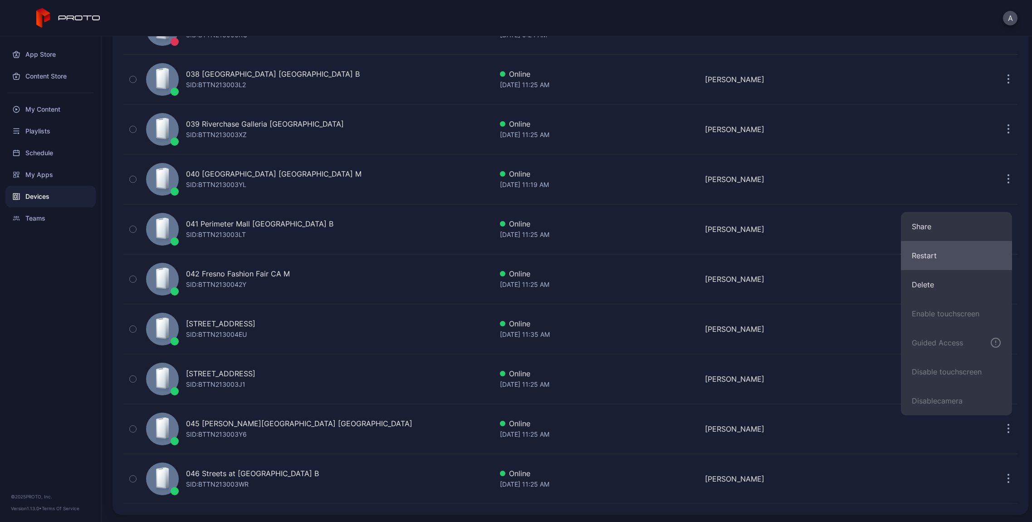
click at [966, 257] on button "Restart" at bounding box center [956, 255] width 111 height 29
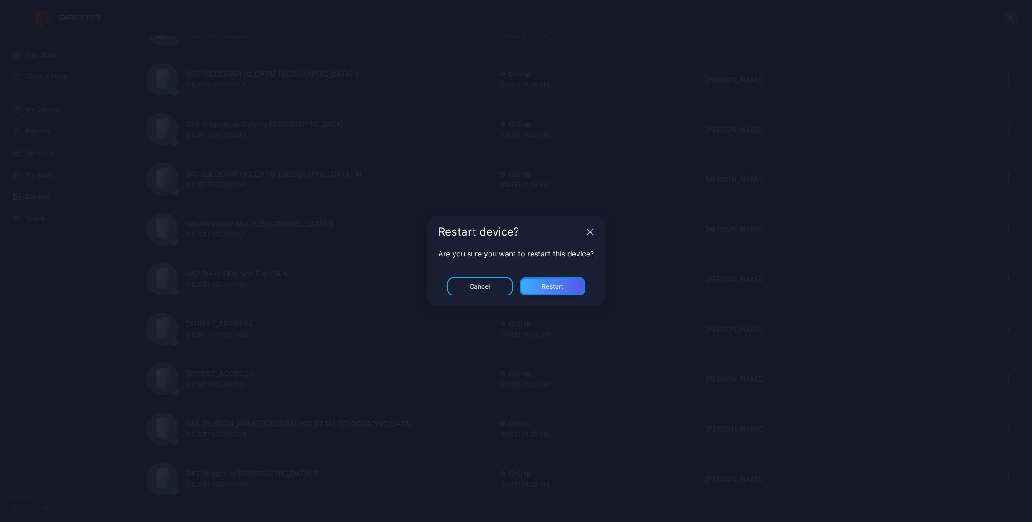
click at [572, 289] on div "Restart" at bounding box center [552, 286] width 65 height 18
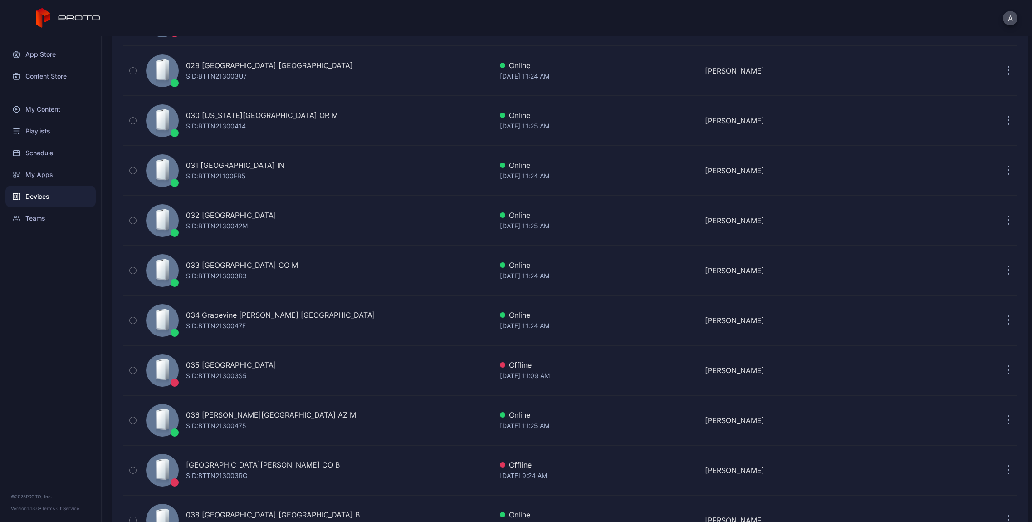
scroll to position [1460, 0]
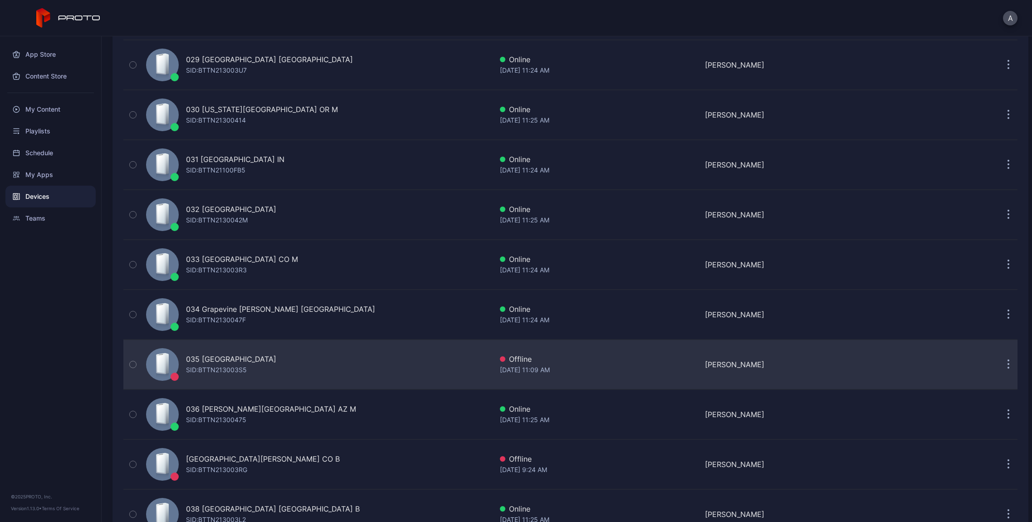
click at [318, 365] on div "035 [GEOGRAPHIC_DATA] SID: BTTN213003S5" at bounding box center [318, 364] width 350 height 45
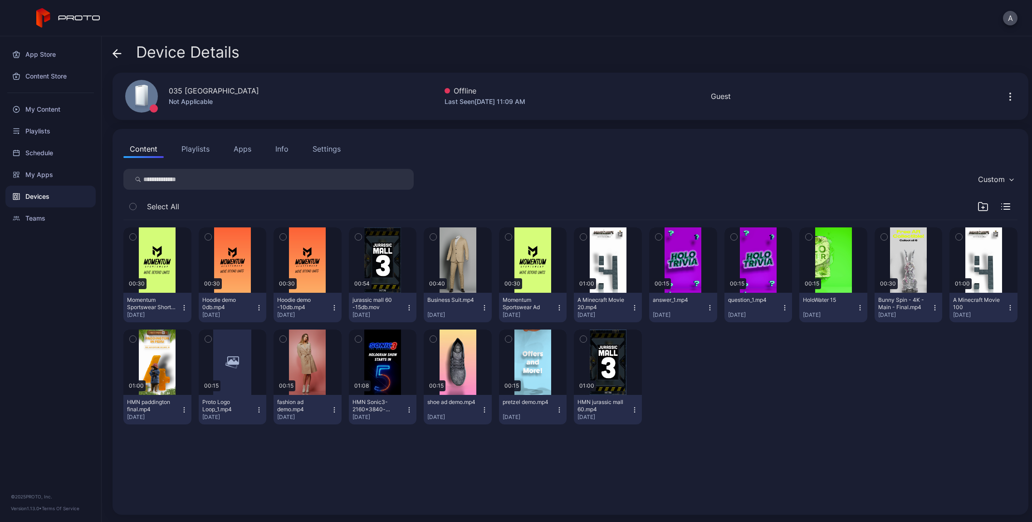
click at [206, 153] on button "Playlists" at bounding box center [195, 149] width 41 height 18
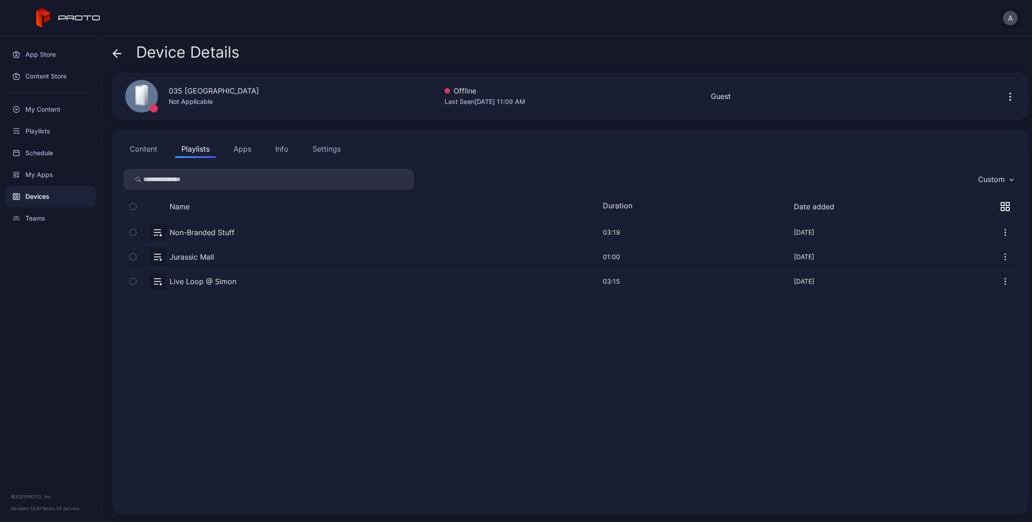
click at [235, 150] on button "Apps" at bounding box center [242, 149] width 30 height 18
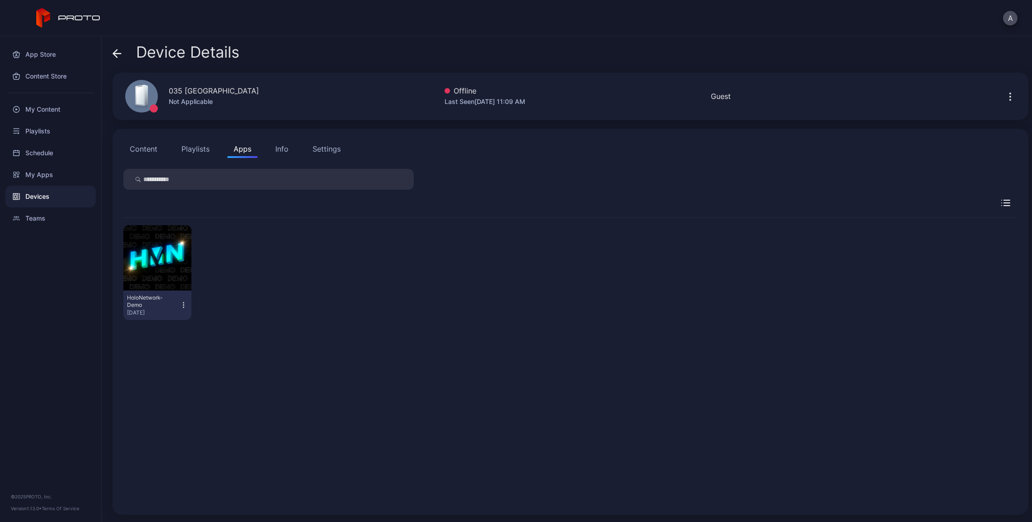
click at [283, 149] on div "Info" at bounding box center [281, 148] width 13 height 11
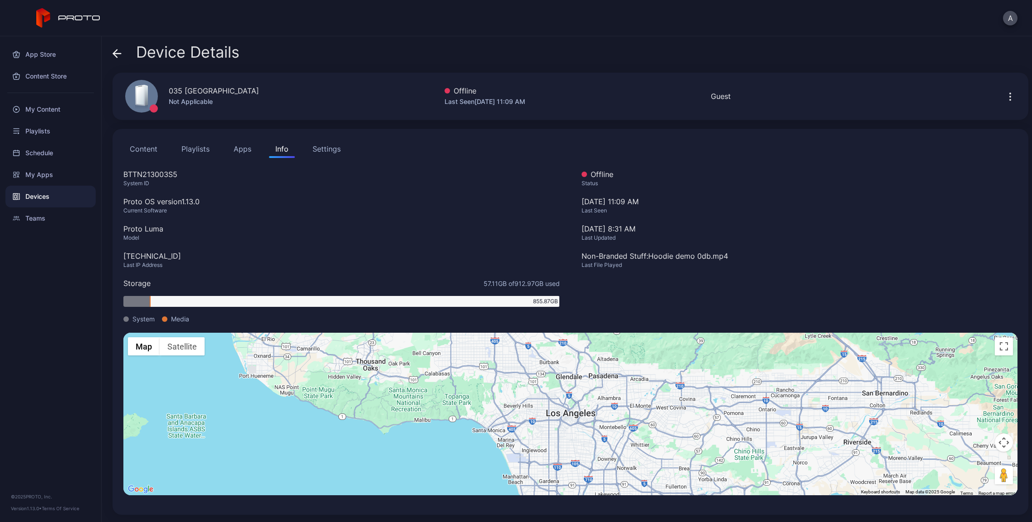
click at [319, 149] on div "Settings" at bounding box center [327, 148] width 28 height 11
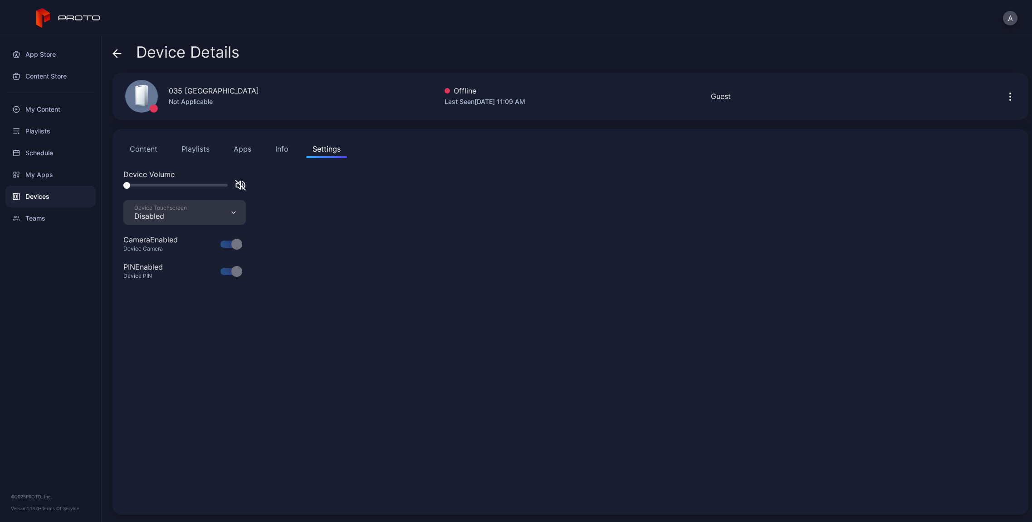
click at [123, 57] on div "Device Details" at bounding box center [176, 55] width 127 height 22
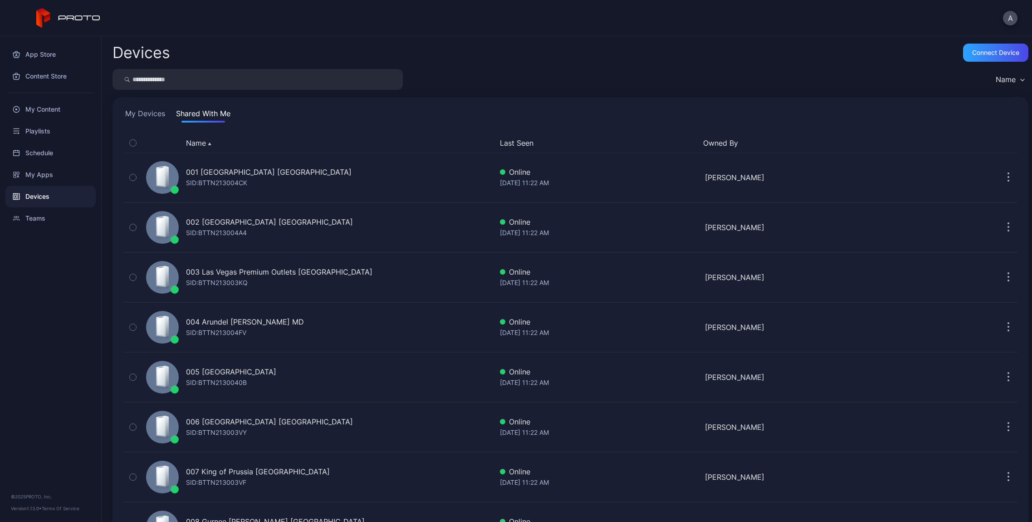
click at [209, 74] on input "search" at bounding box center [258, 79] width 290 height 21
type input "*****"
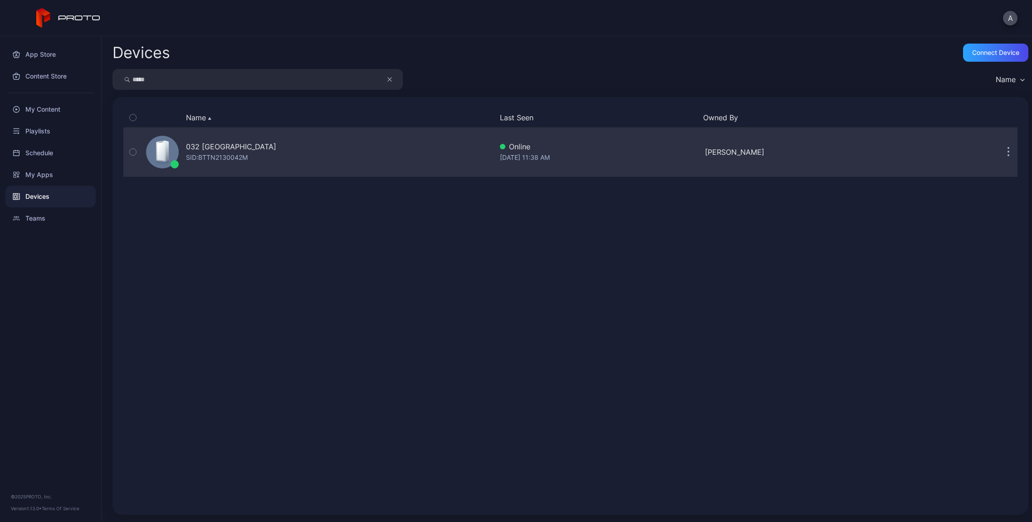
click at [210, 172] on div "032 [GEOGRAPHIC_DATA] SID: BTTN2130042M" at bounding box center [318, 151] width 350 height 45
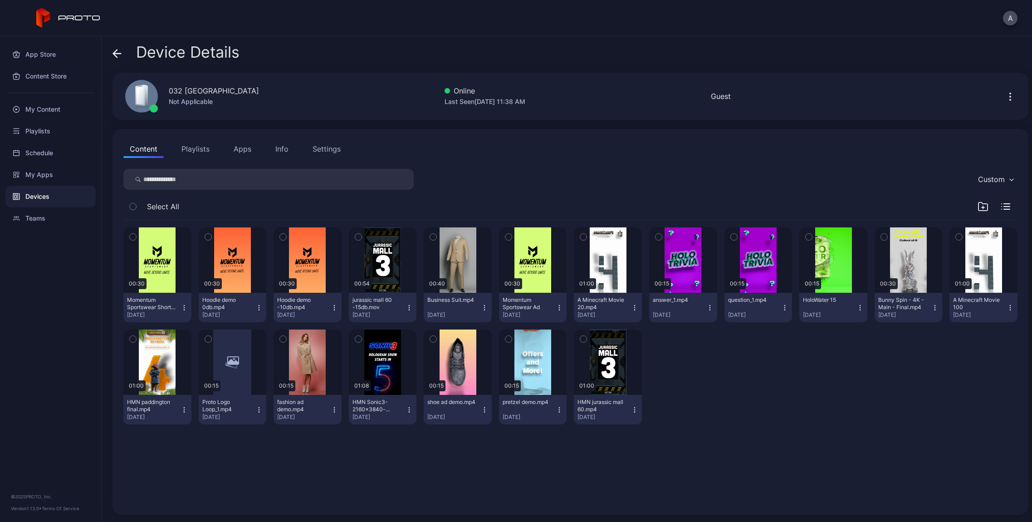
click at [285, 151] on div "Info" at bounding box center [281, 148] width 13 height 11
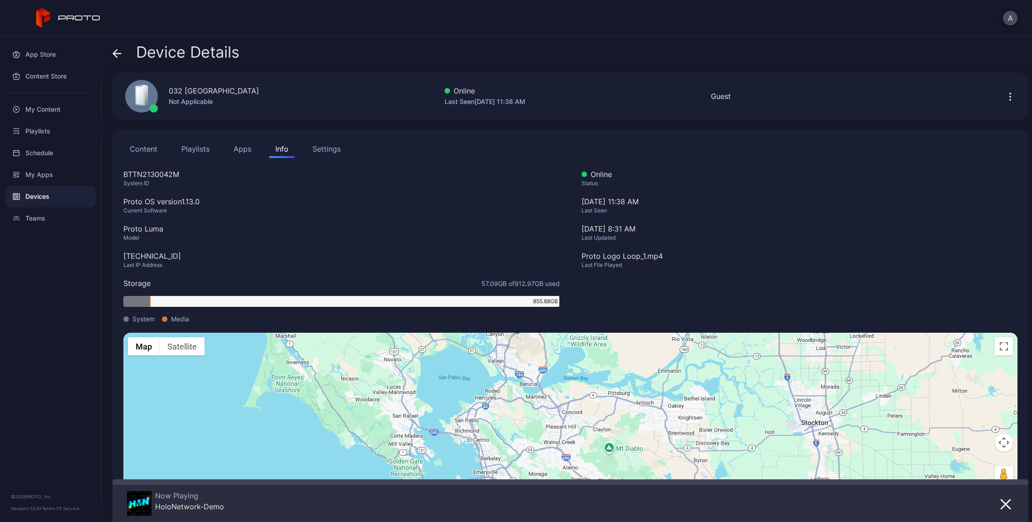
click at [319, 152] on div "Settings" at bounding box center [327, 148] width 28 height 11
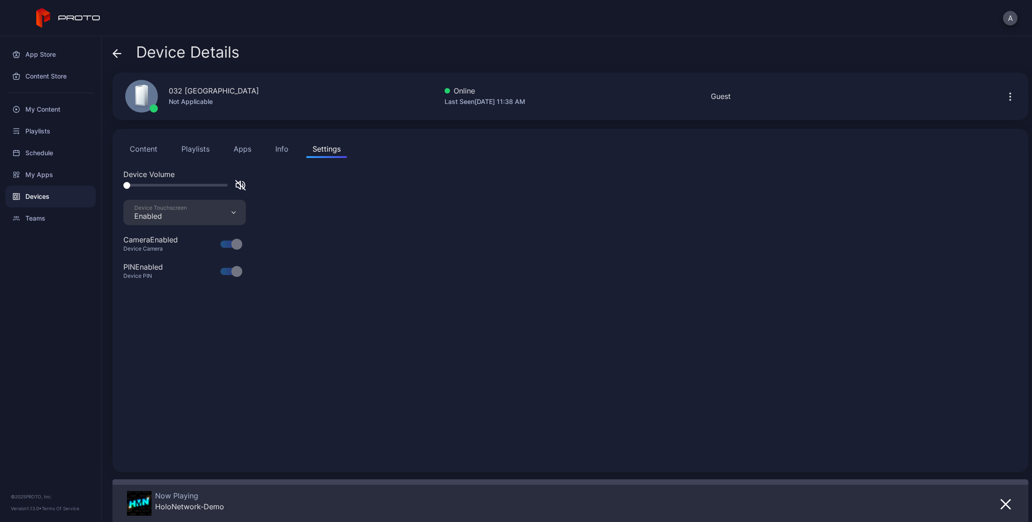
click at [931, 58] on div "Device Details" at bounding box center [571, 55] width 916 height 22
